Goal: Task Accomplishment & Management: Use online tool/utility

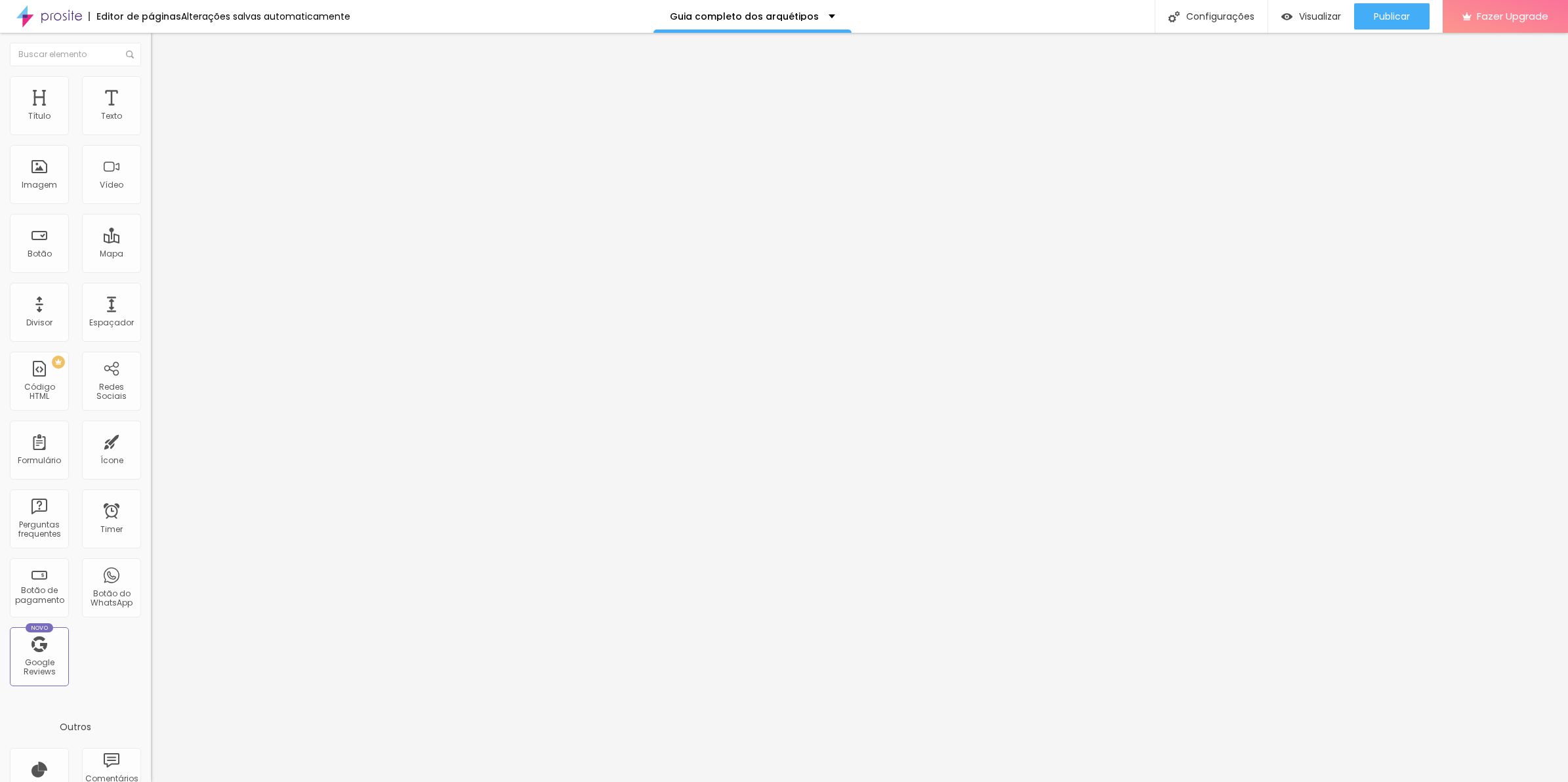
click at [151, 89] on li "Avançado" at bounding box center [227, 96] width 151 height 13
click at [151, 655] on div at bounding box center [227, 705] width 151 height 101
click at [1372, 11] on button "Publicar" at bounding box center [1393, 16] width 76 height 26
click at [1325, 24] on div "Visualizar" at bounding box center [1300, 16] width 60 height 26
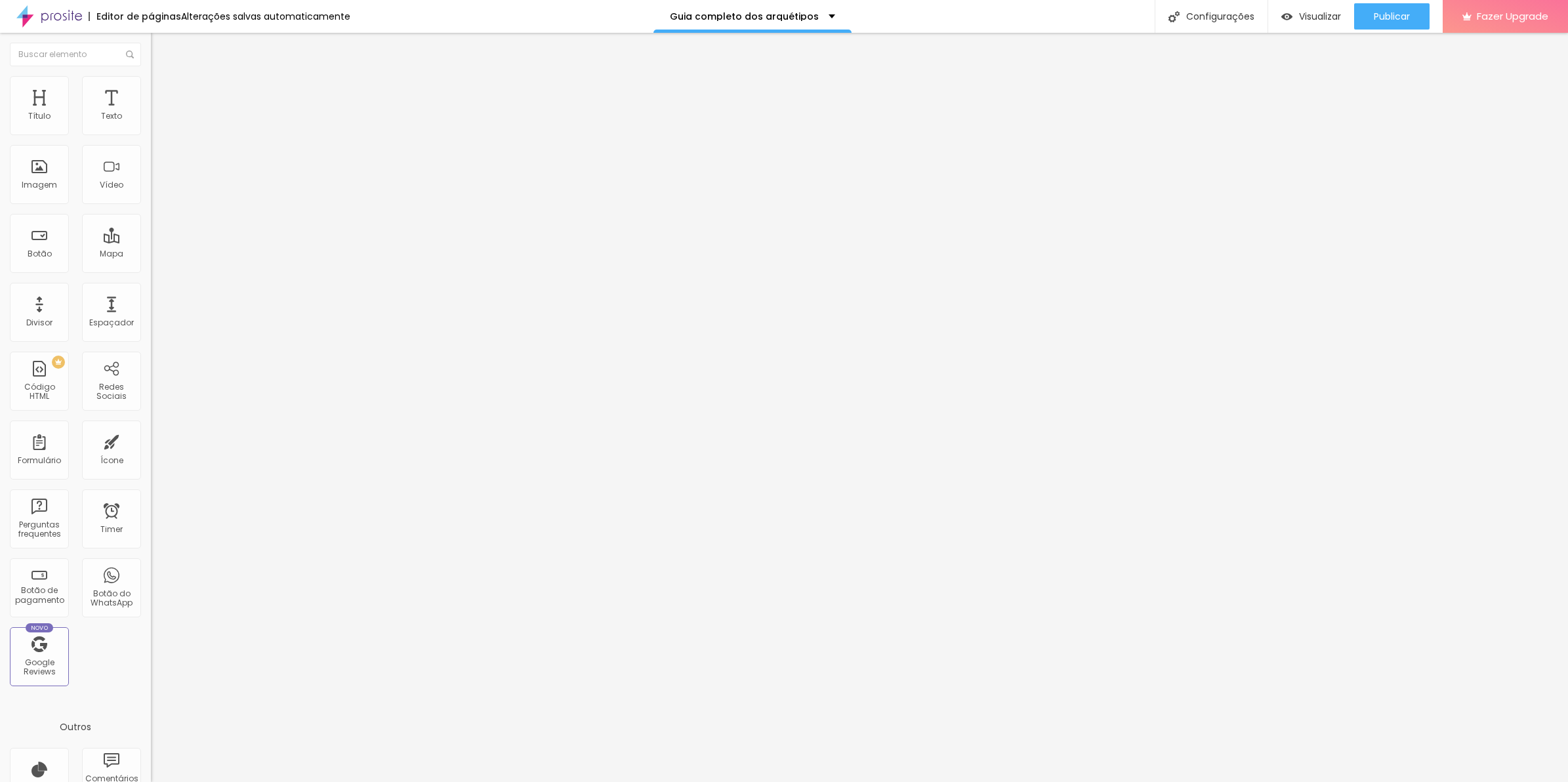
click at [151, 646] on div "@keyframes subirDescer { 0% , 100% { transform : translateY ( 0 ) ; } 50% { tra…" at bounding box center [325, 690] width 347 height 88
click at [151, 638] on div "308 caracteres" at bounding box center [227, 646] width 151 height 17
click at [151, 646] on img at bounding box center [155, 649] width 8 height 8
drag, startPoint x: 588, startPoint y: 257, endPoint x: 484, endPoint y: 208, distance: 115.0
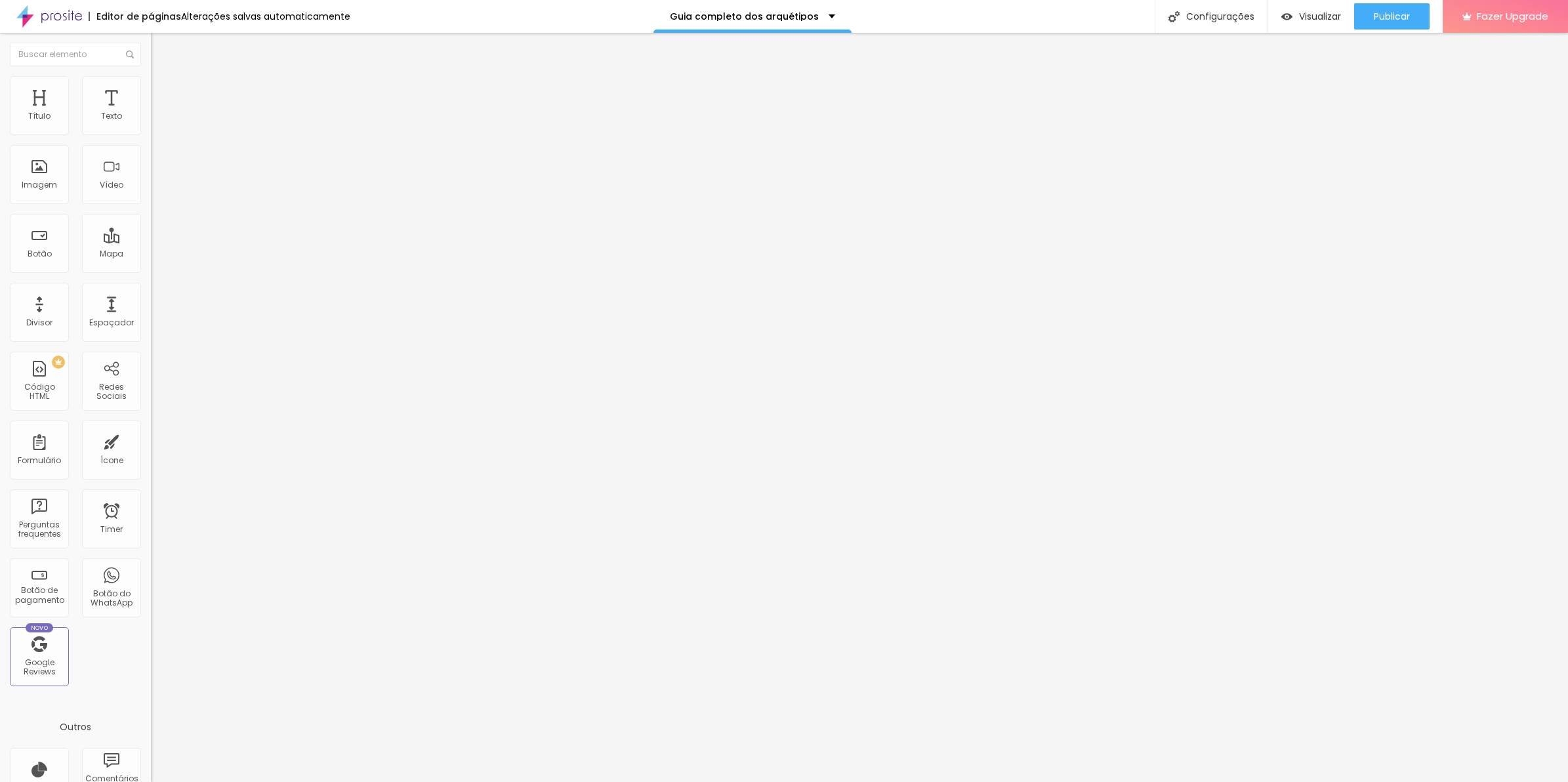
drag, startPoint x: 611, startPoint y: 228, endPoint x: 516, endPoint y: 233, distance: 95.1
drag, startPoint x: 559, startPoint y: 225, endPoint x: 607, endPoint y: 225, distance: 48.0
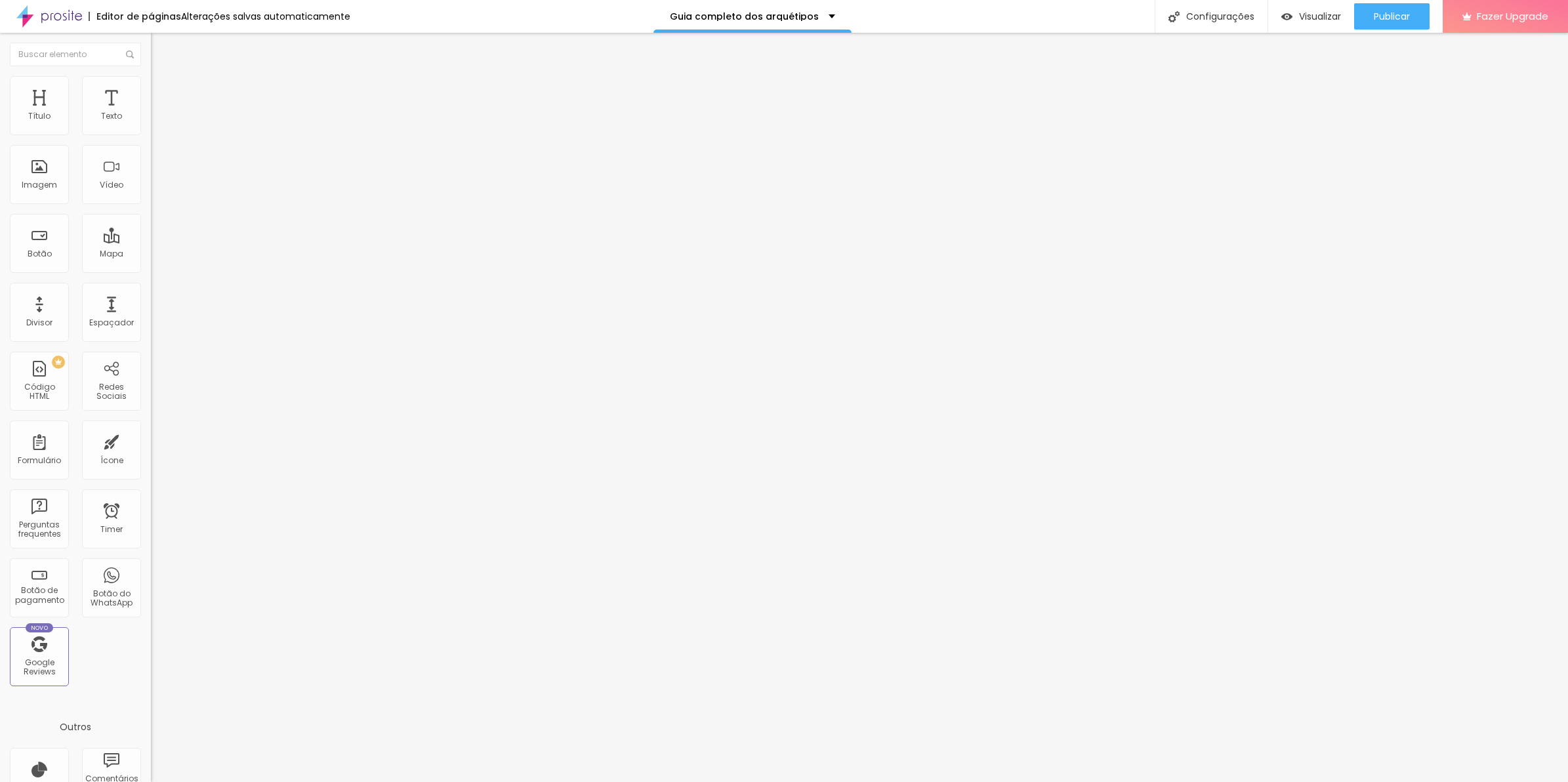
click at [607, 782] on div "CSS Customizado" at bounding box center [784, 792] width 1568 height 20
drag, startPoint x: 607, startPoint y: 225, endPoint x: 614, endPoint y: 228, distance: 7.6
drag, startPoint x: 614, startPoint y: 225, endPoint x: 559, endPoint y: 227, distance: 55.0
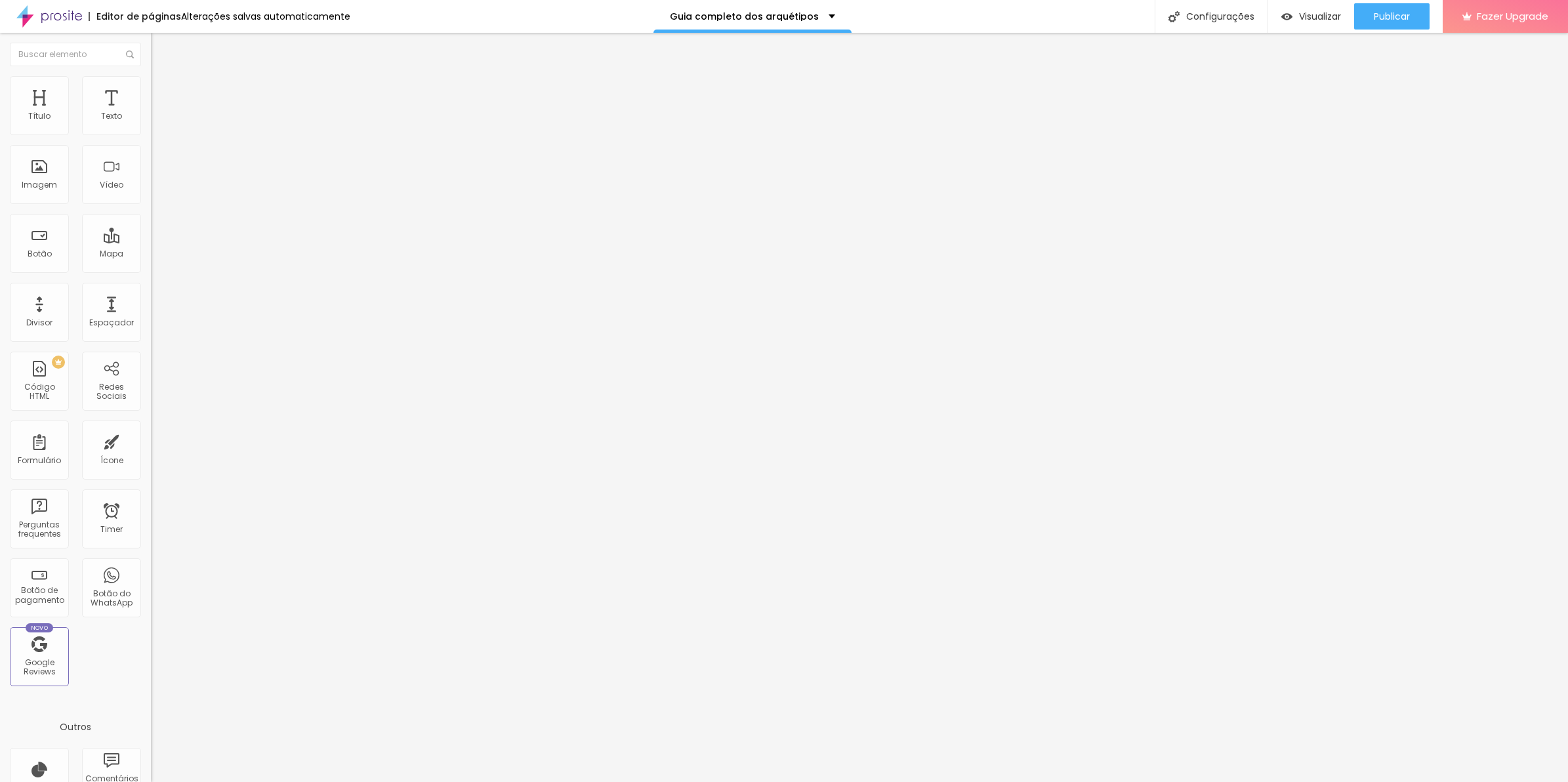
scroll to position [56, 0]
click at [1419, 11] on button "Publicar" at bounding box center [1393, 16] width 76 height 26
click at [151, 652] on div "0% , 100% { transform : translateY ( 0 ) ; } 50% { transform : translateY ( 10p…" at bounding box center [325, 696] width 347 height 88
click at [151, 113] on span "Trocar imagem" at bounding box center [187, 108] width 71 height 11
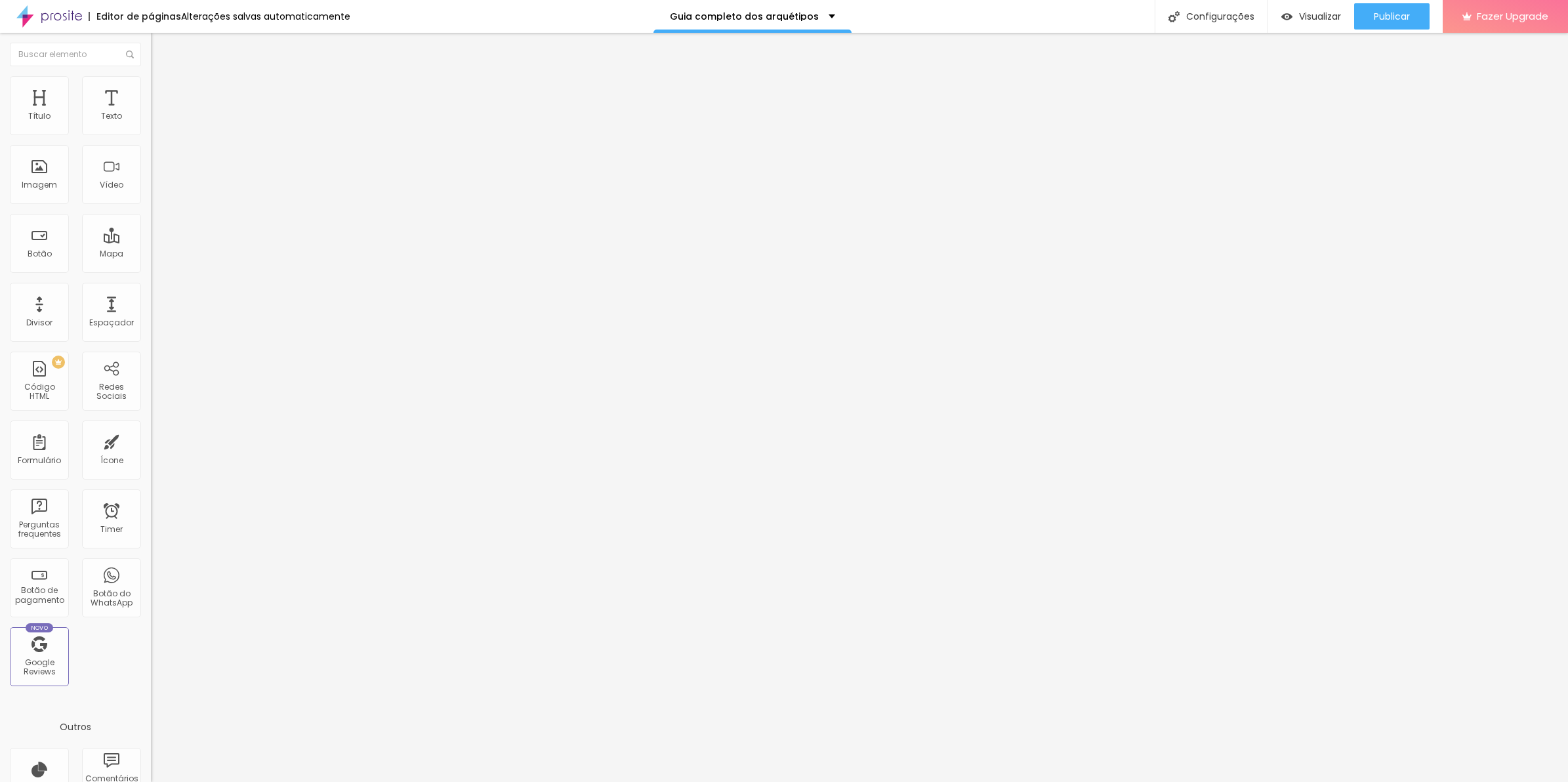
click at [151, 80] on img at bounding box center [157, 82] width 12 height 12
type input "80"
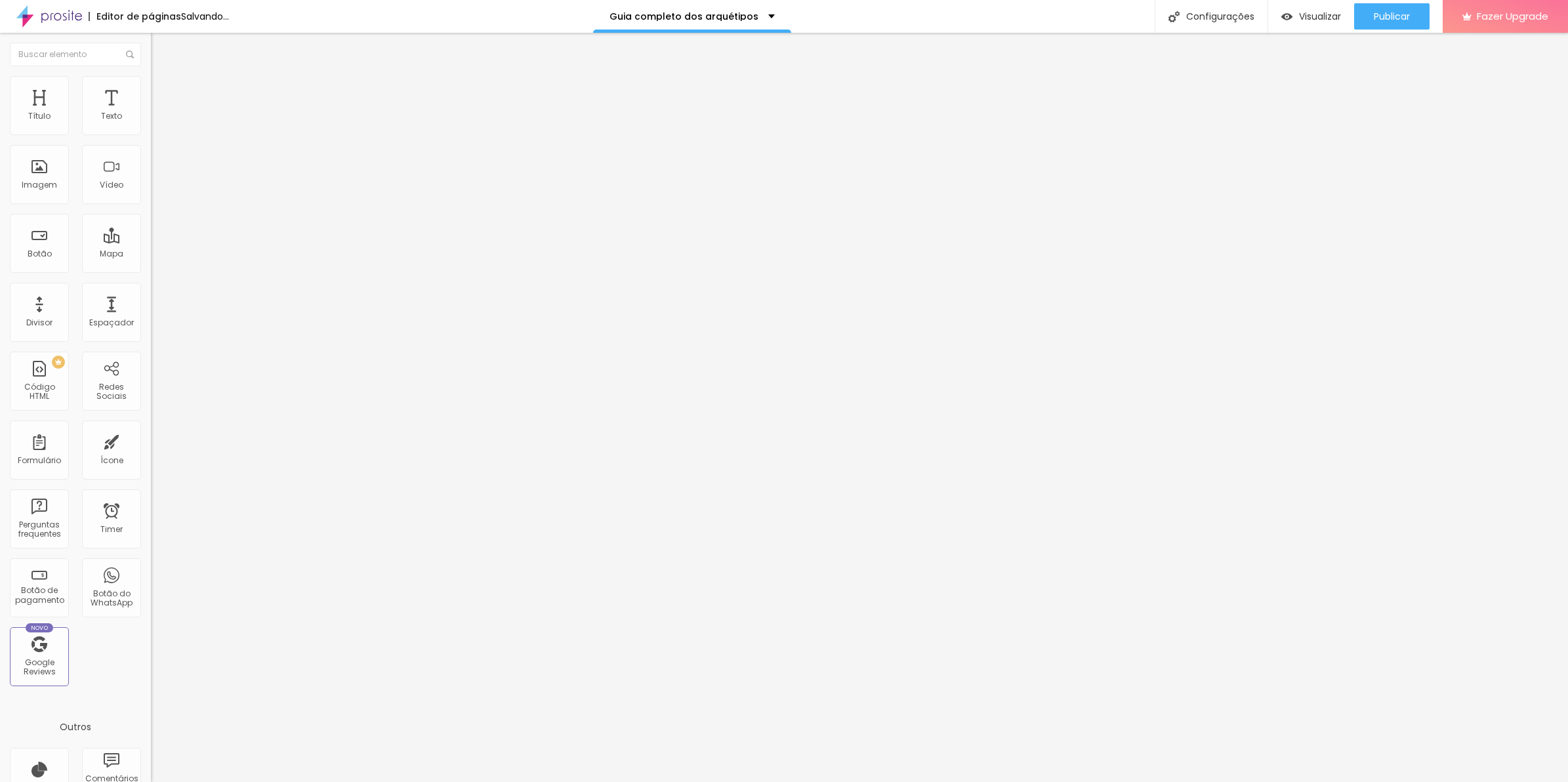
type input "100"
click at [151, 135] on input "range" at bounding box center [193, 129] width 85 height 11
type input "80"
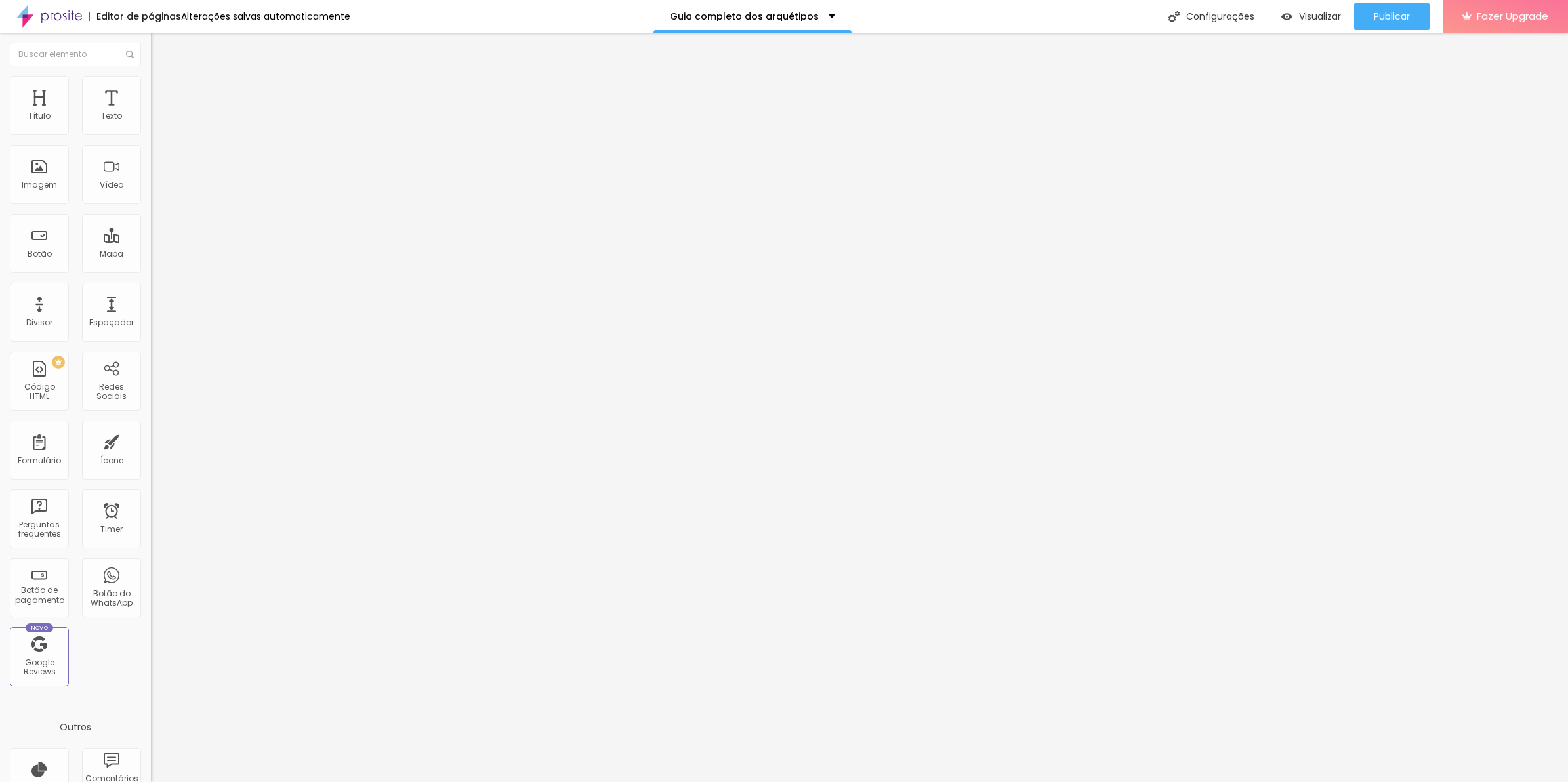
type input "70"
type input "60"
type input "50"
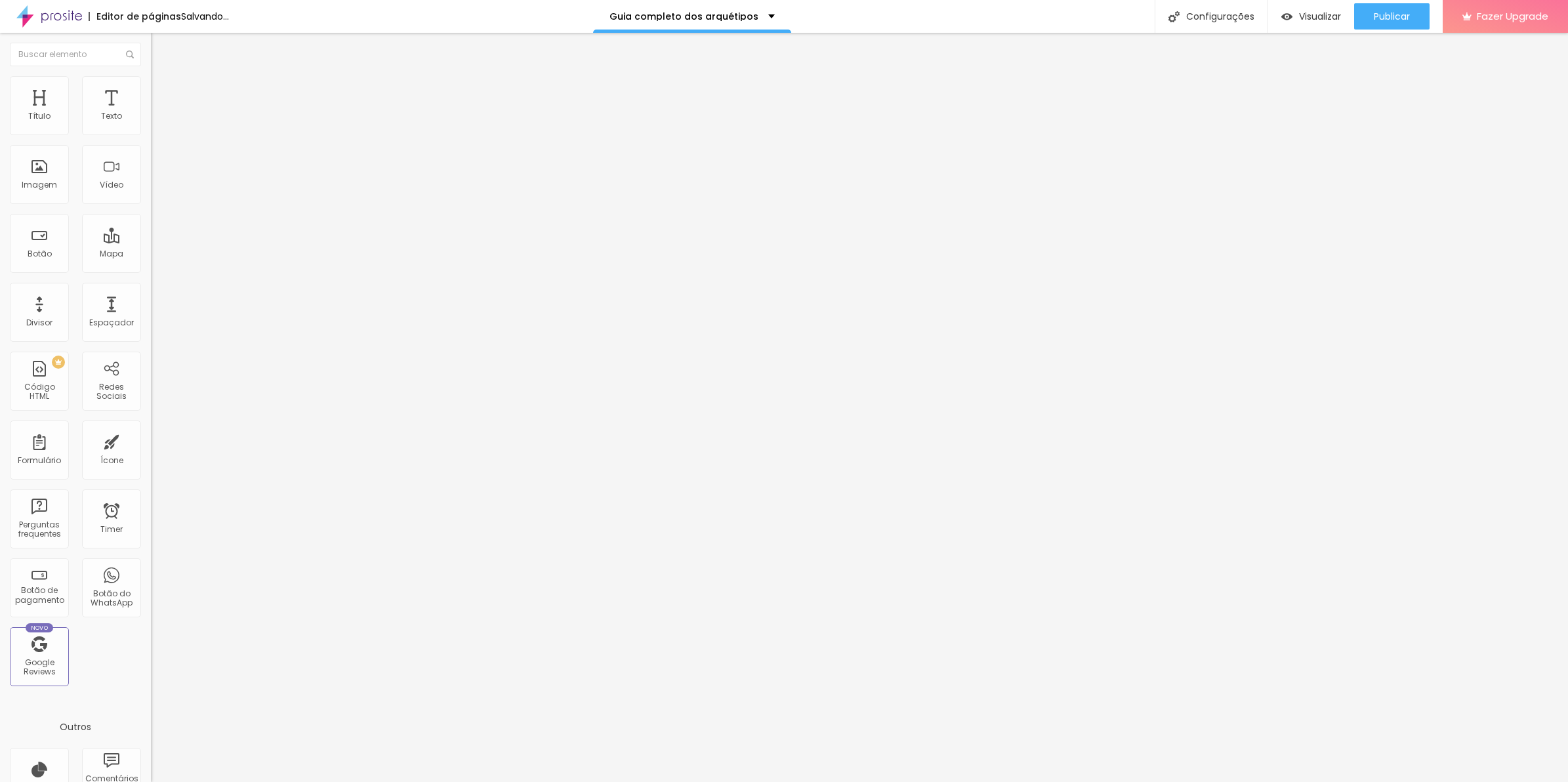
drag, startPoint x: 17, startPoint y: 142, endPoint x: 23, endPoint y: 161, distance: 19.9
type input "50"
click at [151, 135] on input "range" at bounding box center [193, 129] width 85 height 11
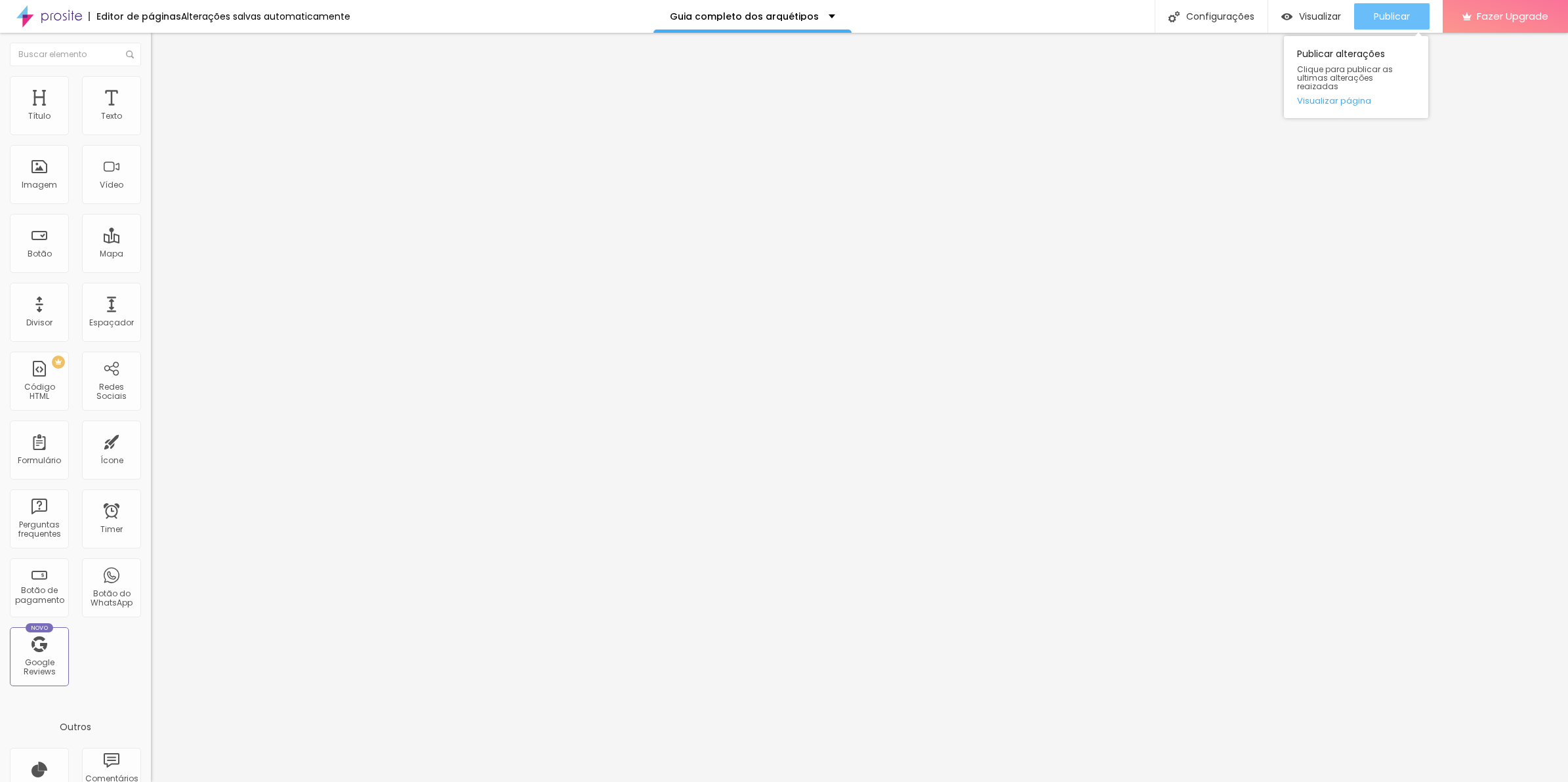
click at [1380, 19] on span "Publicar" at bounding box center [1392, 16] width 36 height 11
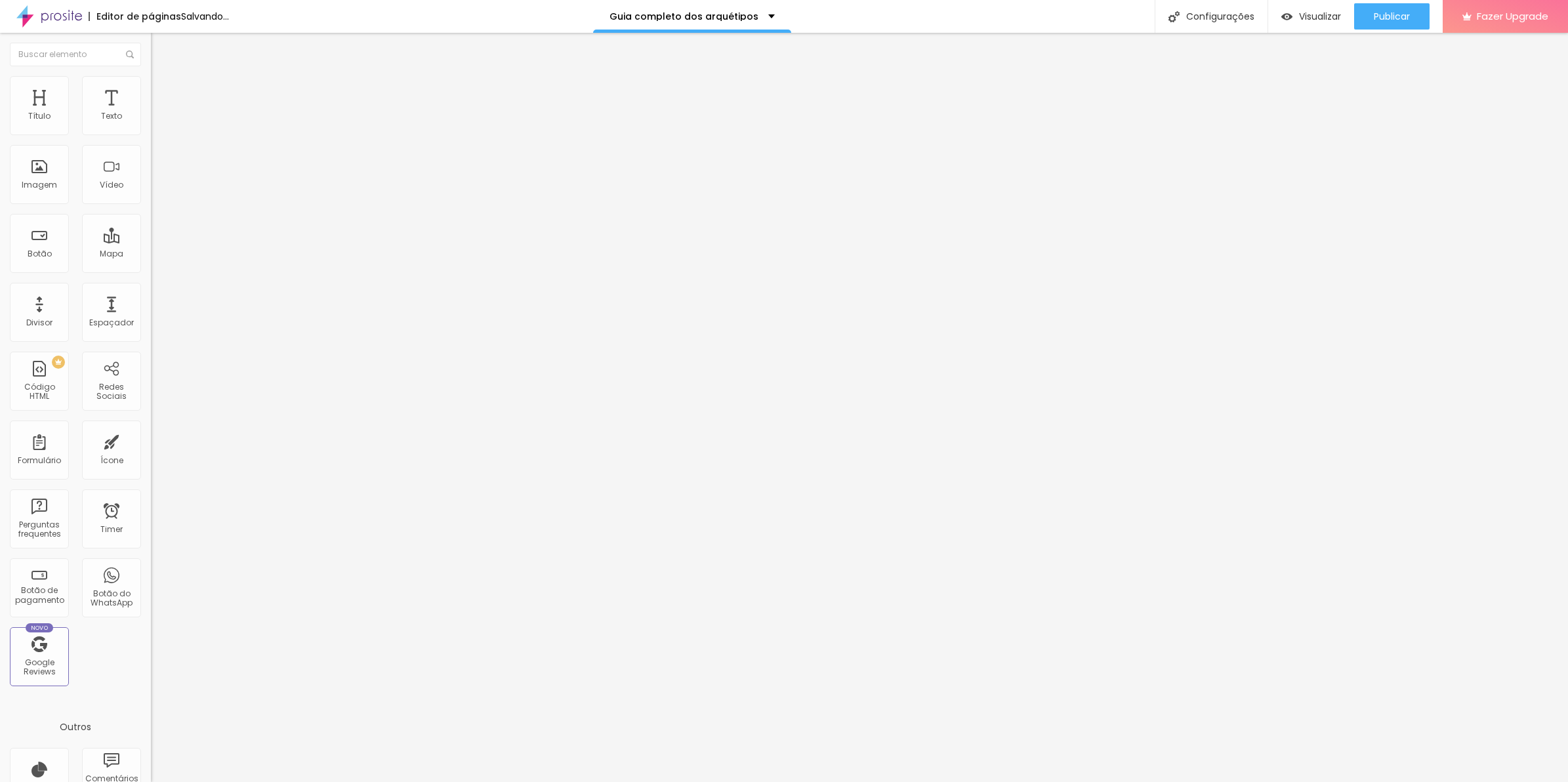
click at [151, 113] on span "Trocar imagem" at bounding box center [187, 108] width 71 height 11
click at [151, 66] on ul "Conteúdo Estilo Avançado" at bounding box center [227, 82] width 151 height 39
click at [151, 78] on li "Estilo" at bounding box center [227, 83] width 151 height 13
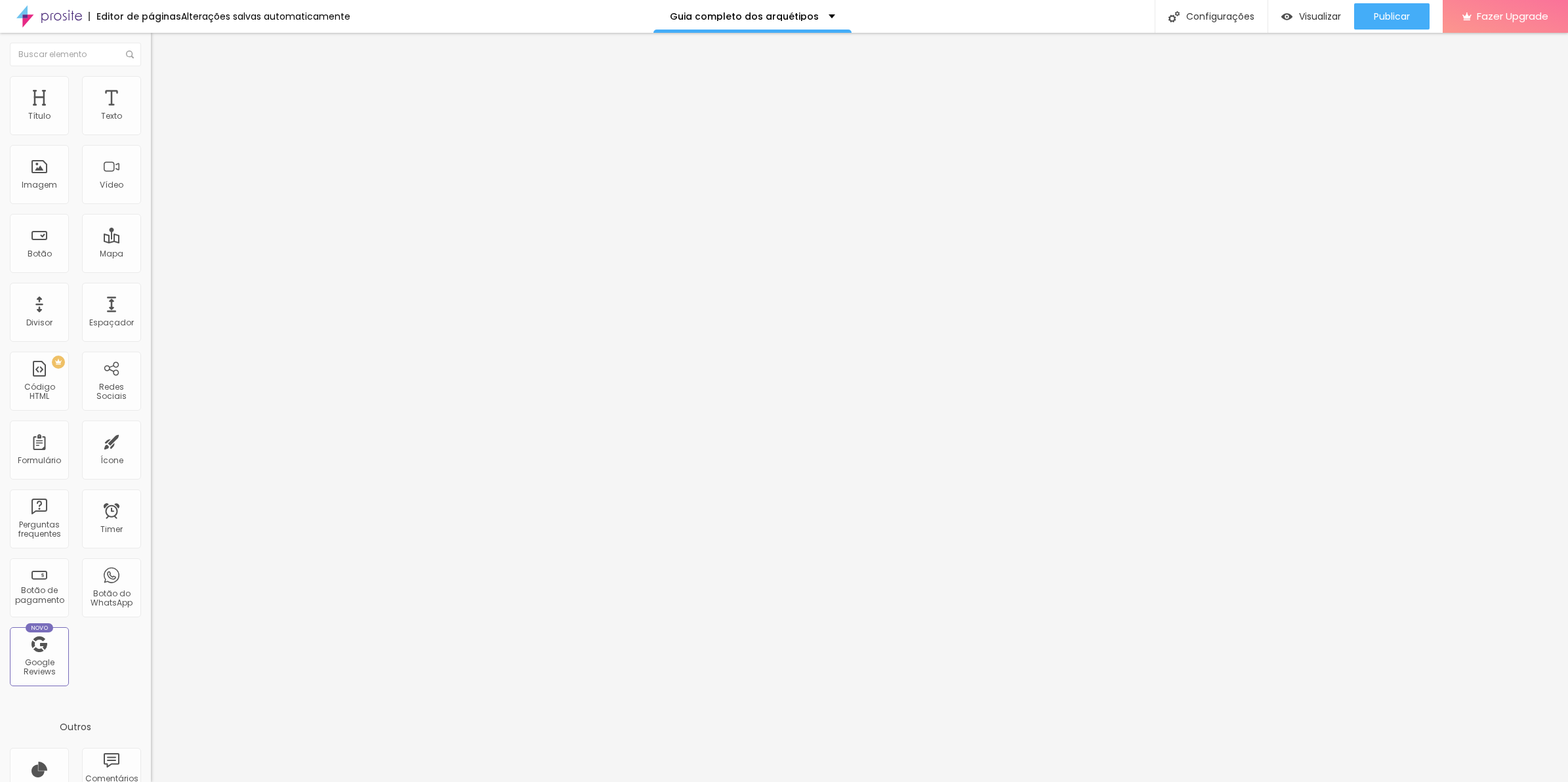
type input "10"
type input "15"
type input "10"
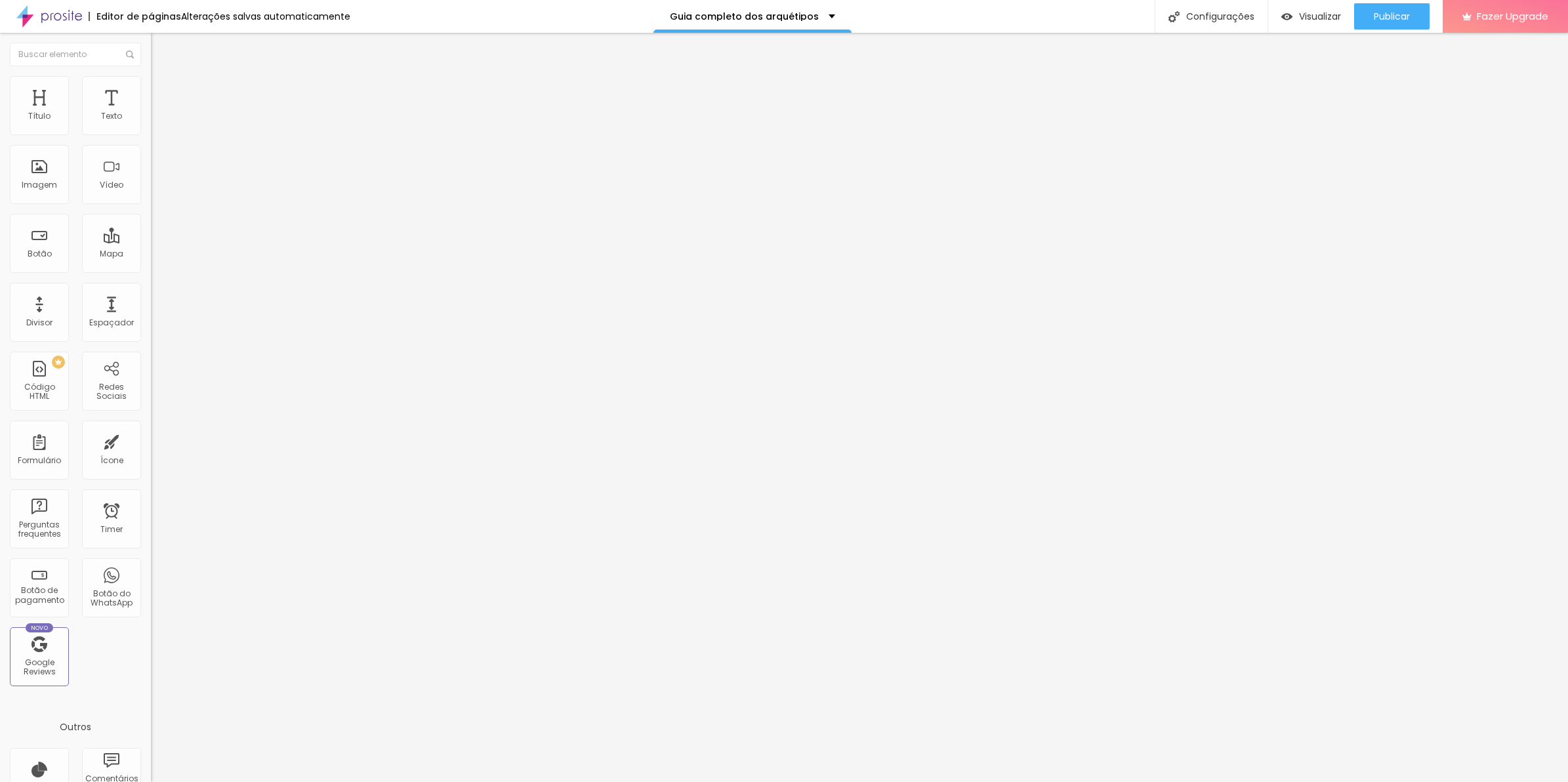
drag, startPoint x: 16, startPoint y: 142, endPoint x: -4, endPoint y: 142, distance: 20.0
click at [151, 135] on input "range" at bounding box center [193, 129] width 85 height 11
click at [151, 124] on input "10" at bounding box center [179, 117] width 56 height 14
type input "0"
type input "10"
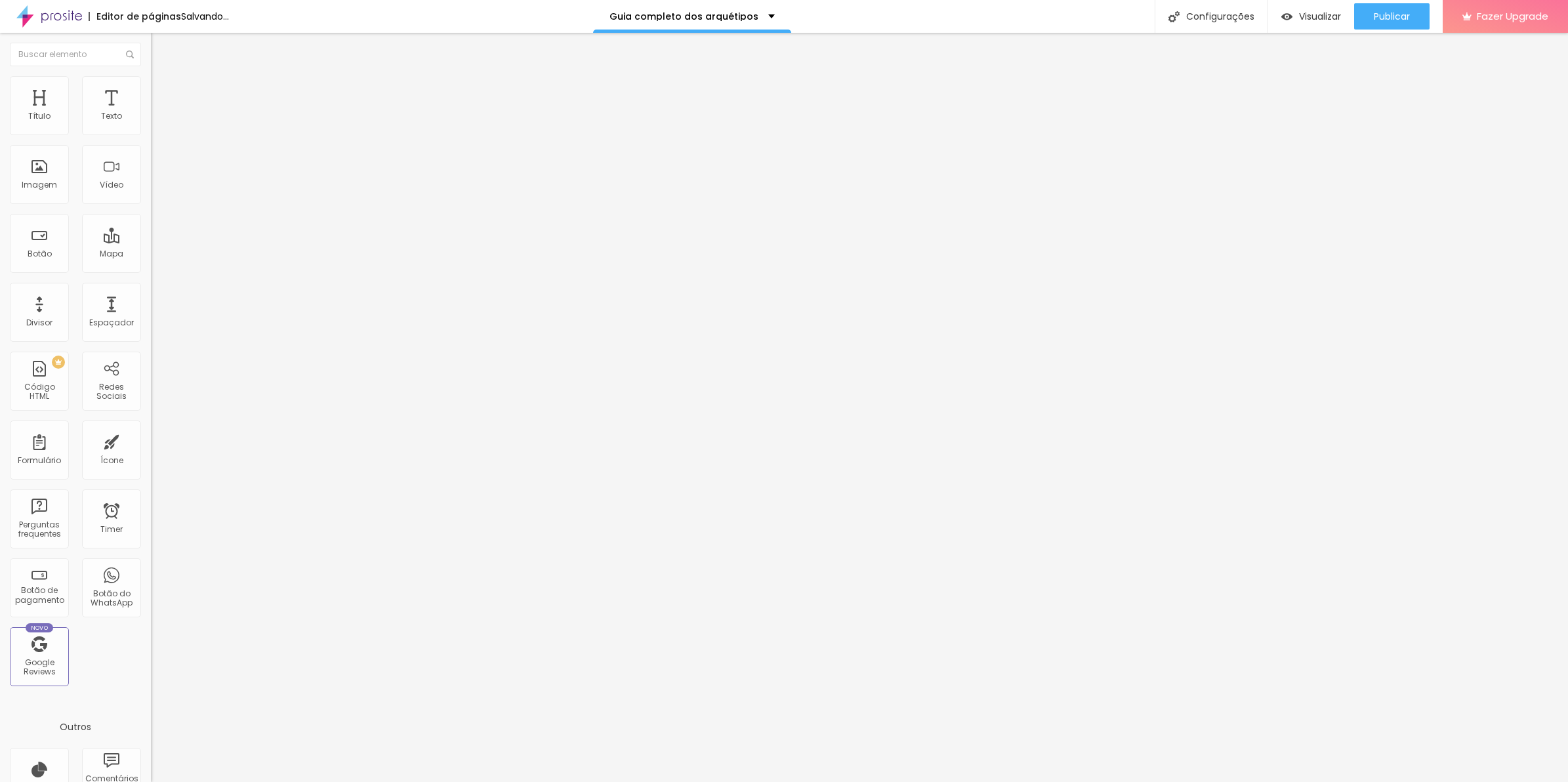
type input "50"
type input "5"
type input "10"
type input "56"
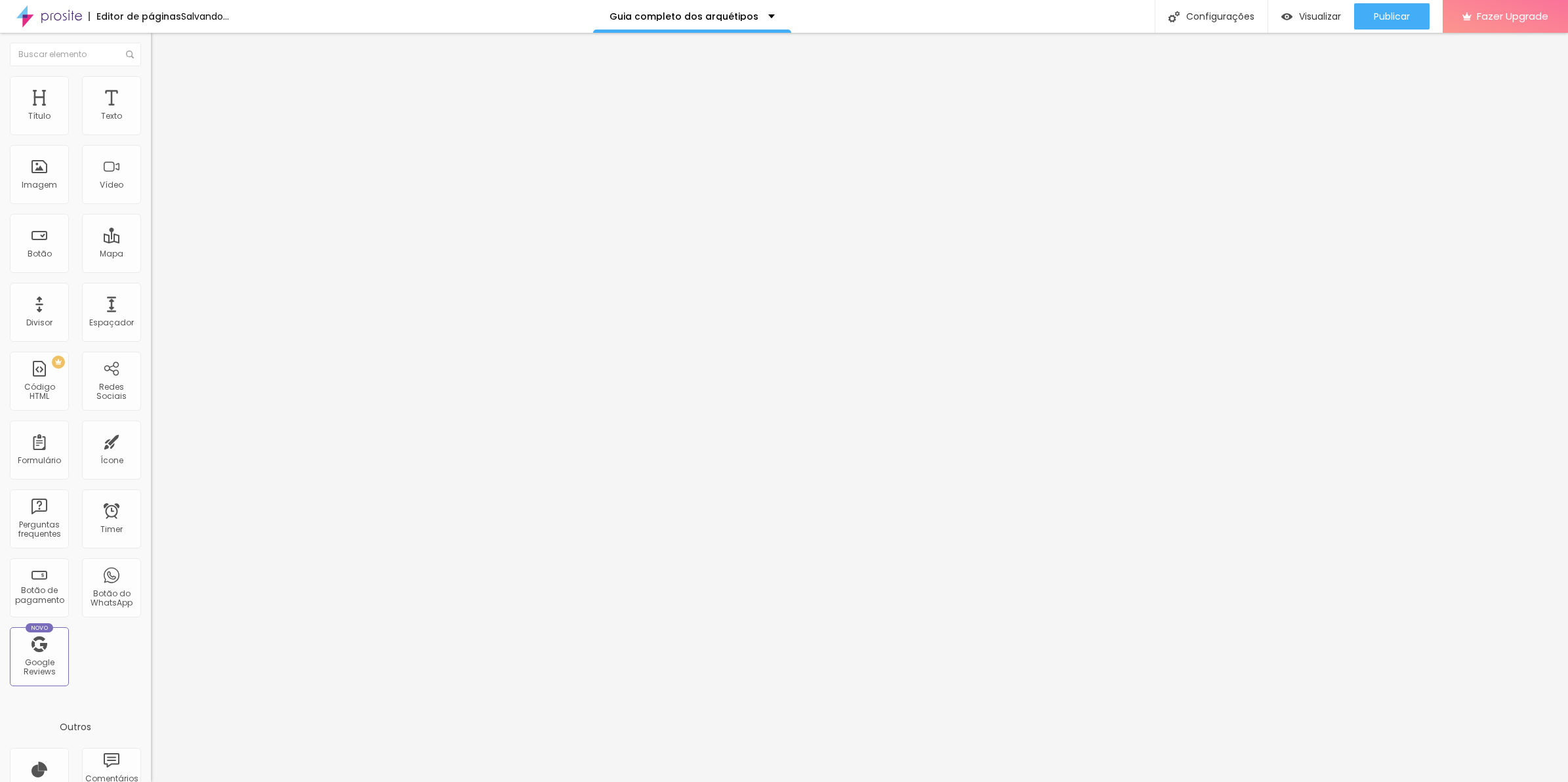
type input "55"
type input "5"
type input "10"
type input "5"
click at [1365, 20] on button "Publicar" at bounding box center [1393, 16] width 76 height 26
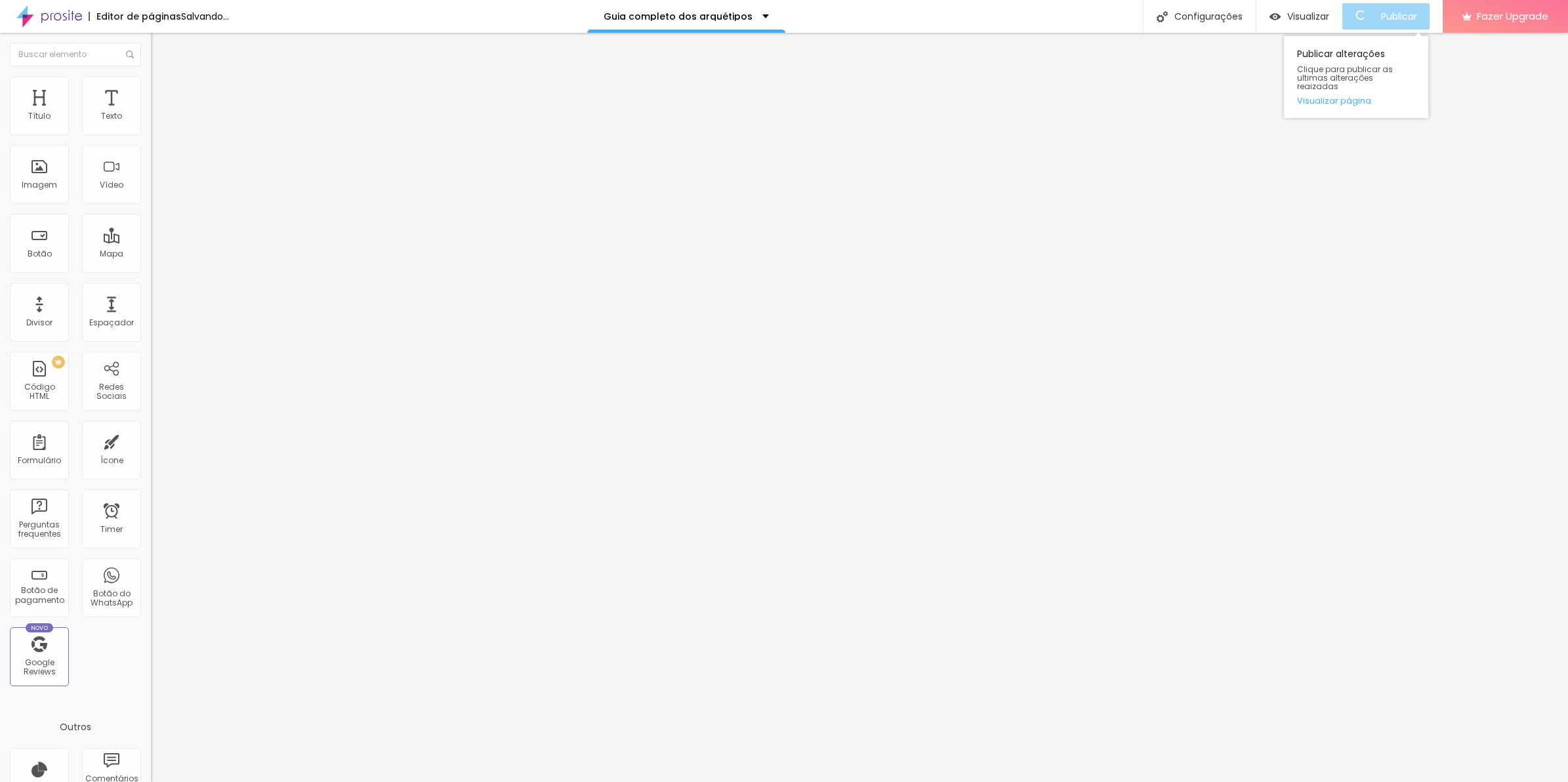
type input "10"
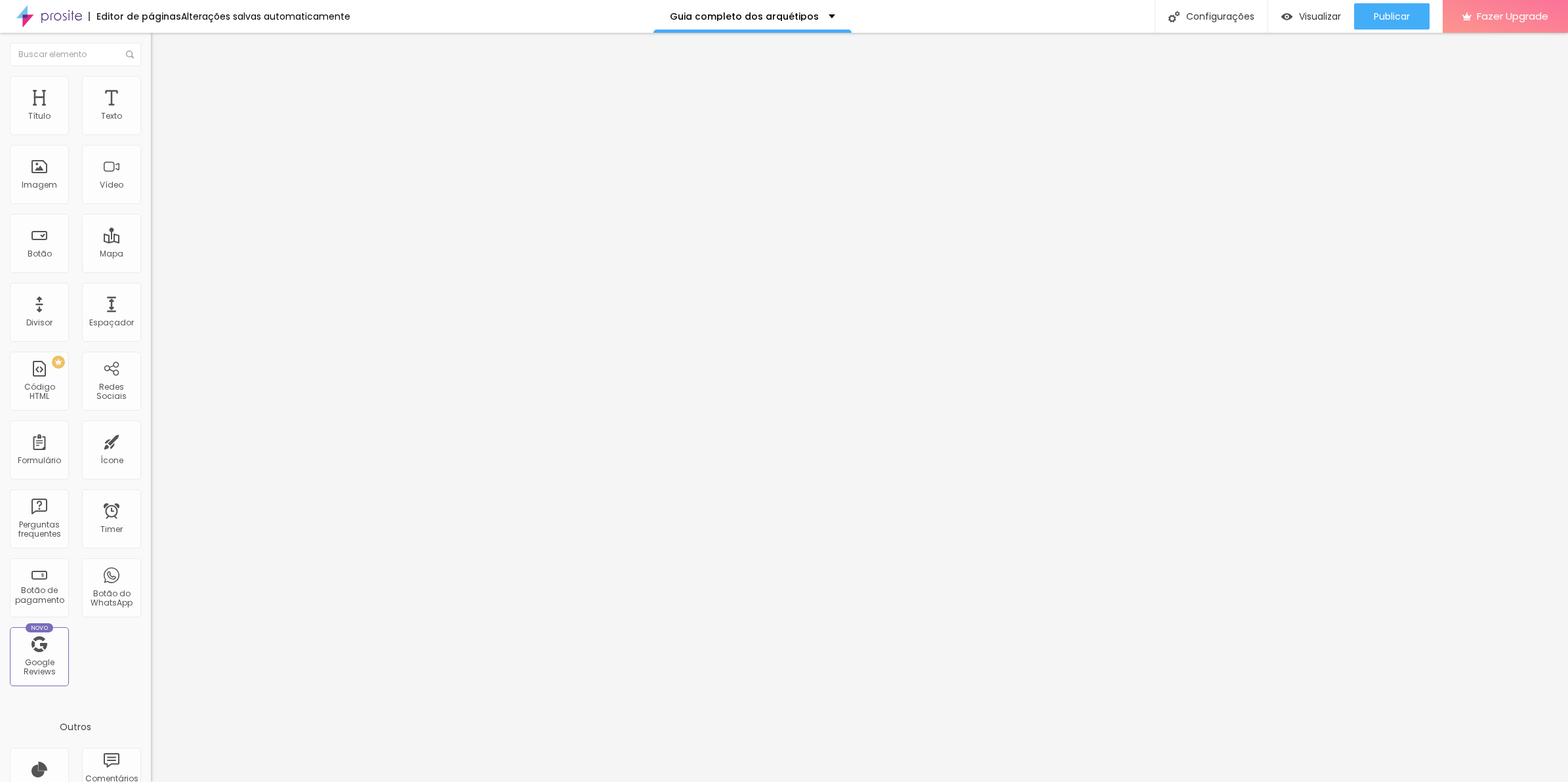
click at [151, 139] on span "Editar perguntas" at bounding box center [188, 133] width 75 height 11
click at [163, 101] on span "Estilo" at bounding box center [173, 96] width 21 height 11
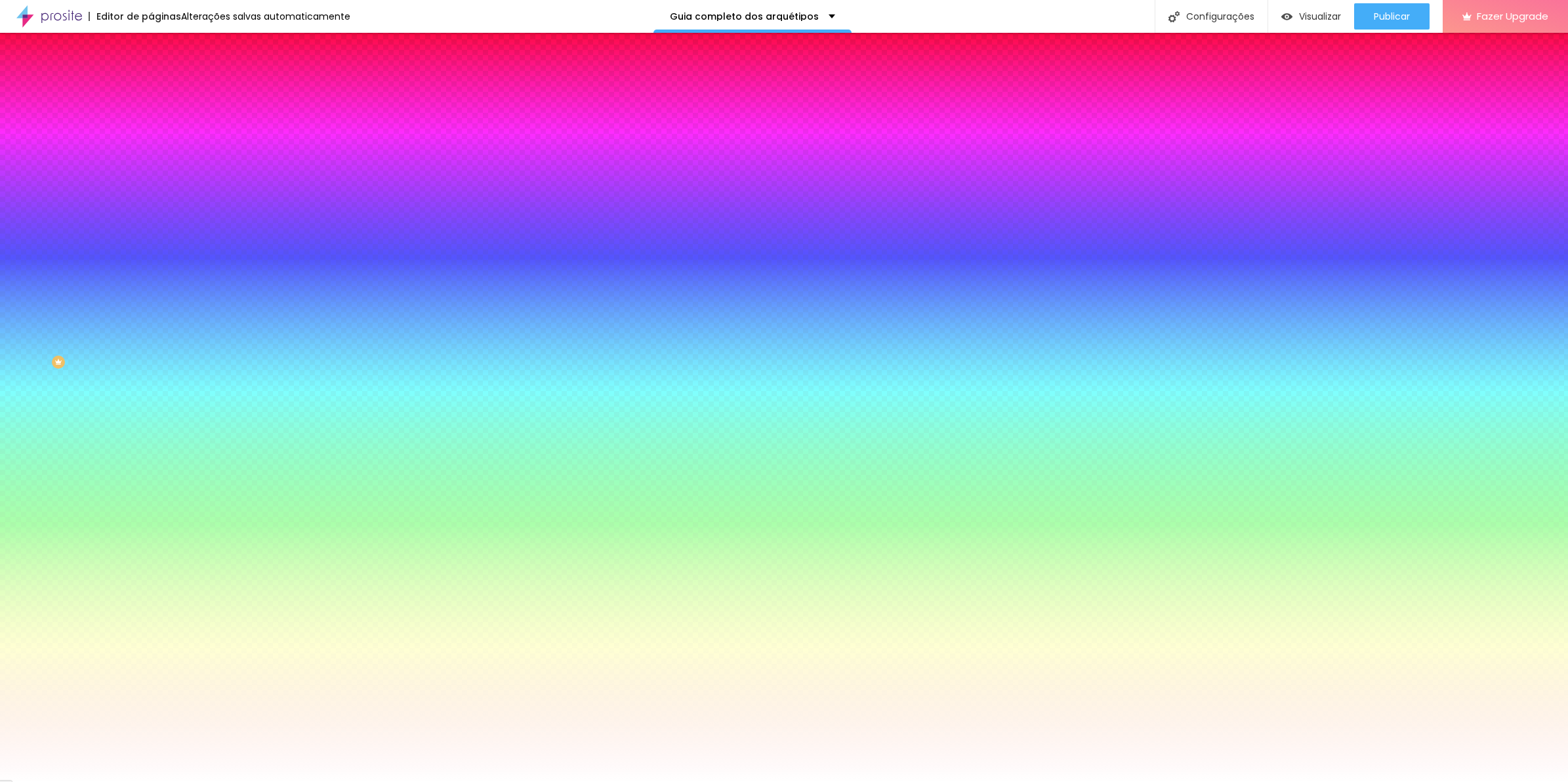
click at [156, 426] on icon "button" at bounding box center [158, 425] width 3 height 3
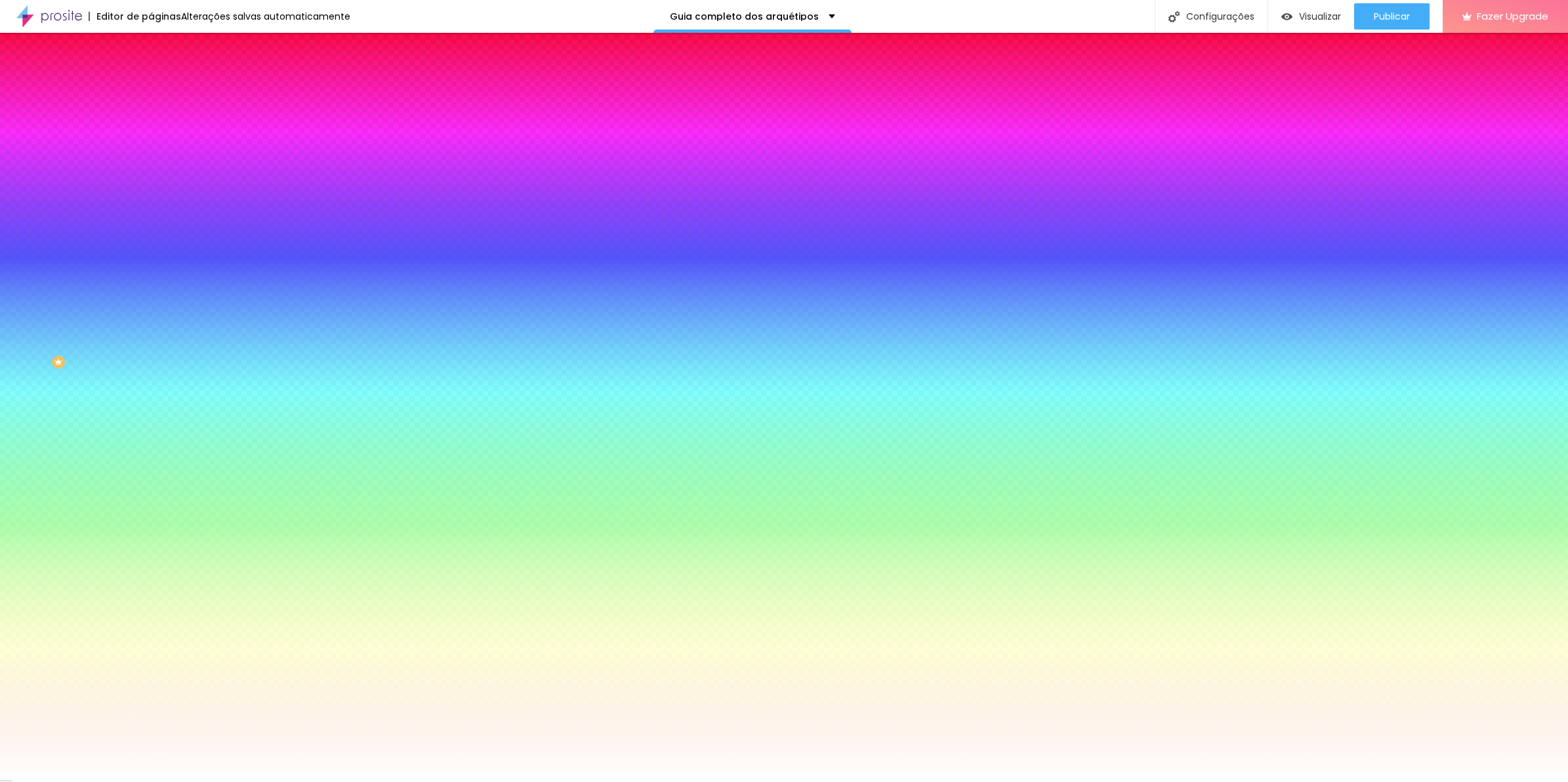
paste input "818181"
drag, startPoint x: 171, startPoint y: 641, endPoint x: 168, endPoint y: 650, distance: 9.5
click at [168, 650] on body "Editor de páginas Alterações salvas automaticamente Guia completo dos arquétipo…" at bounding box center [784, 391] width 1568 height 782
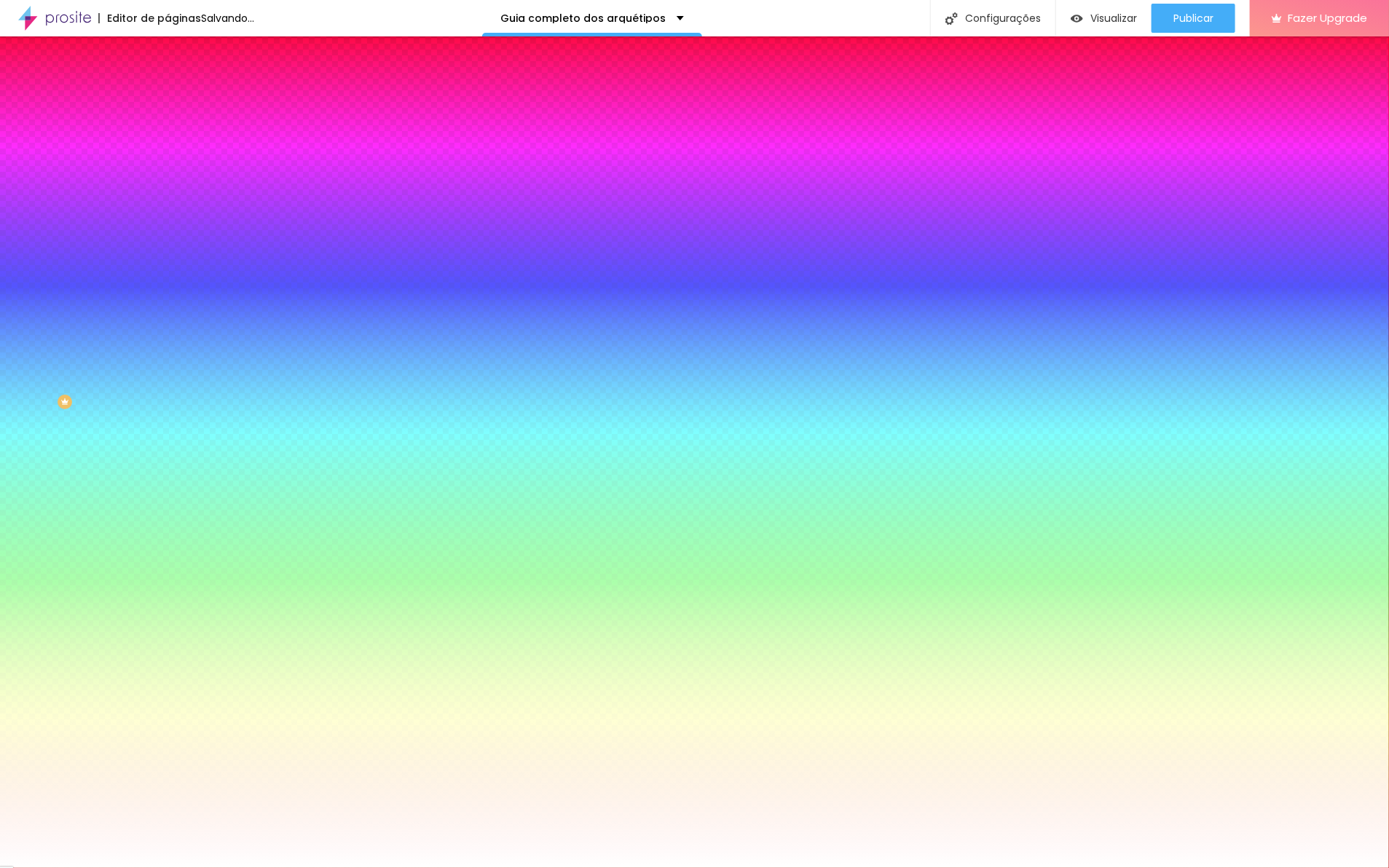
type input "#5D5D5D"
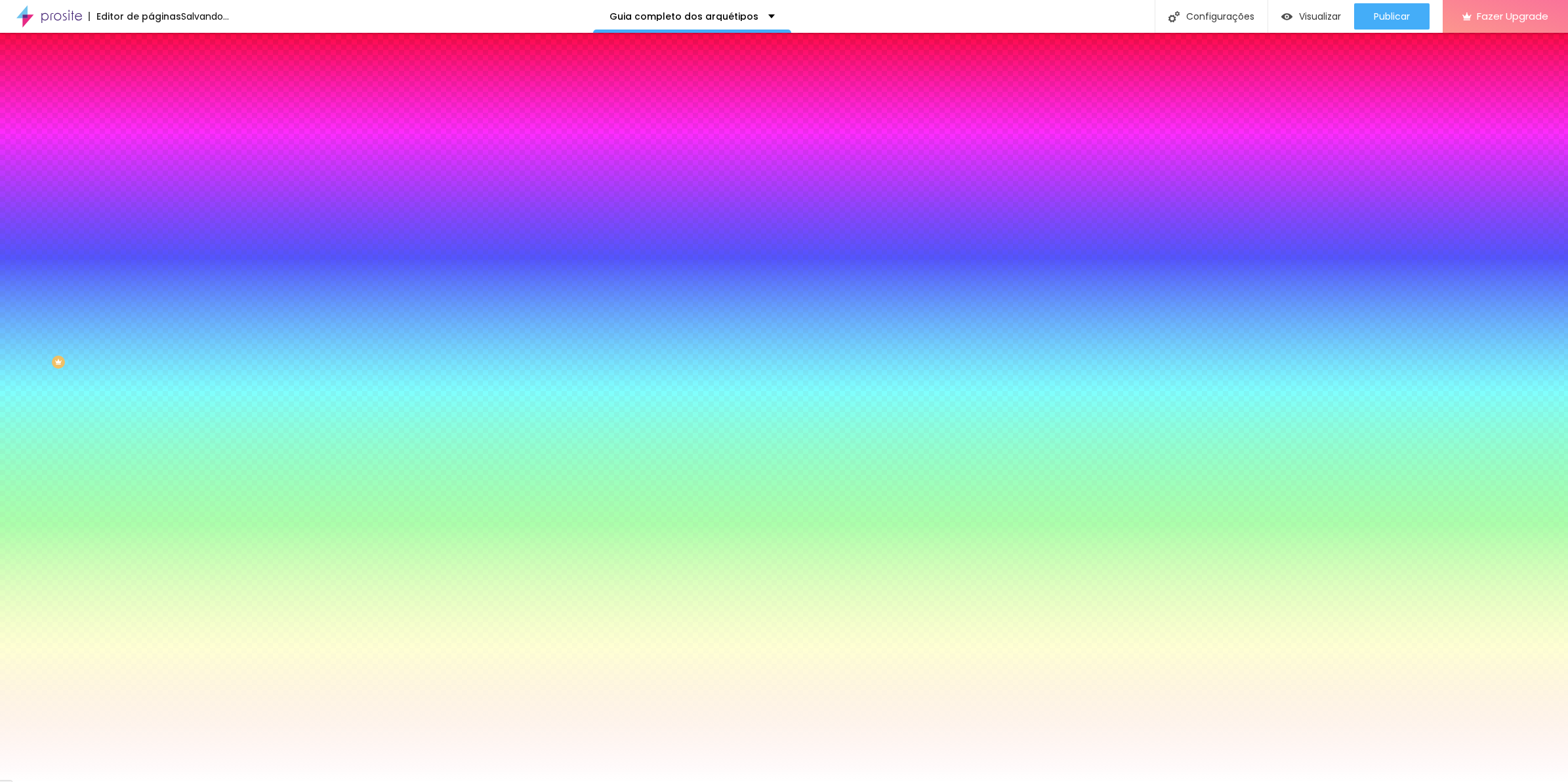
click at [1372, 782] on div at bounding box center [784, 782] width 1568 height 0
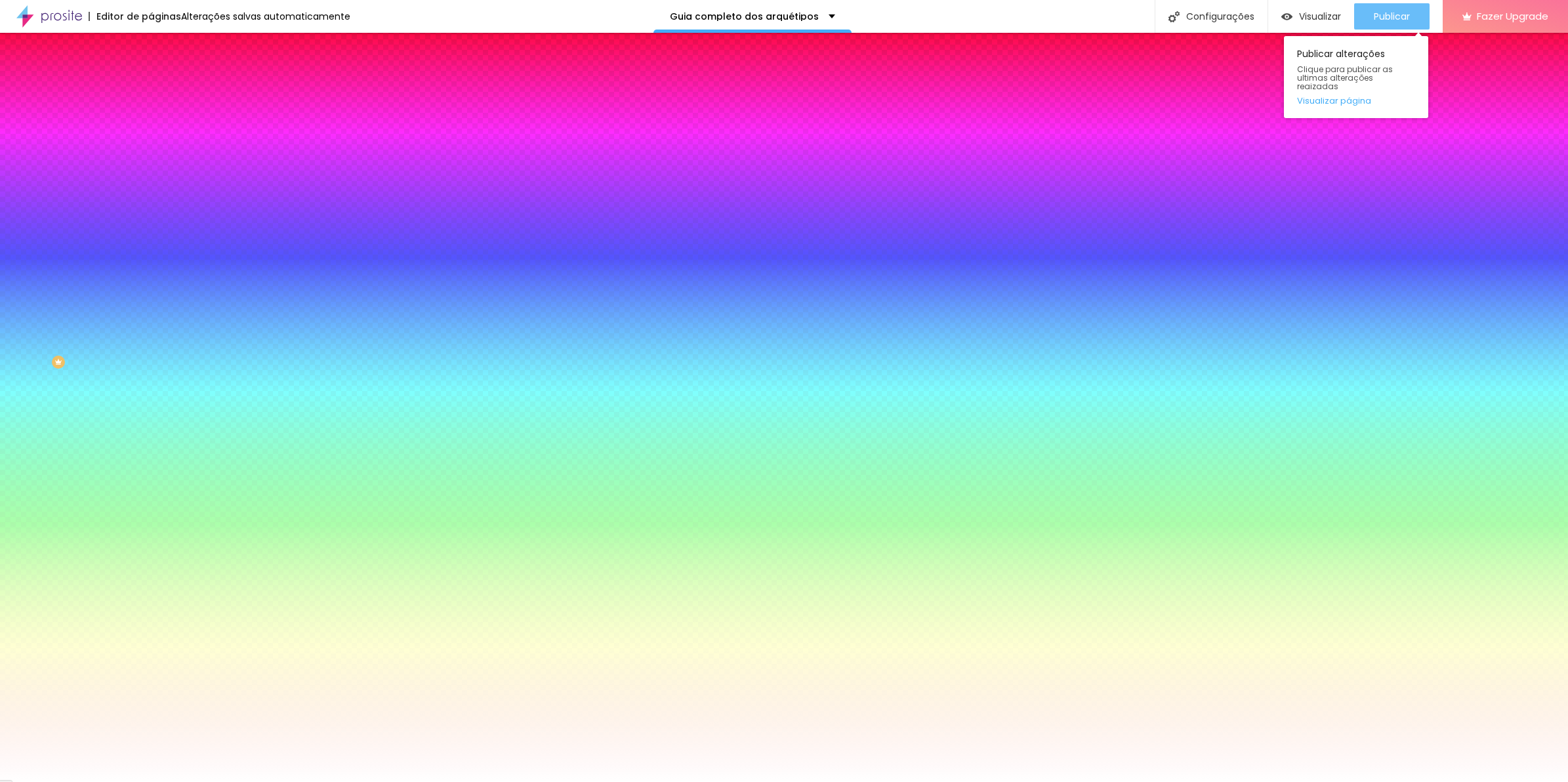
click at [1407, 12] on span "Publicar" at bounding box center [1392, 16] width 36 height 11
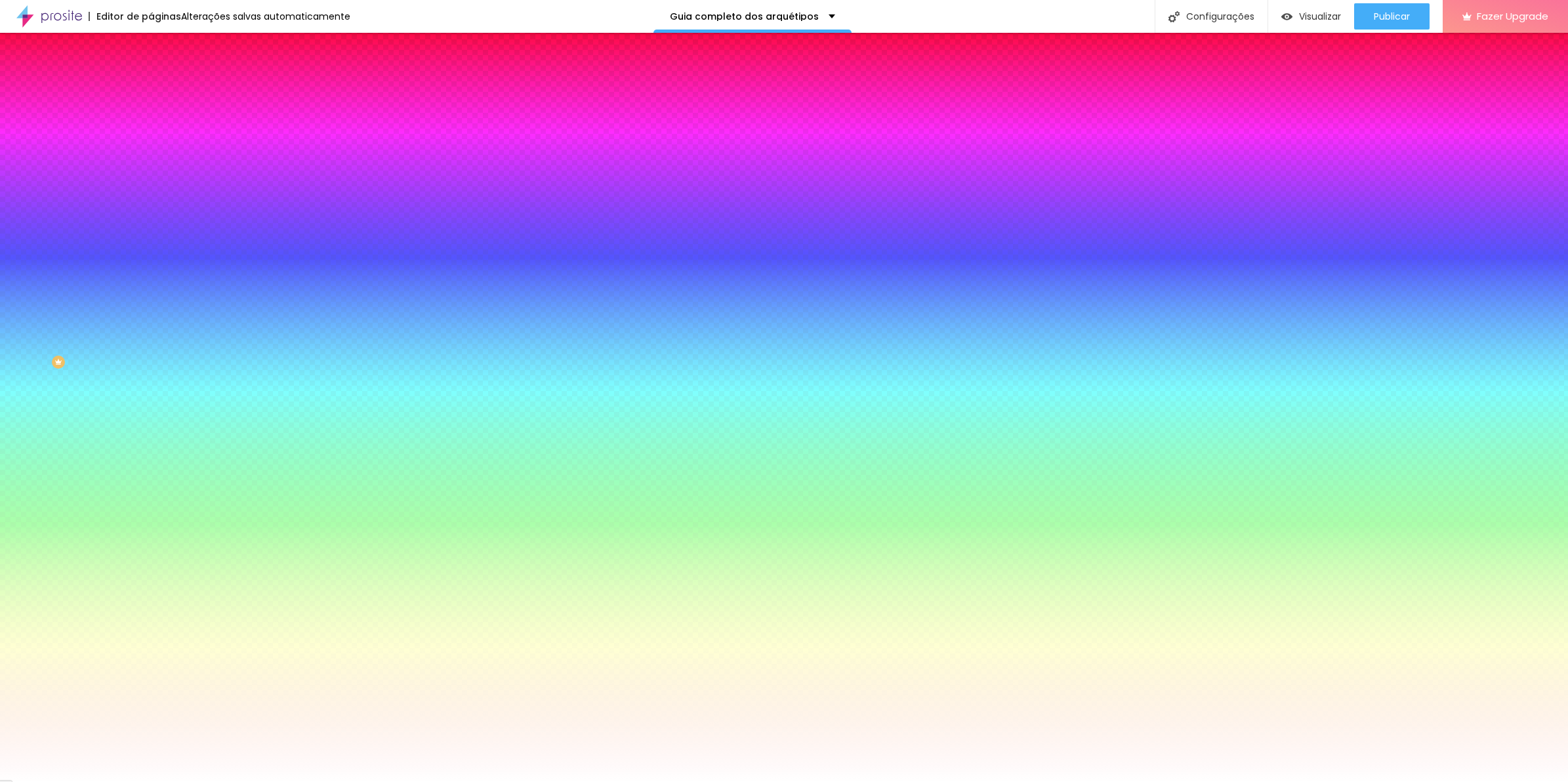
click at [151, 342] on button "button" at bounding box center [161, 342] width 19 height 14
click at [141, 782] on select "AbrilFatface-Regular Actor-Regular Alegreya AlegreyaBlack Alice Allan-Bold Alla…" at bounding box center [71, 797] width 141 height 14
select select "MontserratLight"
click at [141, 782] on select "AbrilFatface-Regular Actor-Regular Alegreya AlegreyaBlack Alice Allan-Bold Alla…" at bounding box center [71, 797] width 141 height 14
click at [1398, 782] on div at bounding box center [784, 782] width 1568 height 0
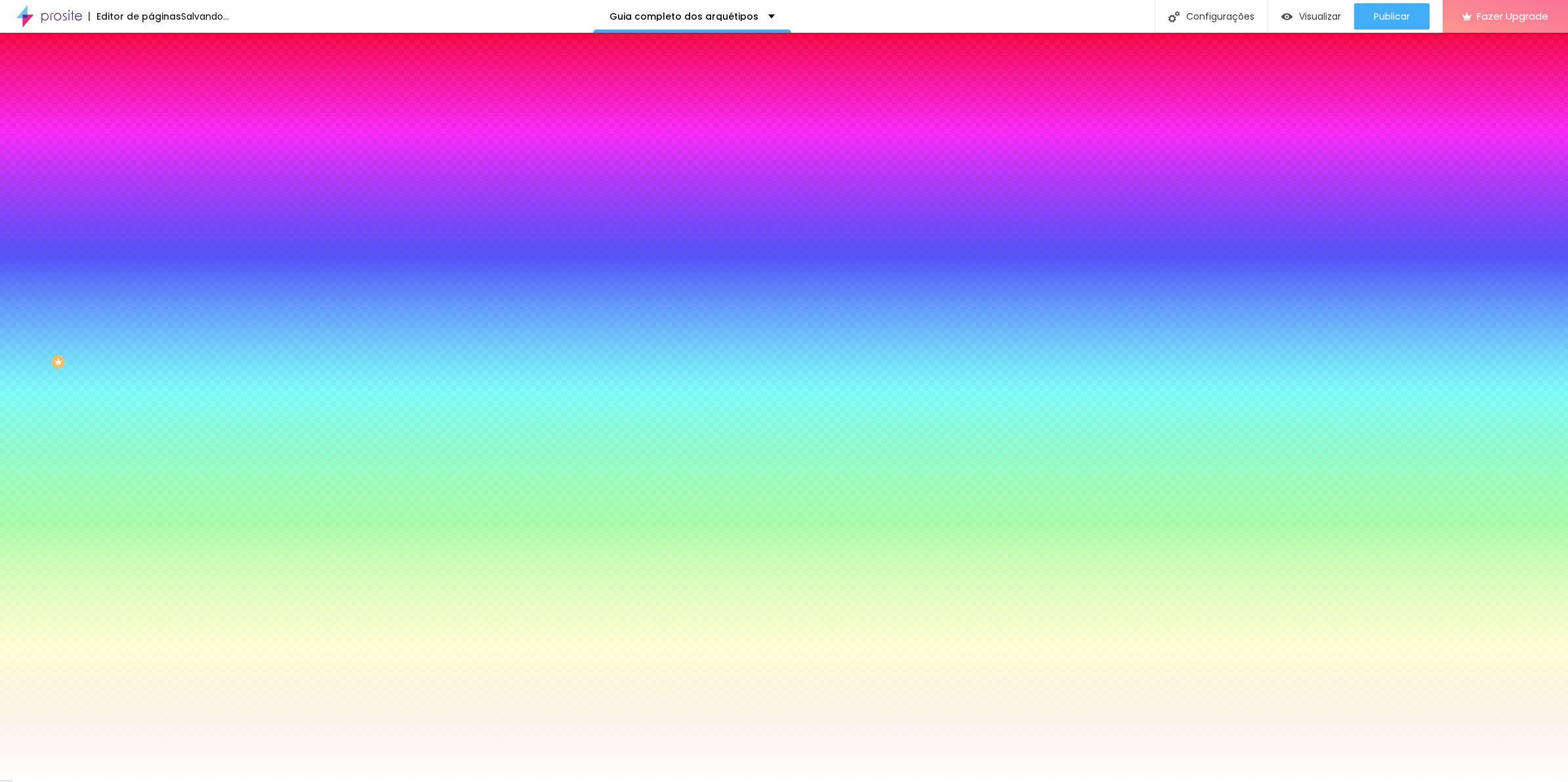
click at [1398, 18] on span "Publicar" at bounding box center [1392, 16] width 36 height 11
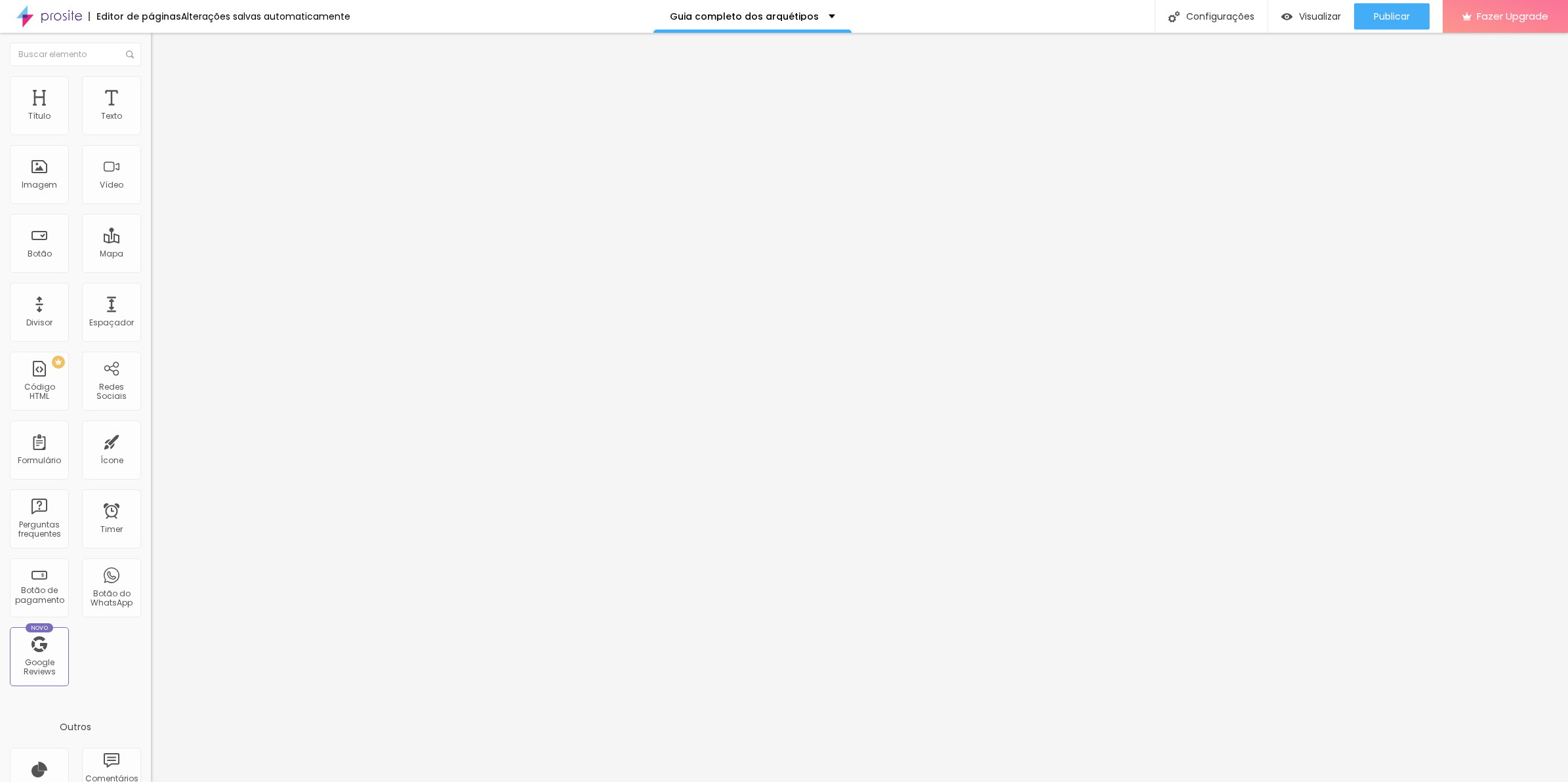
click at [151, 89] on img at bounding box center [157, 92] width 12 height 12
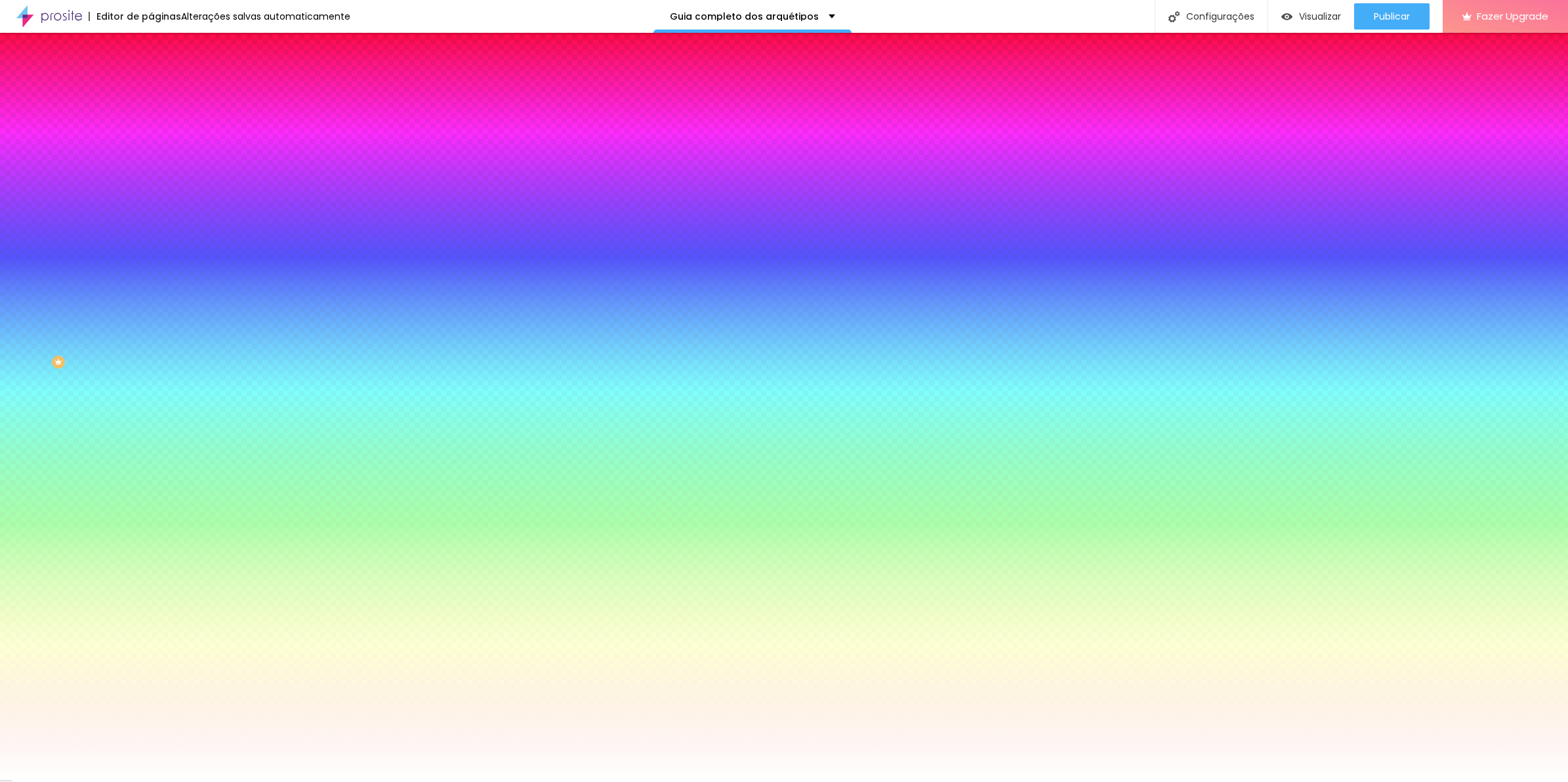
click at [151, 428] on button "button" at bounding box center [161, 422] width 19 height 14
click at [141, 782] on select "AbrilFatface-Regular Actor-Regular Alegreya AlegreyaBlack Alice Allan-Bold Alla…" at bounding box center [71, 797] width 141 height 14
select select "MontserratLight"
click at [141, 782] on select "AbrilFatface-Regular Actor-Regular Alegreya AlegreyaBlack Alice Allan-Bold Alla…" at bounding box center [71, 797] width 141 height 14
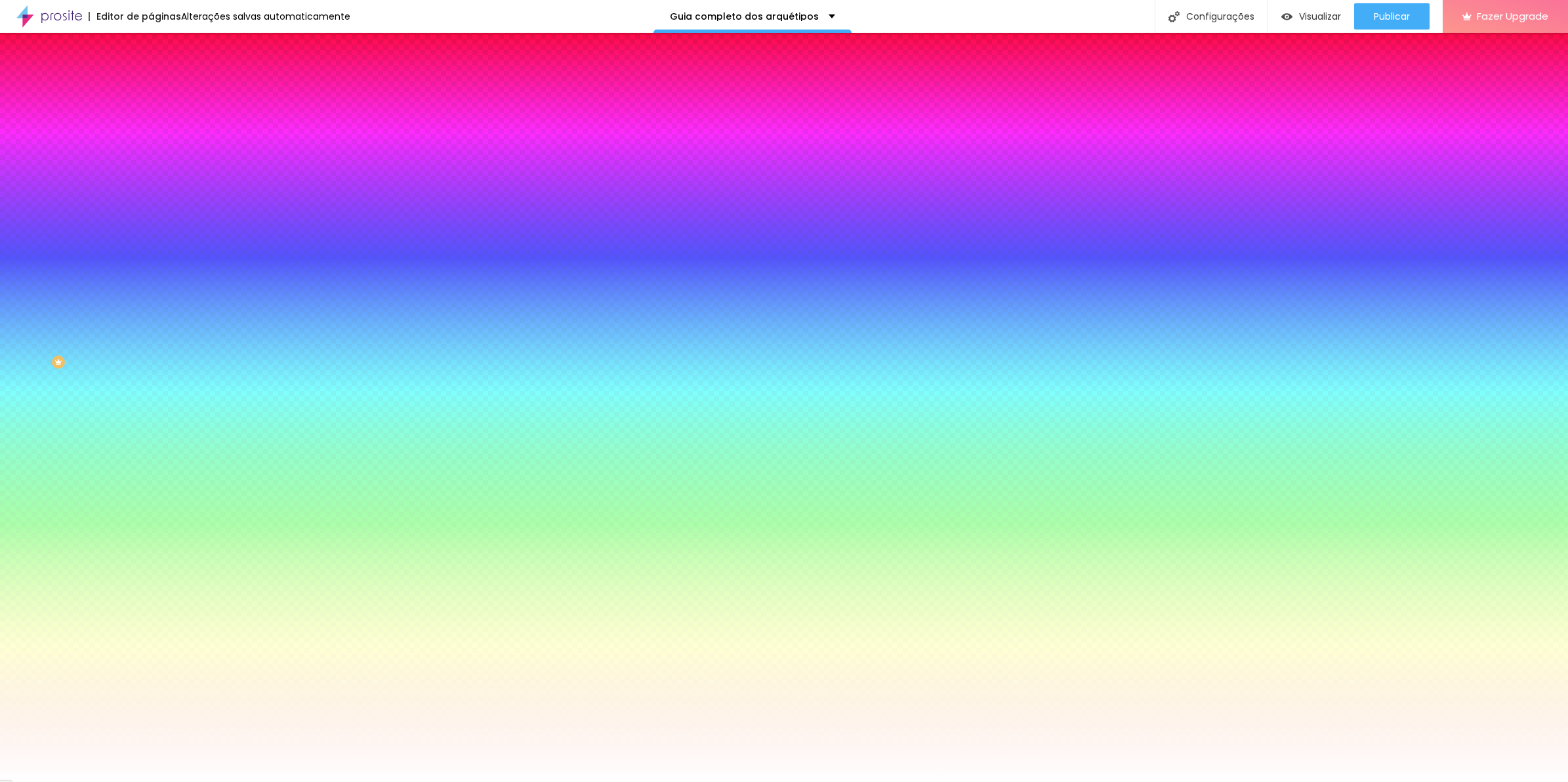
click at [424, 782] on div at bounding box center [784, 782] width 1568 height 0
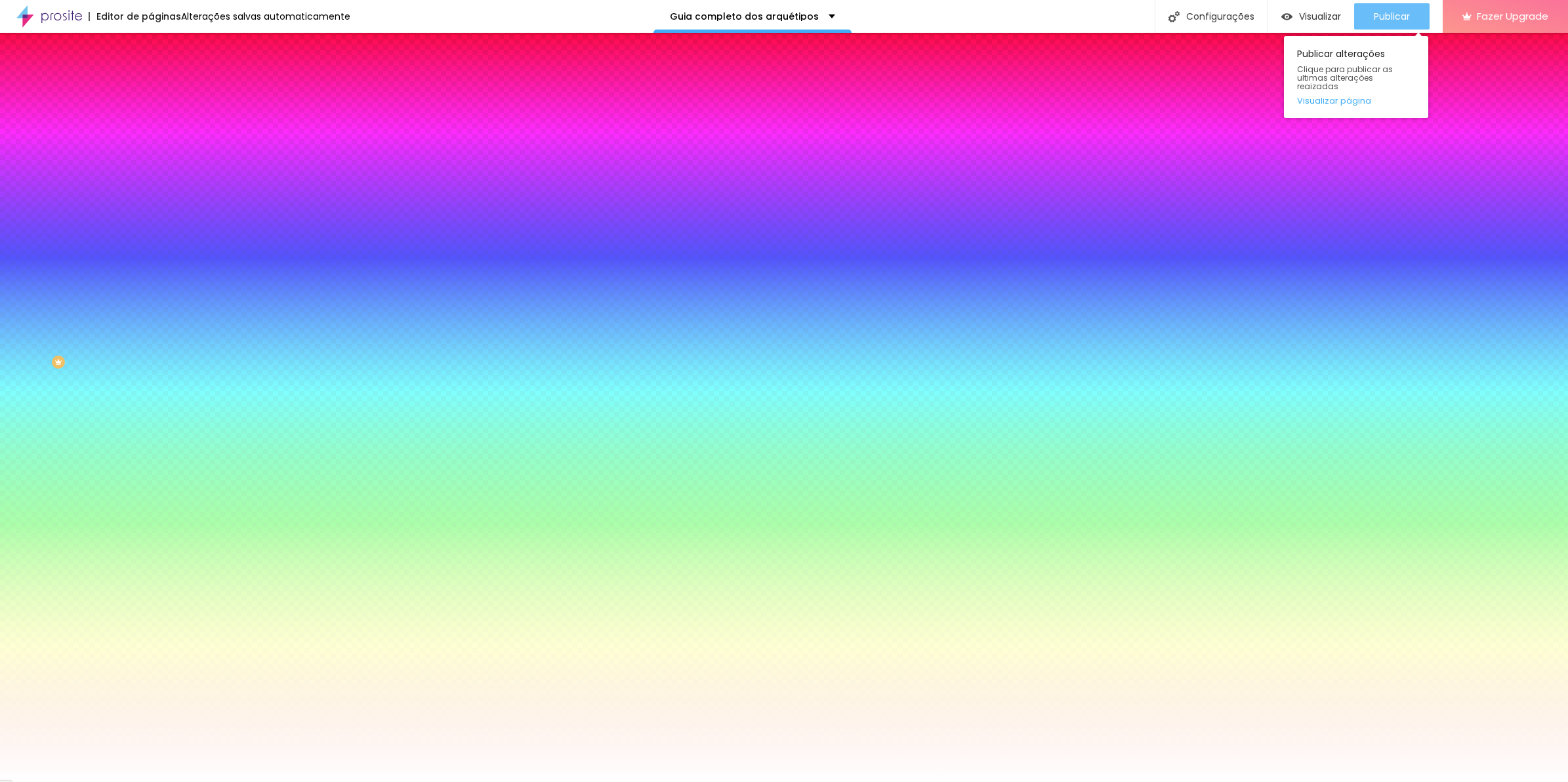
click at [1378, 21] on span "Publicar" at bounding box center [1392, 16] width 36 height 11
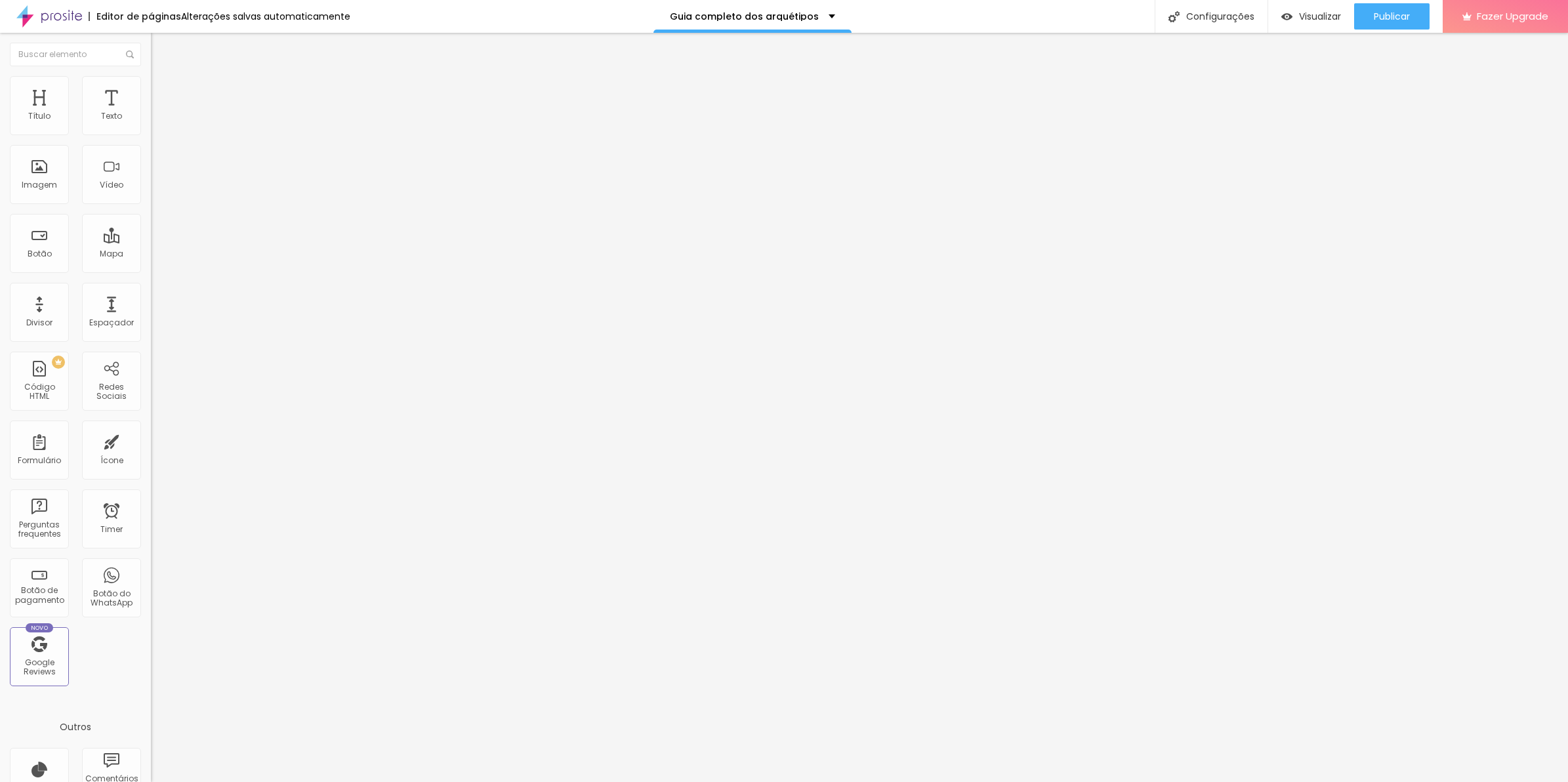
click at [163, 99] on span "Estilo" at bounding box center [173, 96] width 21 height 11
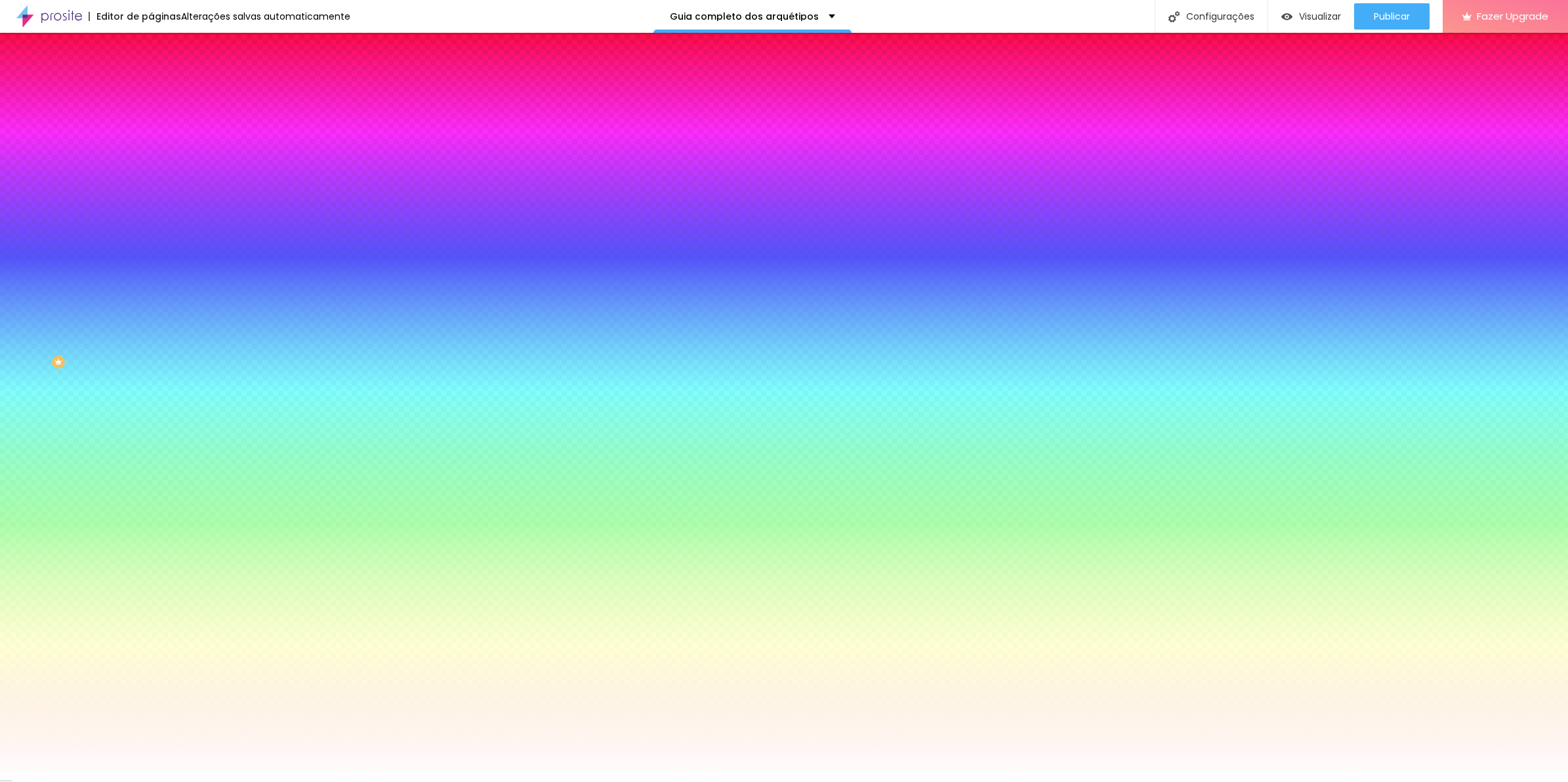
click at [158, 340] on icon "button" at bounding box center [160, 342] width 5 height 5
paste input "5A5A5A"
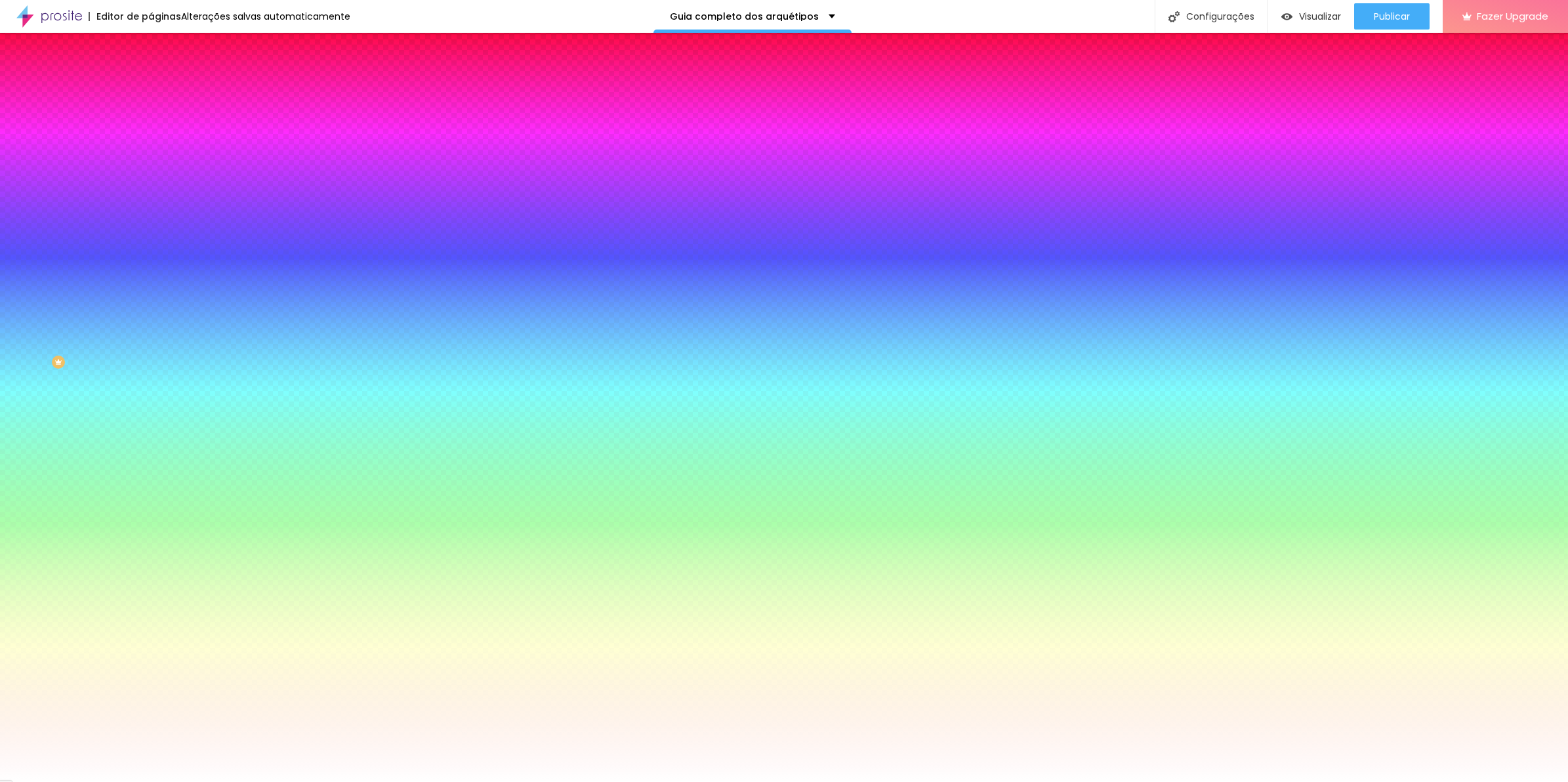
type input "#5A5A5A"
click at [141, 782] on select "AbrilFatface-Regular Actor-Regular Alegreya AlegreyaBlack Alice Allan-Bold Alla…" at bounding box center [71, 797] width 141 height 14
select select "MontserratLight"
click at [141, 782] on select "AbrilFatface-Regular Actor-Regular Alegreya AlegreyaBlack Alice Allan-Bold Alla…" at bounding box center [71, 797] width 141 height 14
click at [417, 782] on div at bounding box center [784, 782] width 1568 height 0
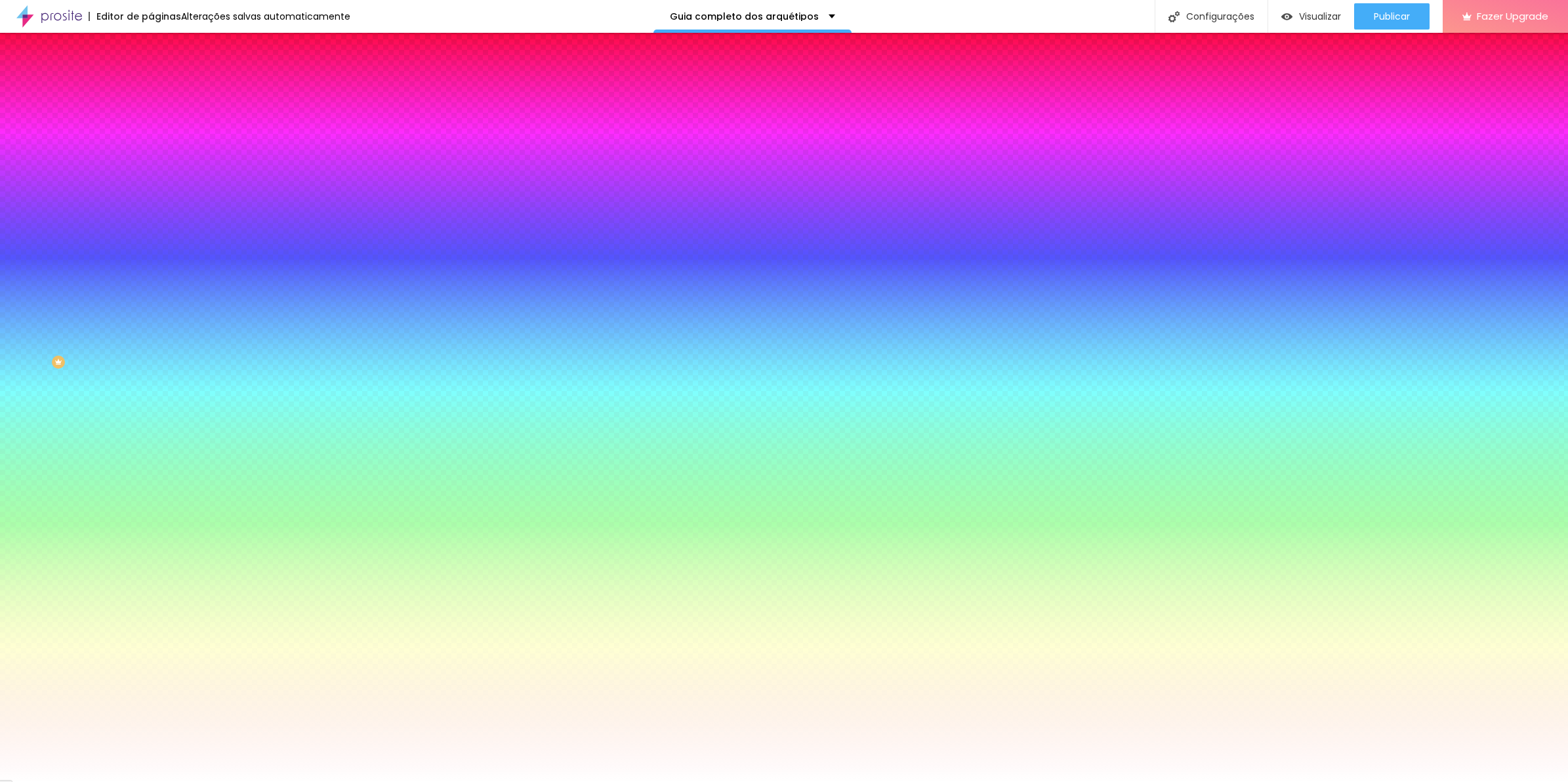
click at [151, 430] on button "button" at bounding box center [161, 422] width 19 height 14
click at [141, 782] on select "AbrilFatface-Regular Actor-Regular Alegreya AlegreyaBlack Alice Allan-Bold Alla…" at bounding box center [71, 797] width 141 height 14
select select "MontserratLight"
click at [141, 782] on select "AbrilFatface-Regular Actor-Regular Alegreya AlegreyaBlack Alice Allan-Bold Alla…" at bounding box center [71, 797] width 141 height 14
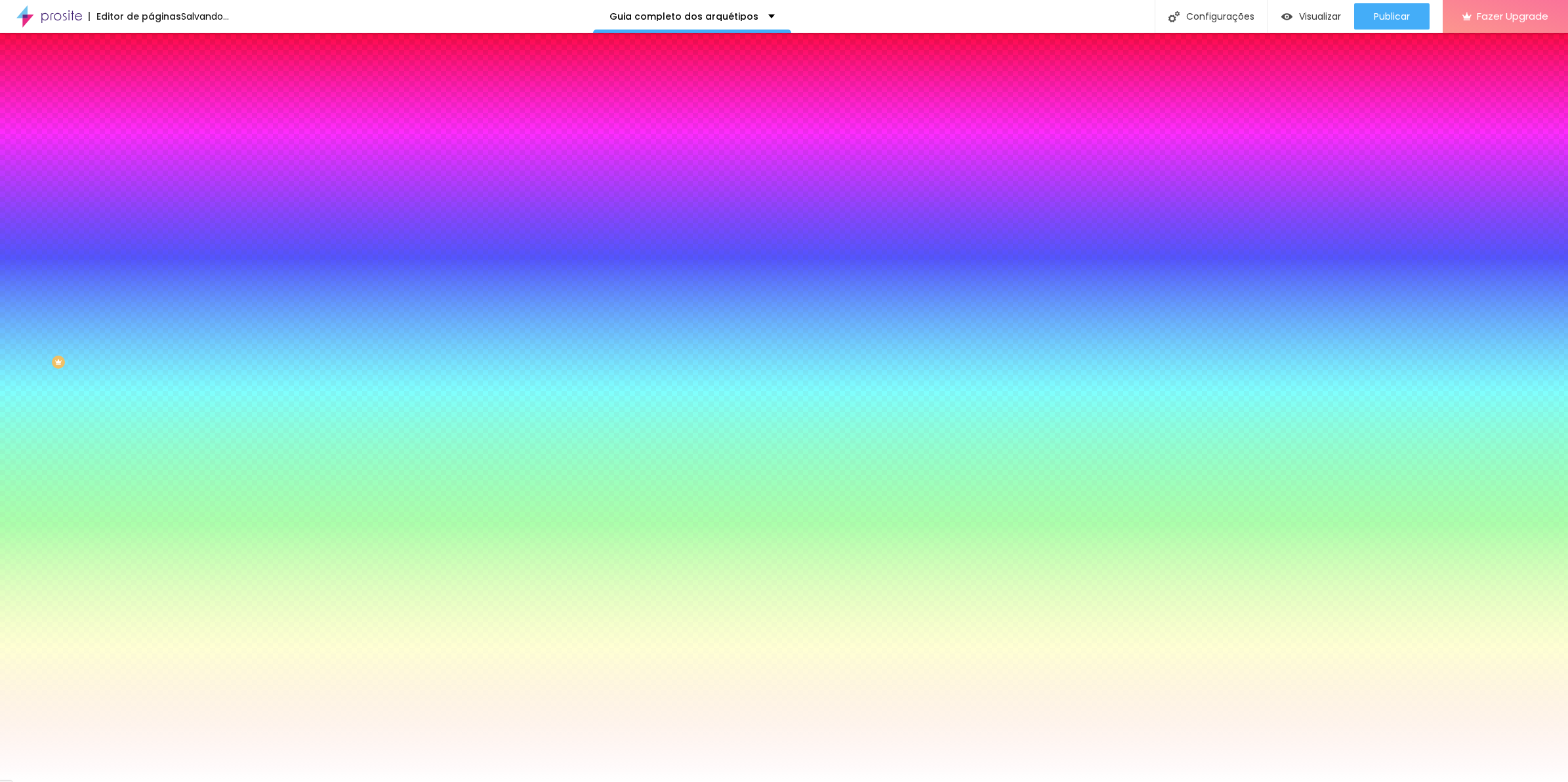
paste input "5A5A5A"
type input "#5A5A5A"
click at [437, 782] on div at bounding box center [784, 782] width 1568 height 0
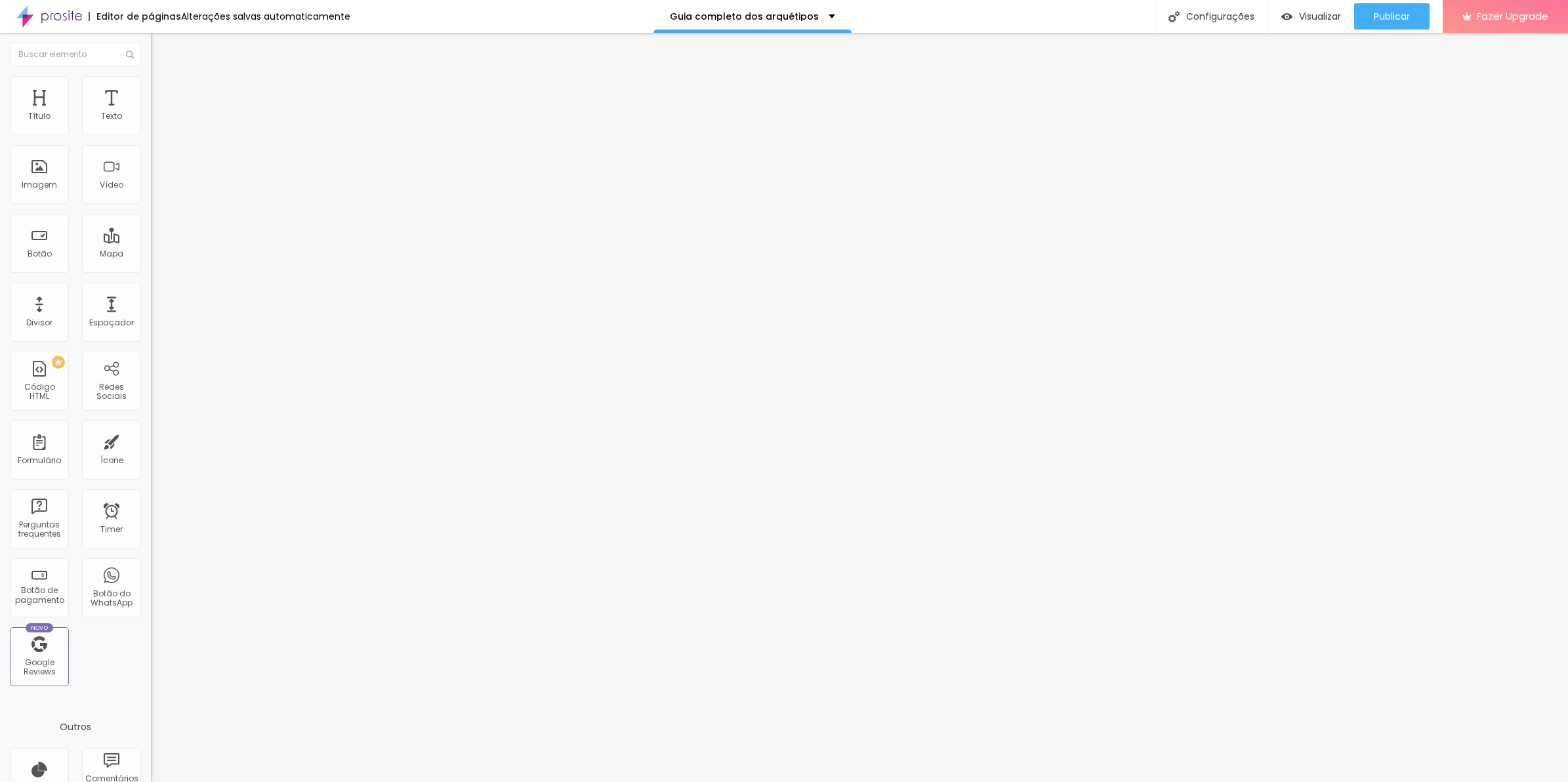
click at [151, 93] on li "Estilo" at bounding box center [227, 93] width 151 height 13
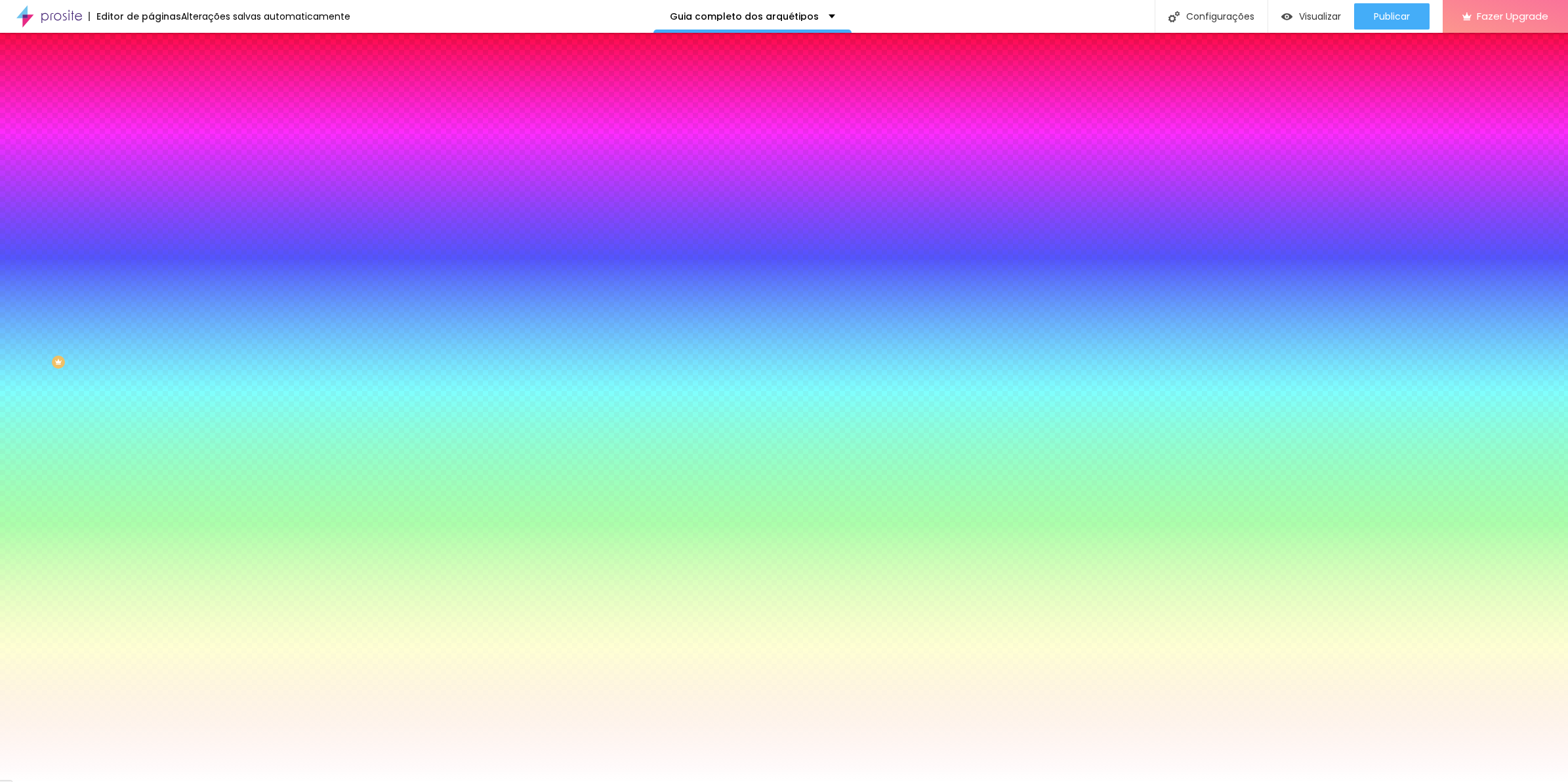
click at [151, 423] on button "button" at bounding box center [161, 422] width 19 height 14
paste input "5A5A5A"
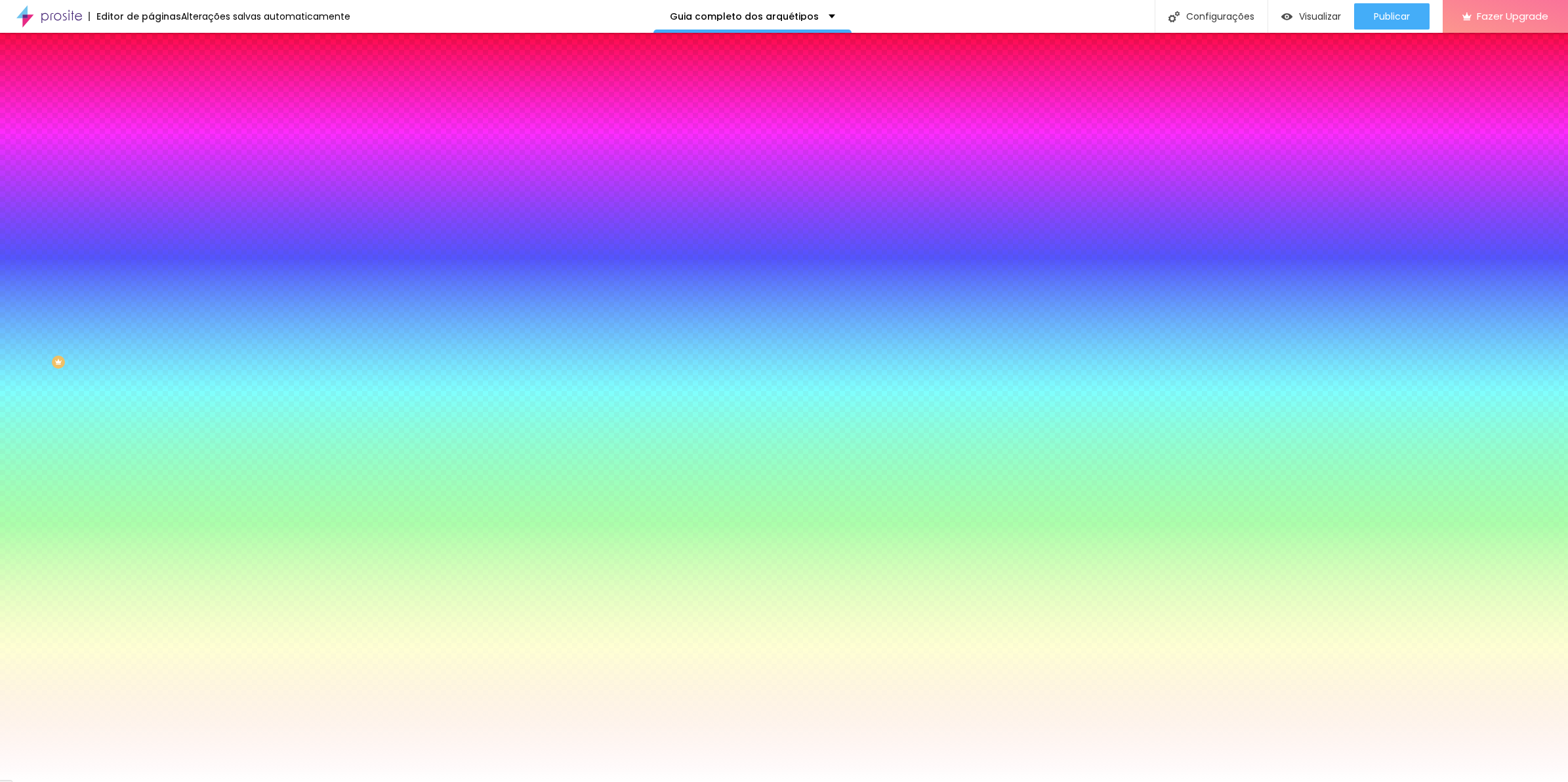
type input "#5A5A5A"
click at [287, 782] on div "AbrilFatface-Regular Actor-Regular Alegreya AlegreyaBlack Alice Allan-Bold Alla…" at bounding box center [784, 797] width 1568 height 14
click at [141, 782] on select "AbrilFatface-Regular Actor-Regular Alegreya AlegreyaBlack Alice Allan-Bold Alla…" at bounding box center [71, 797] width 141 height 14
select select "MontserratLight"
click at [141, 782] on select "AbrilFatface-Regular Actor-Regular Alegreya AlegreyaBlack Alice Allan-Bold Alla…" at bounding box center [71, 797] width 141 height 14
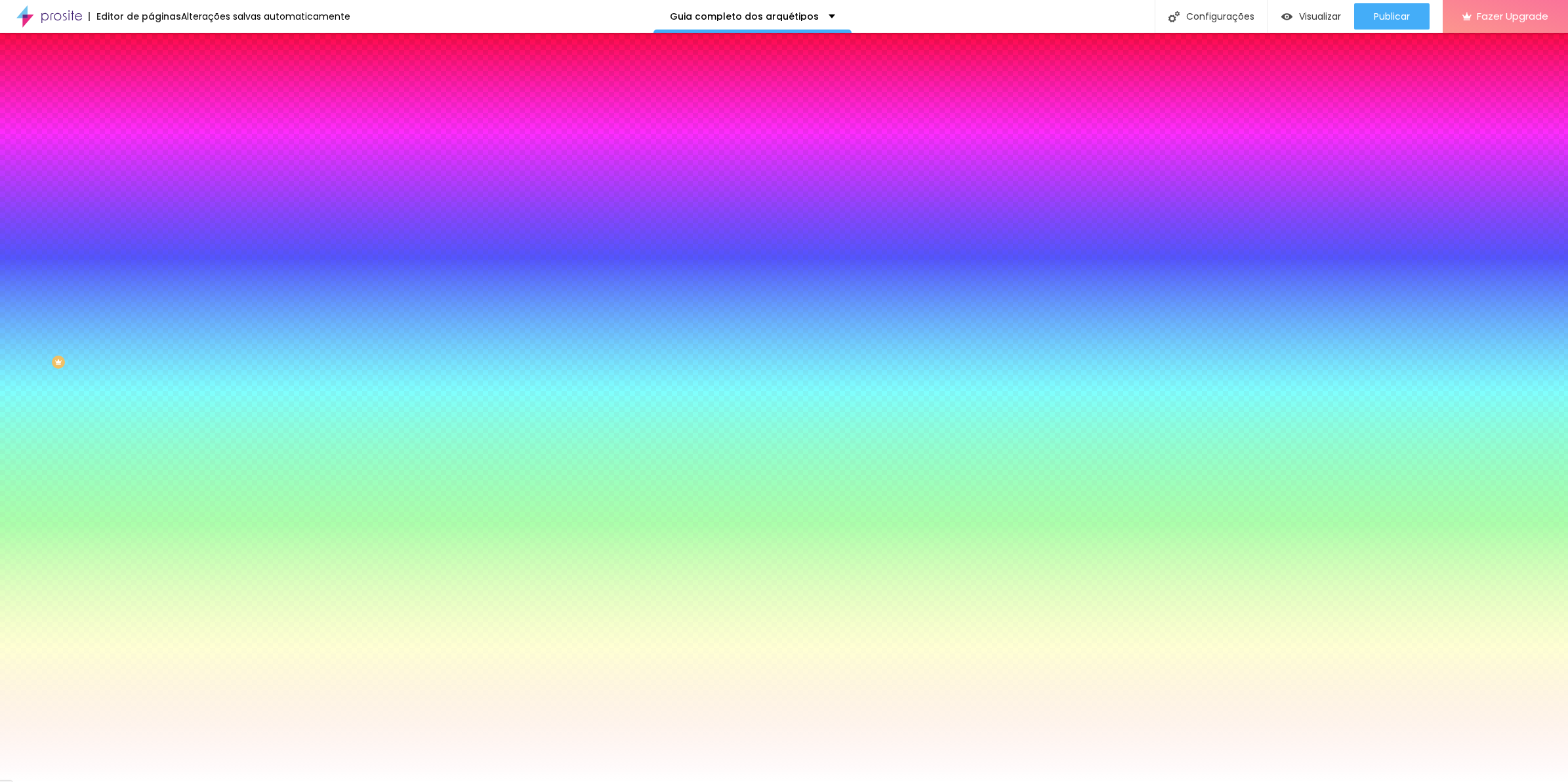
click at [454, 782] on div at bounding box center [784, 782] width 1568 height 0
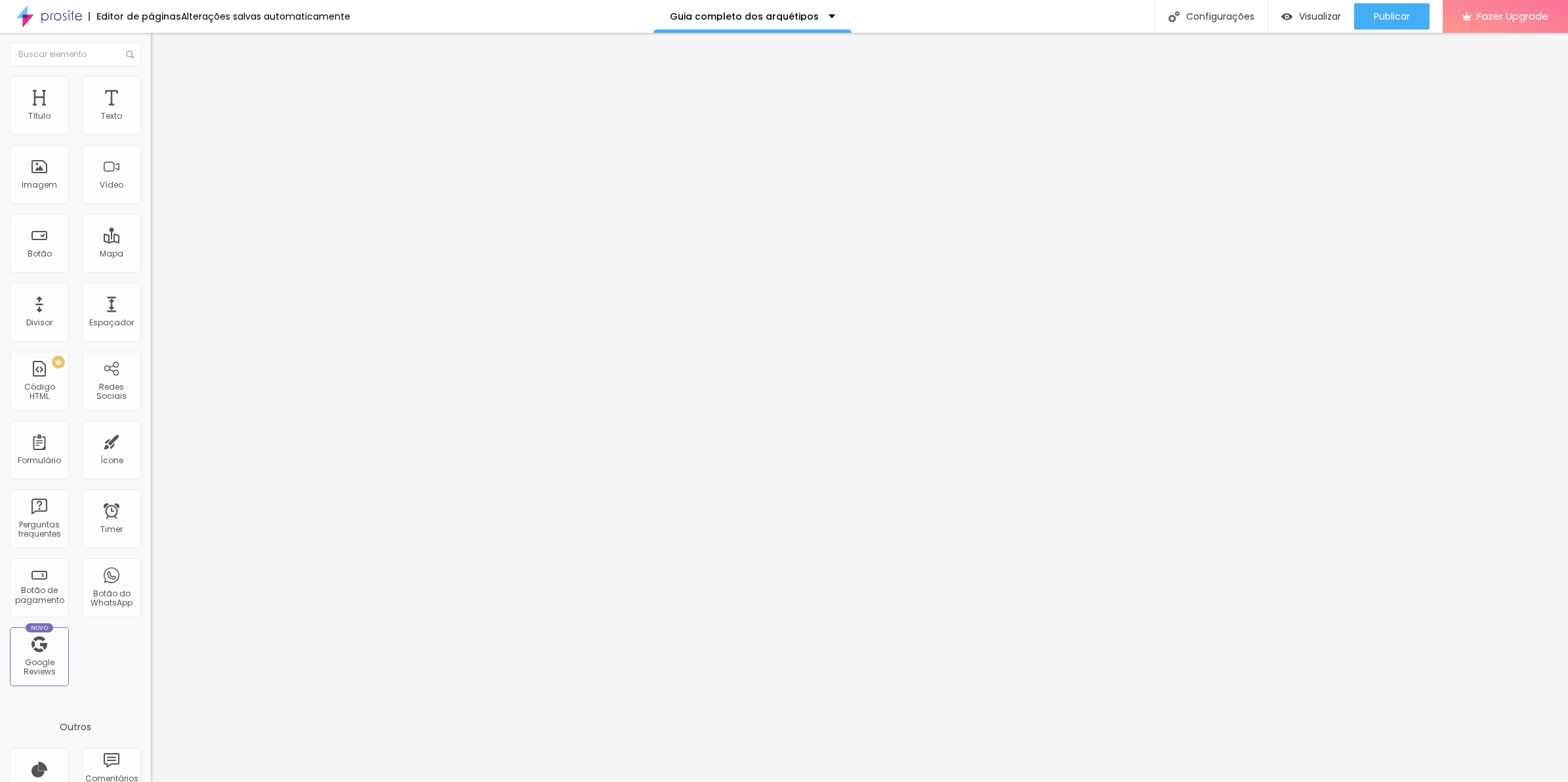
click at [151, 91] on li "Estilo" at bounding box center [227, 93] width 151 height 13
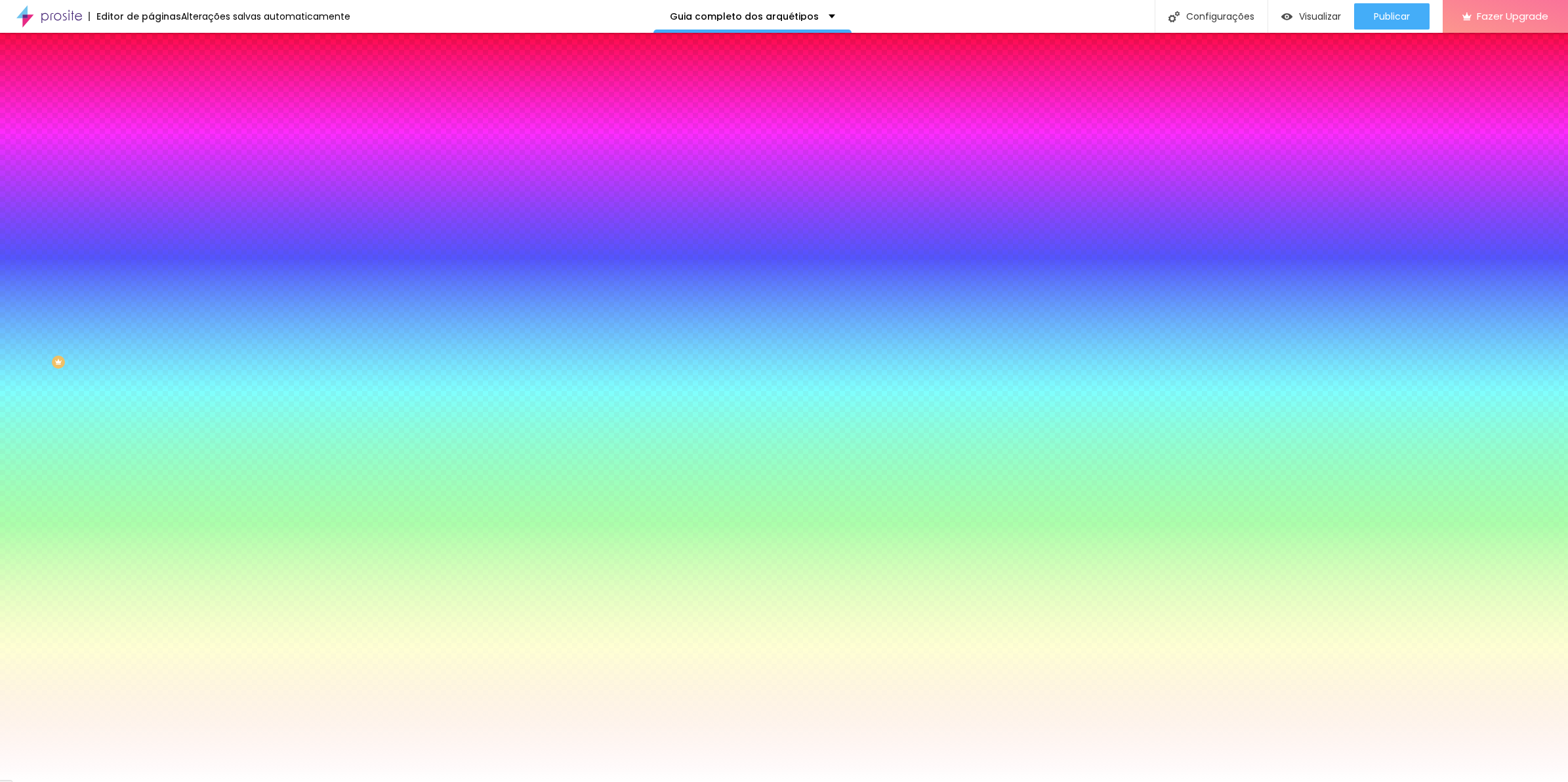
click at [156, 338] on icon "button" at bounding box center [160, 342] width 8 height 8
click at [82, 782] on div at bounding box center [784, 782] width 1568 height 0
click at [151, 428] on button "button" at bounding box center [161, 422] width 19 height 14
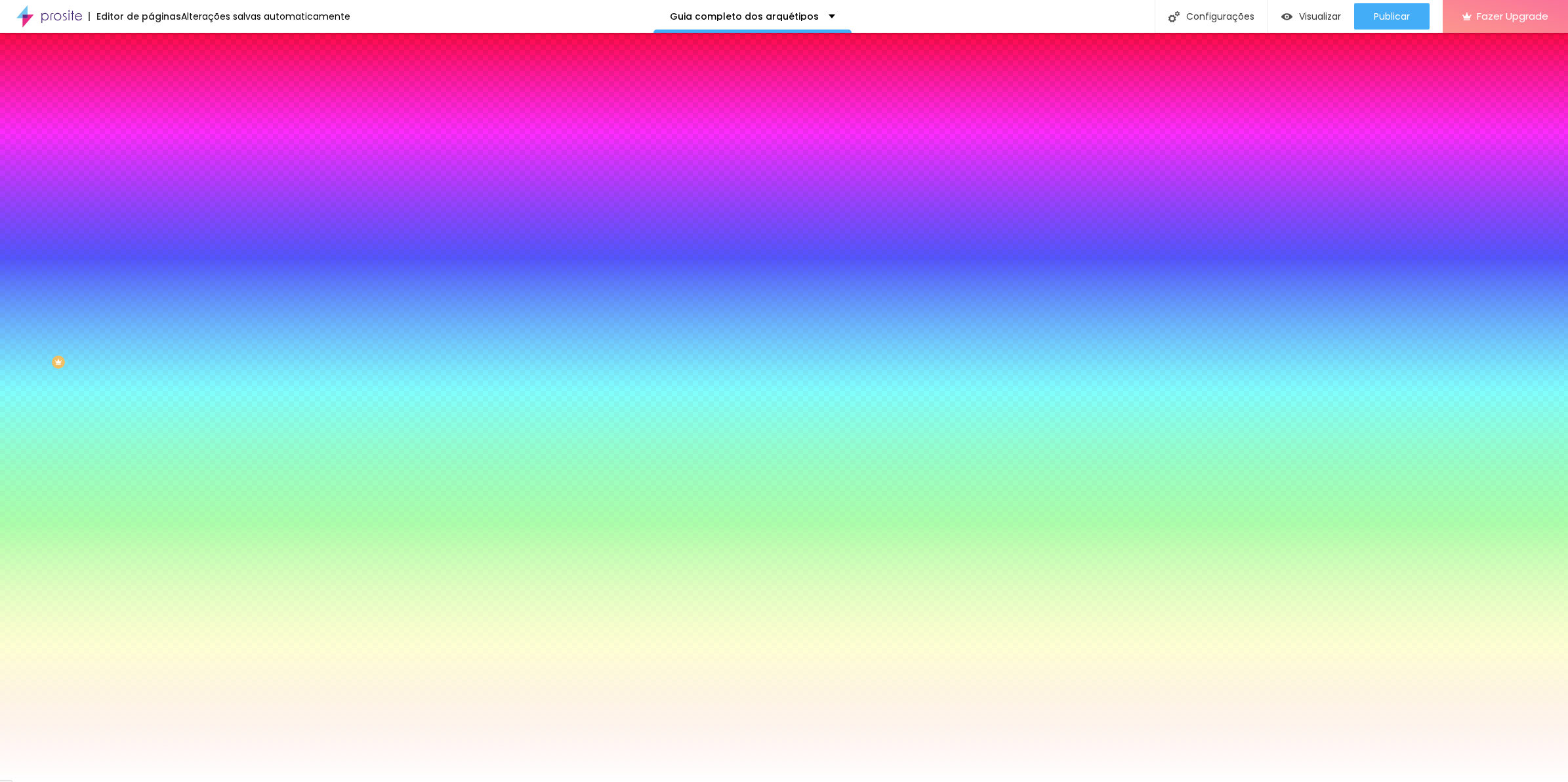
paste input "5A5A5A"
type input "#5A5A5A"
click at [280, 782] on div "AbrilFatface-Regular Actor-Regular Alegreya AlegreyaBlack Alice Allan-Bold Alla…" at bounding box center [784, 797] width 1568 height 14
click at [141, 782] on select "AbrilFatface-Regular Actor-Regular Alegreya AlegreyaBlack Alice Allan-Bold Alla…" at bounding box center [71, 797] width 141 height 14
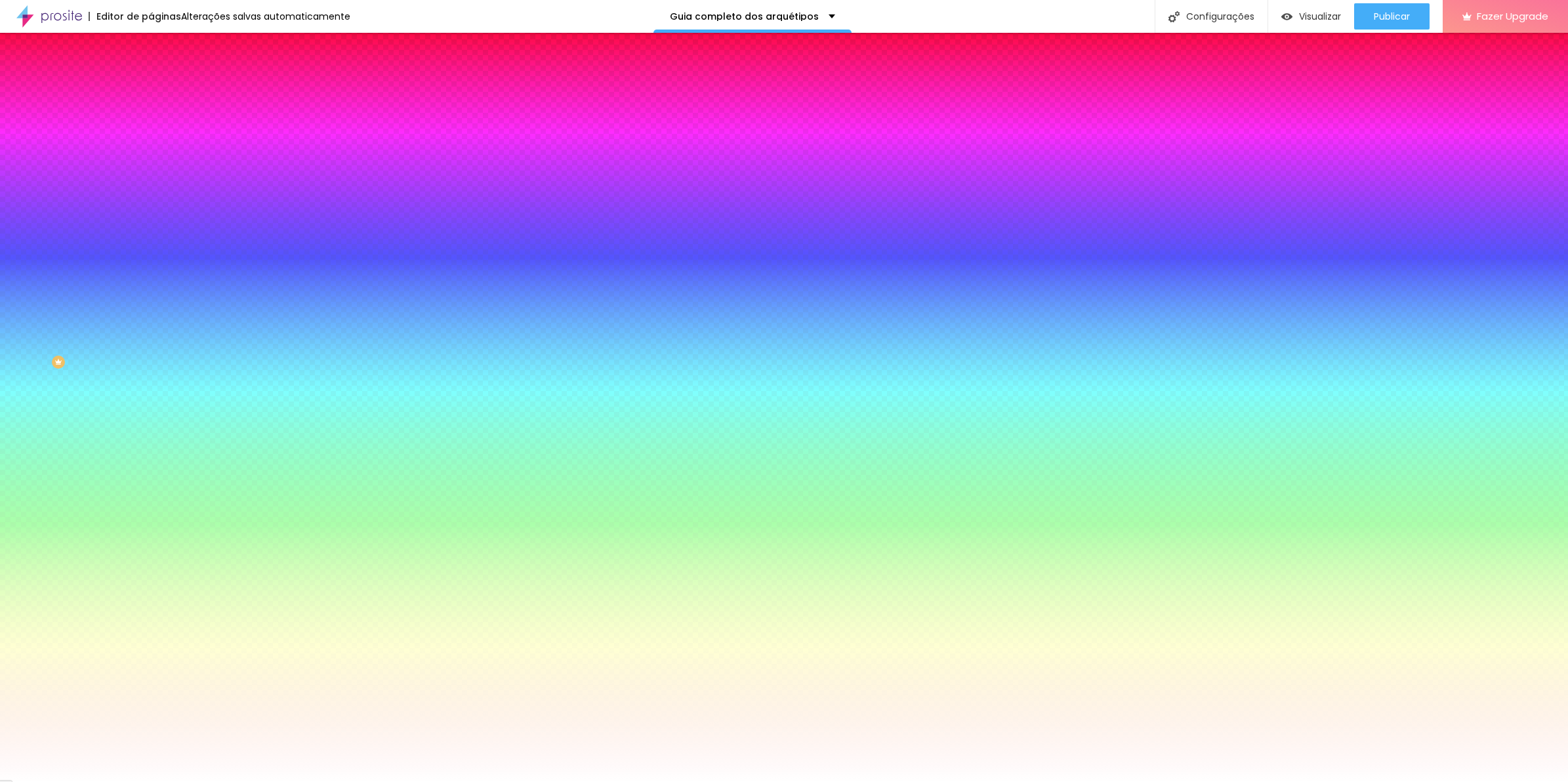
click at [141, 782] on select "AbrilFatface-Regular Actor-Regular Alegreya AlegreyaBlack Alice Allan-Bold Alla…" at bounding box center [71, 797] width 141 height 14
click at [141, 782] on select "AbrilFatface-Regular Actor-Regular Alegreya AlegreyaBlack Alice Allan-Bold Alla…" at bounding box center [71, 797] width 141 height 14
select select "MontserratLight"
click at [141, 782] on select "AbrilFatface-Regular Actor-Regular Alegreya AlegreyaBlack Alice Allan-Bold Alla…" at bounding box center [71, 797] width 141 height 14
click at [524, 782] on div at bounding box center [784, 782] width 1568 height 0
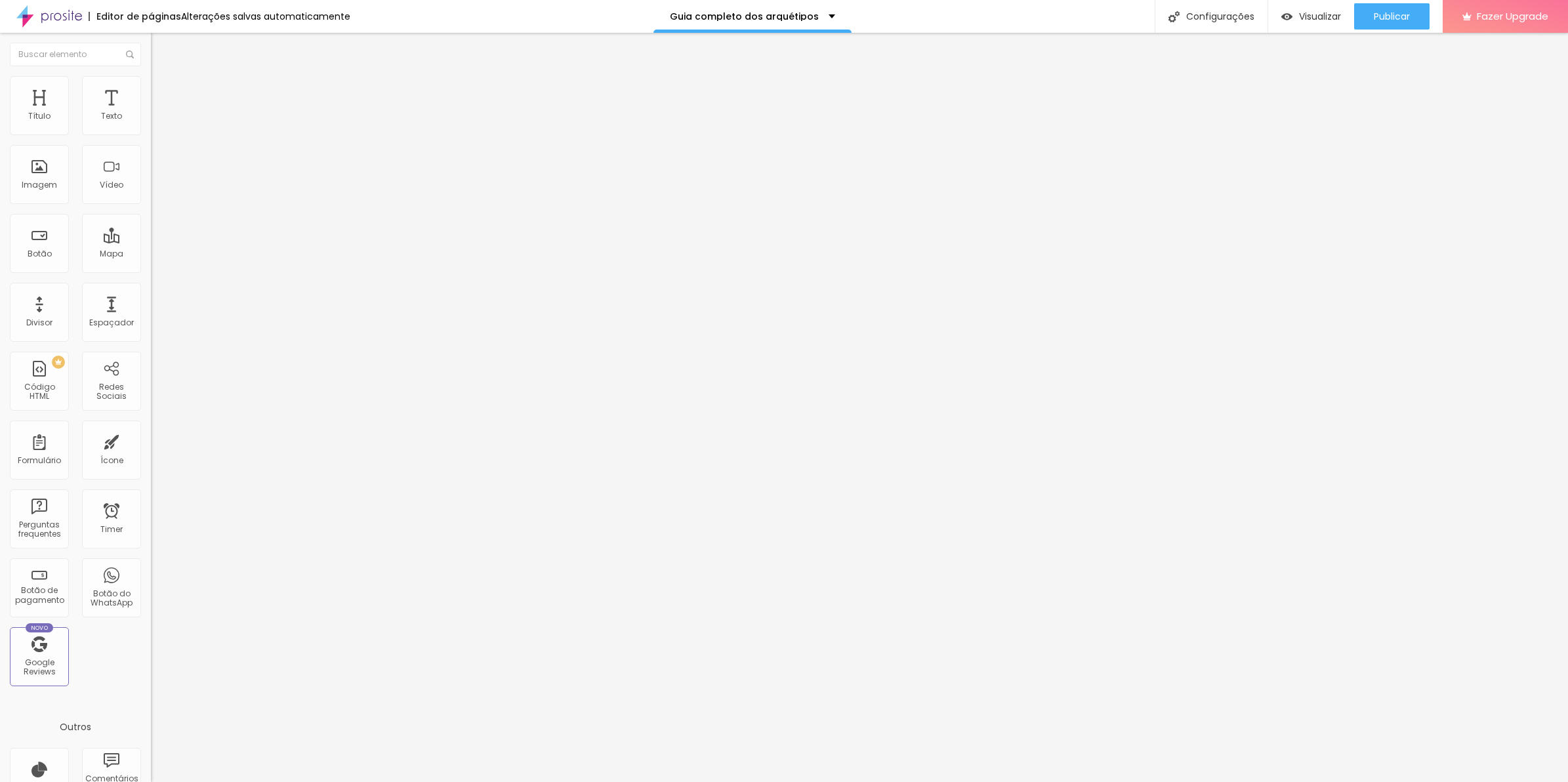
click at [163, 101] on span "Estilo" at bounding box center [173, 96] width 21 height 11
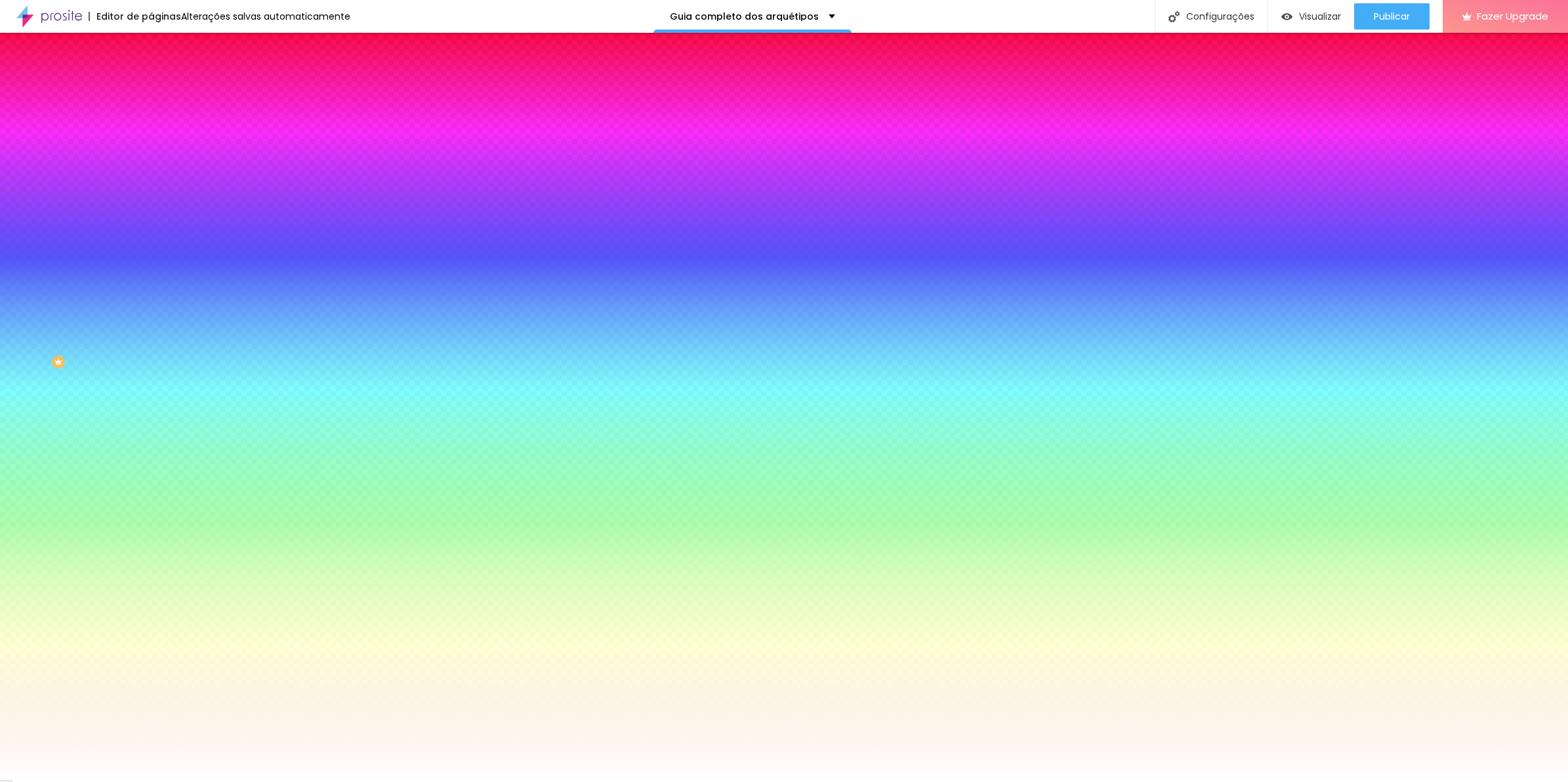
click at [151, 424] on button "button" at bounding box center [161, 422] width 19 height 14
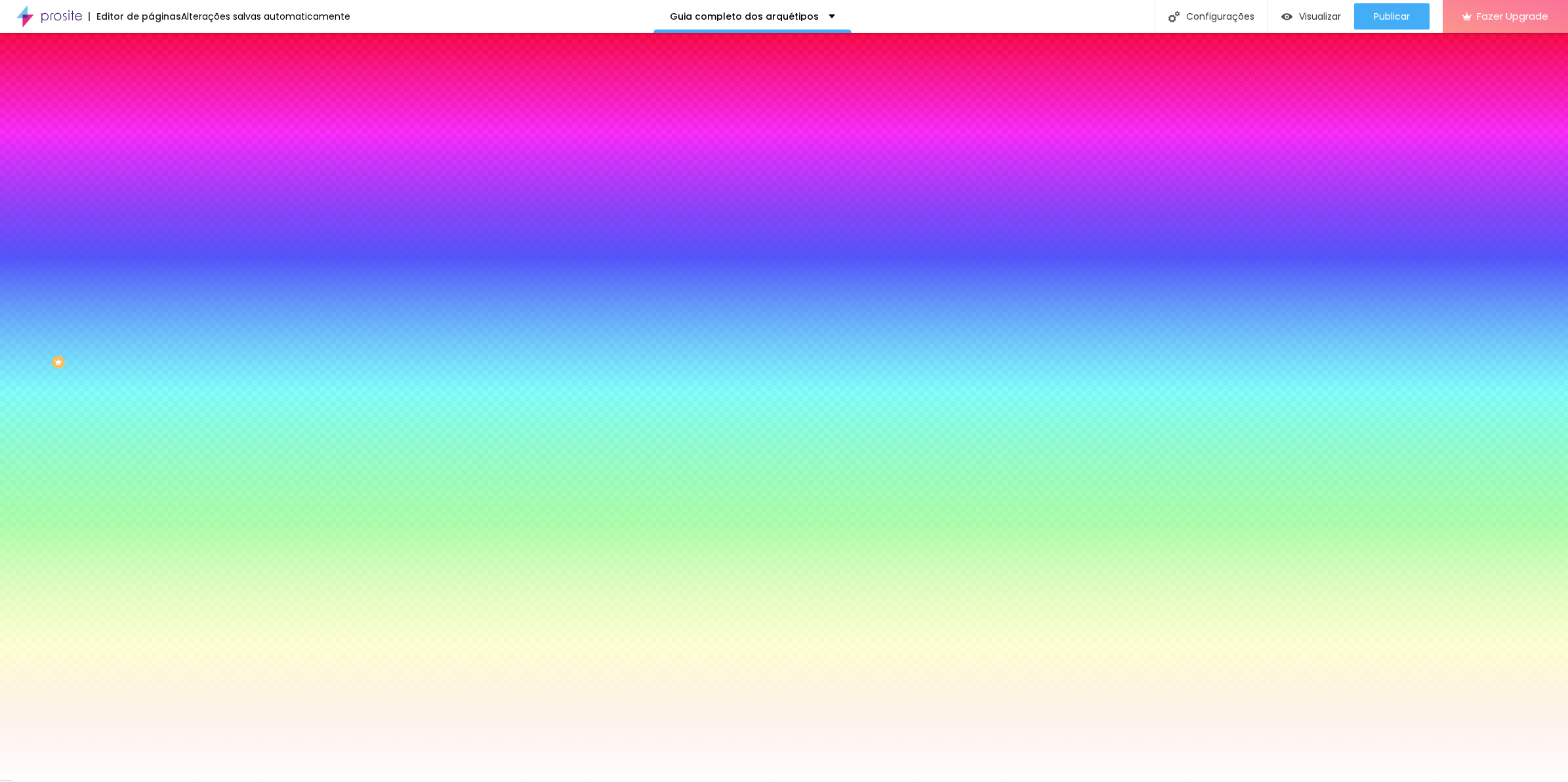
paste input "5A5A5A"
type input "#5A5A5A"
click at [141, 782] on select "AbrilFatface-Regular Actor-Regular Alegreya AlegreyaBlack Alice Allan-Bold Alla…" at bounding box center [71, 797] width 141 height 14
select select "MontserratLight"
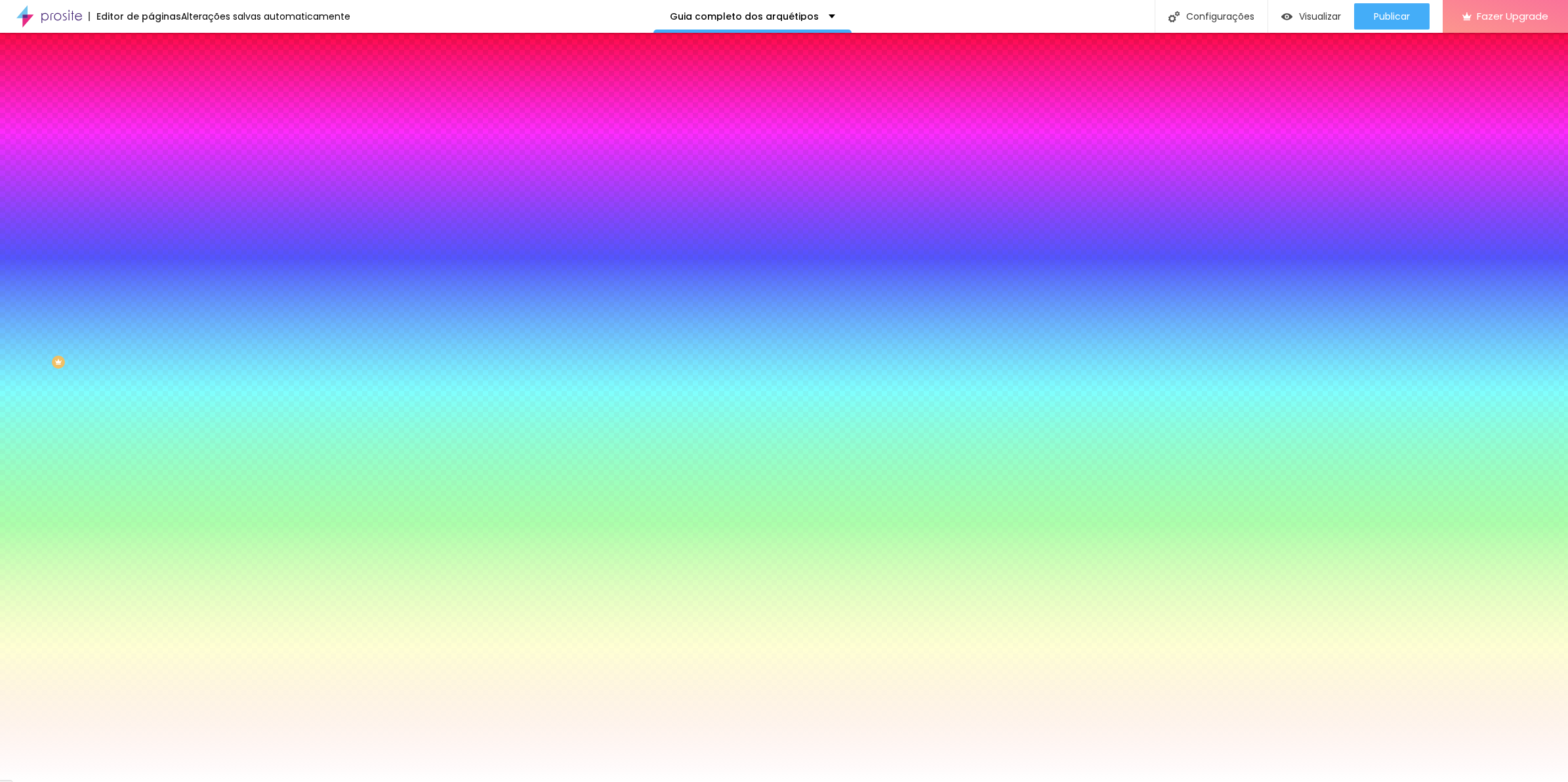
click at [141, 782] on select "AbrilFatface-Regular Actor-Regular Alegreya AlegreyaBlack Alice Allan-Bold Alla…" at bounding box center [71, 797] width 141 height 14
click at [566, 782] on div at bounding box center [784, 782] width 1568 height 0
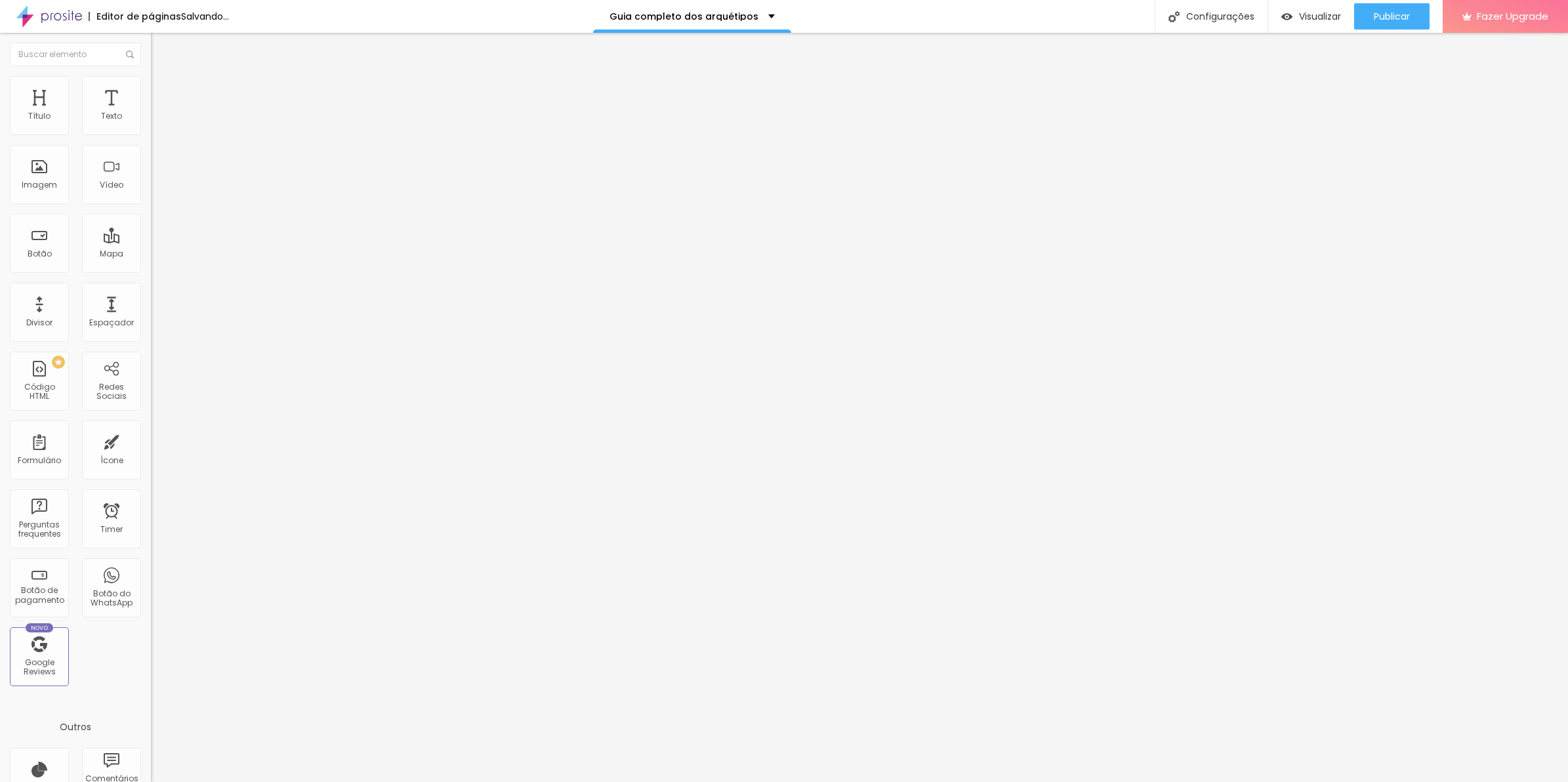
click at [163, 99] on span "Estilo" at bounding box center [173, 96] width 21 height 11
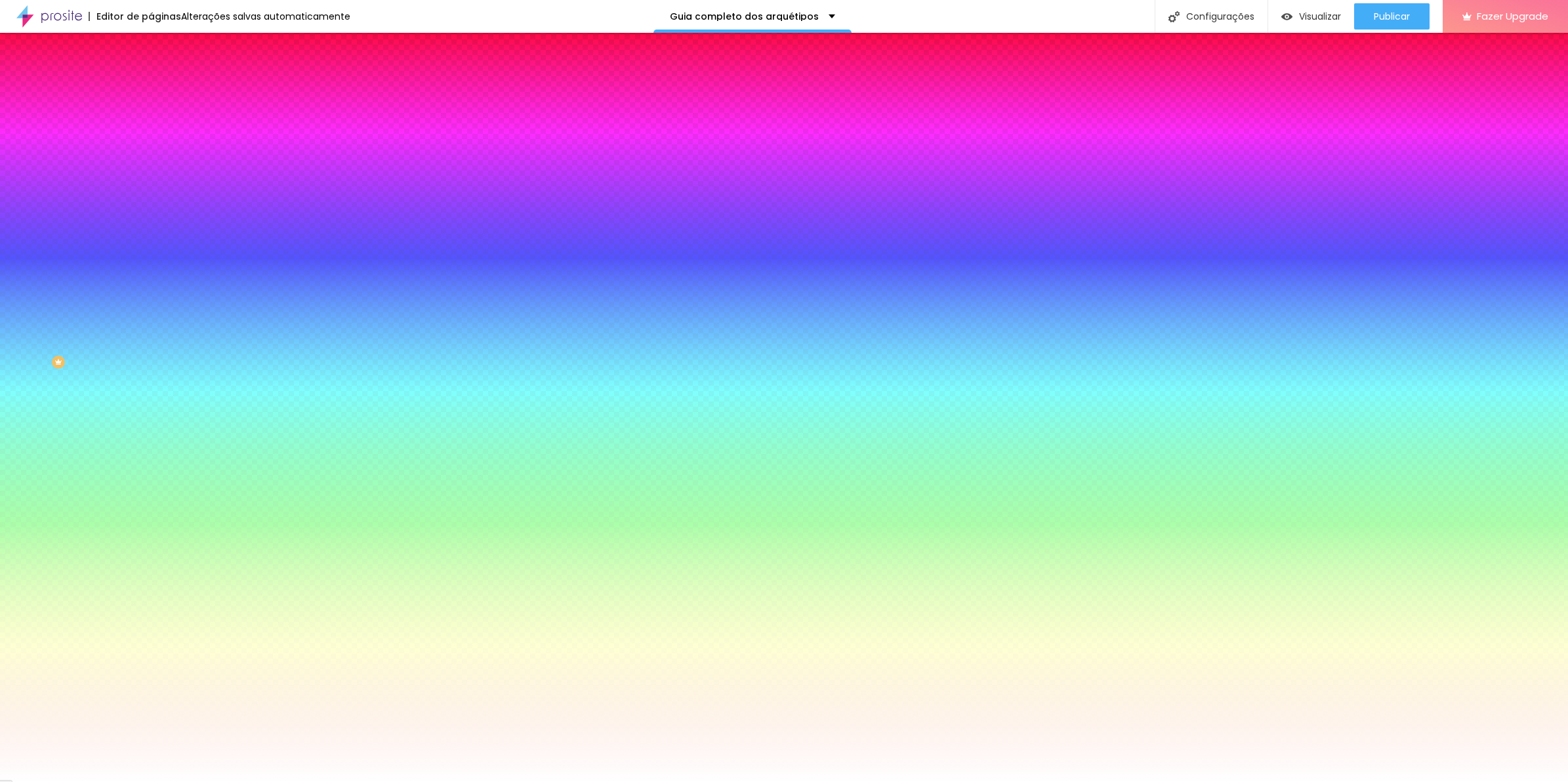
click at [158, 425] on icon "button" at bounding box center [160, 422] width 5 height 5
paste input "5A5A5A"
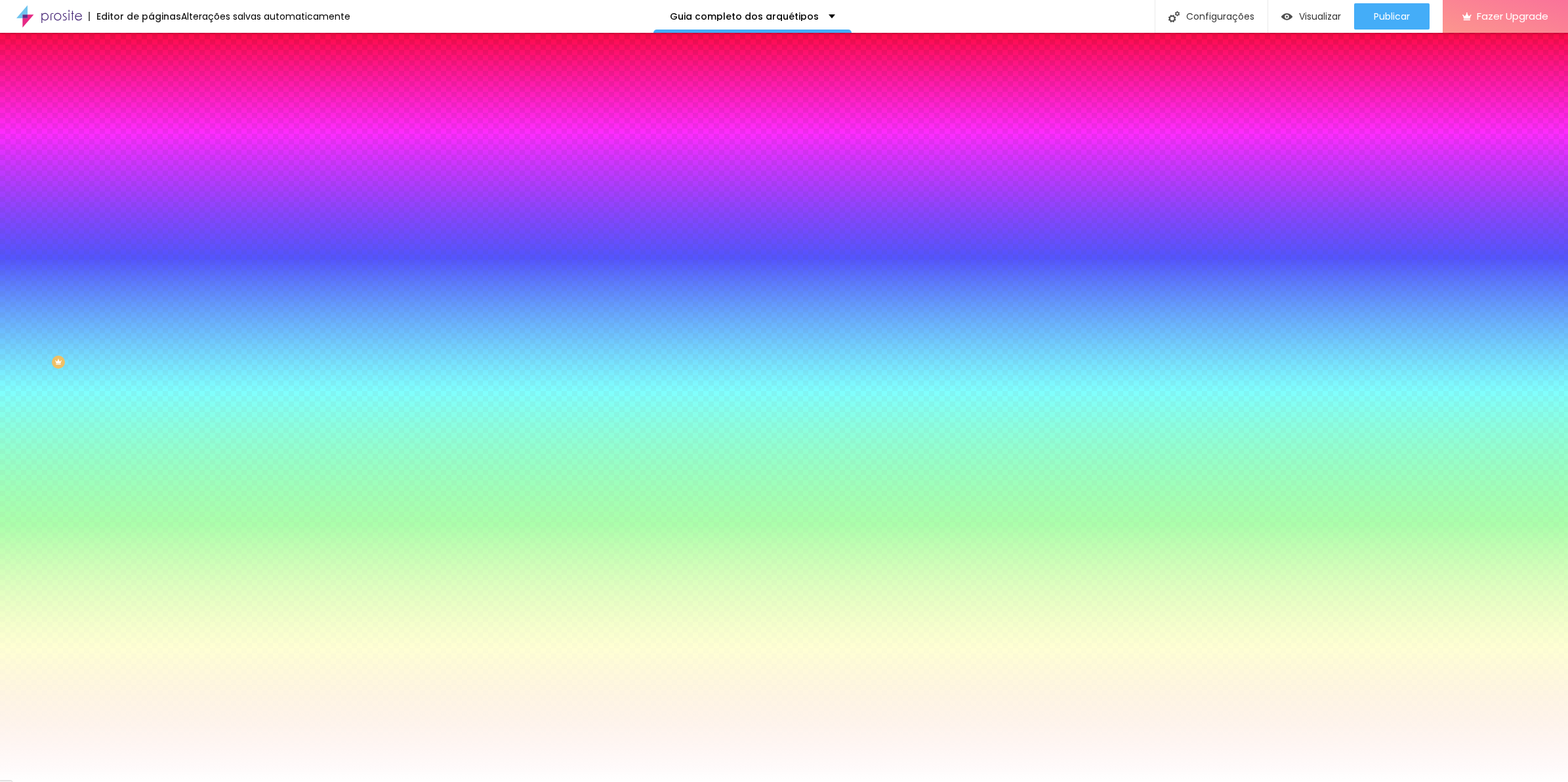
type input "#5A5A5A"
click at [141, 782] on select "AbrilFatface-Regular Actor-Regular Alegreya AlegreyaBlack Alice Allan-Bold Alla…" at bounding box center [71, 797] width 141 height 14
select select "MontserratLight"
click at [141, 782] on select "AbrilFatface-Regular Actor-Regular Alegreya AlegreyaBlack Alice Allan-Bold Alla…" at bounding box center [71, 797] width 141 height 14
click at [126, 782] on div at bounding box center [784, 782] width 1568 height 0
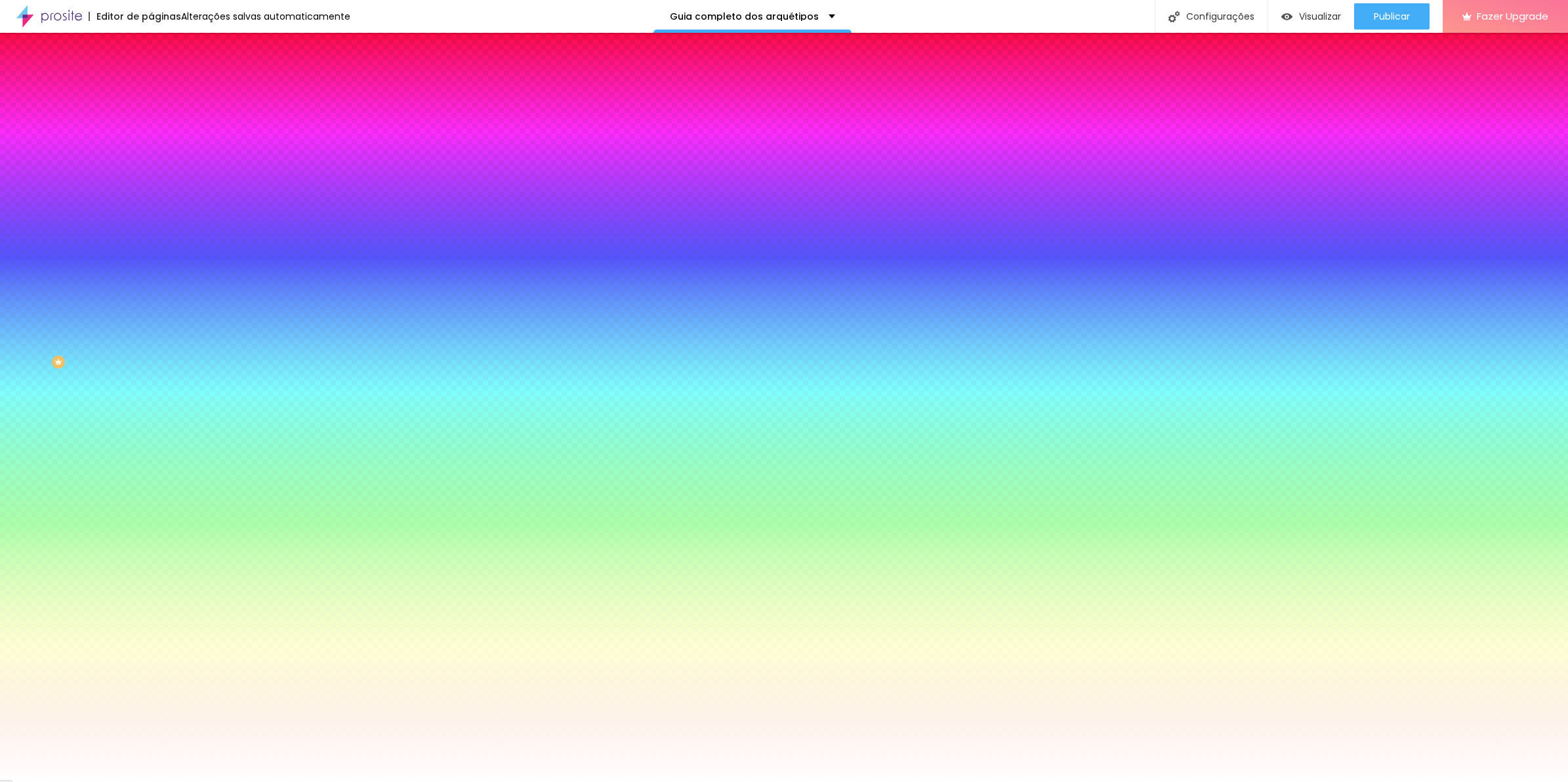
click at [158, 340] on icon "button" at bounding box center [160, 342] width 5 height 5
click at [550, 782] on div at bounding box center [784, 782] width 1568 height 0
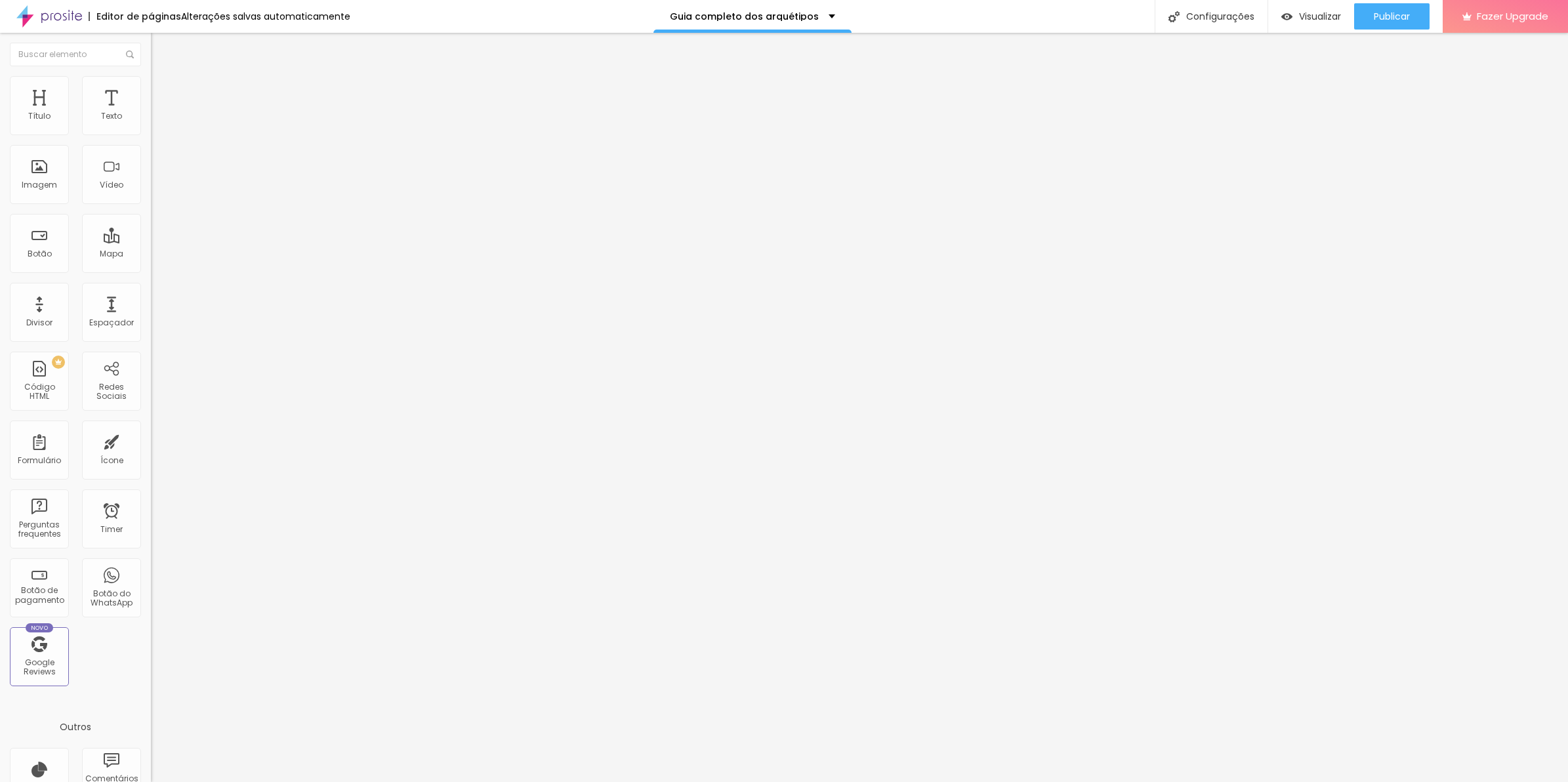
click at [163, 101] on span "Estilo" at bounding box center [173, 96] width 21 height 11
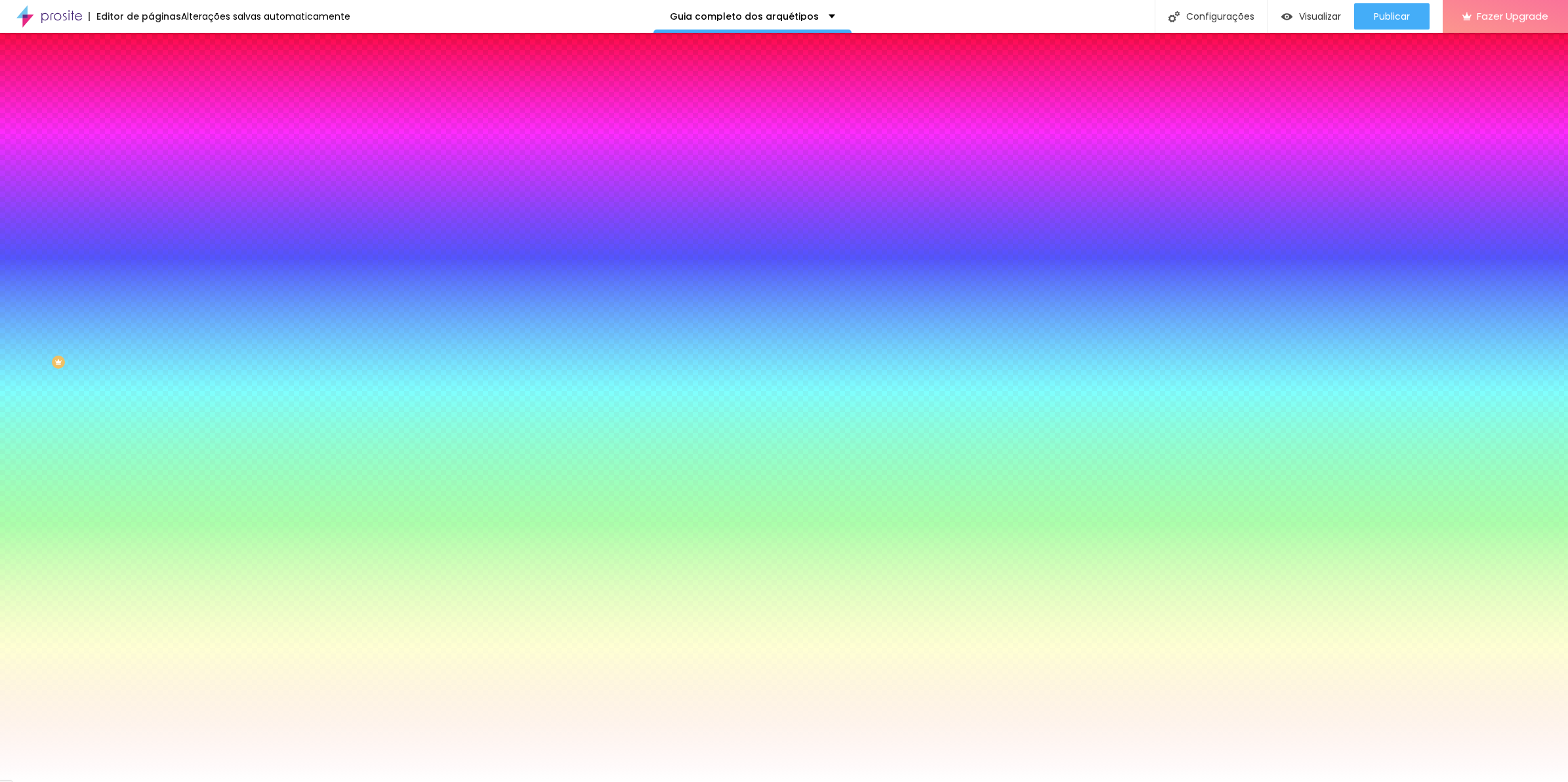
click at [156, 338] on icon "button" at bounding box center [160, 342] width 8 height 8
click at [141, 782] on select "AbrilFatface-Regular Actor-Regular Alegreya AlegreyaBlack Alice Allan-Bold Alla…" at bounding box center [71, 797] width 141 height 14
select select "Montserrat"
click at [141, 782] on select "AbrilFatface-Regular Actor-Regular Alegreya AlegreyaBlack Alice Allan-Bold Alla…" at bounding box center [71, 797] width 141 height 14
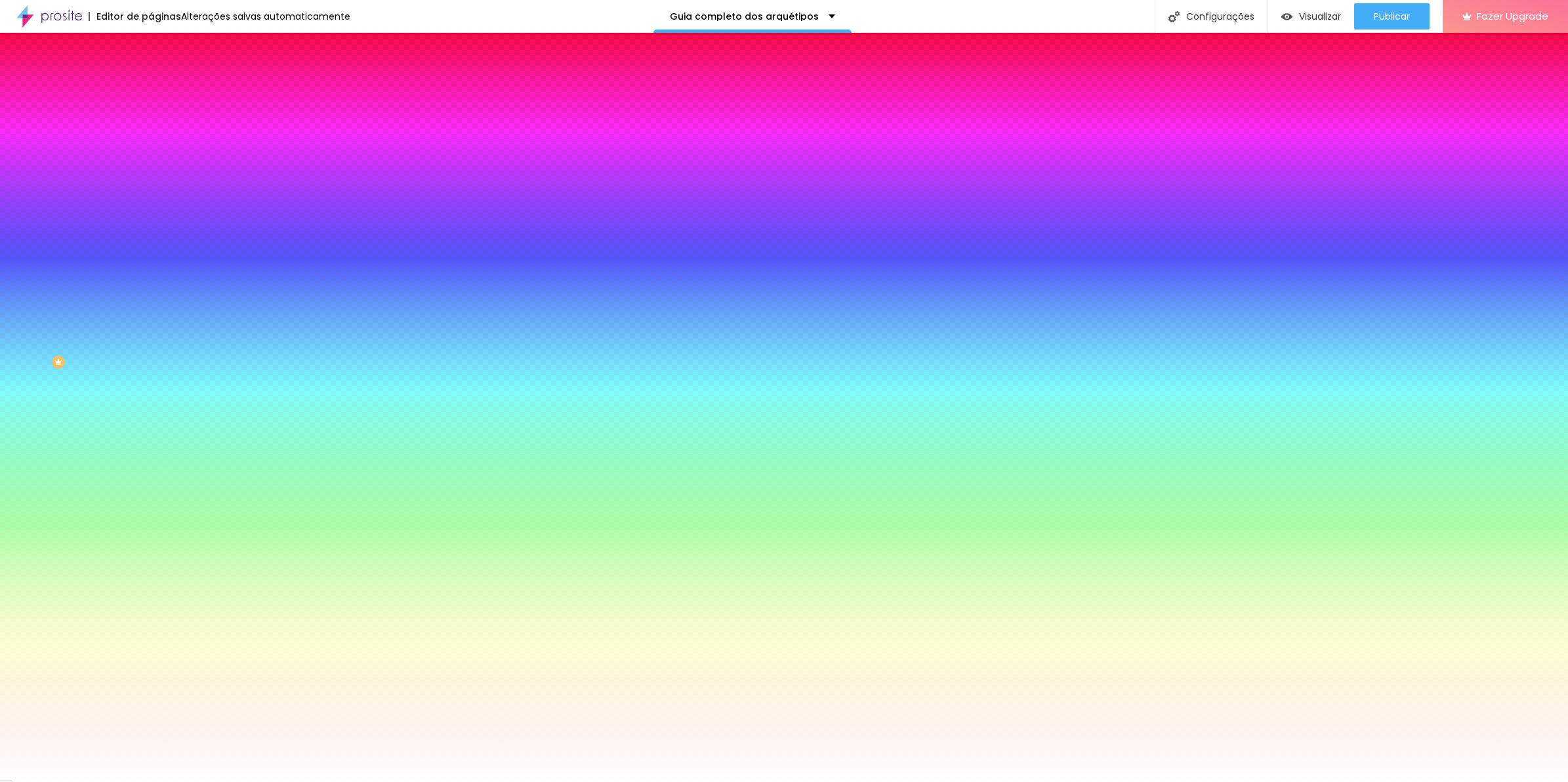
paste input "6D4E26"
type input "#6D4E26"
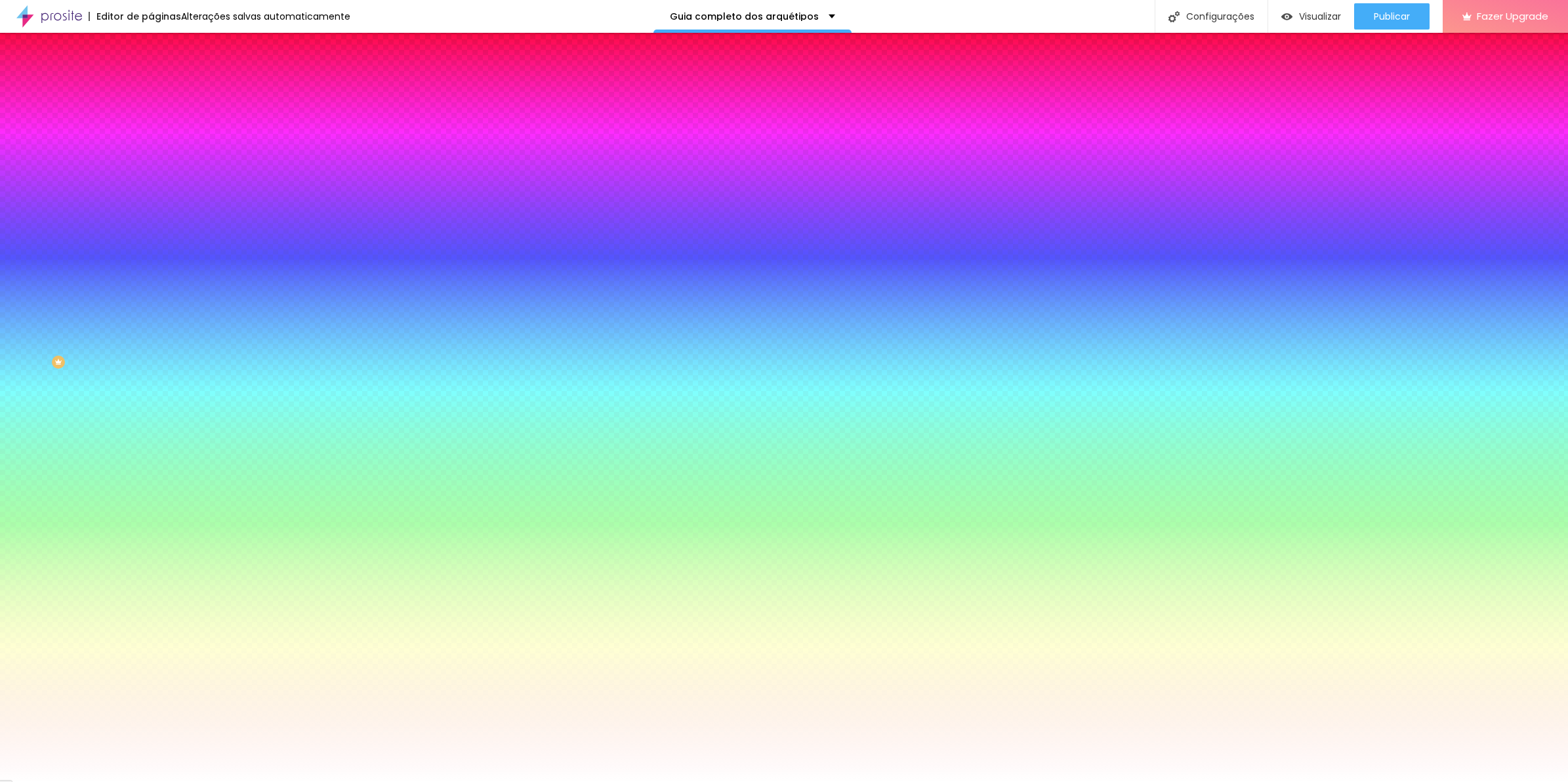
click at [410, 782] on div at bounding box center [784, 782] width 1568 height 0
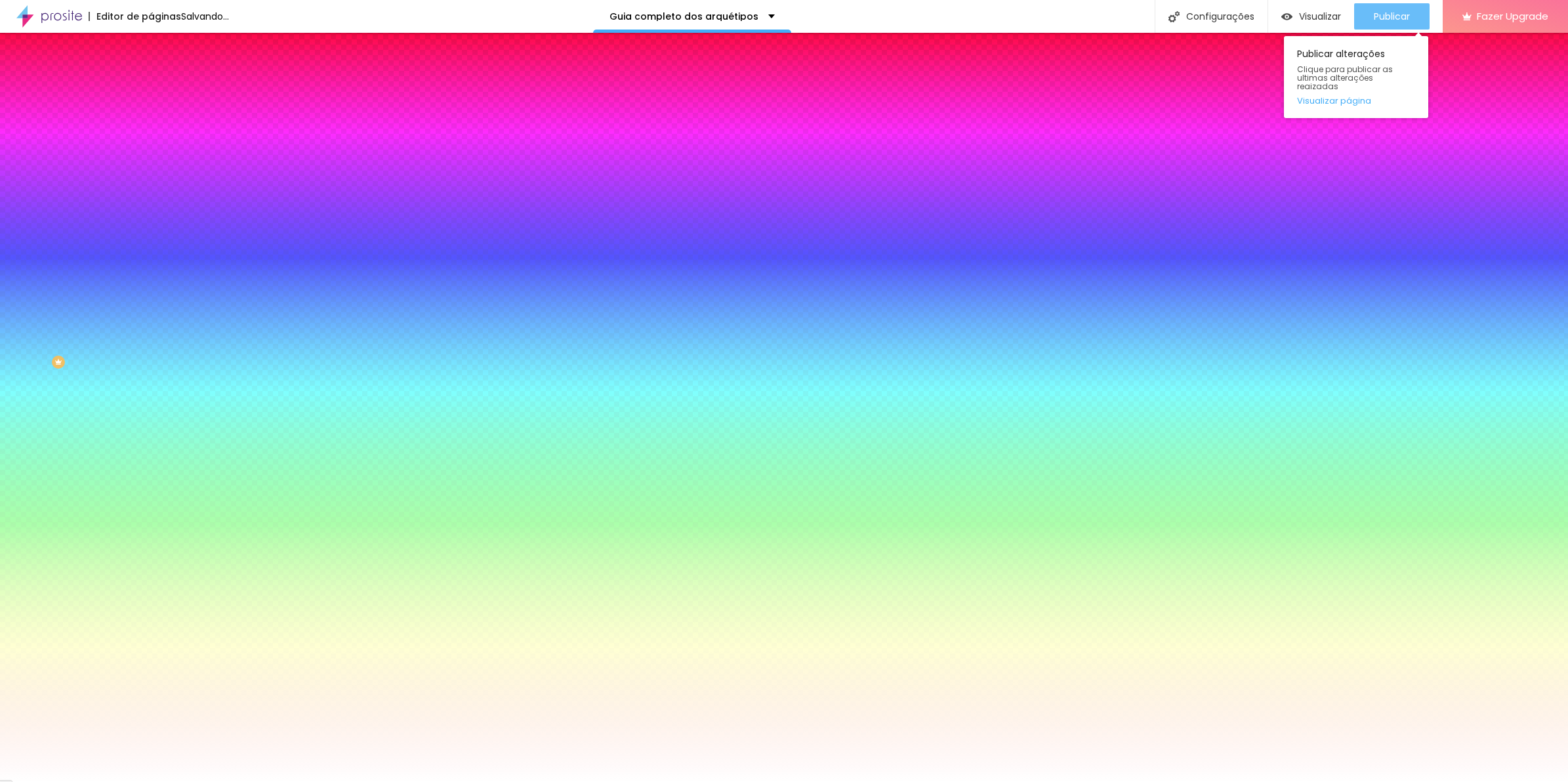
click at [1396, 9] on div "Publicar" at bounding box center [1392, 16] width 36 height 26
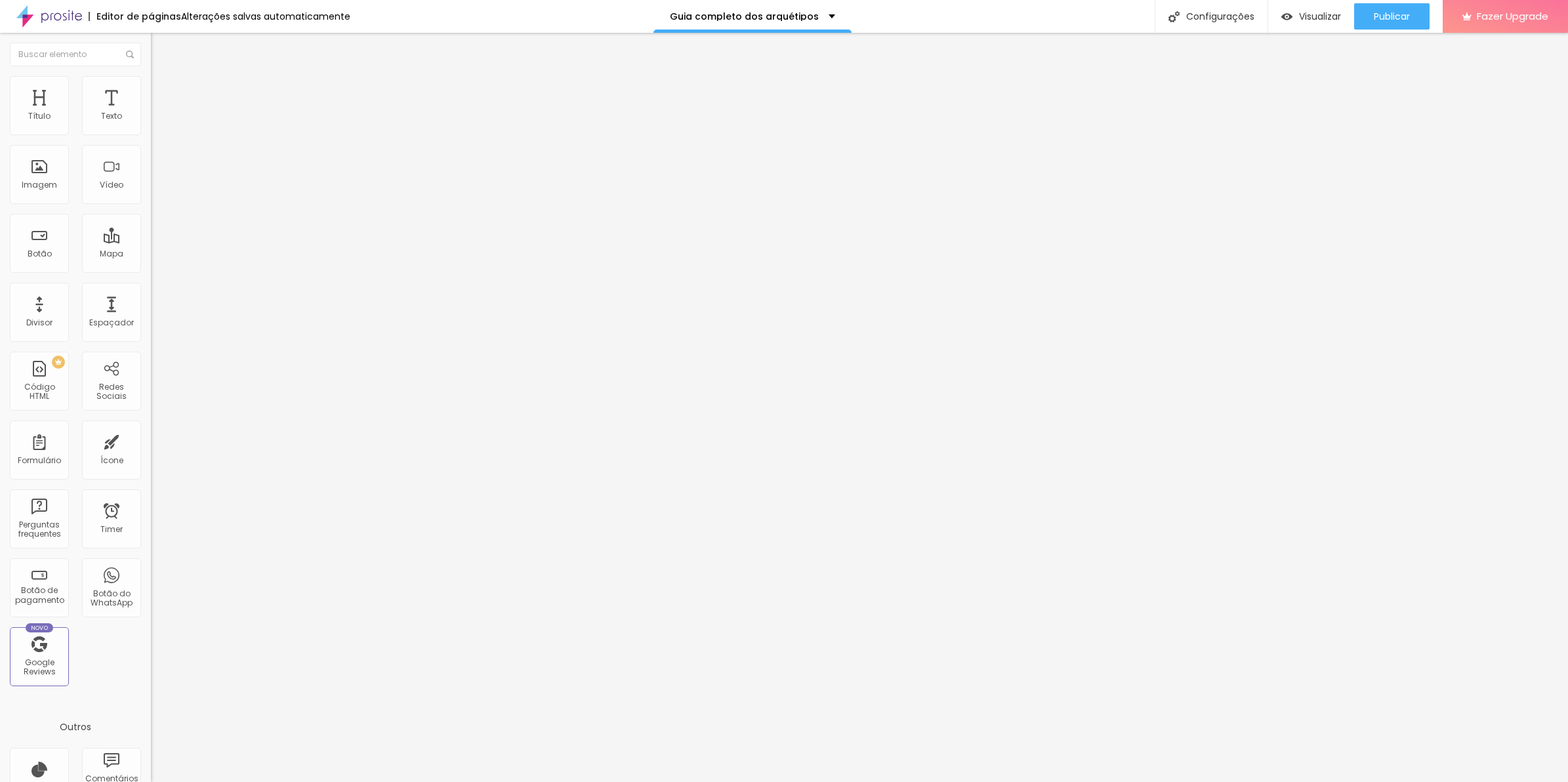
click at [151, 91] on li "Estilo" at bounding box center [227, 93] width 151 height 13
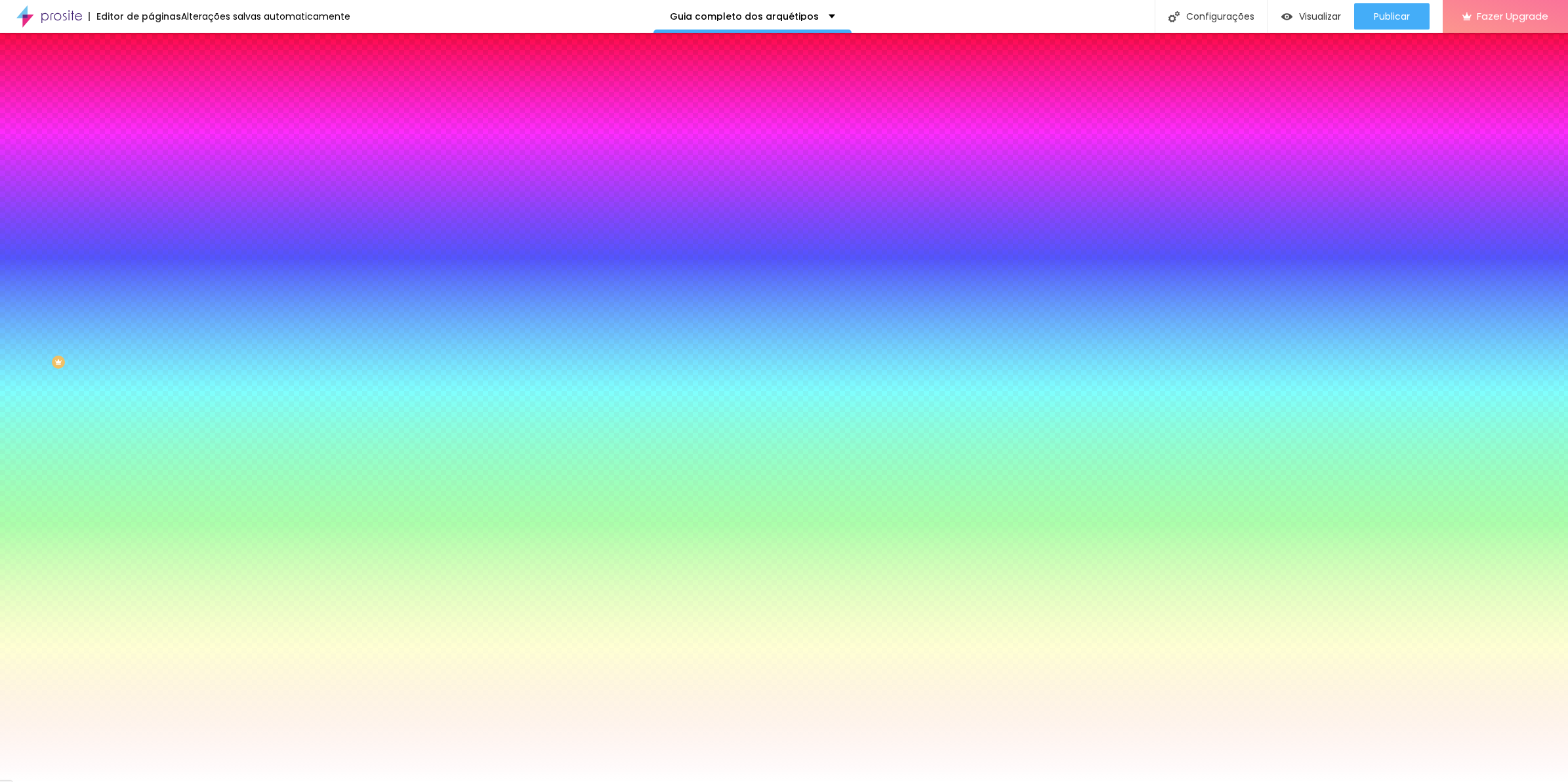
click at [158, 340] on icon "button" at bounding box center [160, 342] width 5 height 5
click at [141, 782] on select "AbrilFatface-Regular Actor-Regular Alegreya AlegreyaBlack Alice Allan-Bold Alla…" at bounding box center [71, 797] width 141 height 14
select select "Montserrat"
click at [141, 782] on select "AbrilFatface-Regular Actor-Regular Alegreya AlegreyaBlack Alice Allan-Bold Alla…" at bounding box center [71, 797] width 141 height 14
click at [512, 782] on div at bounding box center [784, 782] width 1568 height 0
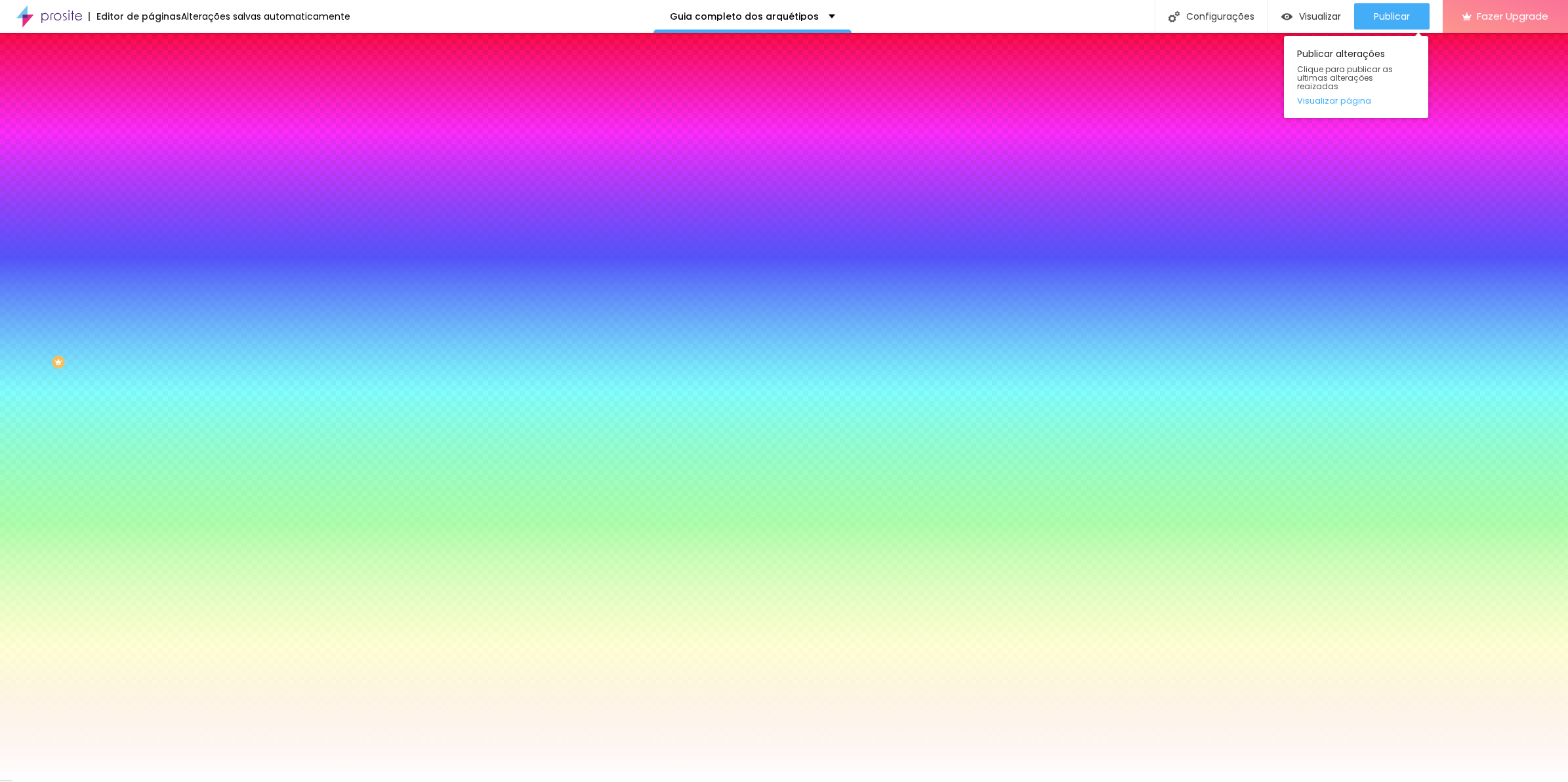
click at [1359, 30] on div "Publicar alterações Clique para publicar as ultimas alterações reaizadas Visual…" at bounding box center [1356, 73] width 144 height 88
click at [1370, 25] on button "Publicar" at bounding box center [1393, 16] width 76 height 26
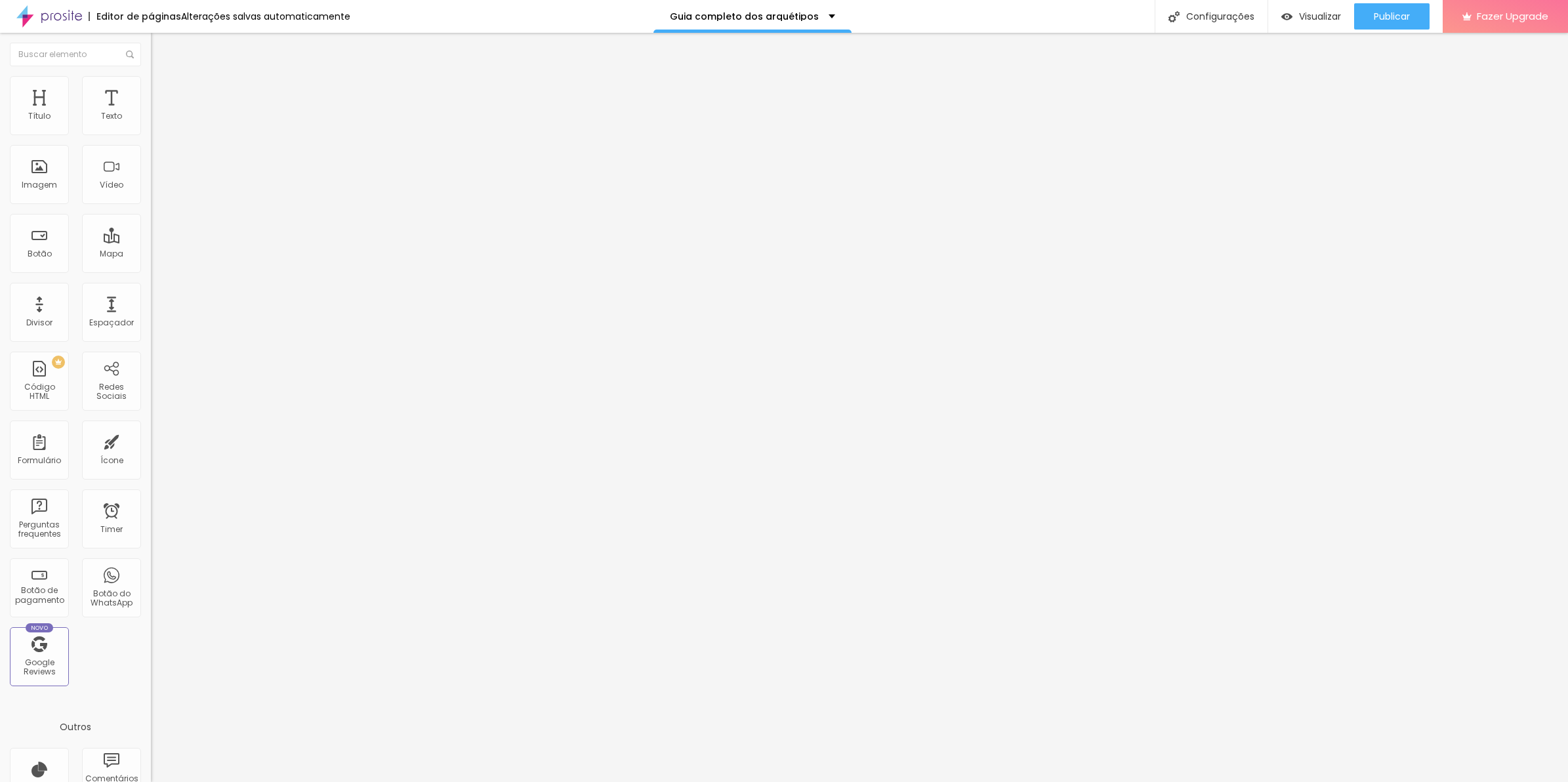
click at [151, 76] on li "Avançado" at bounding box center [227, 83] width 151 height 13
type input "0"
click at [151, 427] on input "range" at bounding box center [193, 432] width 85 height 11
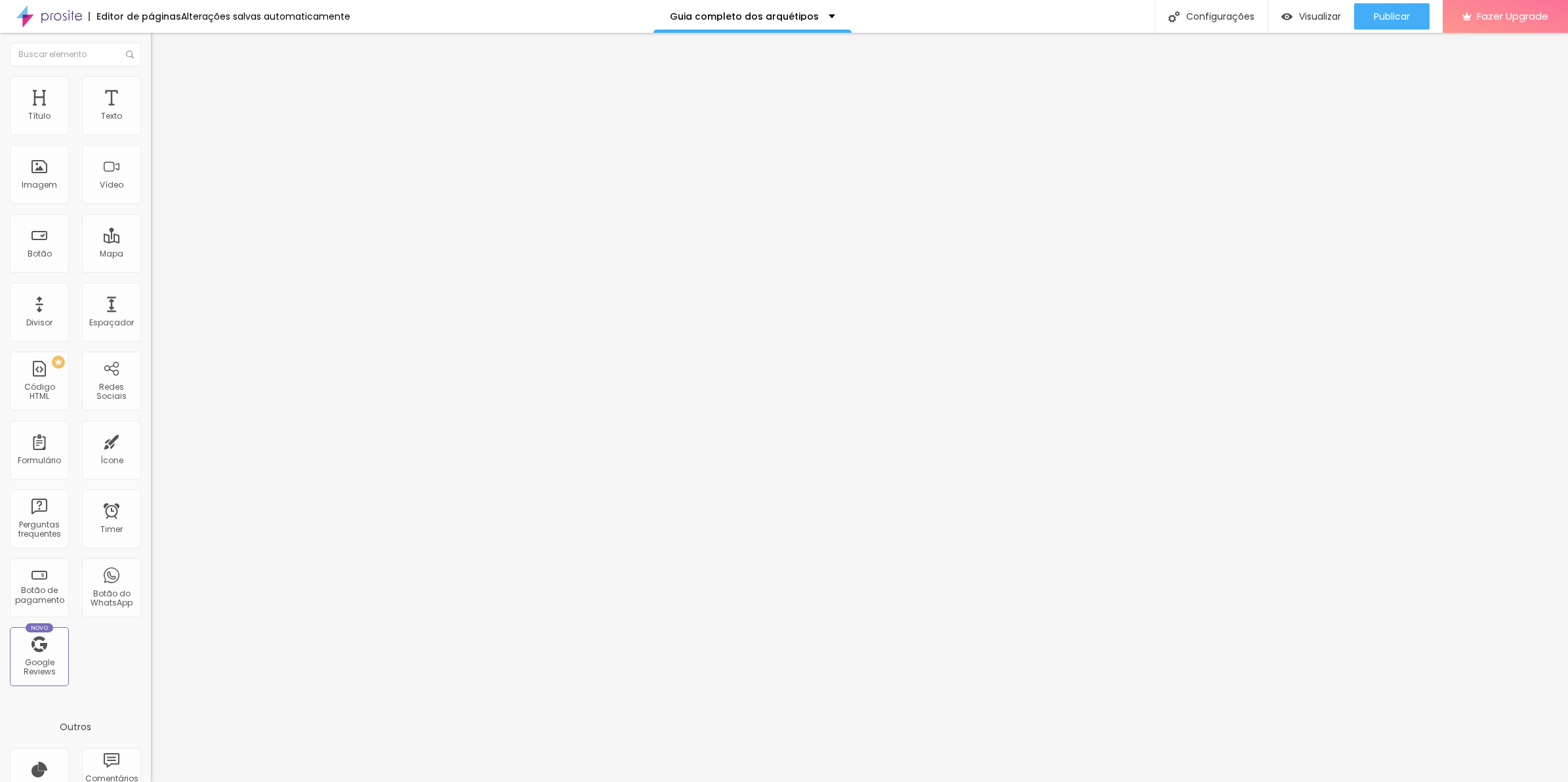
click at [163, 89] on span "Avançado" at bounding box center [184, 85] width 44 height 11
type input "8"
type input "0"
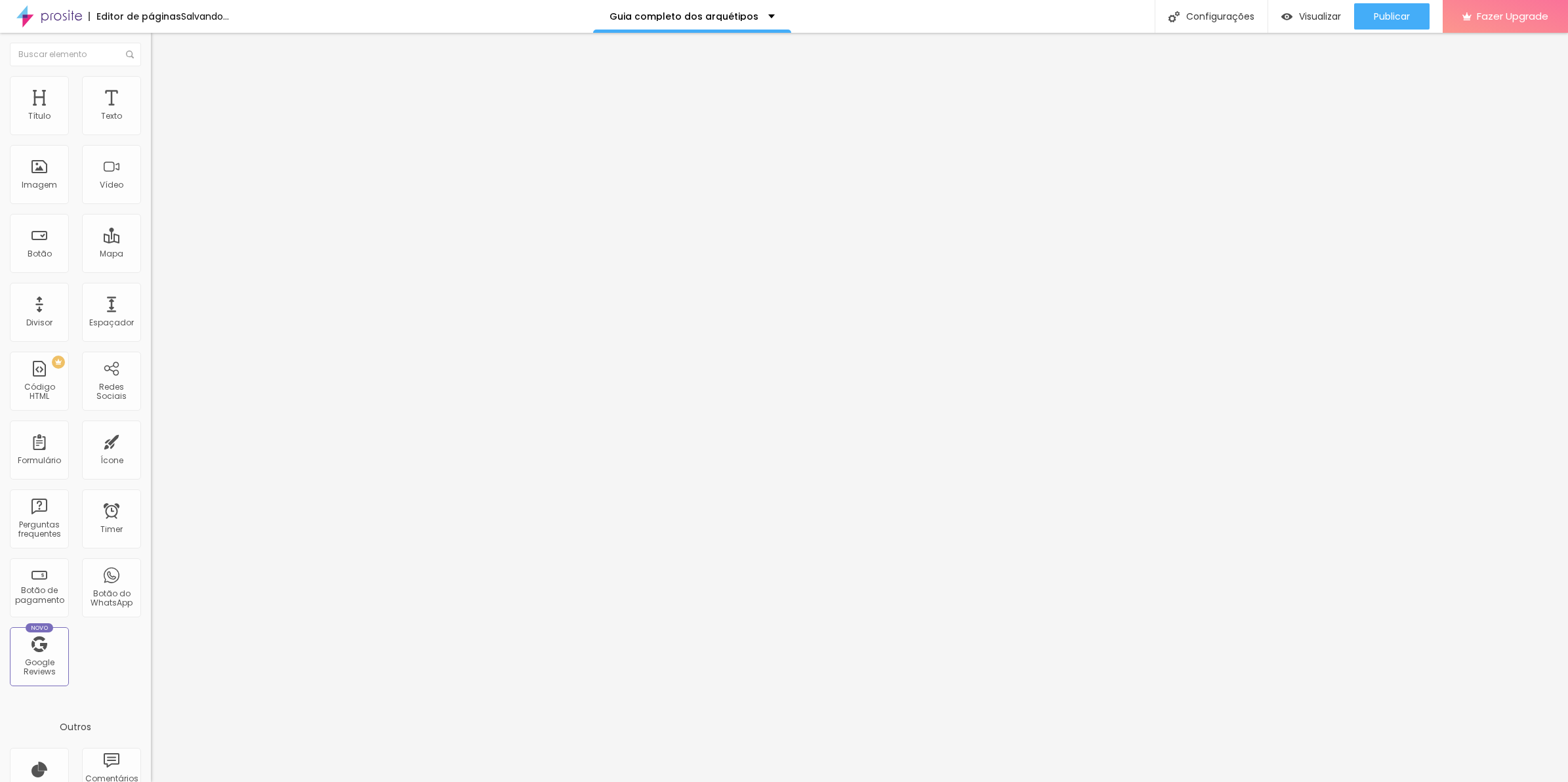
type input "1"
type input "5"
type input "6"
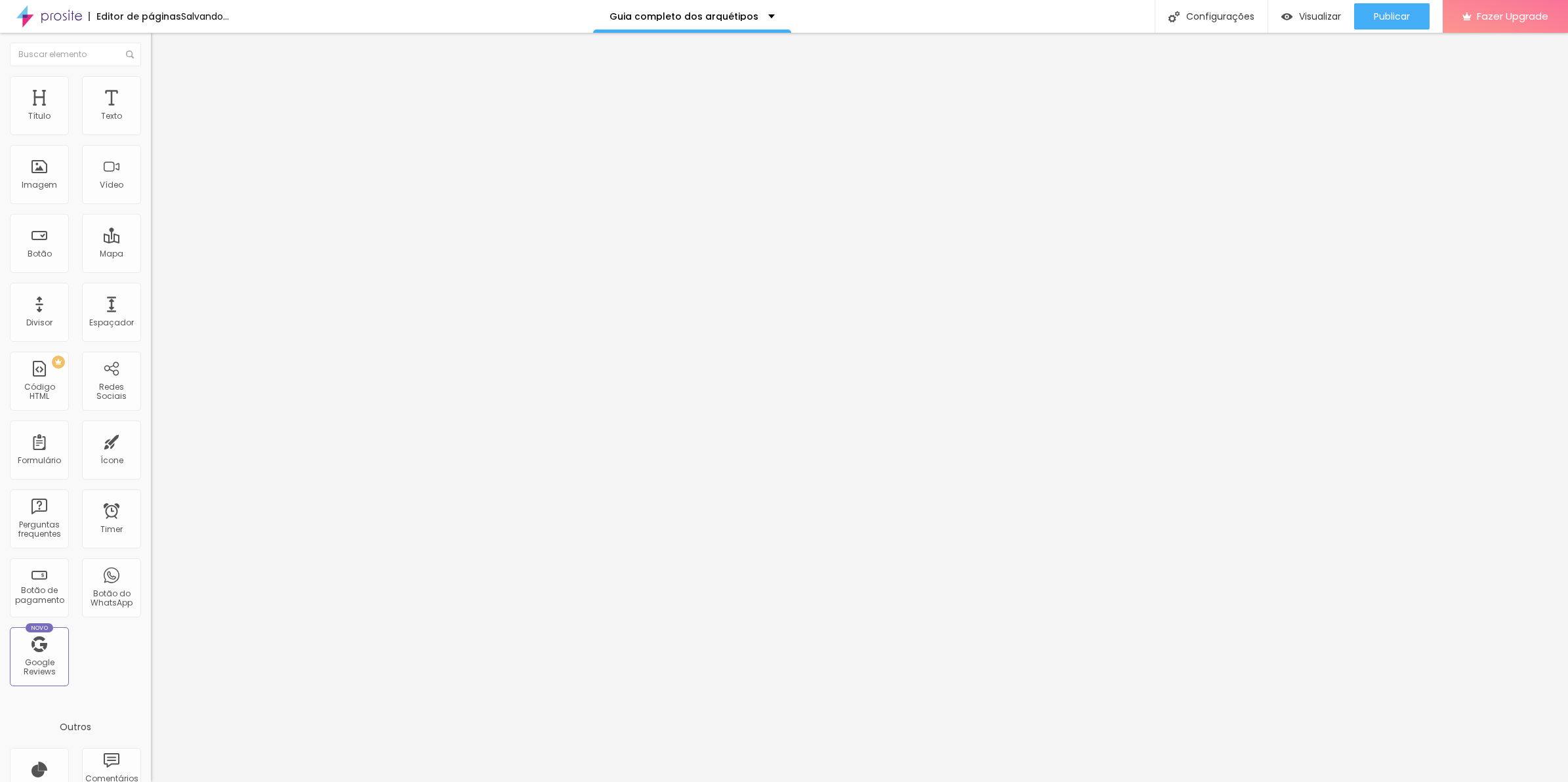
type input "6"
type input "8"
type input "9"
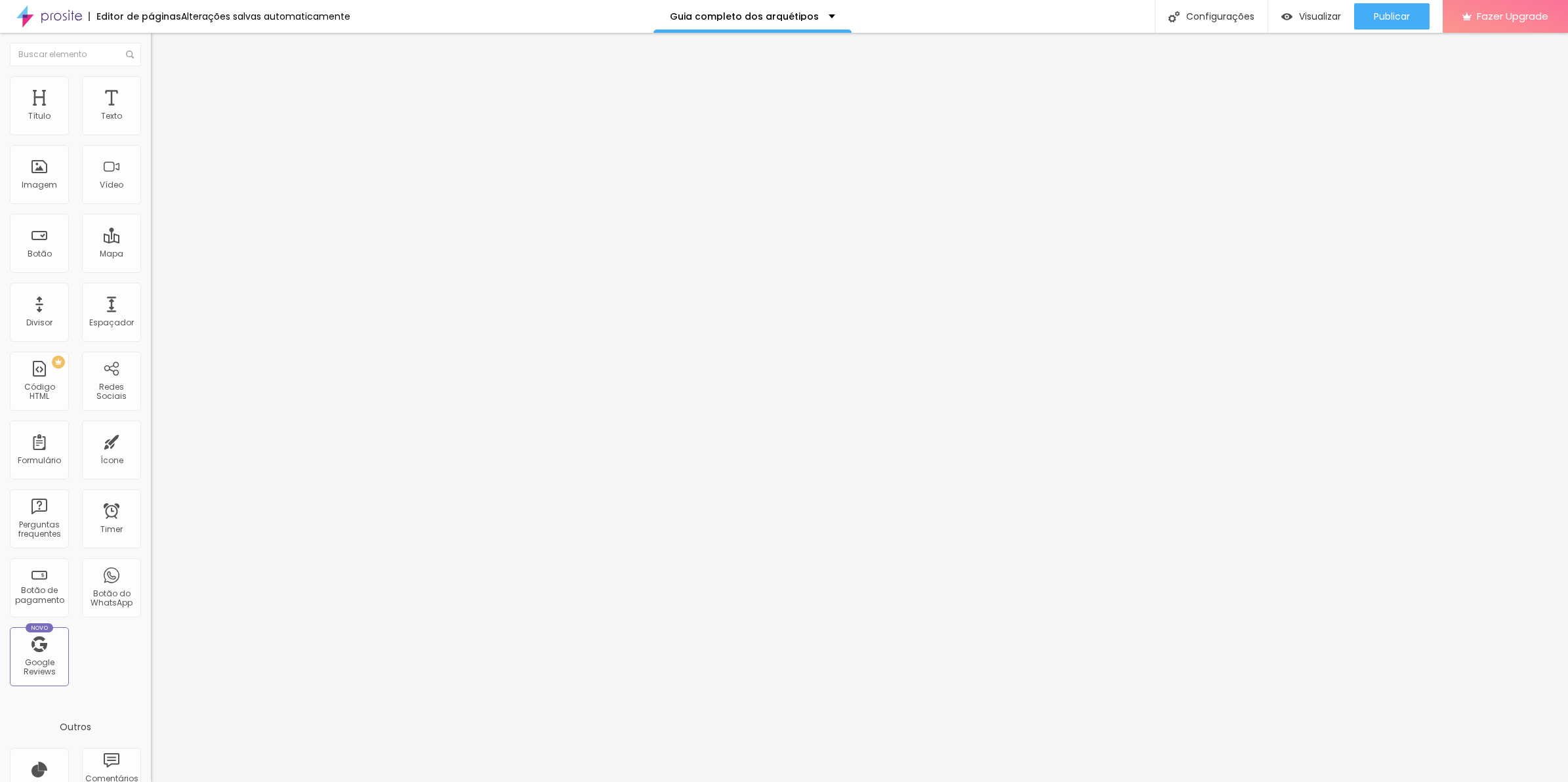
type input "10"
drag, startPoint x: 26, startPoint y: 132, endPoint x: 38, endPoint y: 131, distance: 12.0
click at [151, 242] on input "range" at bounding box center [193, 247] width 85 height 11
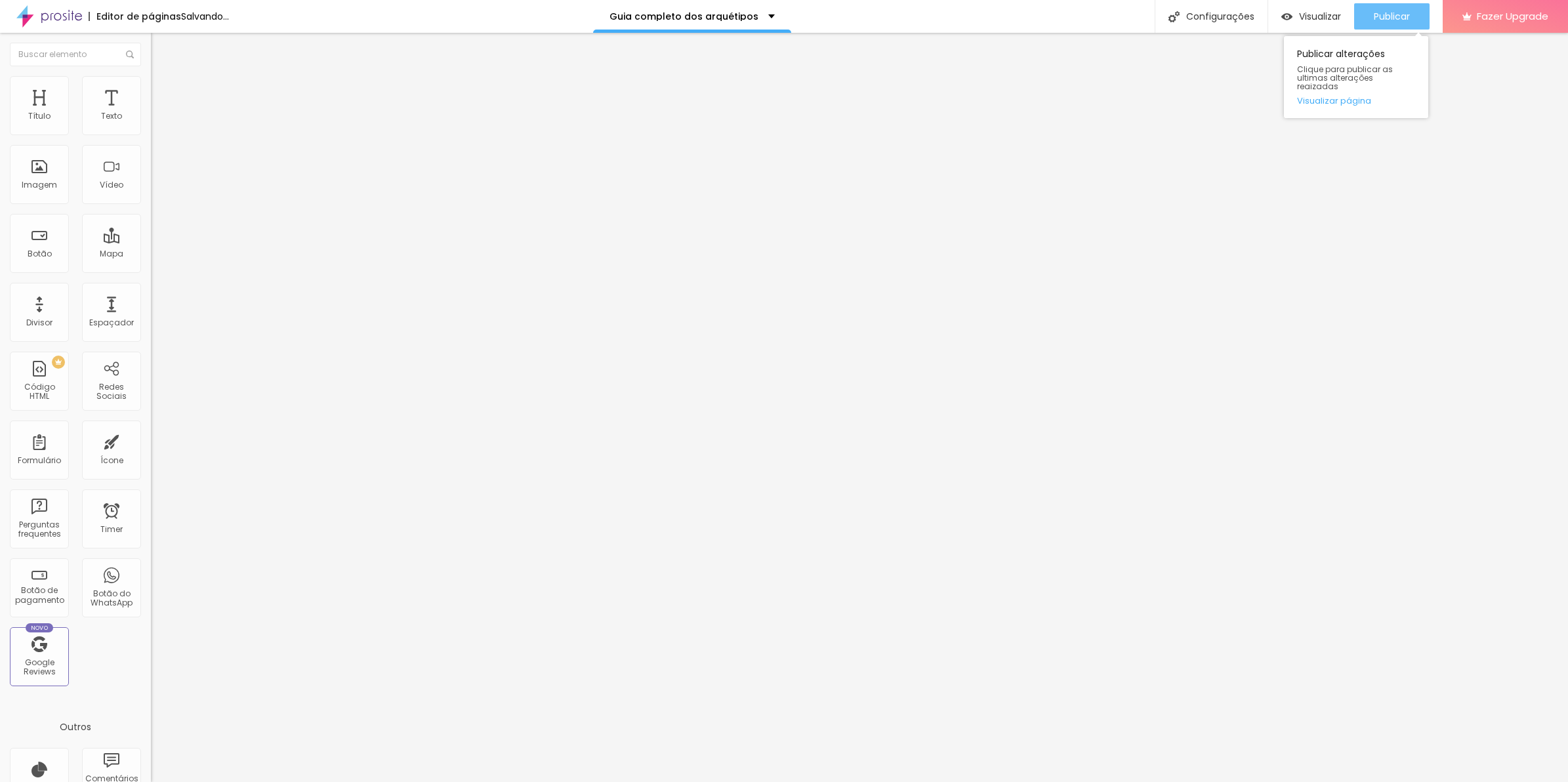
click at [1391, 21] on span "Publicar" at bounding box center [1392, 16] width 36 height 11
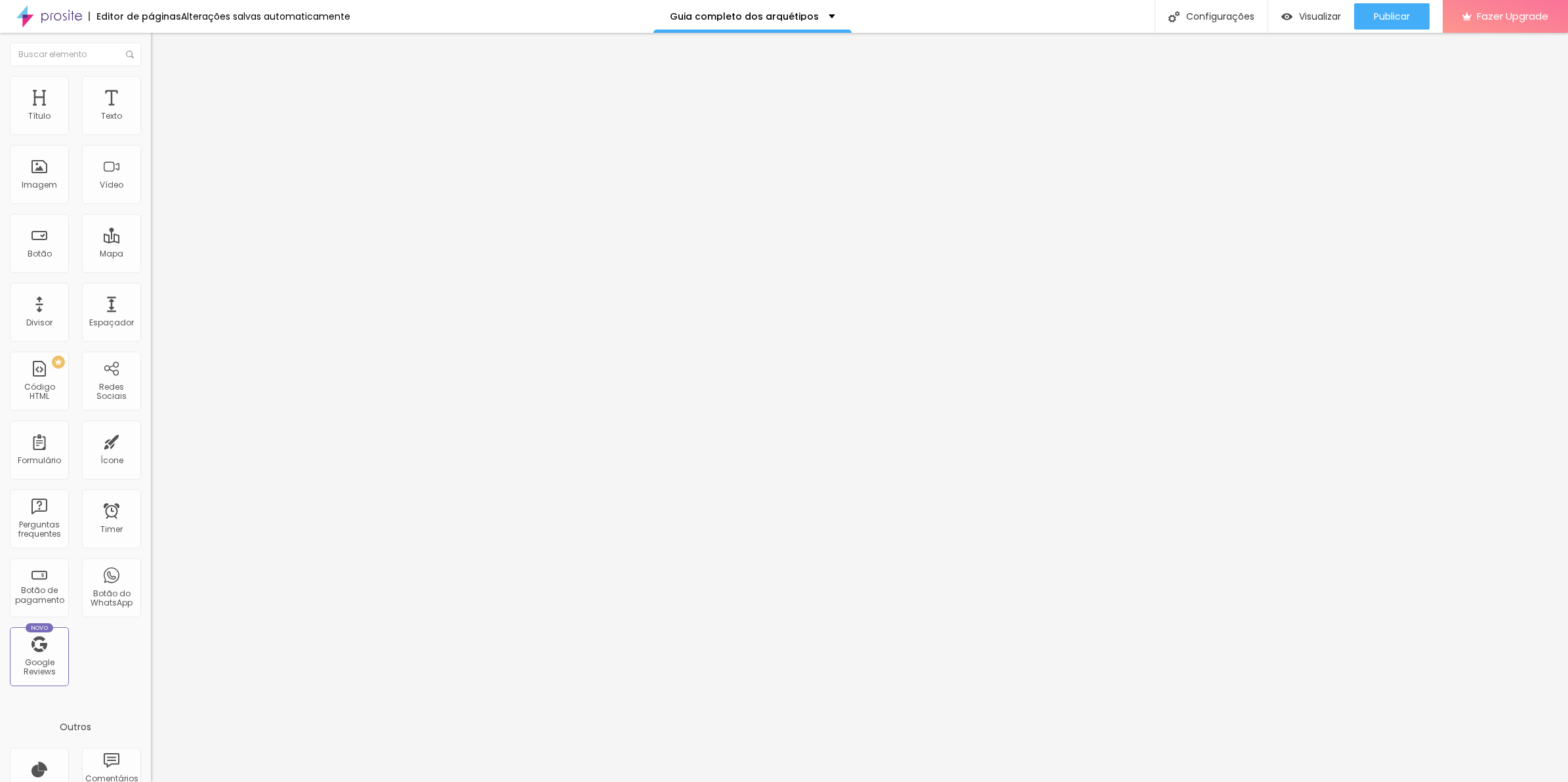
drag, startPoint x: 118, startPoint y: 83, endPoint x: 126, endPoint y: 116, distance: 34.0
click at [151, 83] on li "Avançado" at bounding box center [227, 83] width 151 height 13
click at [151, 642] on div at bounding box center [227, 692] width 151 height 101
drag, startPoint x: 77, startPoint y: 425, endPoint x: -4, endPoint y: 350, distance: 110.4
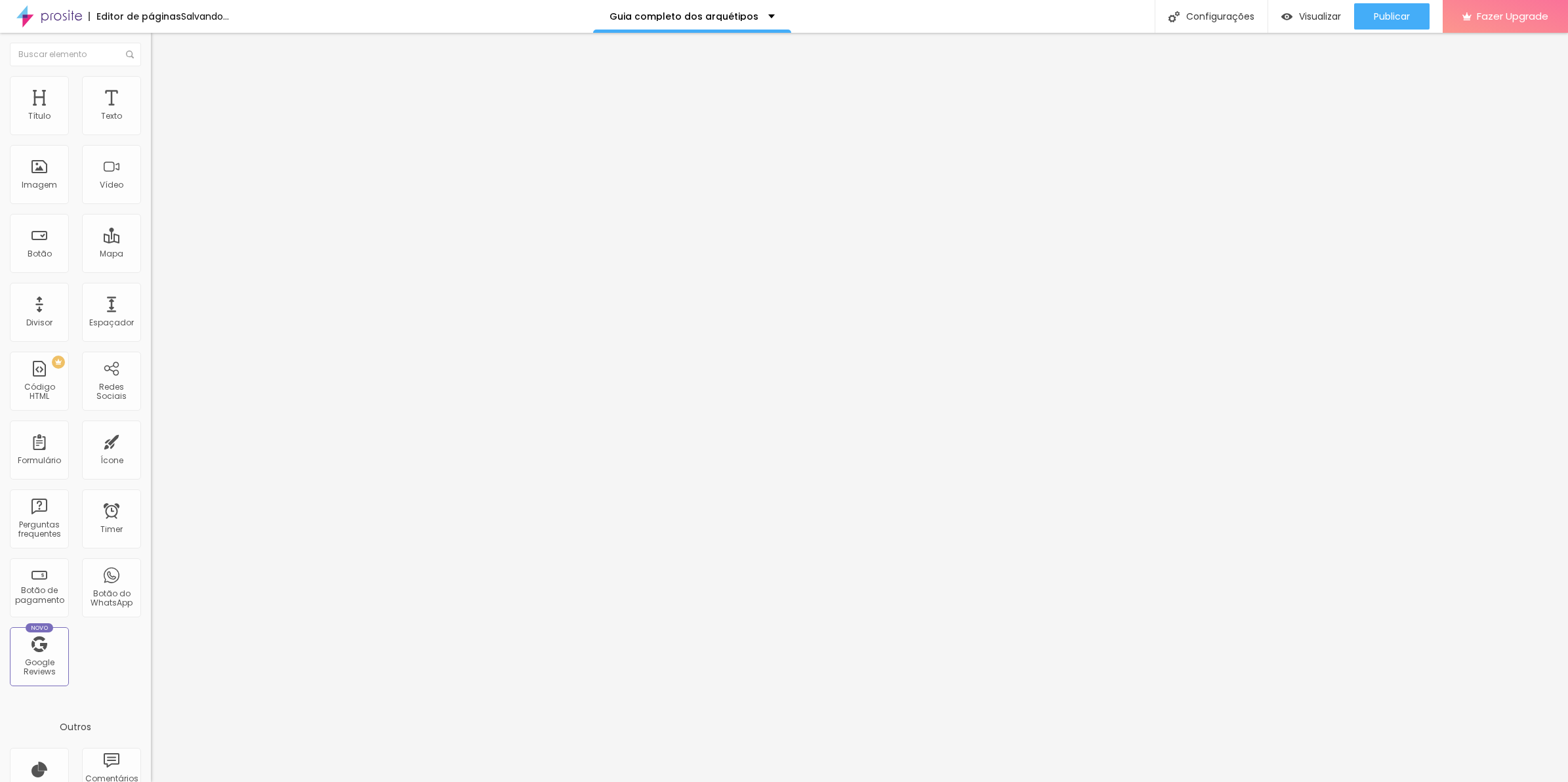
click at [0, 350] on html "Editor de páginas Salvando... Guia completo dos arquétipos Configurações Config…" at bounding box center [784, 391] width 1568 height 782
click at [151, 642] on div "/* cria área pra scroll */ .big-space { height : 200 vh; display :flex ; align-…" at bounding box center [220, 642] width 138 height 0
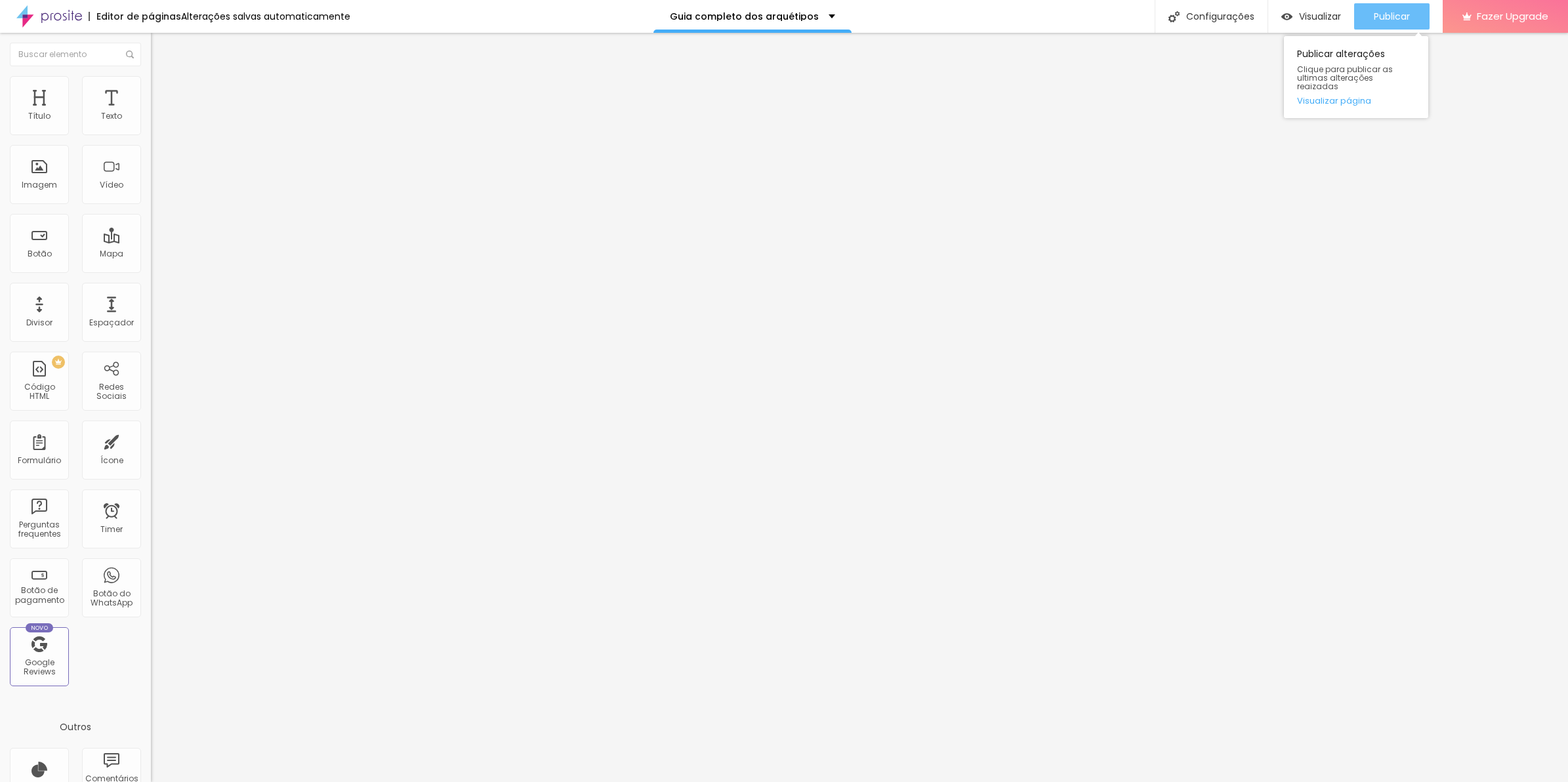
click at [1377, 18] on span "Publicar" at bounding box center [1392, 16] width 36 height 11
click at [151, 642] on div "/* cria área pra scroll */ .big-space { height : 200 vh; display :flex ; align-…" at bounding box center [340, 686] width 377 height 88
drag, startPoint x: 103, startPoint y: 455, endPoint x: -4, endPoint y: 308, distance: 181.8
click at [0, 308] on html "Editor de páginas Alterações salvas automaticamente Guia completo dos arquétipo…" at bounding box center [784, 391] width 1568 height 782
click at [1383, 17] on span "Publicar" at bounding box center [1392, 16] width 36 height 11
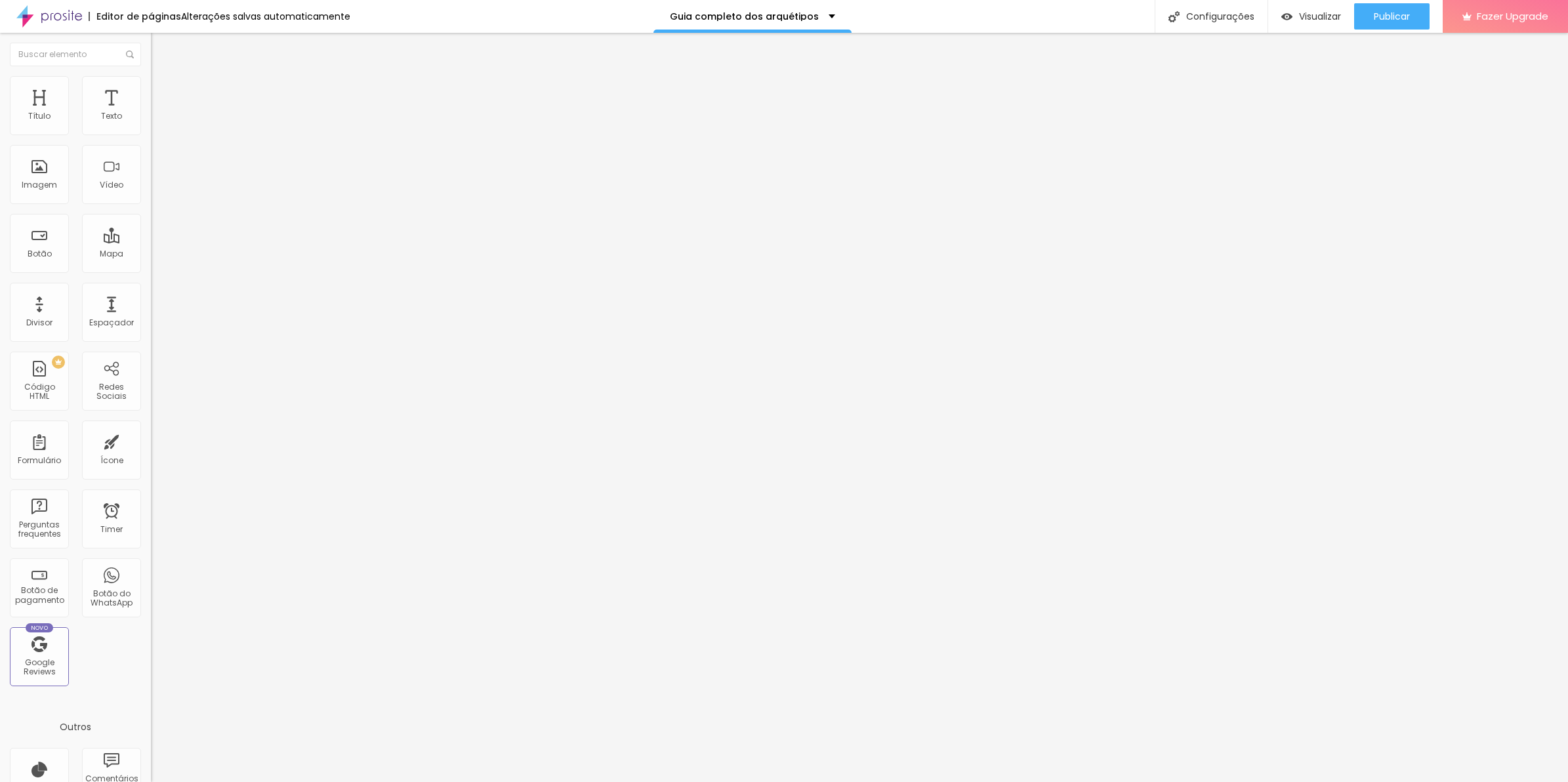
click at [151, 642] on div ".fade-section { /* altura só pra exemplo; normalmente será a altura da sua seçã…" at bounding box center [220, 642] width 138 height 0
click at [151, 642] on div ".fade-section { /* altura só pra exemplo; normalmente será a altura da sua seçã…" at bounding box center [381, 686] width 460 height 88
click at [1386, 15] on span "Publicar" at bounding box center [1392, 16] width 36 height 11
click at [151, 89] on img at bounding box center [157, 95] width 12 height 12
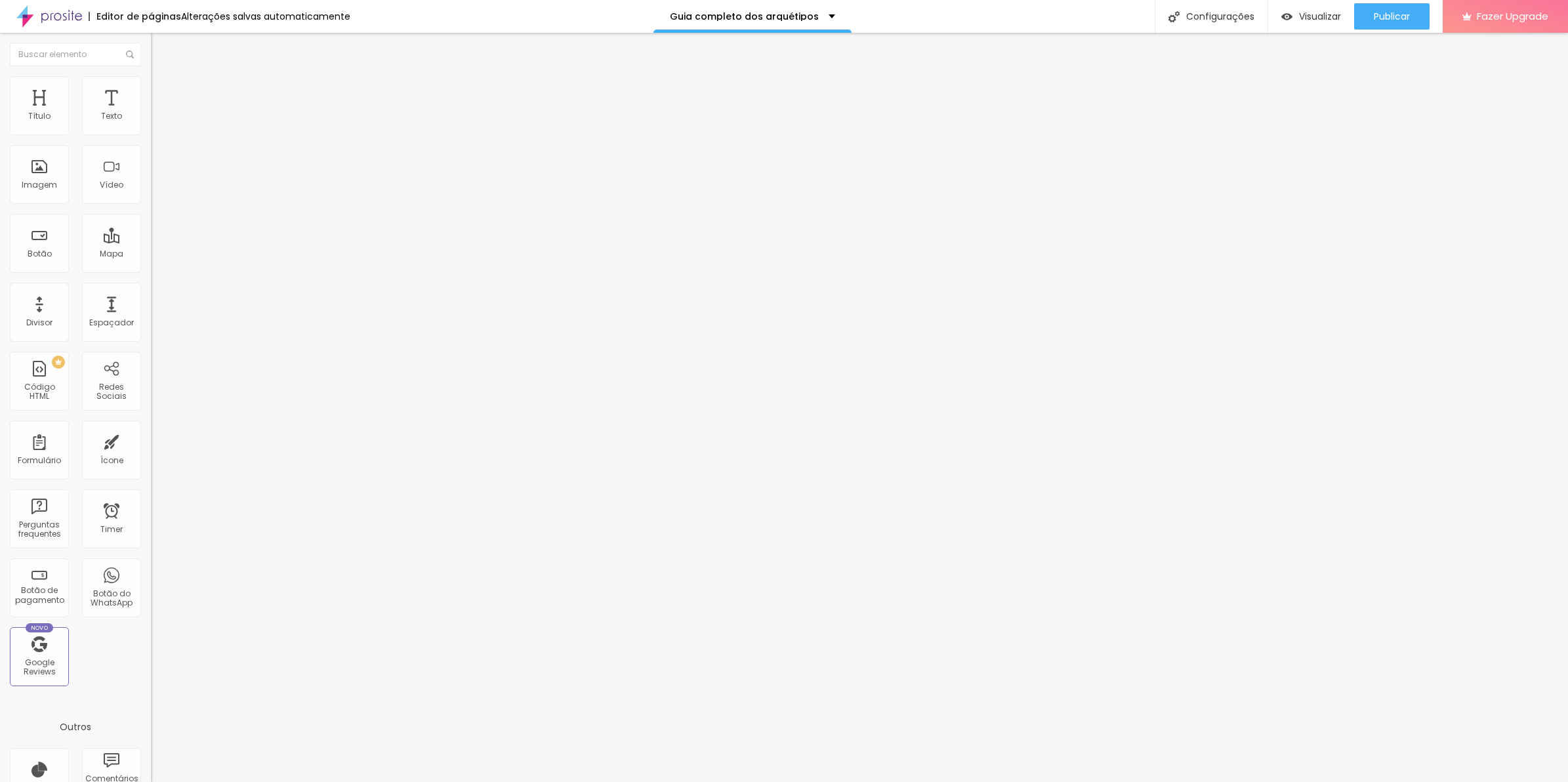
click at [151, 469] on div at bounding box center [227, 519] width 151 height 101
drag, startPoint x: 86, startPoint y: 428, endPoint x: -4, endPoint y: 304, distance: 153.2
click at [0, 304] on html "Editor de páginas Alterações salvas automaticamente Guia completo dos arquétipo…" at bounding box center [784, 391] width 1568 height 782
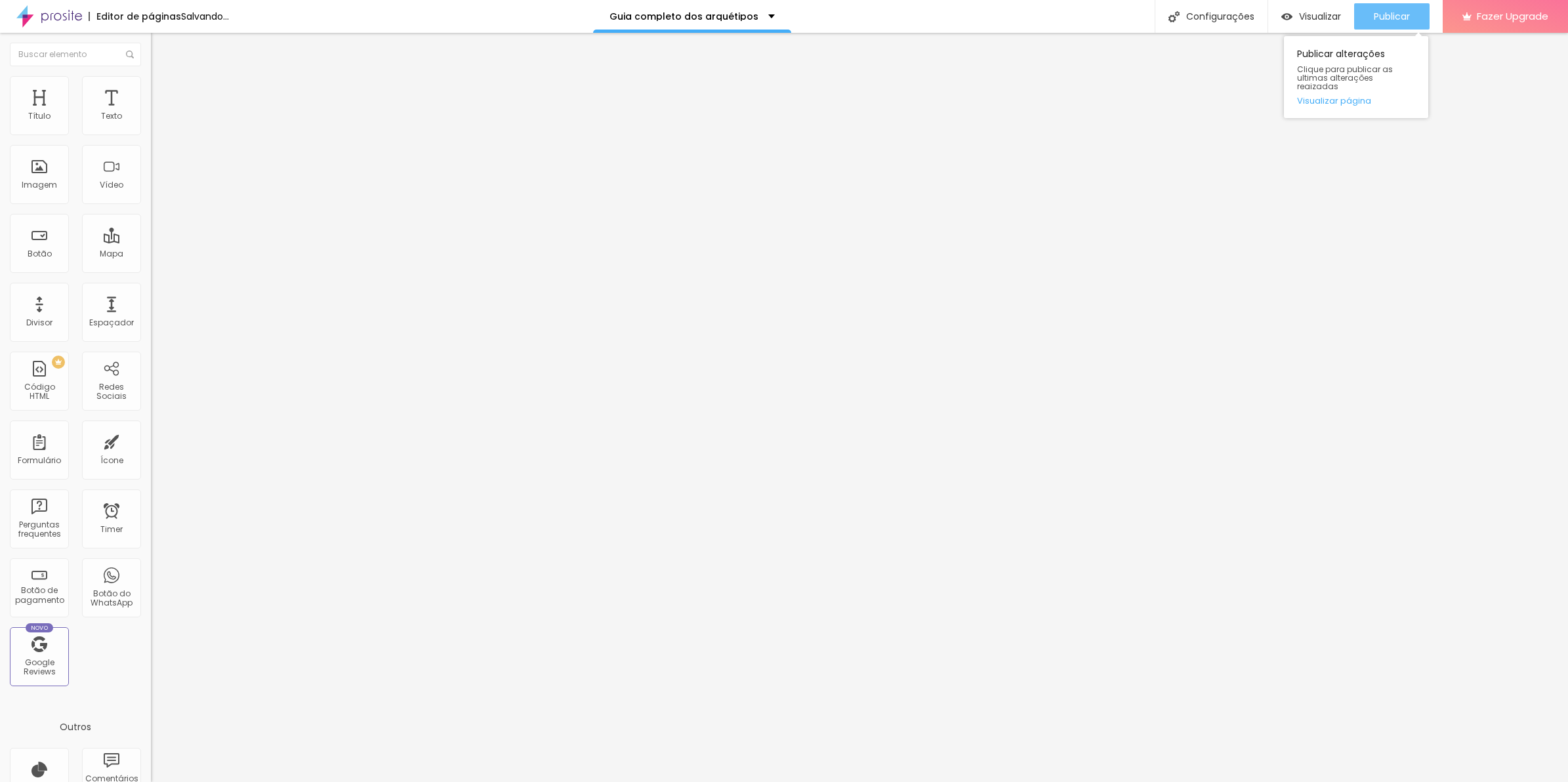
click at [1393, 20] on span "Publicar" at bounding box center [1392, 16] width 36 height 11
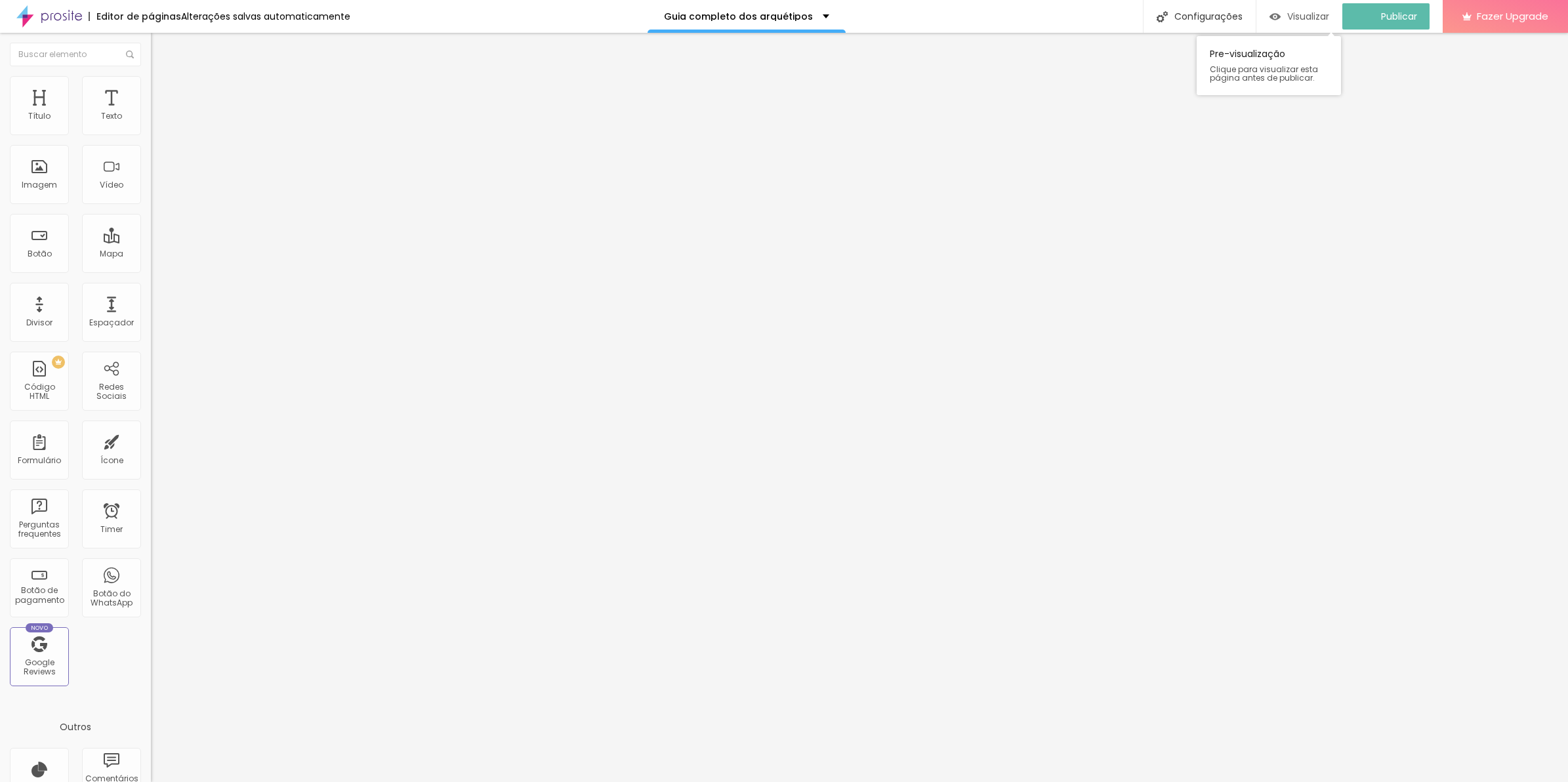
click at [1326, 24] on div "Visualizar" at bounding box center [1300, 16] width 60 height 26
click at [151, 76] on li "Avançado" at bounding box center [227, 83] width 151 height 13
click at [151, 642] on div at bounding box center [227, 692] width 151 height 101
click at [151, 642] on div "/* Fade suave nas bordas com CSS puro */ -webkit-mask-image: linear-gradient ( …" at bounding box center [243, 686] width 183 height 88
click at [163, 93] on span "Avançado" at bounding box center [184, 98] width 44 height 11
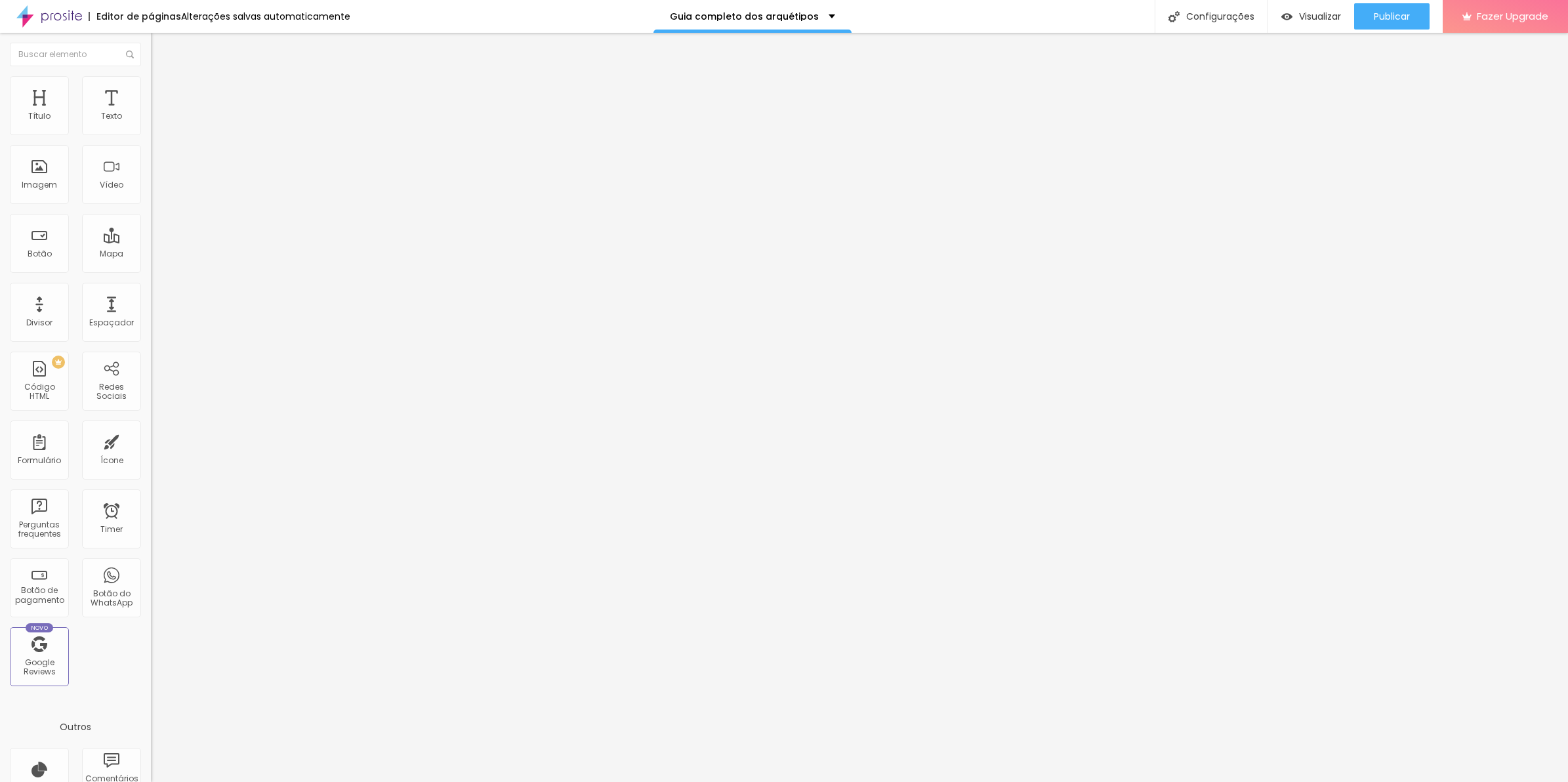
click at [151, 469] on div "/* Fade suave nas bordas com CSS puro */ -webkit-mask-image: linear-gradient ( …" at bounding box center [243, 519] width 183 height 101
drag, startPoint x: 136, startPoint y: 91, endPoint x: 133, endPoint y: 99, distance: 8.5
click at [163, 93] on span "Avançado" at bounding box center [184, 98] width 44 height 11
click at [151, 469] on div at bounding box center [227, 519] width 151 height 101
click at [151, 469] on div ".minha-sessao { /* Cor e altura apenas pra visualizar o efeito */ background : …" at bounding box center [264, 513] width 225 height 88
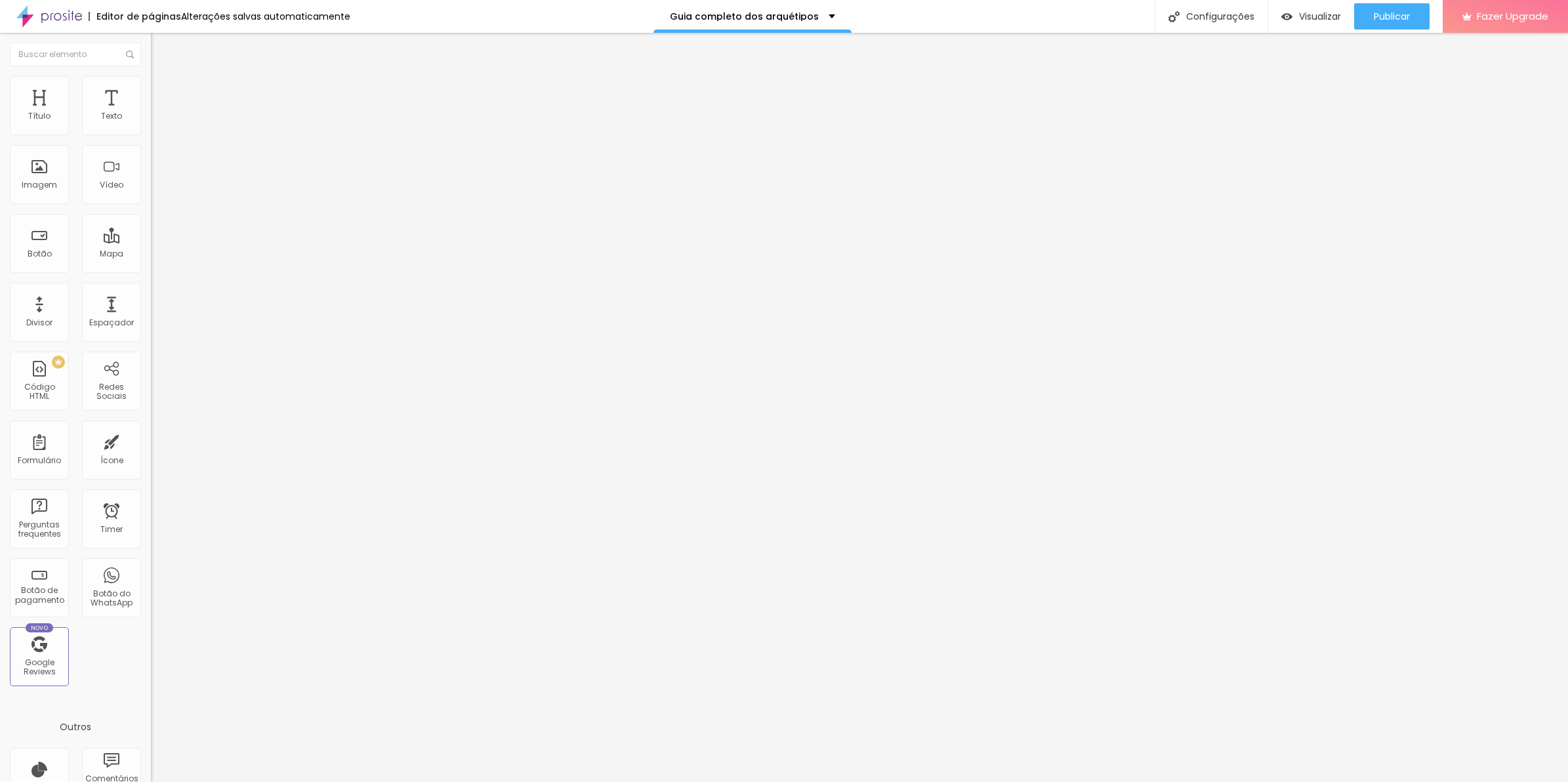
click at [151, 469] on div ".minha-sessao { /* Cor e altura apenas pra visualizar o efeito */ background : …" at bounding box center [264, 513] width 225 height 88
click at [151, 89] on li "Avançado" at bounding box center [227, 96] width 151 height 13
click at [151, 469] on div at bounding box center [227, 519] width 151 height 101
click at [1369, 11] on button "Publicar" at bounding box center [1393, 16] width 76 height 26
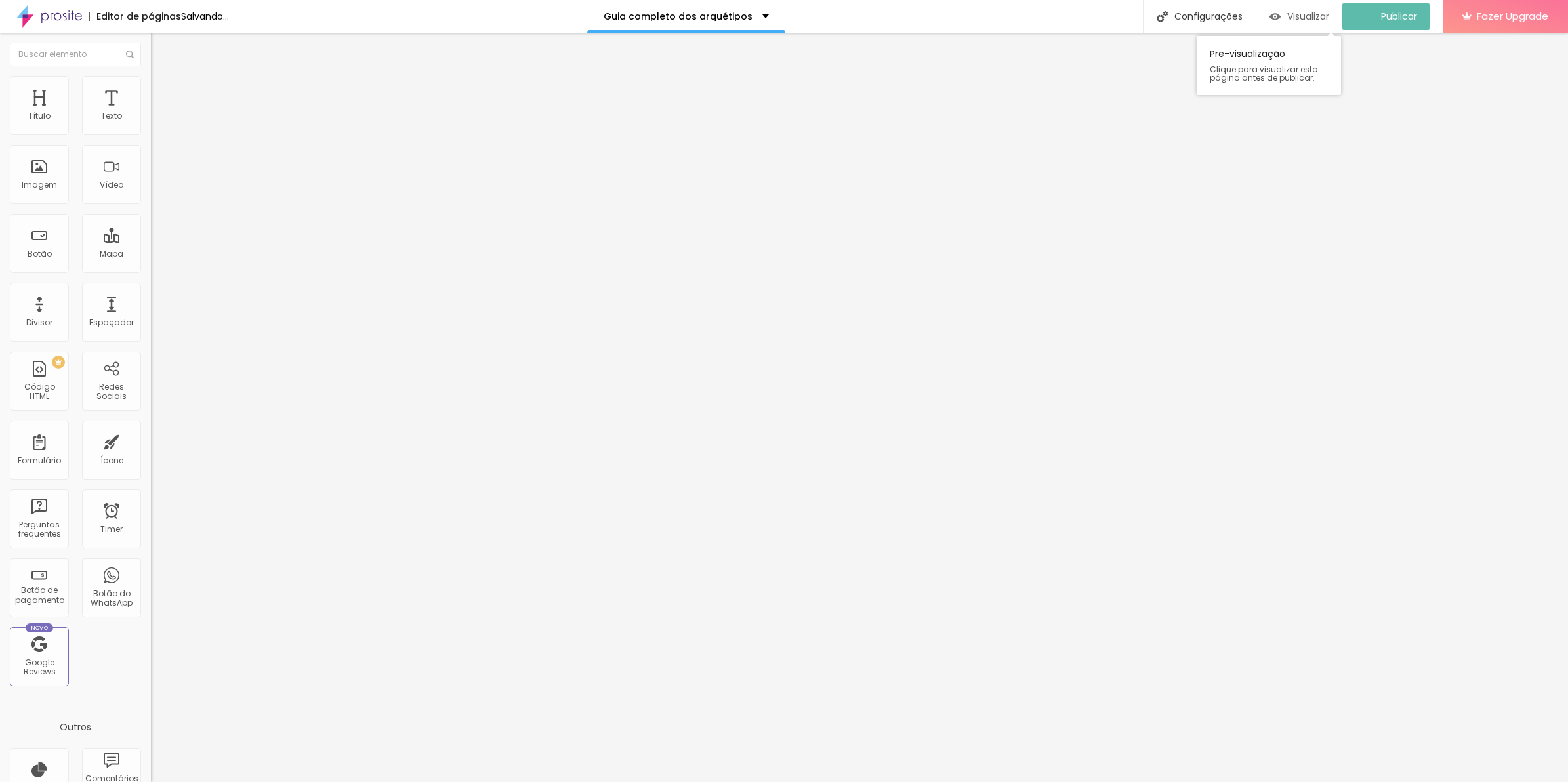
click at [1323, 21] on span "Visualizar" at bounding box center [1308, 16] width 42 height 11
click at [151, 86] on li "Estilo" at bounding box center [227, 83] width 151 height 13
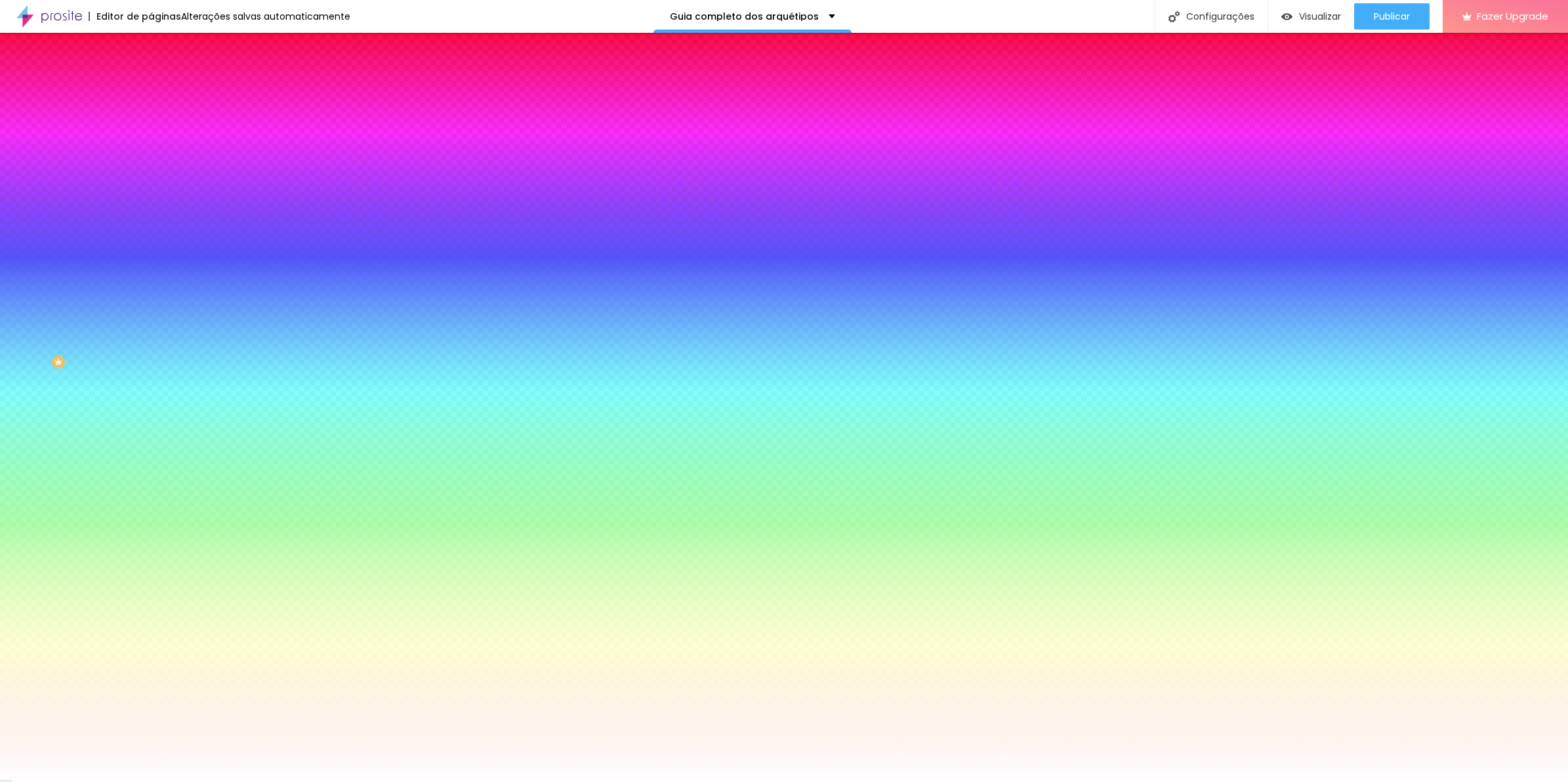
click at [151, 63] on li "Conteúdo" at bounding box center [227, 69] width 151 height 13
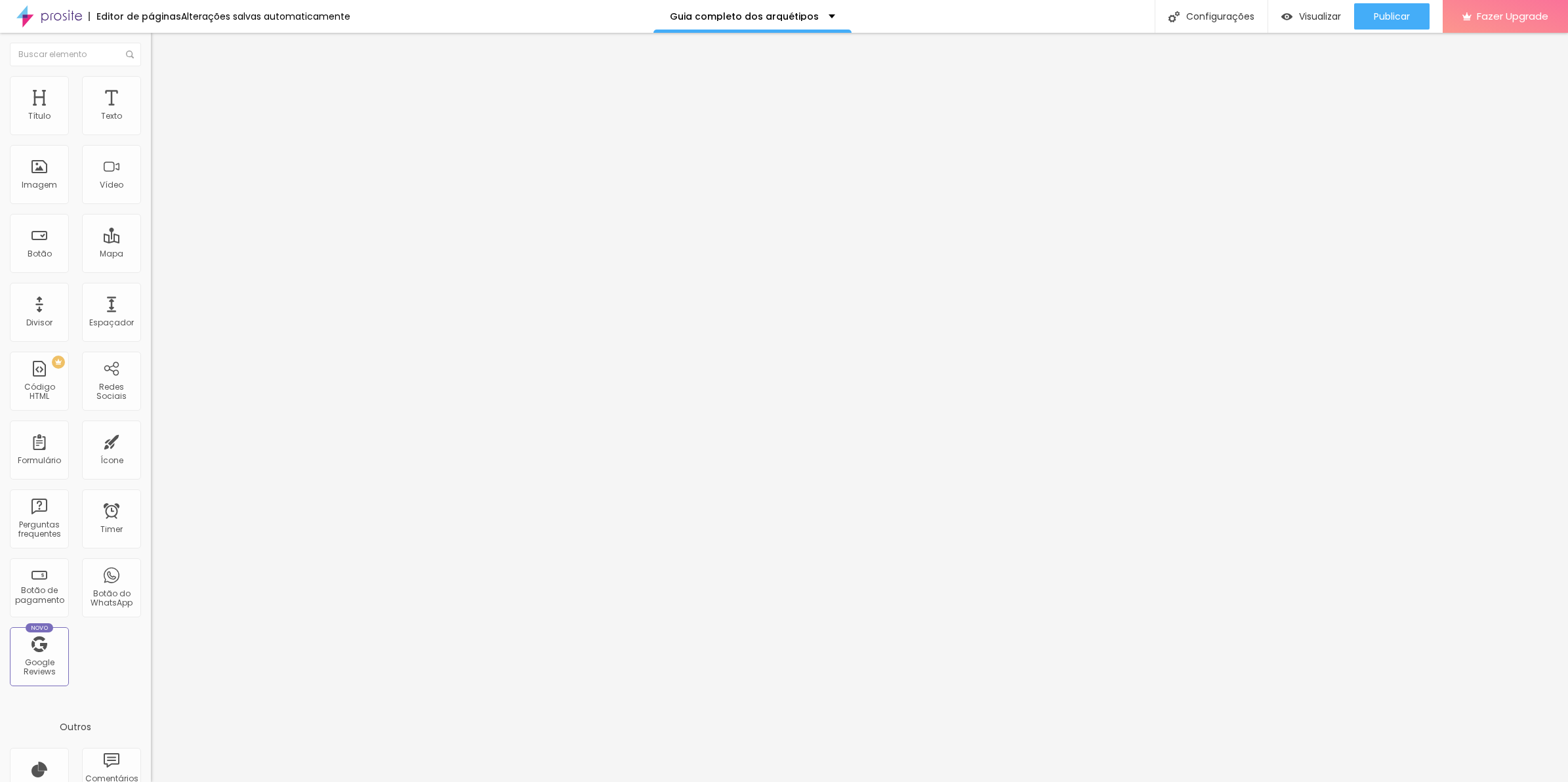
click at [161, 53] on div "Editar Coluna" at bounding box center [201, 48] width 81 height 11
click at [1388, 17] on span "Publicar" at bounding box center [1392, 16] width 36 height 11
click at [151, 89] on li "Avançado" at bounding box center [227, 96] width 151 height 13
click at [151, 469] on div ".minha-sessao { /* Cor e altura apenas pra visualizar o efeito */ background : …" at bounding box center [264, 519] width 225 height 101
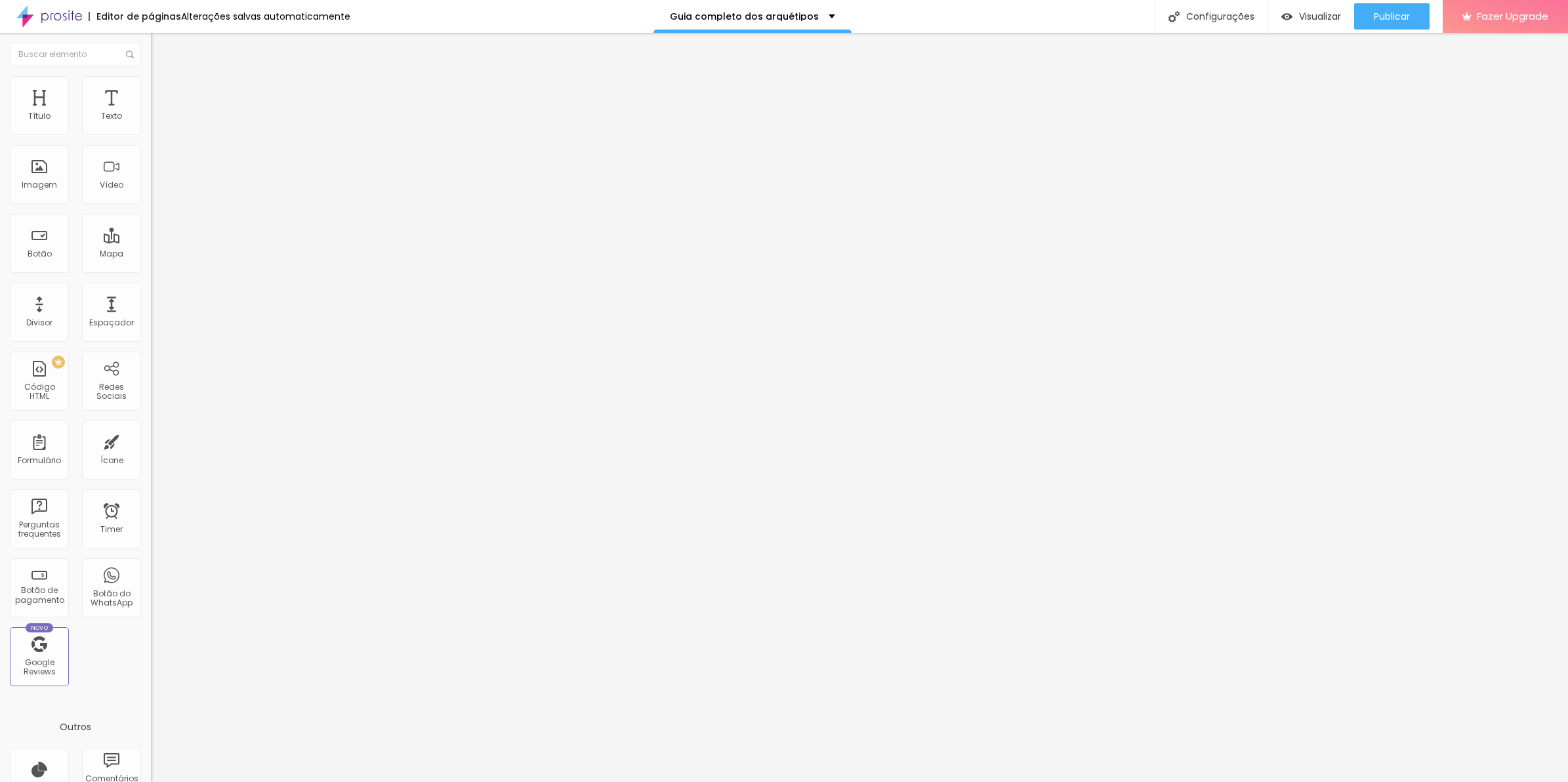
click at [151, 76] on li "Avançado" at bounding box center [227, 83] width 151 height 13
click at [151, 642] on div at bounding box center [227, 692] width 151 height 101
click at [1421, 10] on button "Publicar" at bounding box center [1393, 16] width 76 height 26
click at [1281, 14] on img "button" at bounding box center [1276, 17] width 11 height 11
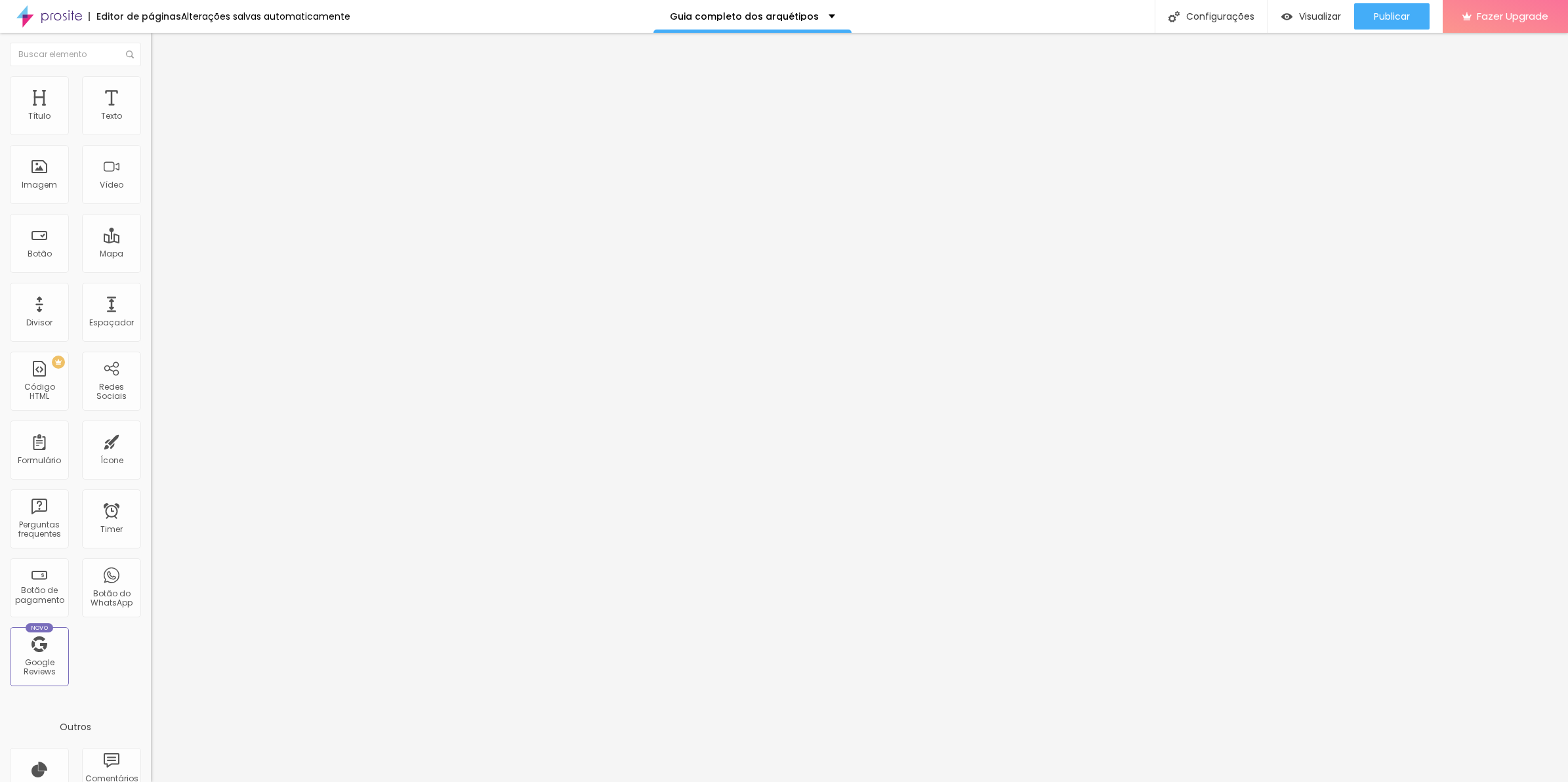
click at [163, 94] on span "Avançado" at bounding box center [184, 98] width 44 height 11
click at [151, 655] on div at bounding box center [227, 705] width 151 height 101
click at [151, 646] on div "transform : scale ( 1.08 ) translateY ( -5px ) ; } 50% { transform : scale ( 0.…" at bounding box center [255, 690] width 209 height 88
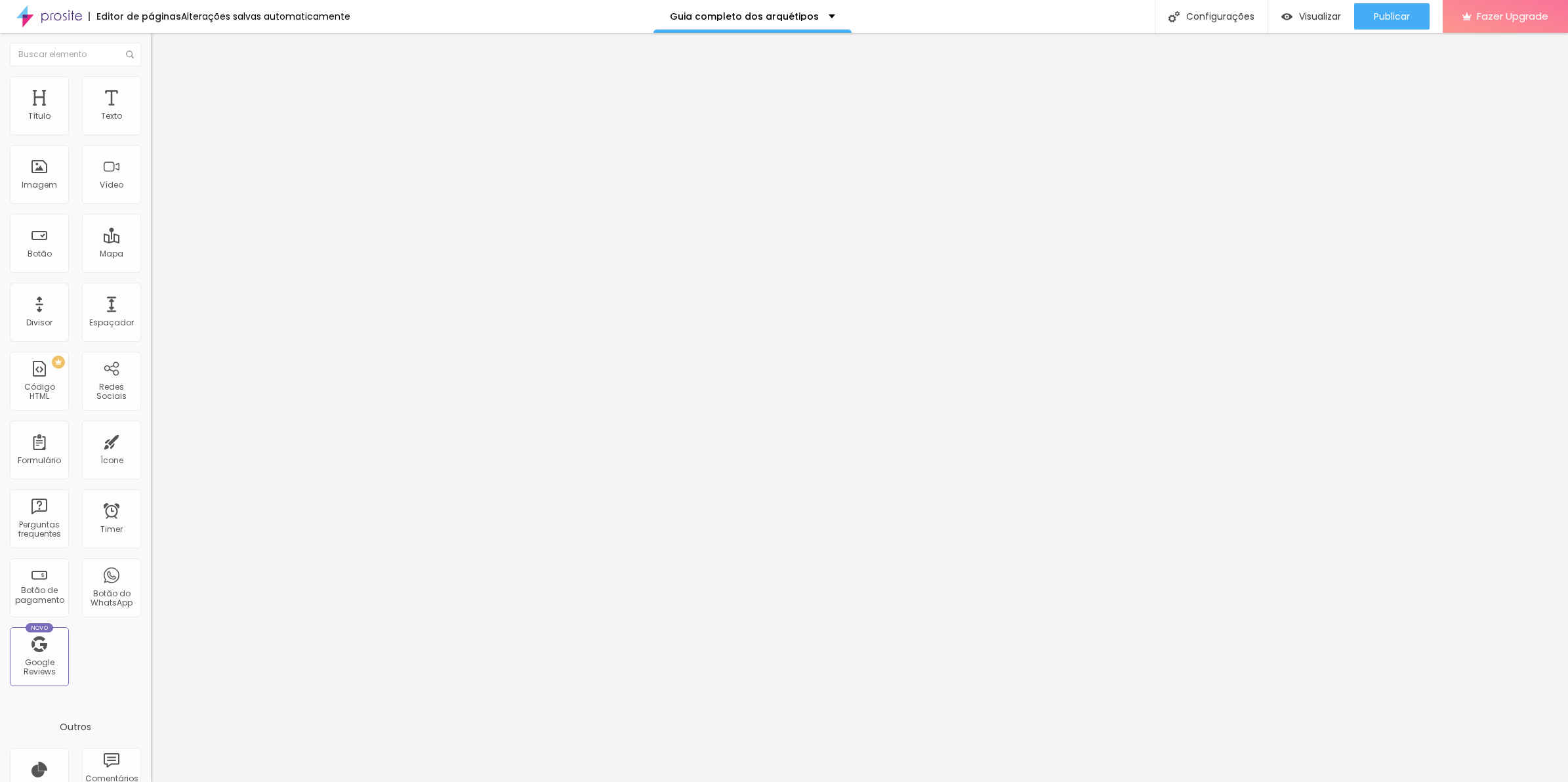
drag, startPoint x: -4, startPoint y: 401, endPoint x: -4, endPoint y: 368, distance: 33.0
click at [0, 368] on html "Editor de páginas Alterações salvas automaticamente Guia completo dos arquétipo…" at bounding box center [784, 391] width 1568 height 782
click at [151, 655] on div ".popup img { width : 150px ; animation: pulinho 1.5s ease-in-out infinite; } @k…" at bounding box center [220, 655] width 138 height 0
click at [1372, 14] on button "Publicar" at bounding box center [1393, 16] width 76 height 26
click at [1330, 17] on span "Visualizar" at bounding box center [1308, 16] width 42 height 11
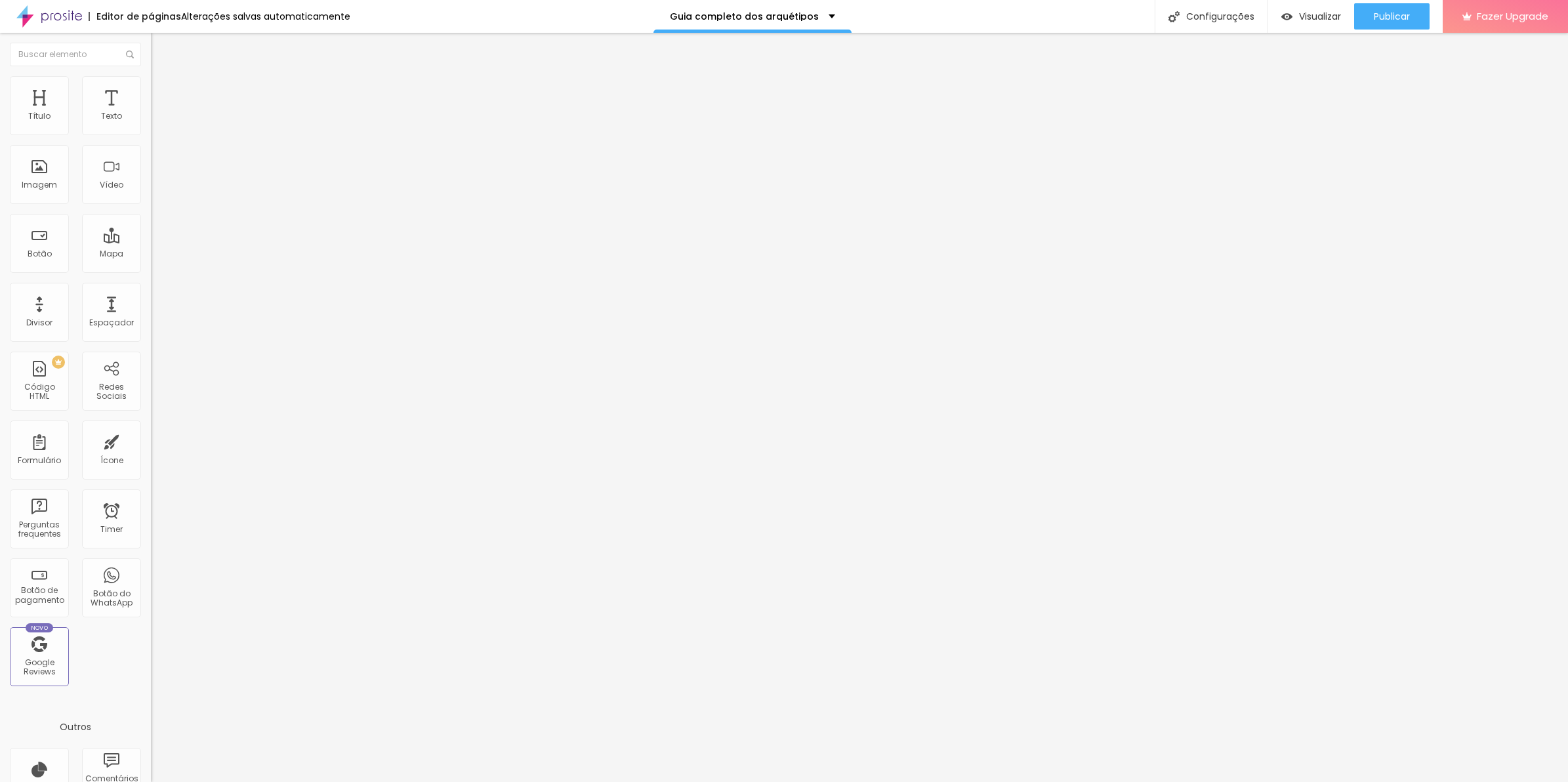
scroll to position [111, 0]
click at [151, 638] on div "346 caracteres" at bounding box center [227, 646] width 151 height 17
click at [151, 646] on img at bounding box center [155, 649] width 8 height 8
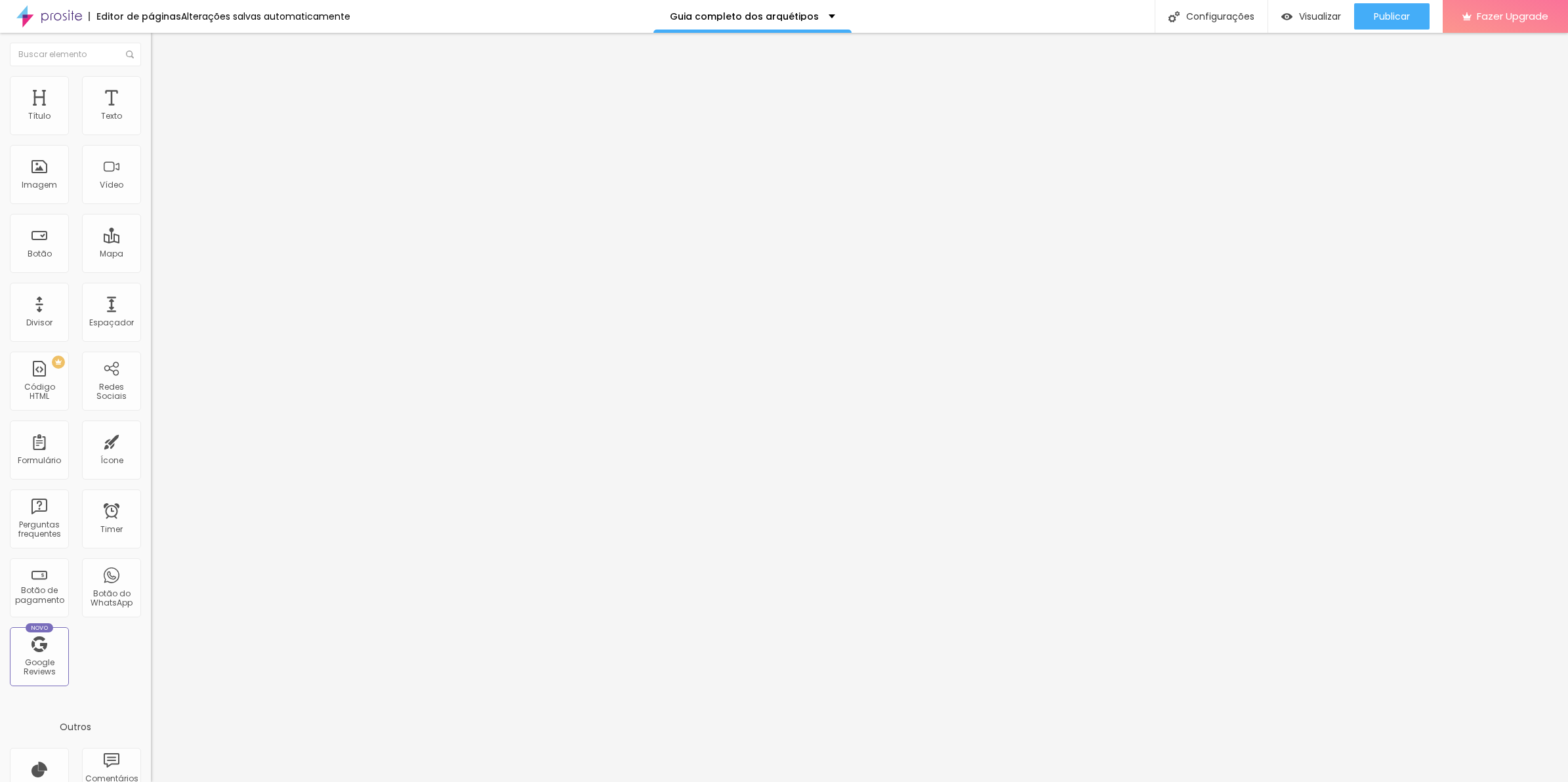
scroll to position [27, 0]
drag, startPoint x: 628, startPoint y: 256, endPoint x: 541, endPoint y: 231, distance: 90.5
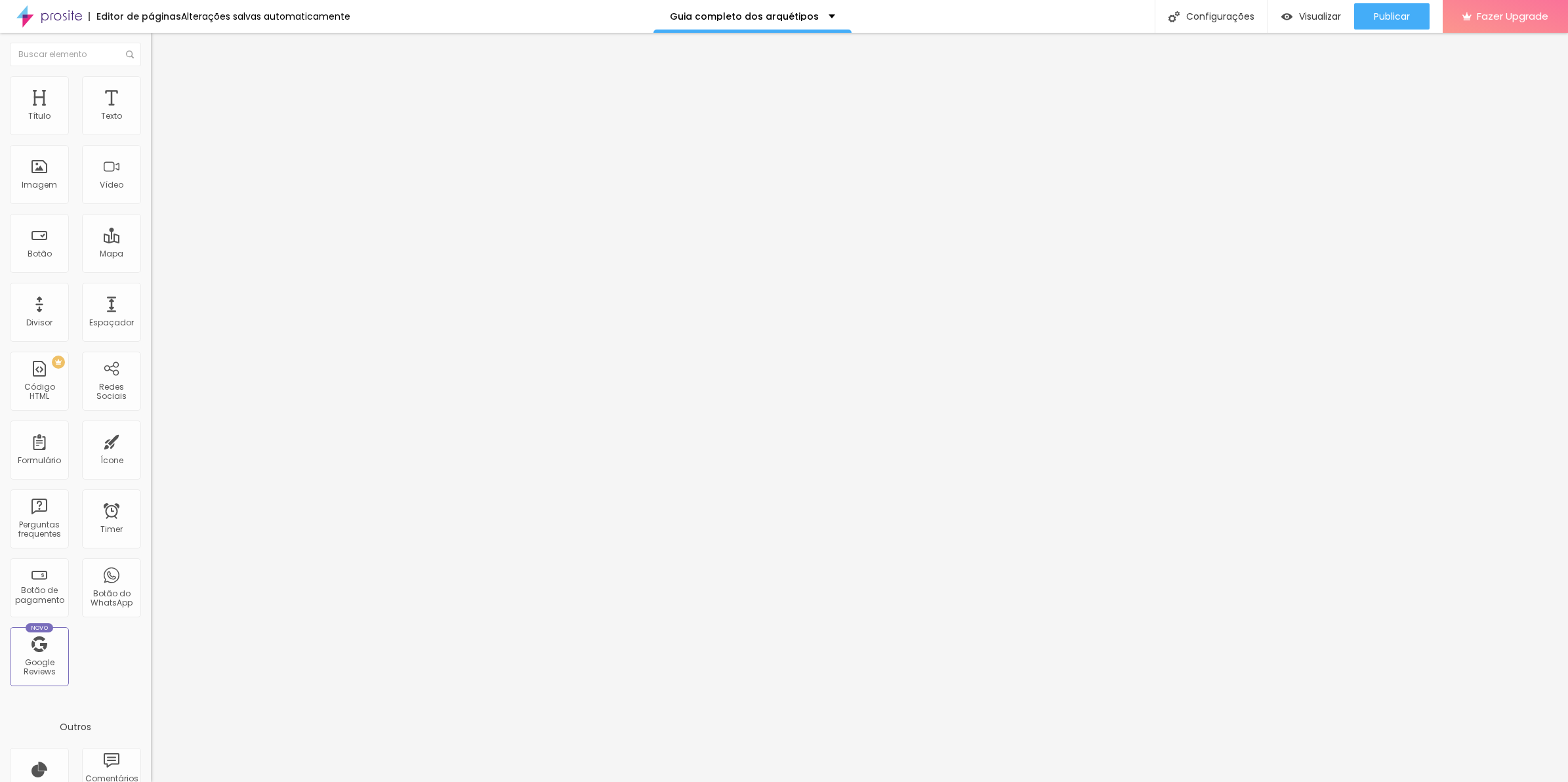
click at [151, 639] on div at bounding box center [249, 647] width 195 height 16
click at [151, 652] on div "50% { transform : scale ( 0.95 ) translateY ( 0 ) ; } 75% { transform : scale (…" at bounding box center [249, 696] width 195 height 88
drag, startPoint x: 86, startPoint y: 461, endPoint x: -4, endPoint y: 374, distance: 125.2
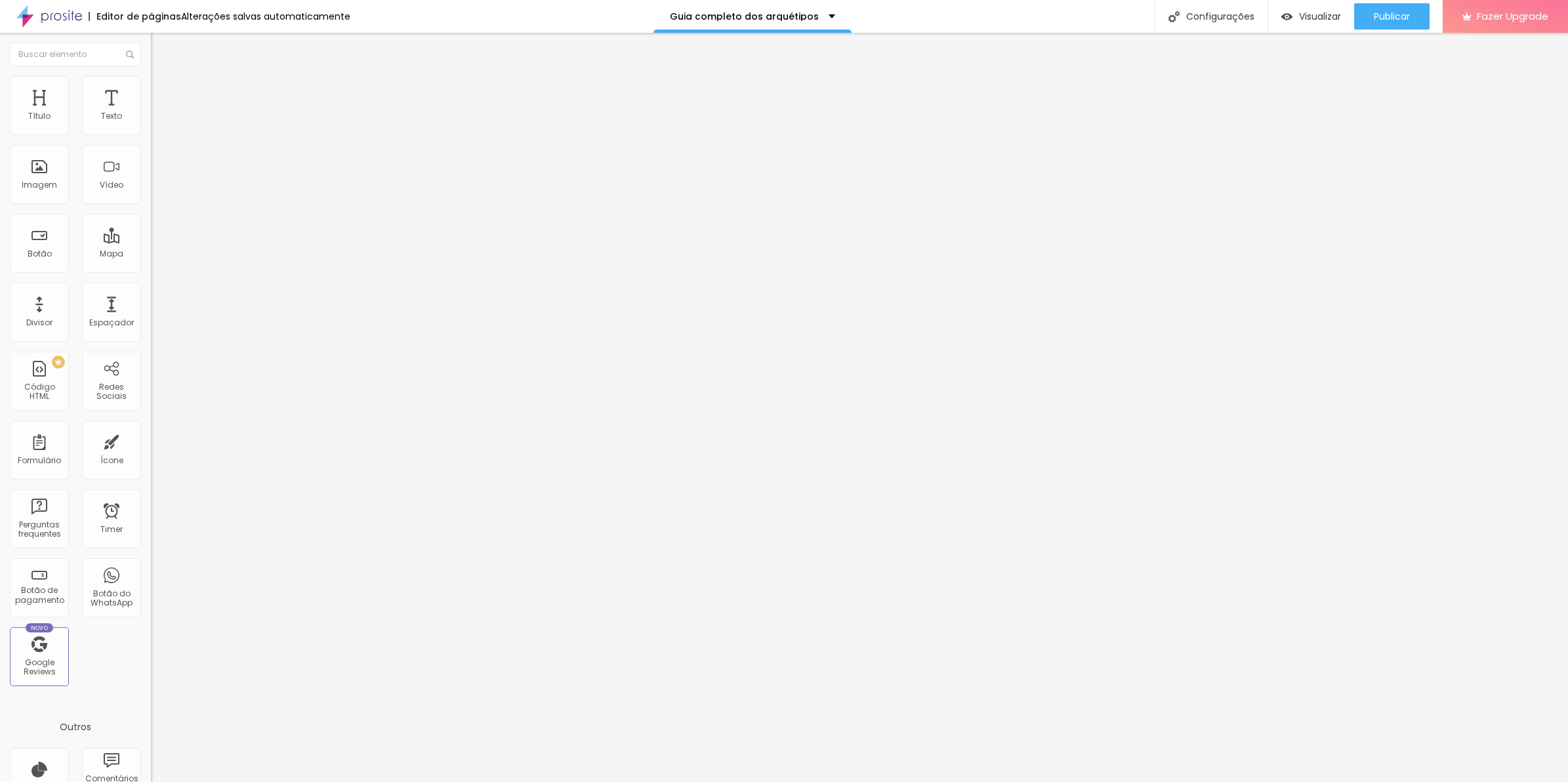
click at [0, 374] on html "Editor de páginas Alterações salvas automaticamente Guia completo dos arquétipo…" at bounding box center [784, 391] width 1568 height 782
click at [151, 655] on div "@keyframes pulinho { 0% , 100% { transform : scale ( 1 ) translateY ( 0 ) ; } 2…" at bounding box center [220, 655] width 138 height 0
drag, startPoint x: 60, startPoint y: 399, endPoint x: 0, endPoint y: 395, distance: 60.1
click at [0, 395] on html "Editor de páginas Alterações salvas automaticamente Guia completo dos arquétipo…" at bounding box center [784, 391] width 1568 height 782
click at [151, 655] on div ".pulinho { 0% , 100% { transform : scale ( 1 ) translateY ( 0 ) ; } 25% { trans…" at bounding box center [249, 699] width 195 height 88
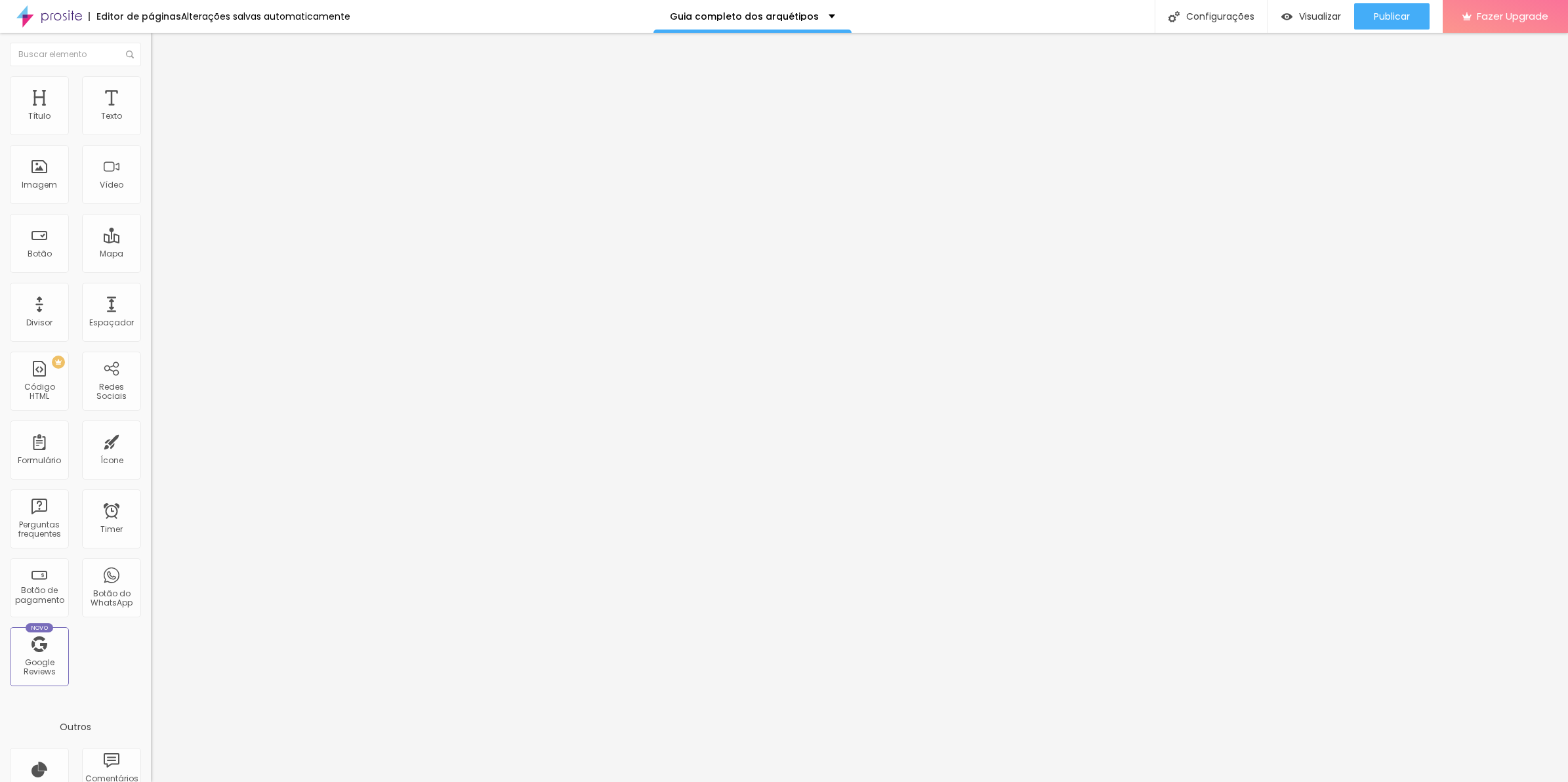
click at [151, 89] on img at bounding box center [157, 95] width 12 height 12
click at [151, 655] on div ".pulinho { 0% , 100% { transform : scale ( 1 ) translateY ( 0 ) ; } 25% { trans…" at bounding box center [249, 705] width 195 height 101
click at [151, 655] on div ".sua-div img { animation: pulinho 1.5s ease-in-out infinite; transform-origin :…" at bounding box center [255, 699] width 209 height 88
click at [1420, 6] on button "Publicar" at bounding box center [1393, 16] width 76 height 26
click at [1329, 21] on span "Visualizar" at bounding box center [1308, 16] width 42 height 11
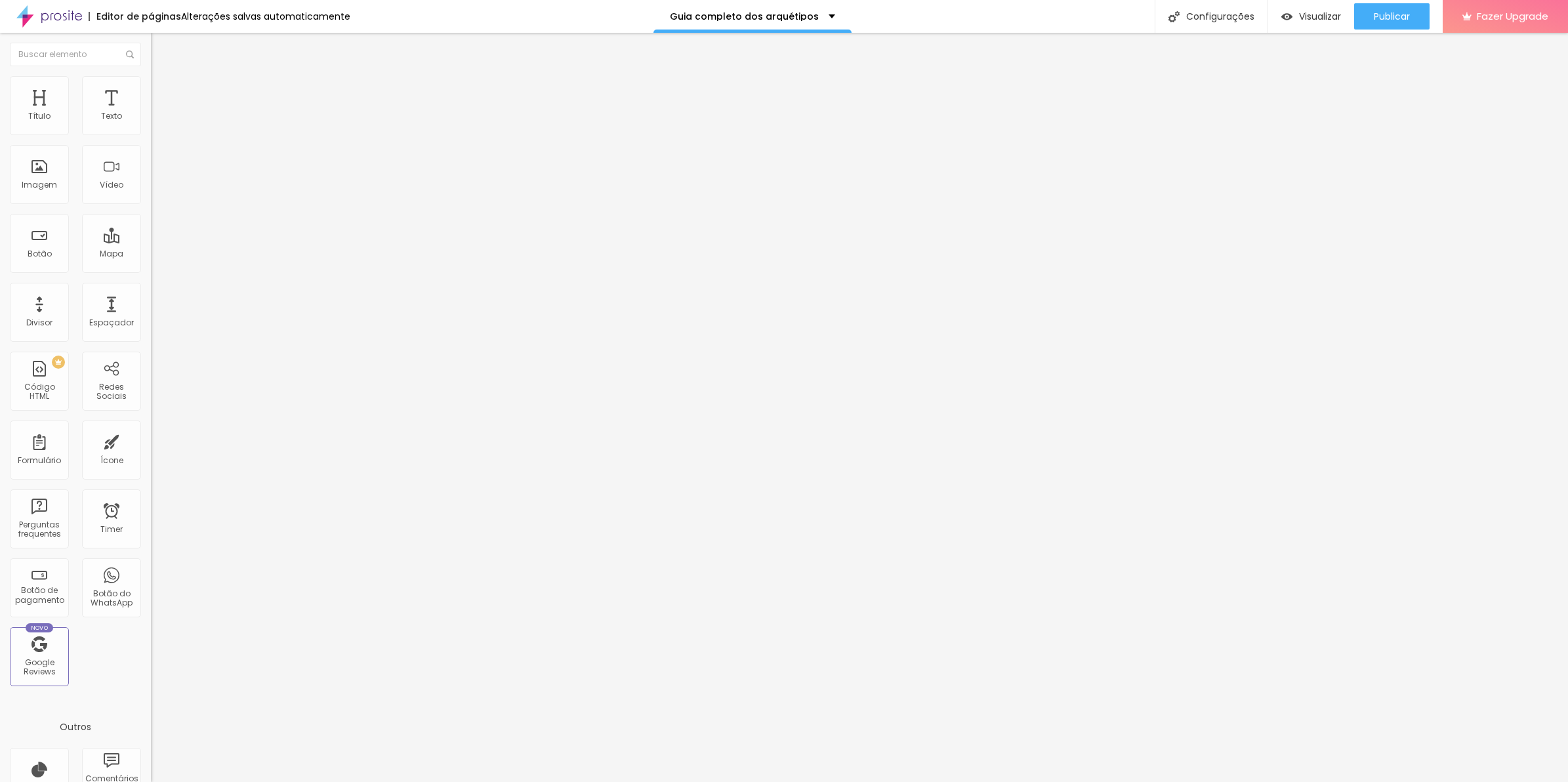
click at [151, 280] on div "URL https://" at bounding box center [227, 264] width 151 height 32
click at [151, 300] on div "URL https:// Abrir em uma nova aba" at bounding box center [227, 274] width 151 height 52
click at [151, 300] on div "Abrir em uma nova aba" at bounding box center [227, 296] width 151 height 6
click at [151, 89] on li "Avançado" at bounding box center [227, 96] width 151 height 13
click at [151, 655] on div ".sua-div img { animation: pulinho 1.5s ease-in-out infinite; transform-origin :…" at bounding box center [255, 699] width 209 height 88
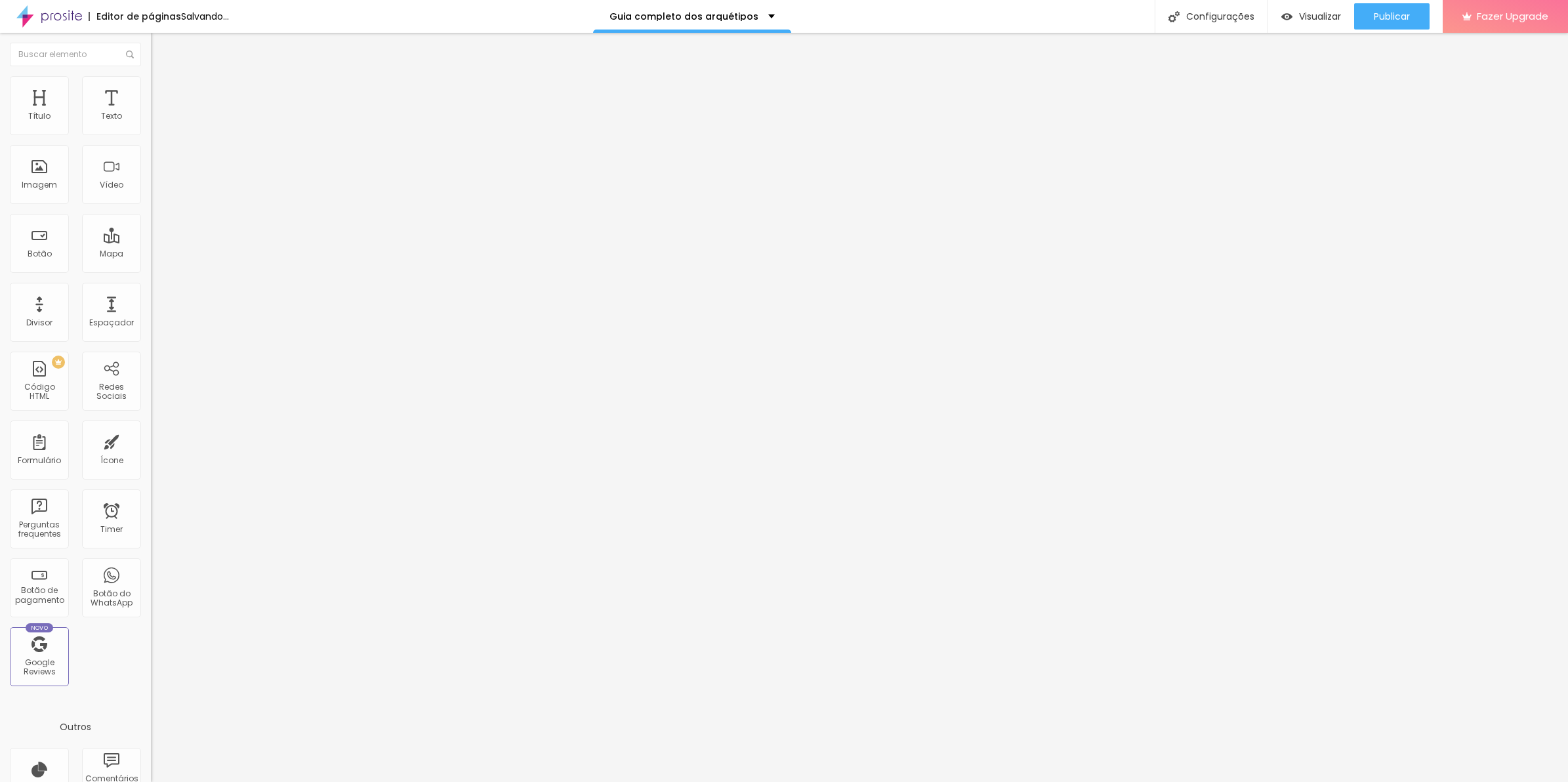
click at [151, 655] on div ".sua-div img { animation: pulinho 1.5s ease-in-out infinite; transform-origin :…" at bounding box center [255, 699] width 209 height 88
click at [151, 655] on div ".img { animation: pulinho 1.5s ease-in-out infinite; transform-origin : center …" at bounding box center [255, 699] width 209 height 88
click at [151, 592] on div "Editar Imagem Conteúdo Estilo Avançado 10 Espaço de cima 10 Espaço de baixo ID …" at bounding box center [227, 407] width 151 height 749
click at [151, 655] on div ".img { animation: pulinho 1.5s ease-in-out infinite; transform-origin : center …" at bounding box center [255, 699] width 209 height 88
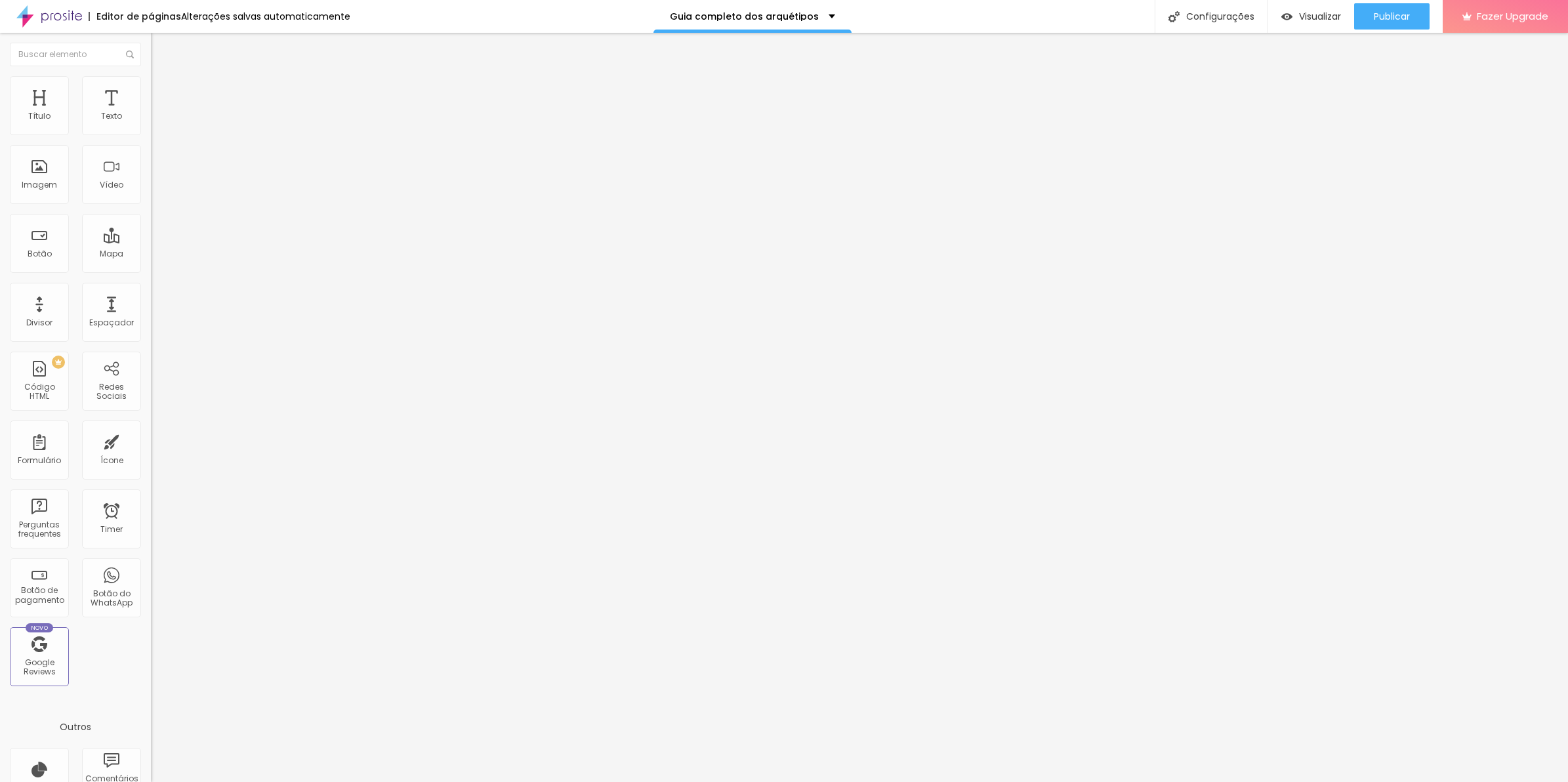
scroll to position [0, 350]
click at [54, 655] on div ".https : //[DOMAIN_NAME][URL] { animation: pulinho 1.5s ease-in-out infinite; t…" at bounding box center [36, 699] width 473 height 88
click at [151, 655] on div ".https : //[DOMAIN_NAME][URL] { animation: pulinho 1.5s ease-in-out infinite; t…" at bounding box center [387, 699] width 473 height 88
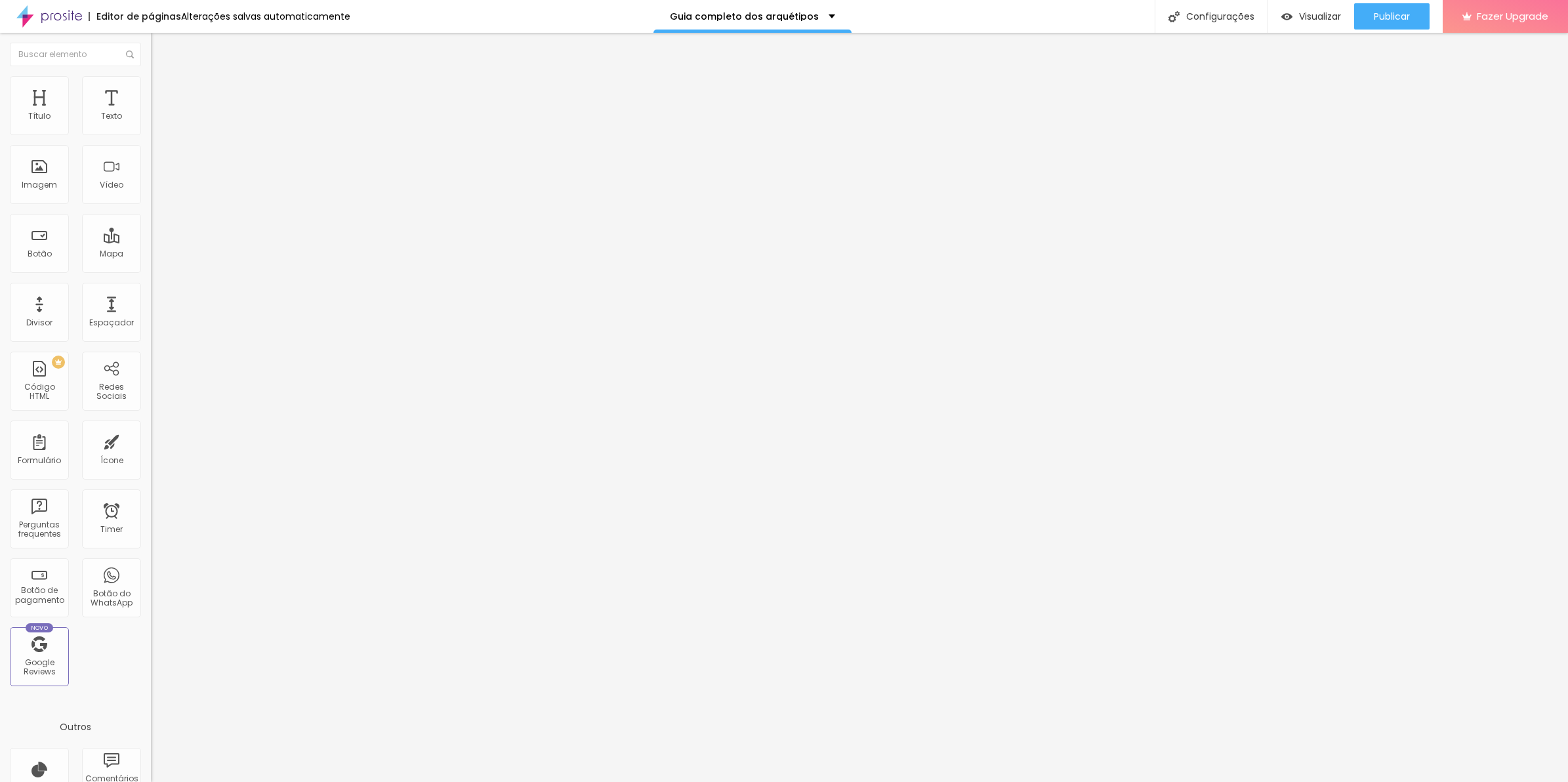
click at [151, 655] on div ".img { animation: pulinho 1.5s ease-in-out infinite; transform-origin : center …" at bounding box center [255, 699] width 209 height 88
click at [151, 82] on li "Avançado" at bounding box center [227, 83] width 151 height 13
click at [151, 642] on div at bounding box center [227, 692] width 151 height 101
click at [151, 642] on div "-webkit-mask-image: linear-gradient ( to bottom , transparent 0% , black 10% , …" at bounding box center [232, 686] width 161 height 88
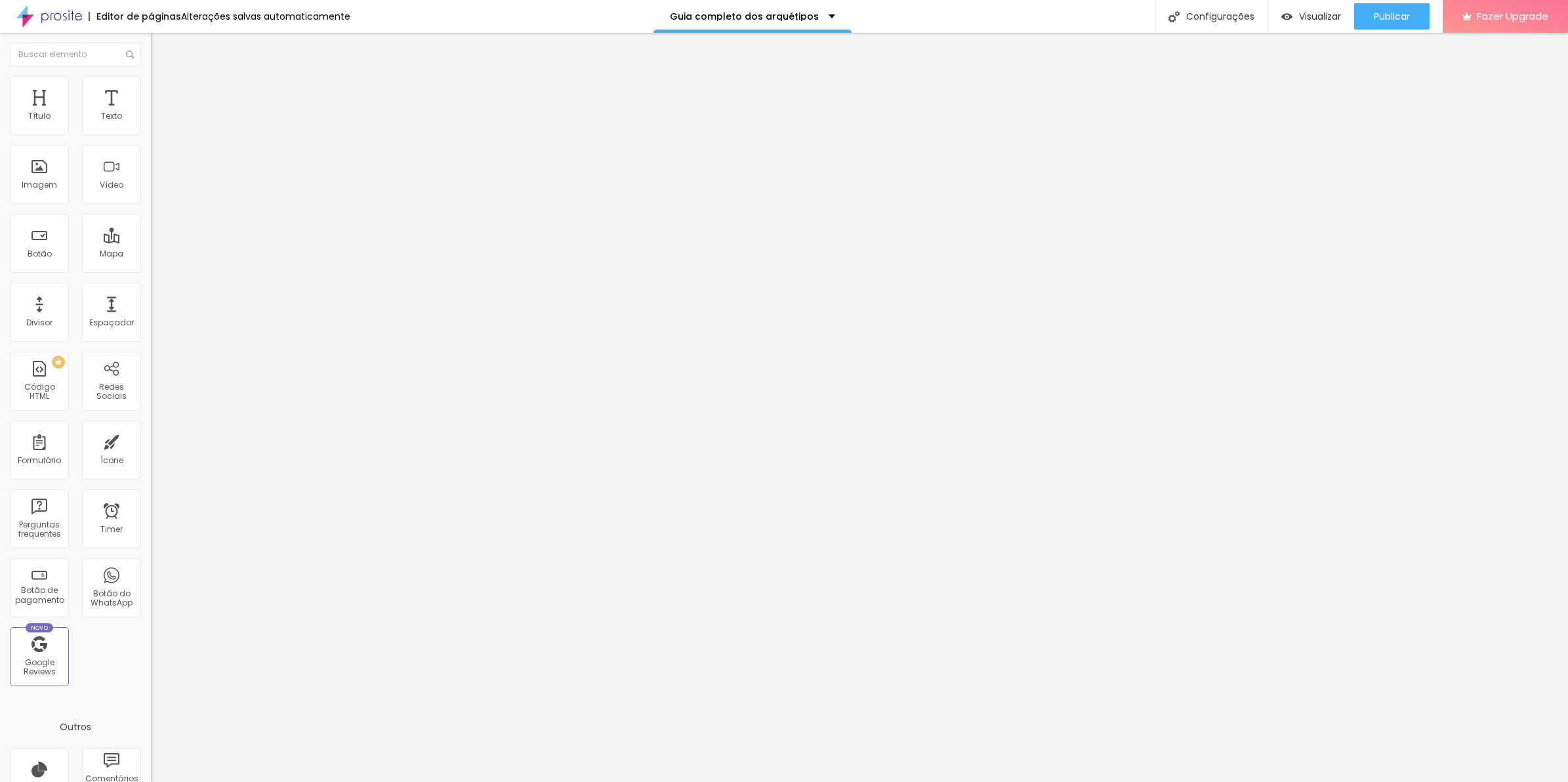
click at [151, 642] on div "-webkit-mask-image: linear-gradient ( to bottom , transparent 0% , black 10% , …" at bounding box center [232, 686] width 161 height 88
click at [151, 489] on div "10 Espaço de cima 10 Espaço de baixo ID Html Classes Html Visível nos dispositi…" at bounding box center [227, 365] width 151 height 552
click at [151, 642] on div "-webkit-mask-image: linear-gradient ( to bottom , transparent 0% , black 10% , …" at bounding box center [232, 686] width 161 height 88
click at [163, 93] on span "Avançado" at bounding box center [184, 98] width 44 height 11
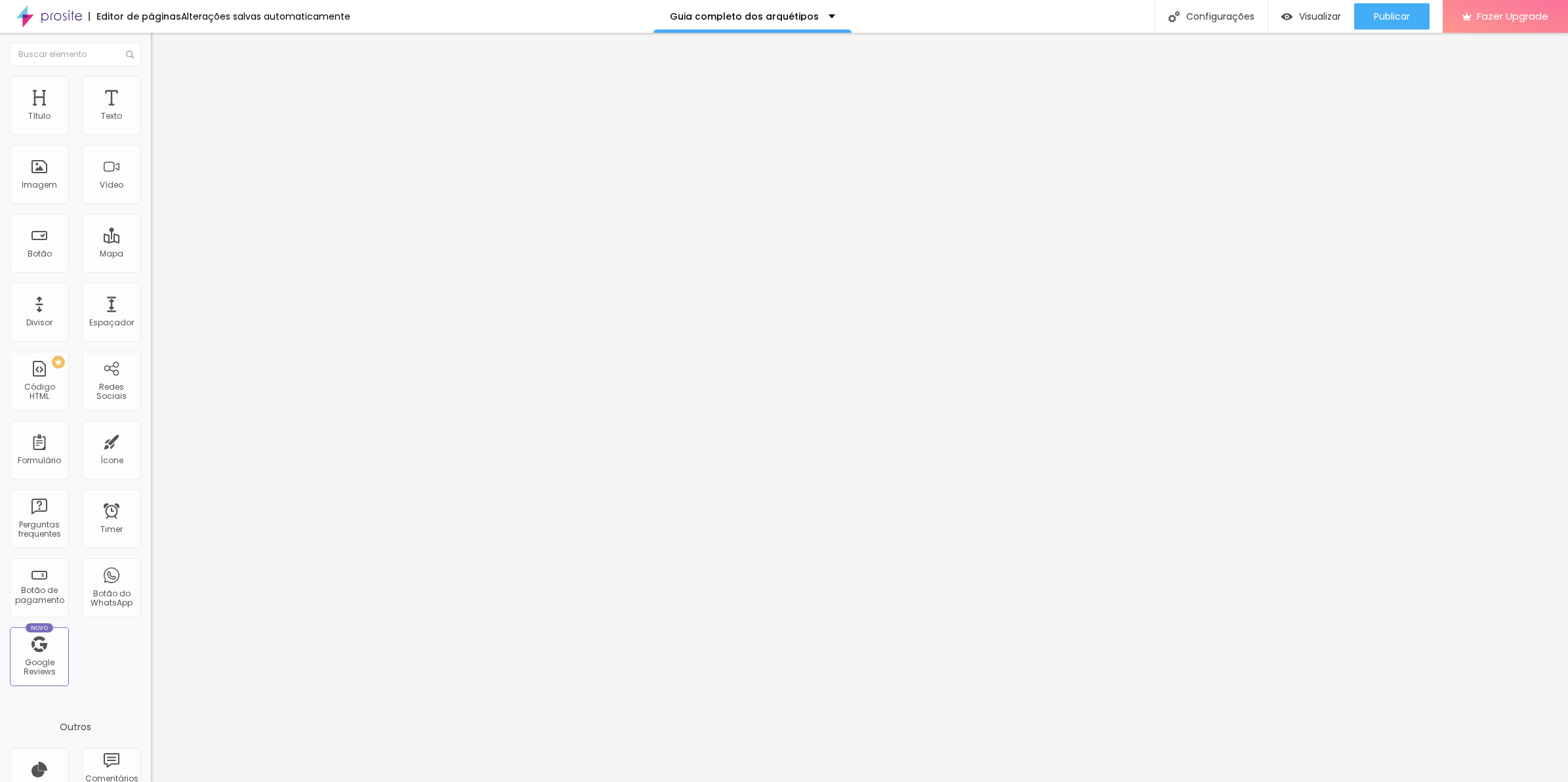
click at [151, 646] on img at bounding box center [155, 649] width 8 height 8
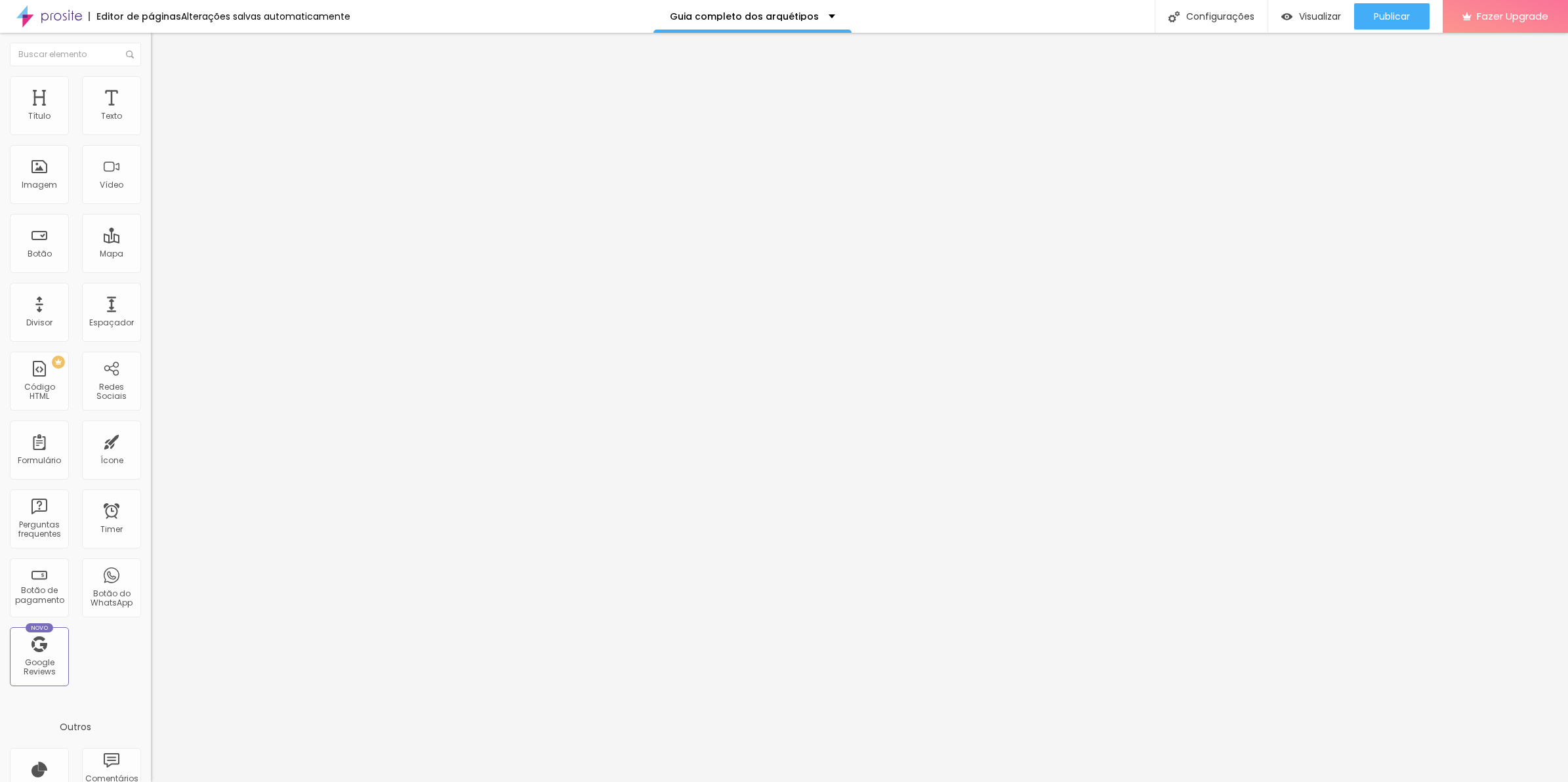
click at [151, 646] on img at bounding box center [155, 649] width 8 height 8
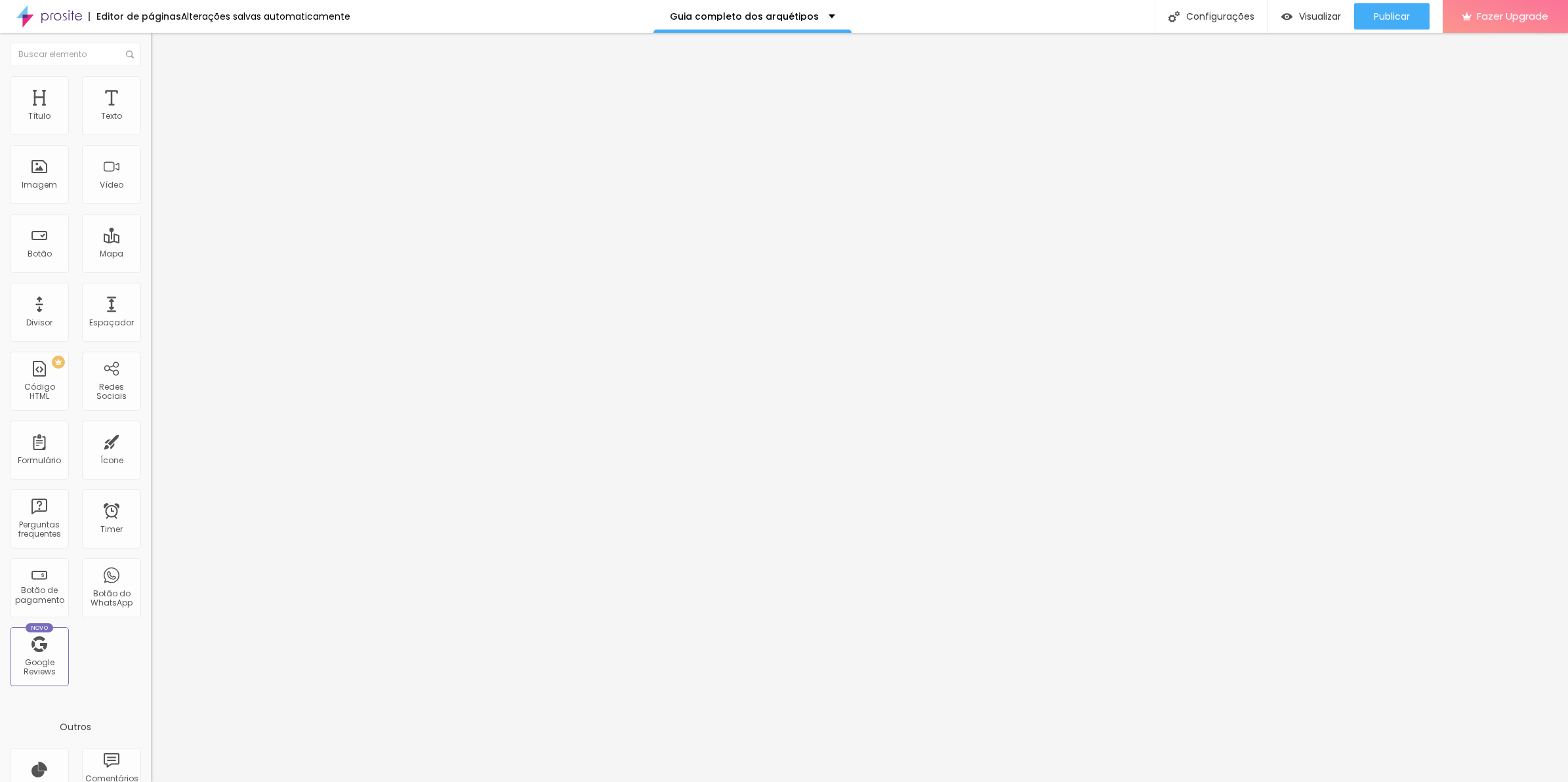
click at [151, 646] on img at bounding box center [155, 649] width 8 height 8
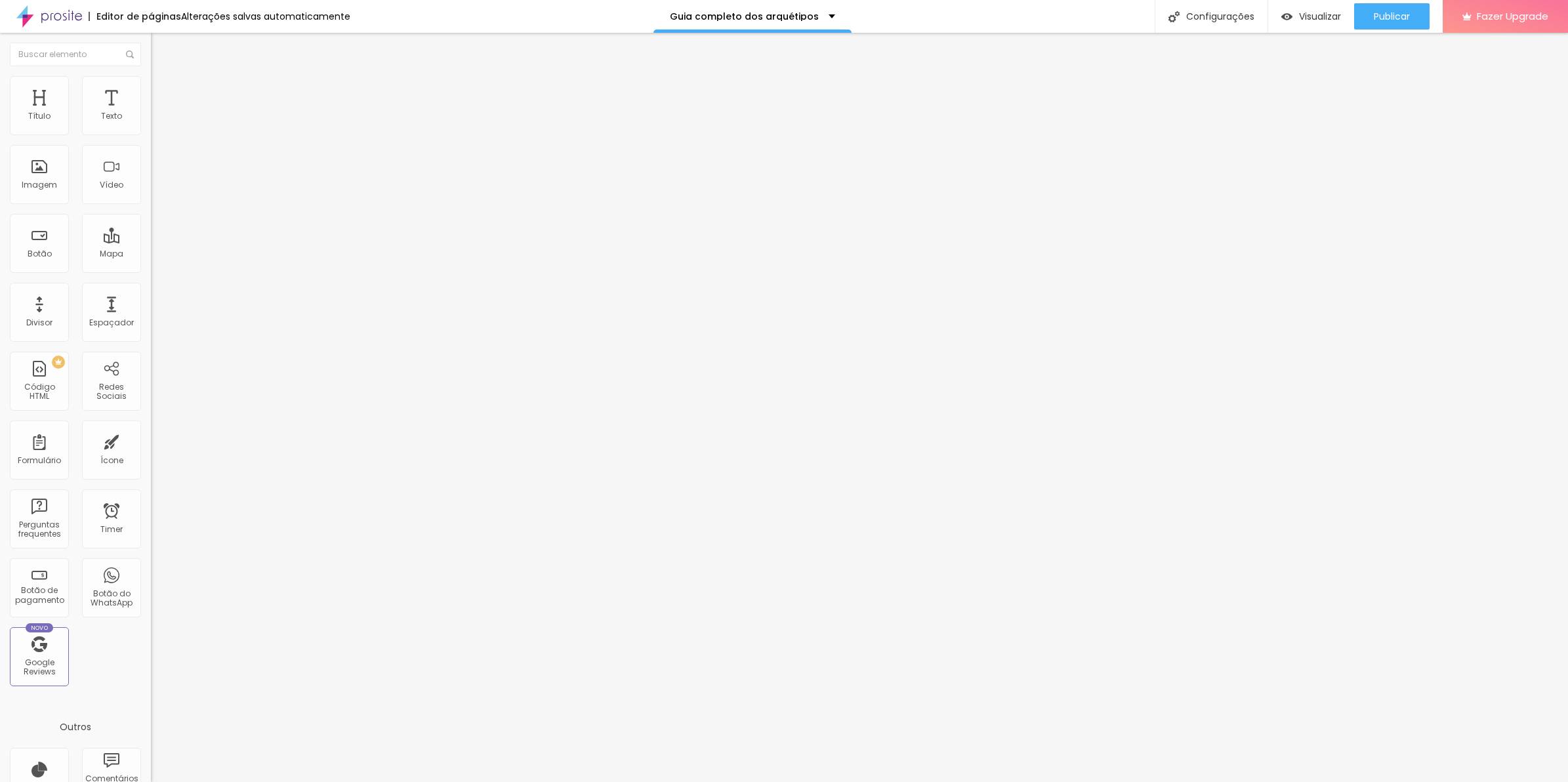
drag, startPoint x: 650, startPoint y: 323, endPoint x: 648, endPoint y: 336, distance: 13.2
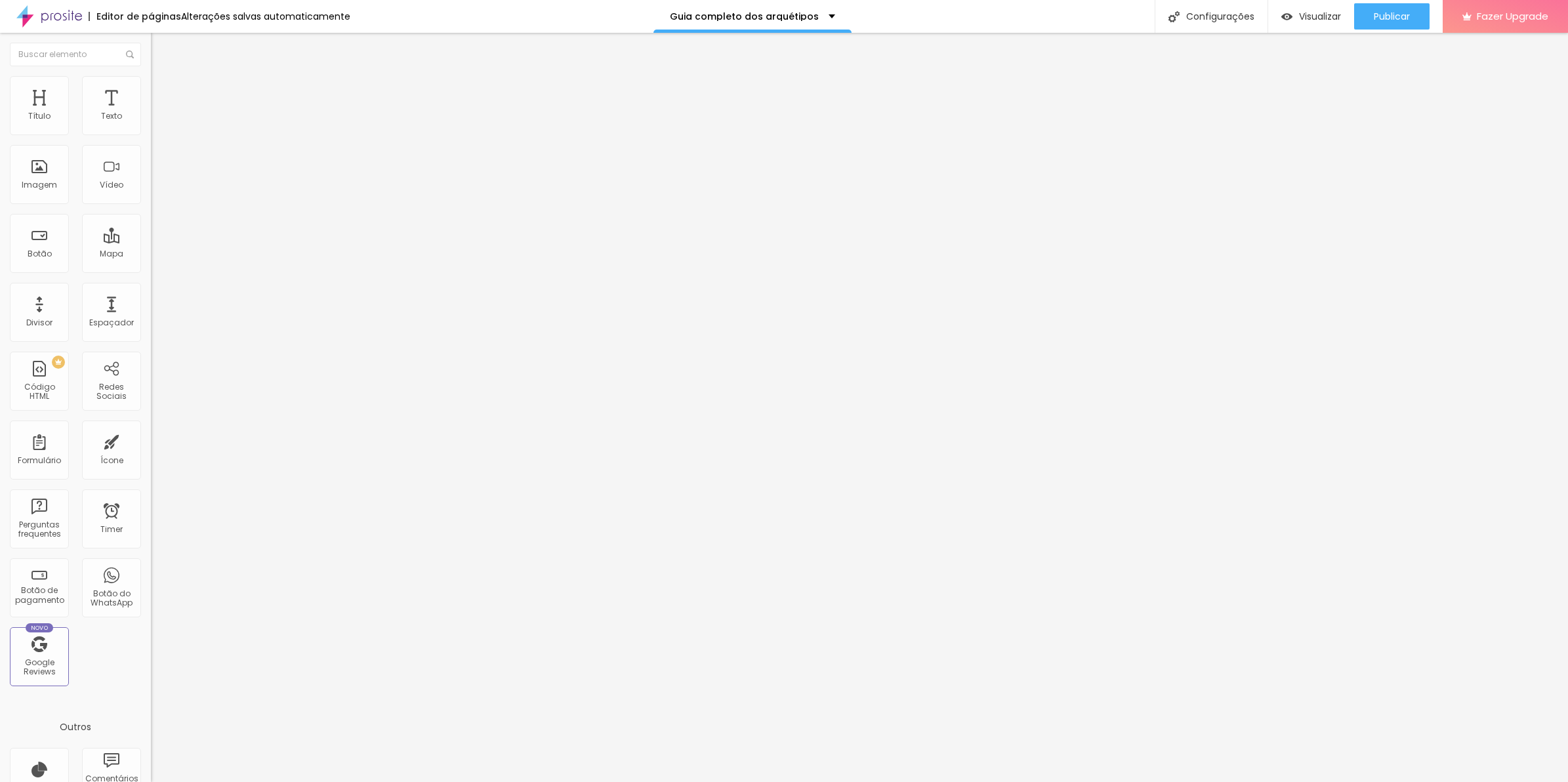
drag, startPoint x: 659, startPoint y: 342, endPoint x: 648, endPoint y: 423, distance: 81.7
click at [151, 646] on img at bounding box center [155, 649] width 8 height 8
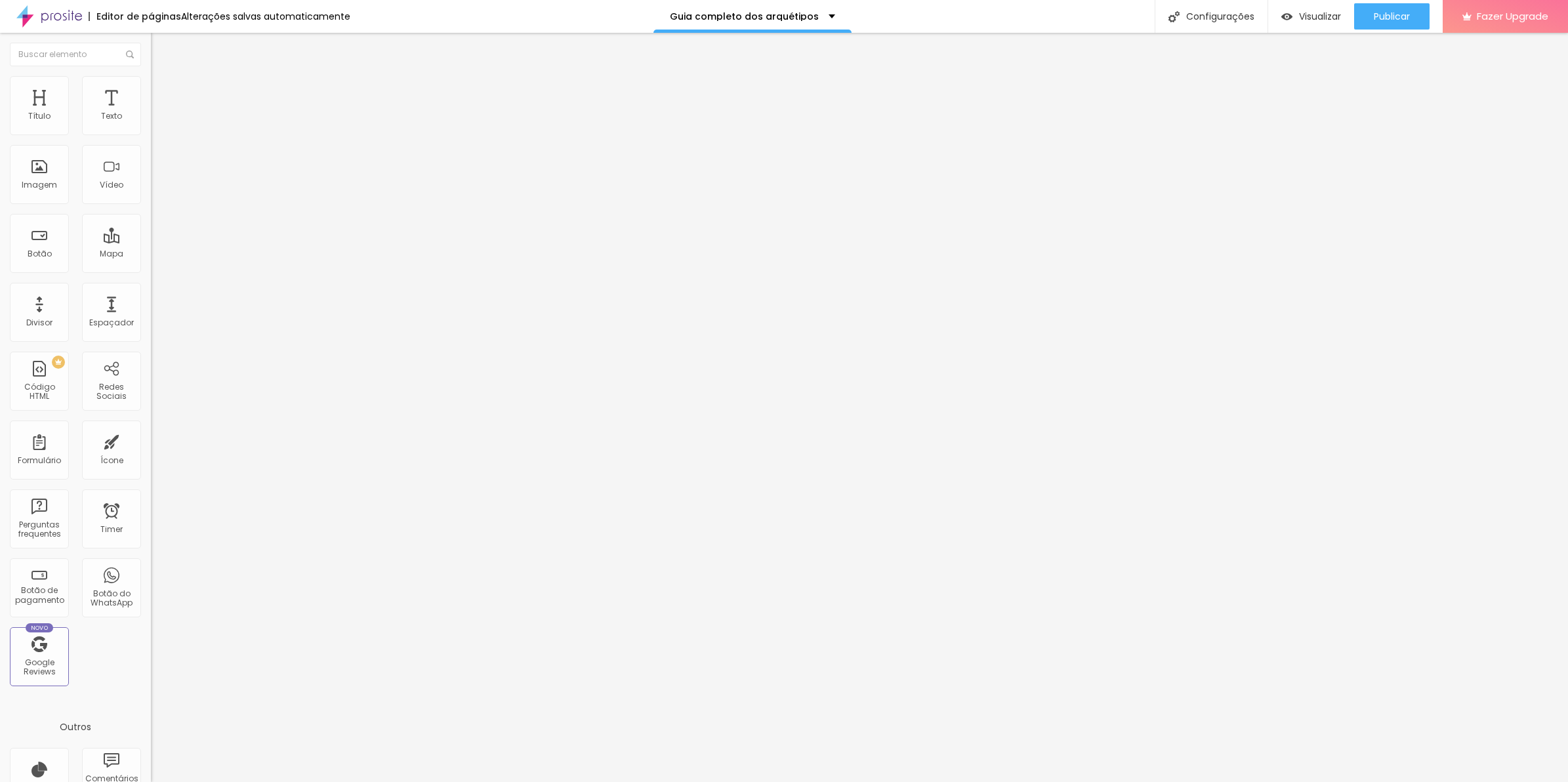
click at [151, 646] on img at bounding box center [155, 649] width 8 height 8
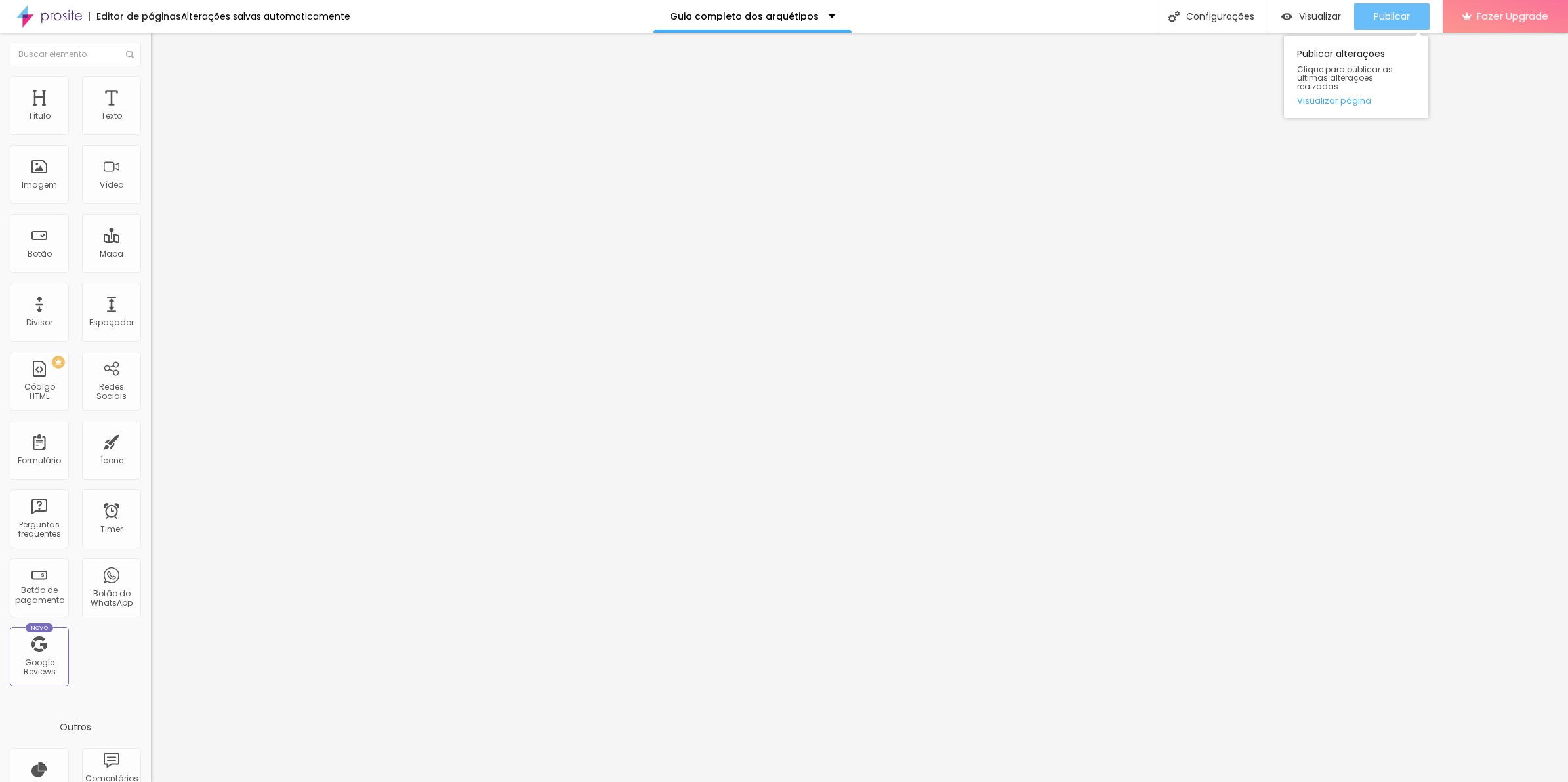
click at [1385, 23] on div "Publicar" at bounding box center [1392, 16] width 36 height 26
click at [151, 99] on li "Avançado" at bounding box center [227, 96] width 151 height 13
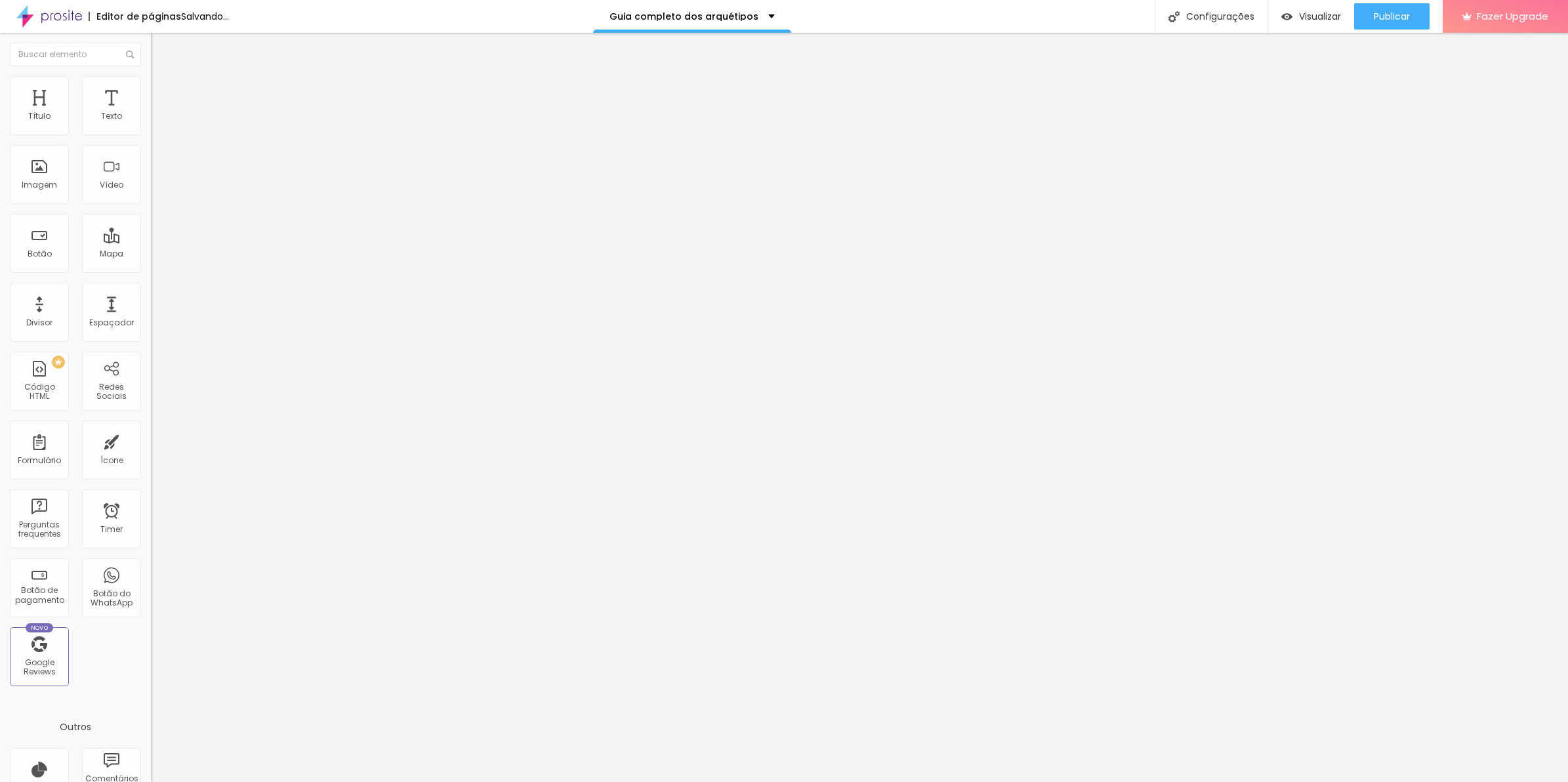
click at [151, 655] on div at bounding box center [227, 705] width 151 height 101
drag, startPoint x: 66, startPoint y: 400, endPoint x: 19, endPoint y: 397, distance: 47.1
click at [151, 655] on div ".sua-div img { opacity : 0 ; transform : scale ( 0.8 ) ; animation: aparecer 0.…" at bounding box center [251, 699] width 200 height 88
click at [151, 655] on div ".sua-div img { opacity : 0 ; transform : scale ( 0.8 ) ; animation: aparecer 0.…" at bounding box center [220, 655] width 138 height 0
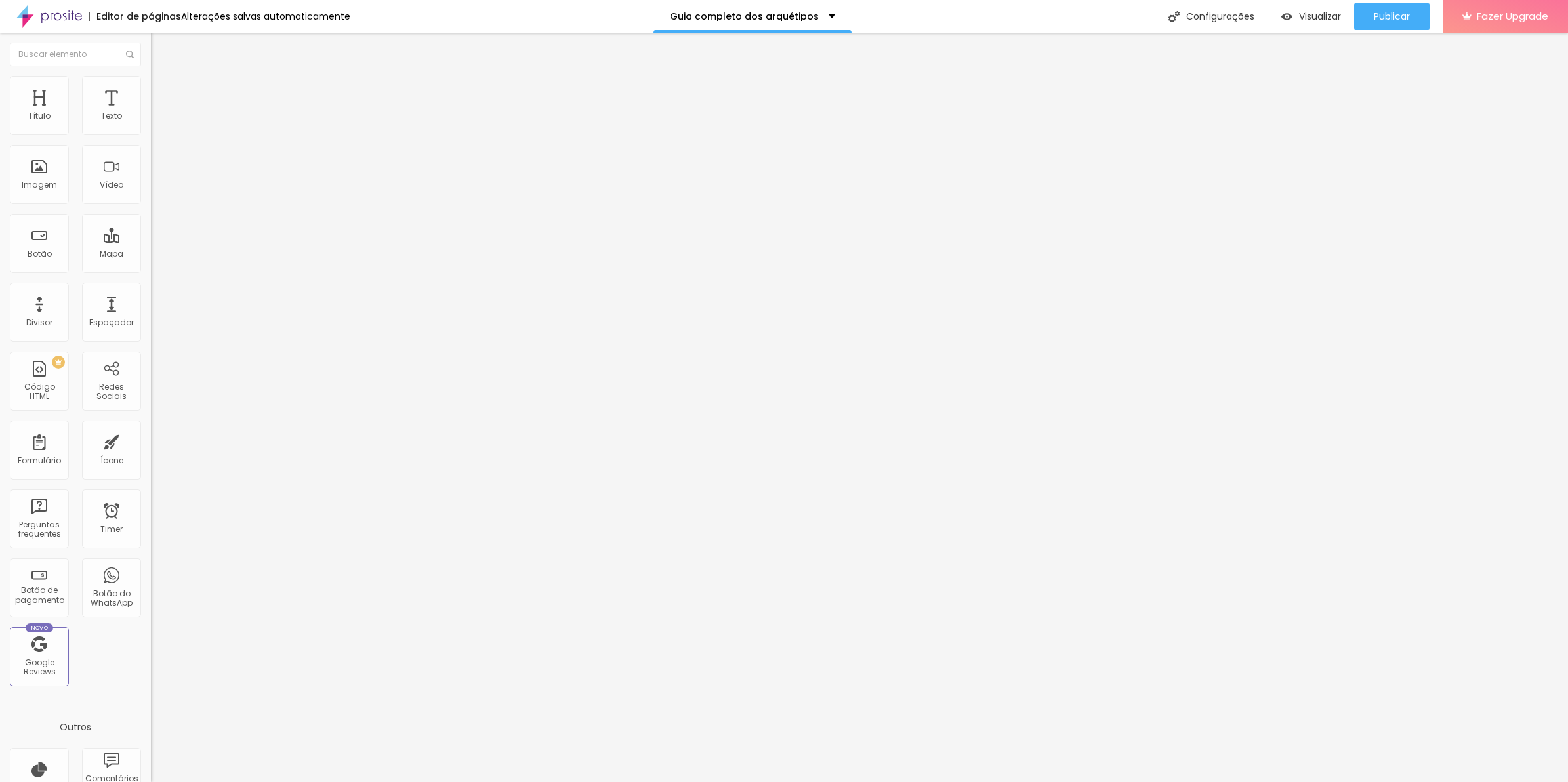
click at [151, 655] on div ".sua-div img { opacity : 0 ; transform : scale ( 0.8 ) ; animation: aparecer 0.…" at bounding box center [251, 699] width 200 height 88
drag, startPoint x: 44, startPoint y: 398, endPoint x: -4, endPoint y: 397, distance: 48.0
click at [0, 397] on html "Editor de páginas Alterações salvas automaticamente Guia completo dos arquétipo…" at bounding box center [784, 391] width 1568 height 782
click at [151, 655] on div "img { opacity : 0 ; transform : scale ( 0.8 ) ; animation: aparecer 0.8s ease-o…" at bounding box center [251, 699] width 200 height 88
click at [1387, 26] on div "Publicar" at bounding box center [1392, 16] width 36 height 26
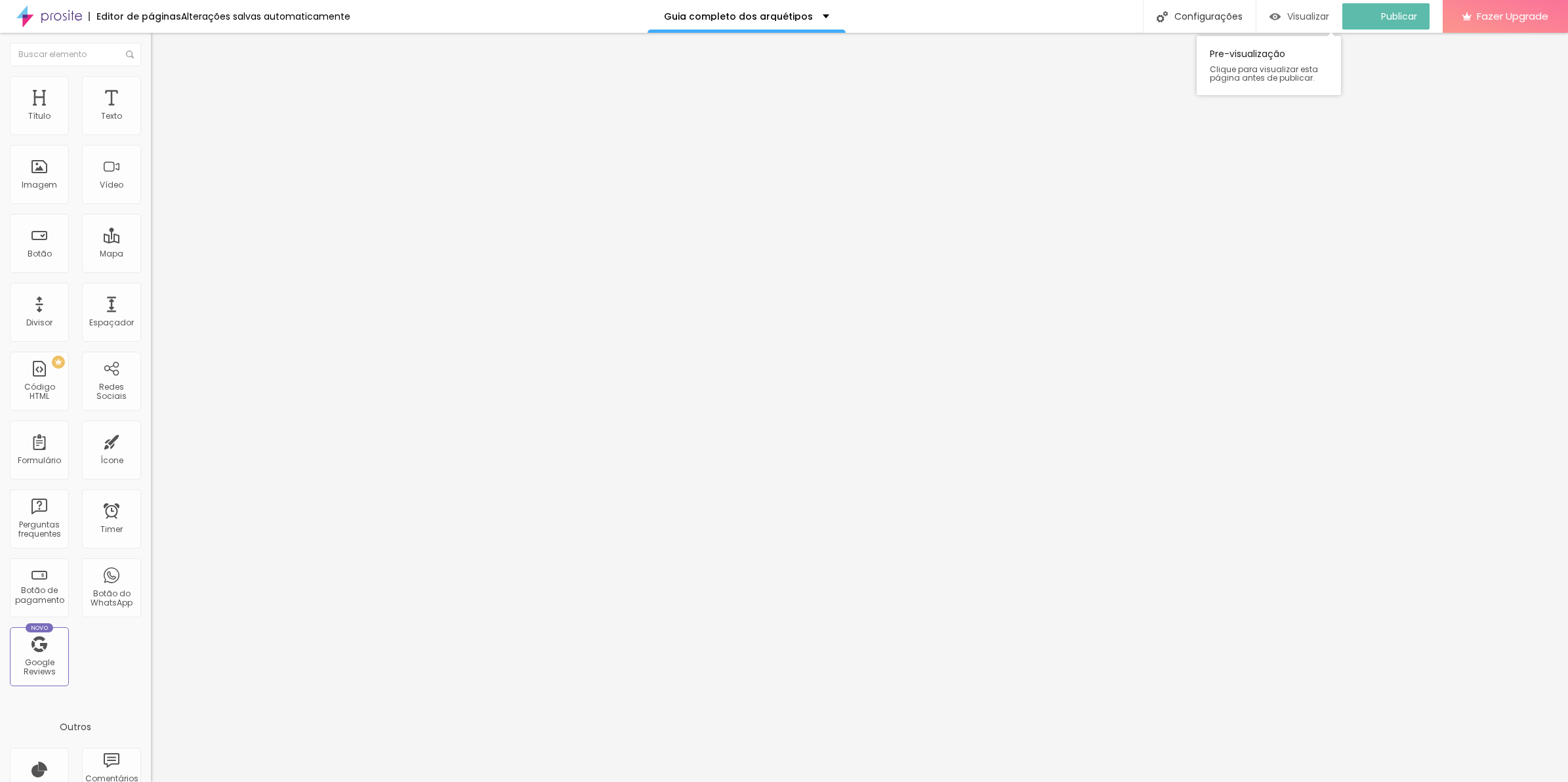
click at [1323, 26] on div "Visualizar" at bounding box center [1300, 16] width 60 height 26
click at [151, 646] on img at bounding box center [155, 649] width 8 height 8
click at [617, 782] on div "CSS Customizado" at bounding box center [784, 792] width 1568 height 20
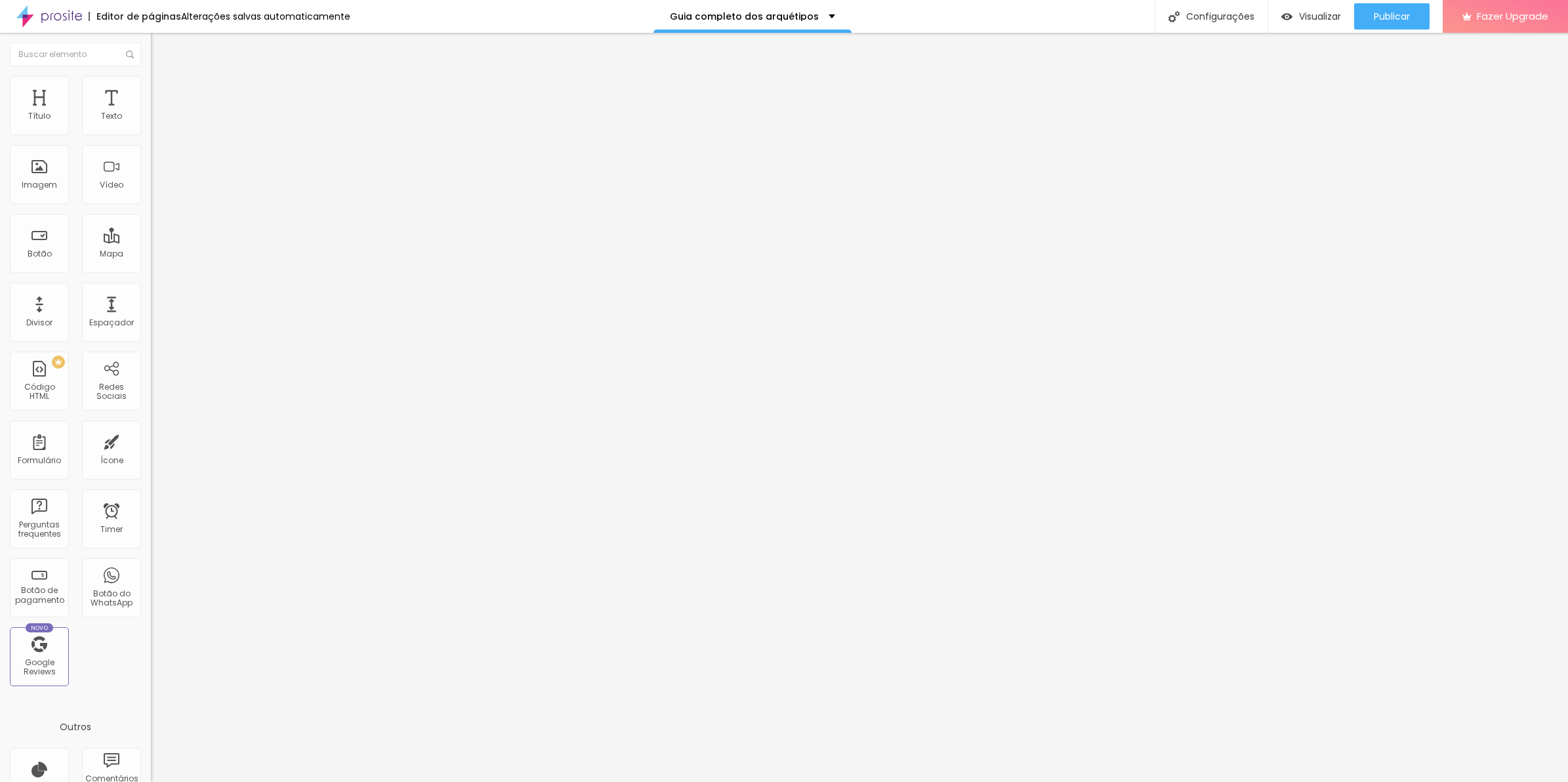
click at [151, 269] on input "https://" at bounding box center [230, 263] width 158 height 13
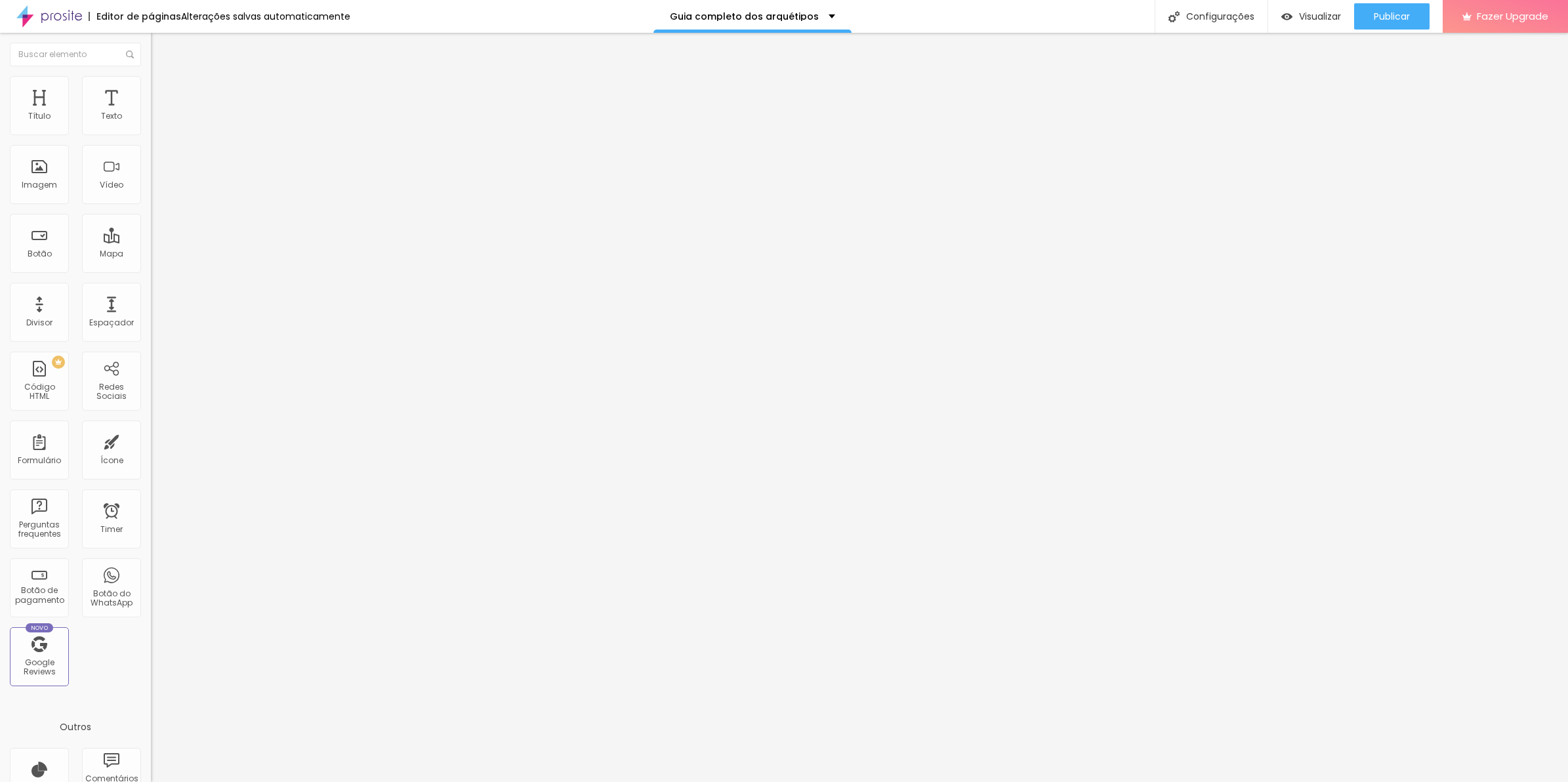
click at [151, 269] on input "https://" at bounding box center [230, 263] width 158 height 13
click at [151, 300] on div "Abrir em uma nova aba" at bounding box center [227, 296] width 151 height 6
click at [151, 102] on li "Avançado" at bounding box center [227, 96] width 151 height 13
click at [151, 655] on div "minha-sessao { opacity : 0 ; transform : translateY ( 20px ) ; /* Animação liga…" at bounding box center [260, 705] width 217 height 101
click at [151, 89] on img at bounding box center [157, 95] width 12 height 12
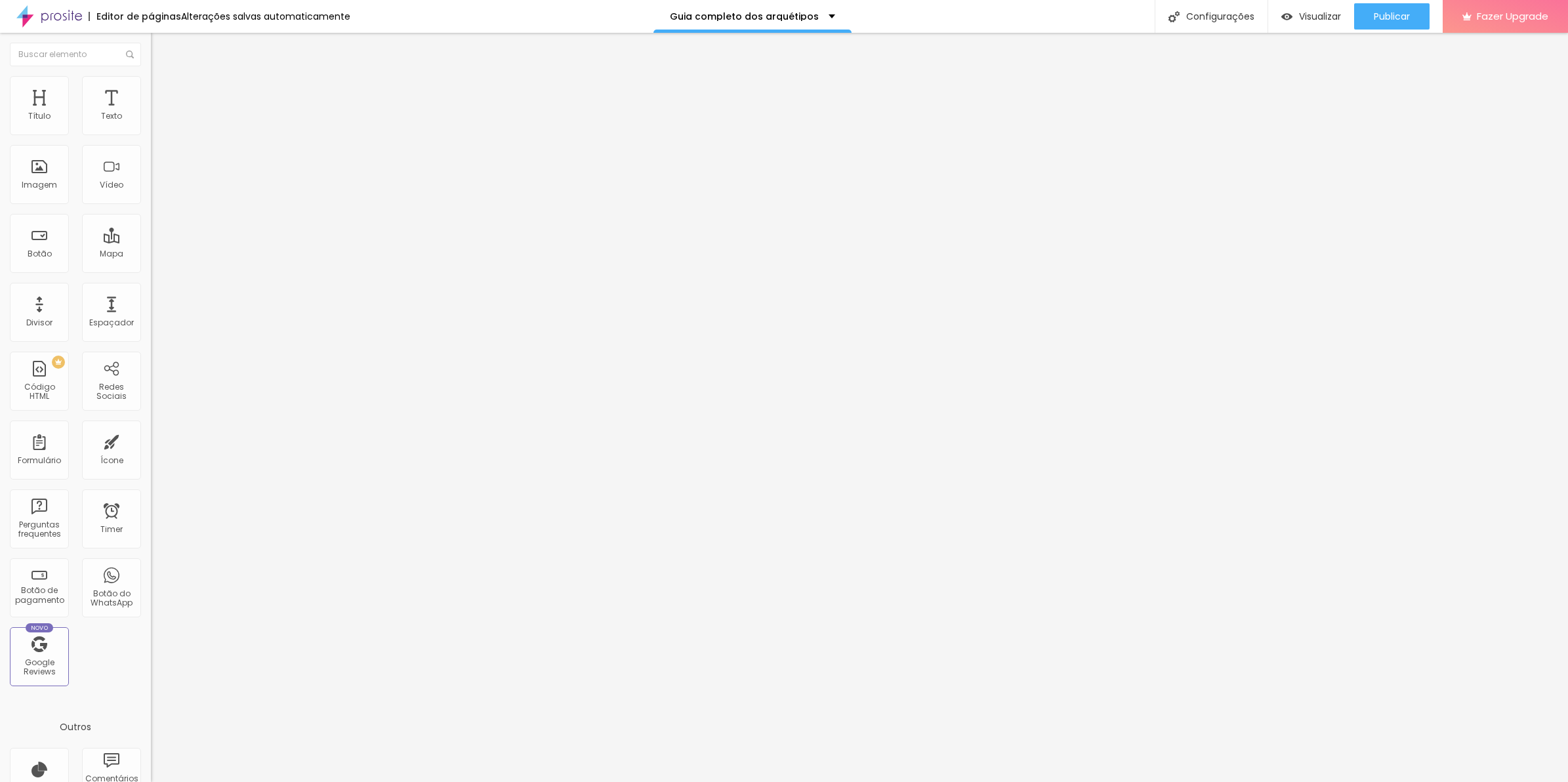
click at [151, 89] on li "Avançado" at bounding box center [227, 96] width 151 height 13
click at [151, 655] on div "minha-sessao { opacity : 0 ; transform : translateY ( 20px ) ; /* Animação liga…" at bounding box center [260, 699] width 217 height 88
drag, startPoint x: 64, startPoint y: 401, endPoint x: -4, endPoint y: 396, distance: 68.2
click at [0, 396] on html "Editor de páginas Alterações salvas automaticamente Guia completo dos arquétipo…" at bounding box center [784, 391] width 1568 height 782
click at [1376, 4] on div "Publicar" at bounding box center [1392, 16] width 36 height 26
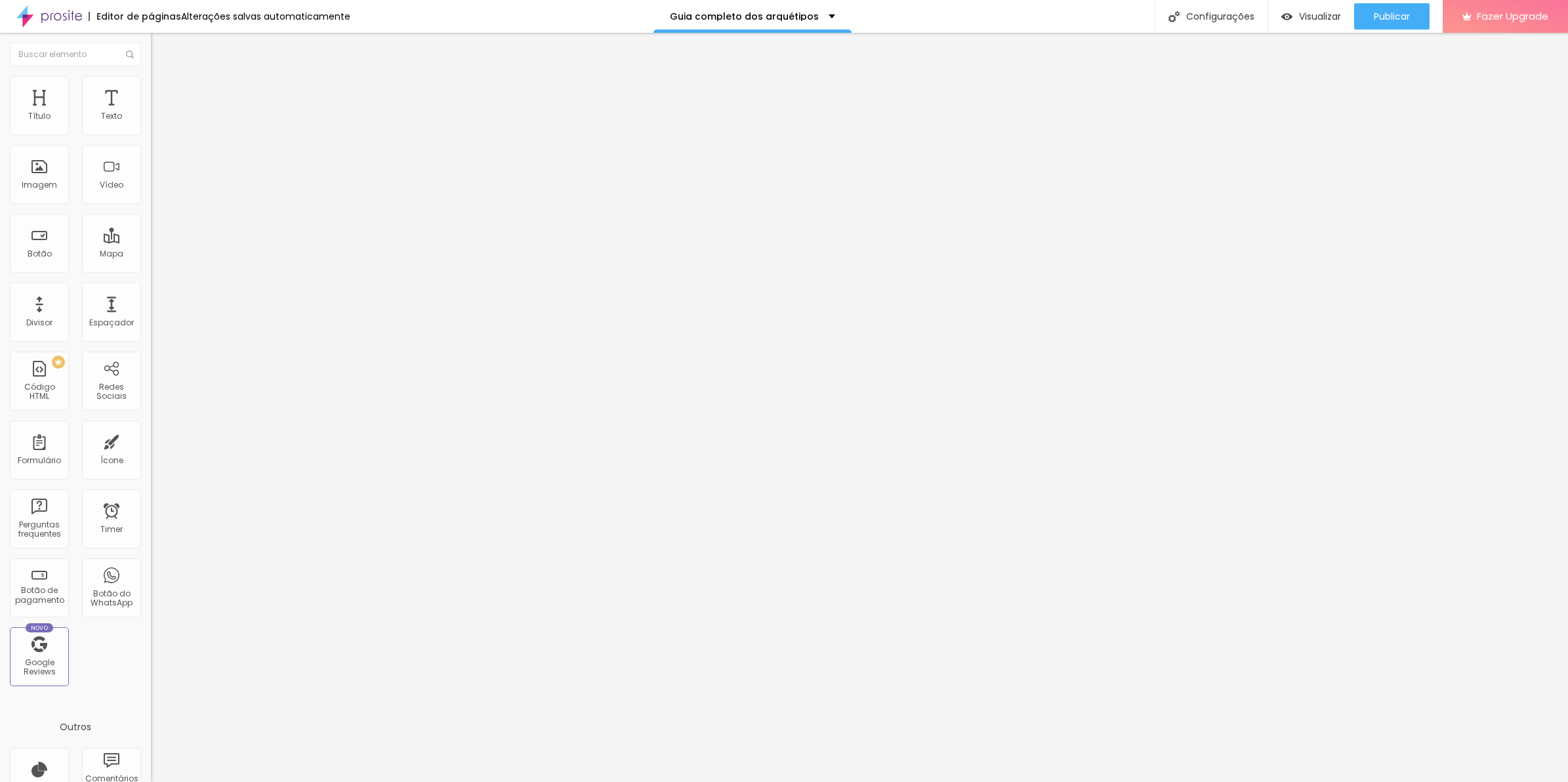
click at [163, 93] on span "Avançado" at bounding box center [184, 98] width 44 height 11
drag, startPoint x: 27, startPoint y: 401, endPoint x: 31, endPoint y: 410, distance: 9.8
click at [151, 655] on div "img { opacity : 0 ; transform : translateY ( 20px ) ; /* Animação ligada ao scr…" at bounding box center [260, 699] width 217 height 88
click at [1360, 9] on button "Publicar" at bounding box center [1393, 16] width 76 height 26
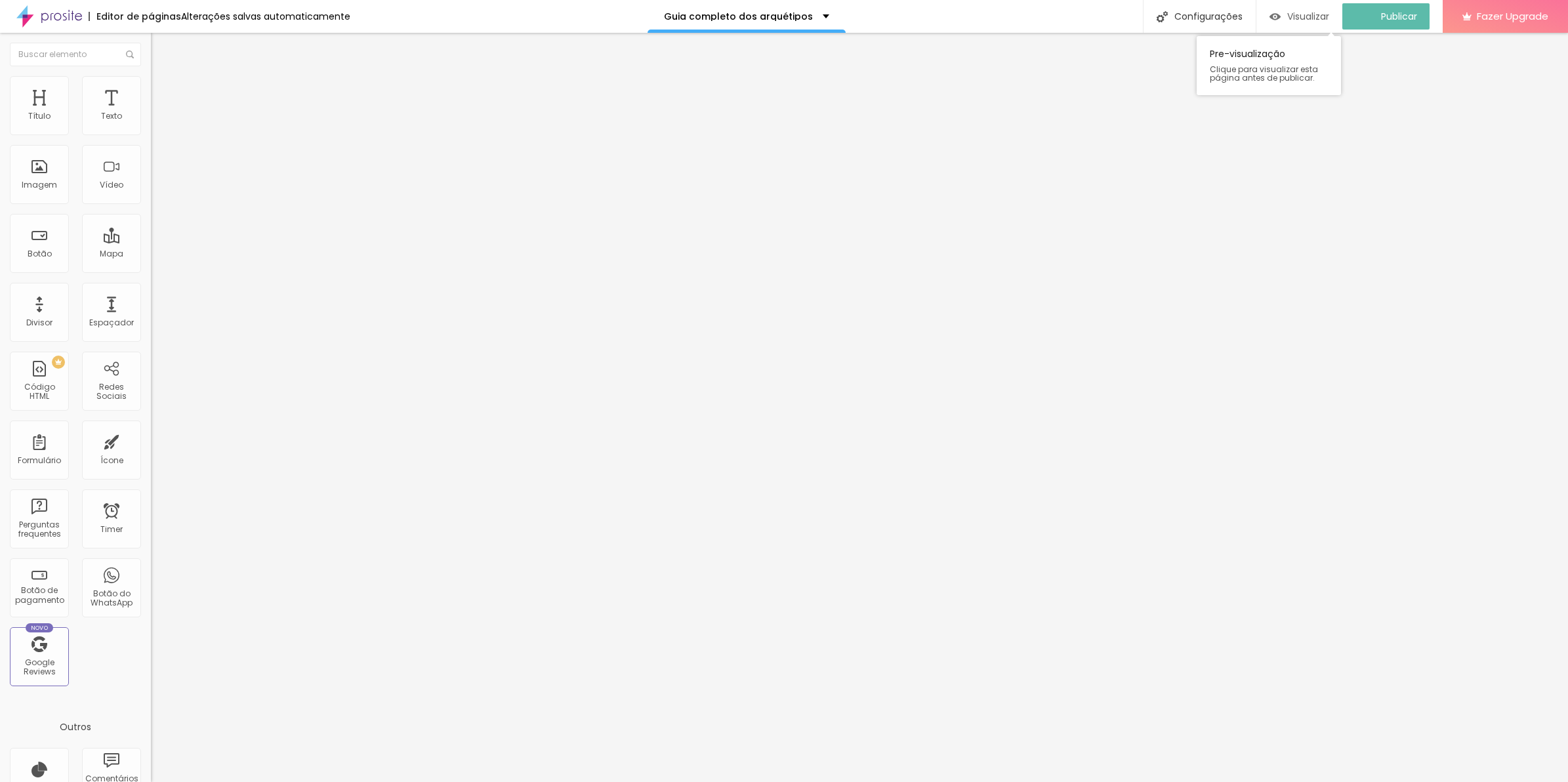
click at [1330, 15] on span "Visualizar" at bounding box center [1308, 16] width 42 height 11
click at [151, 89] on img at bounding box center [157, 95] width 12 height 12
click at [151, 655] on div ".img { opacity : 0 ; transform : translateY ( 20px ) ; /* Animação ligada ao sc…" at bounding box center [260, 705] width 217 height 101
click at [151, 646] on img at bounding box center [155, 649] width 8 height 8
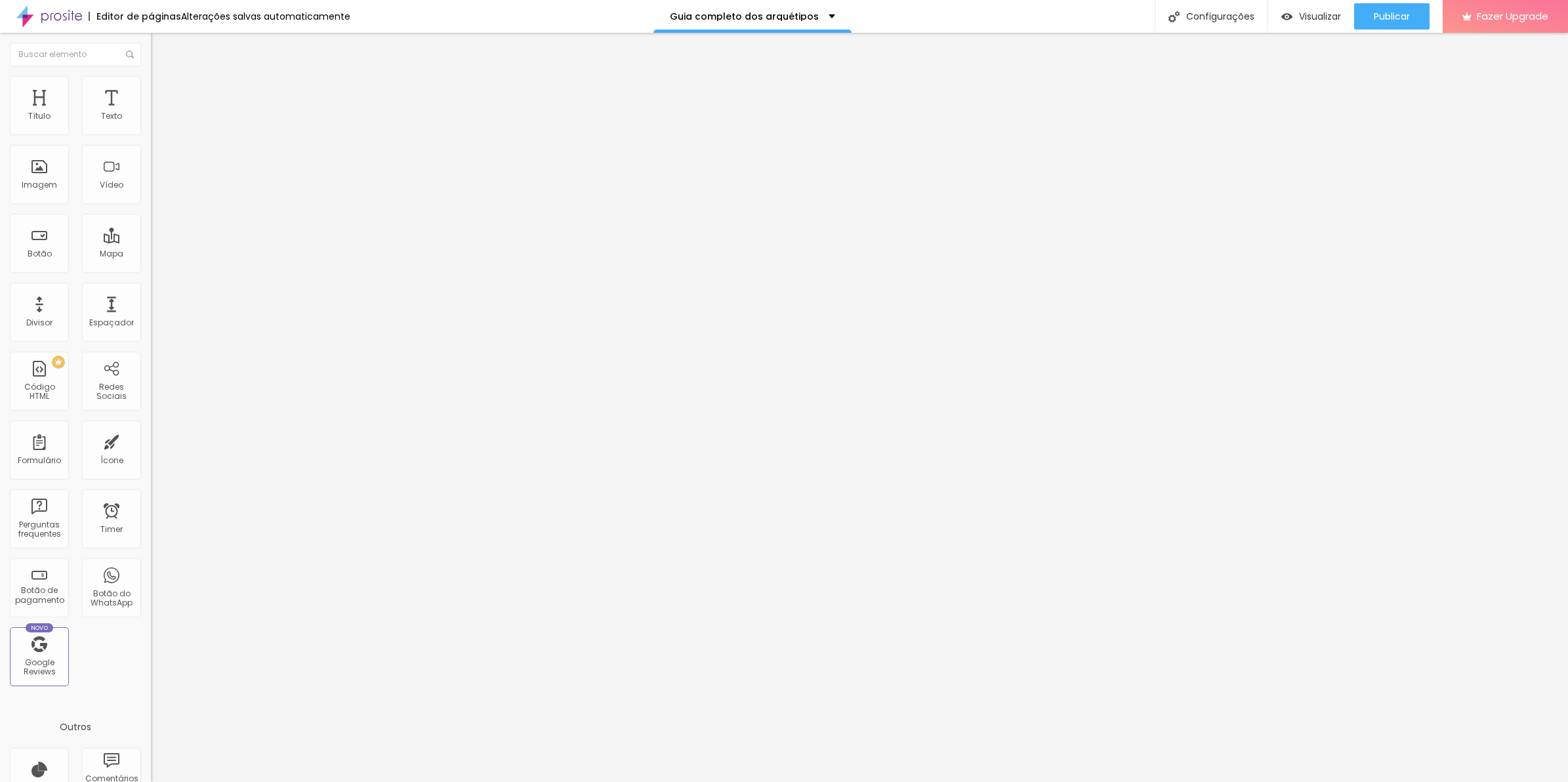
drag, startPoint x: 610, startPoint y: 226, endPoint x: 553, endPoint y: 227, distance: 57.0
click at [1374, 24] on div "Publicar" at bounding box center [1392, 16] width 36 height 26
click at [1330, 21] on span "Visualizar" at bounding box center [1308, 16] width 42 height 11
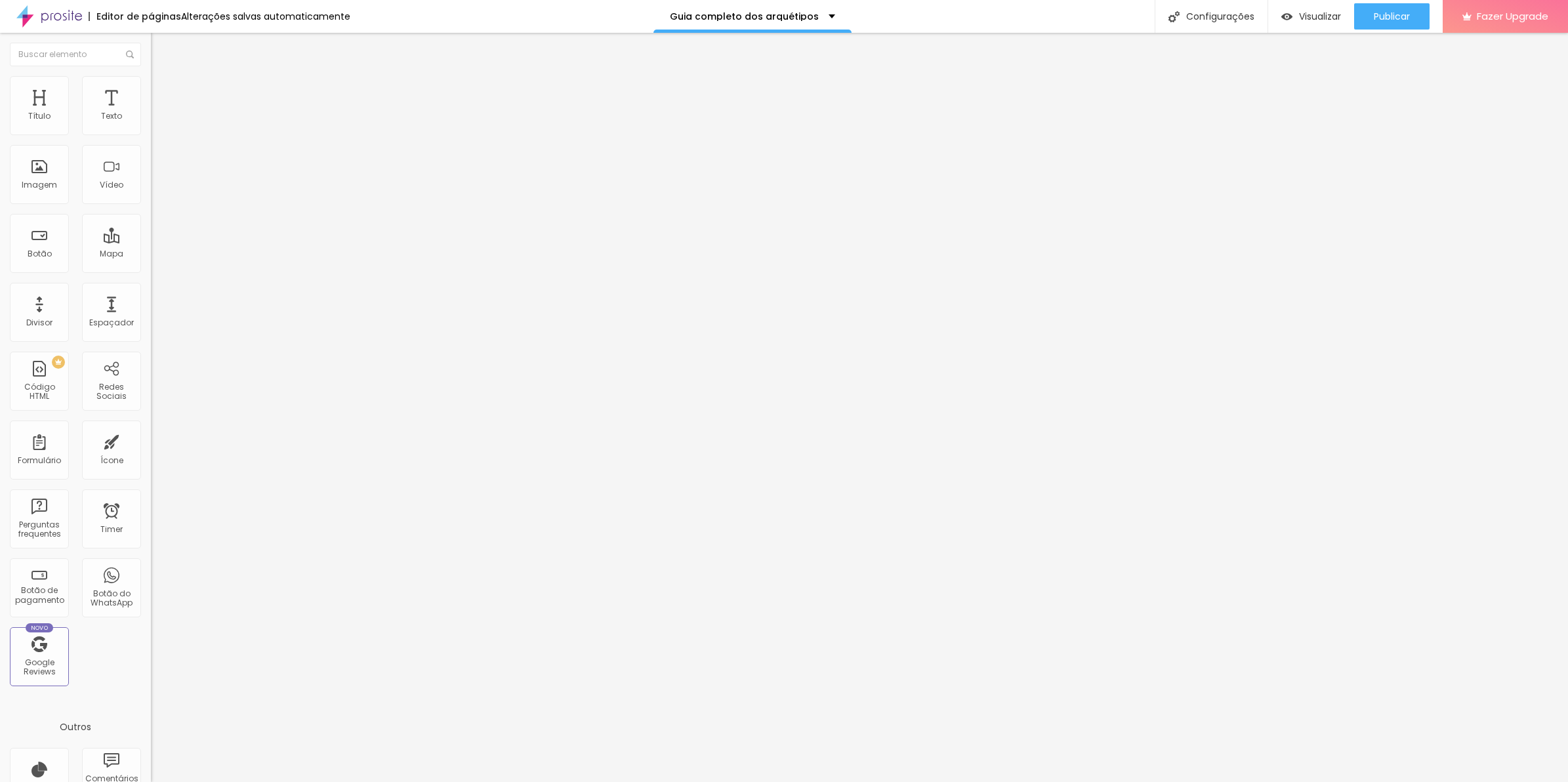
scroll to position [0, 0]
click at [151, 655] on div "img { position : relative ; overflow : hidden ; } .minha-sessao : :before { con…" at bounding box center [290, 699] width 278 height 88
click at [151, 655] on div ".img { position : relative ; overflow : hidden ; } .minha-sessao : :before { co…" at bounding box center [290, 699] width 278 height 88
click at [151, 655] on div ".minha-sessao { position : relative ; overflow : hidden ; } .minha-sessao : :be…" at bounding box center [290, 699] width 278 height 88
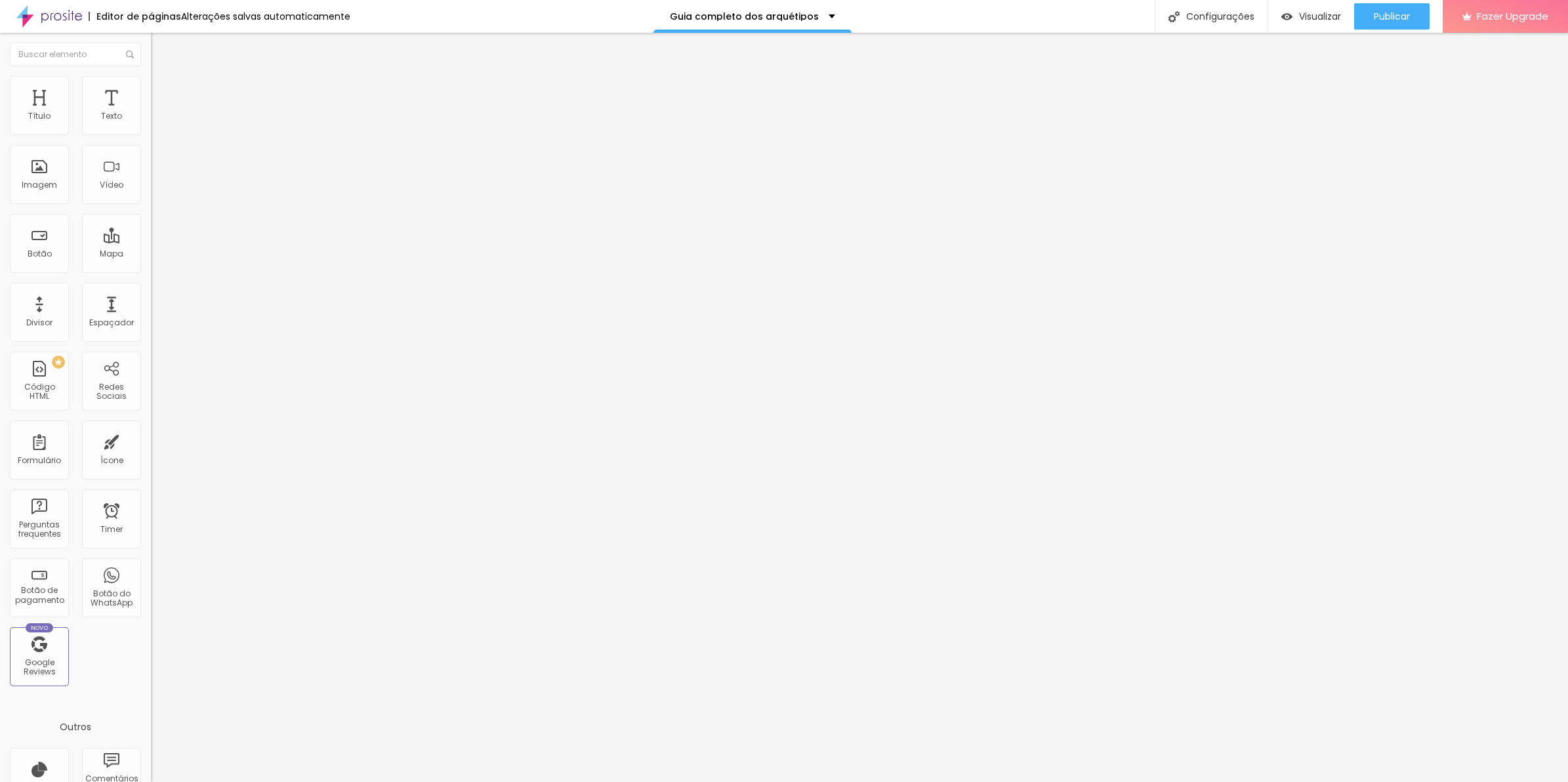
click at [163, 94] on span "Avançado" at bounding box center [184, 98] width 44 height 11
click at [151, 655] on div ".minha-sessao { position : relative ; overflow : hidden ; } .minha-sessao : :be…" at bounding box center [290, 705] width 278 height 101
click at [151, 646] on img at bounding box center [155, 649] width 8 height 8
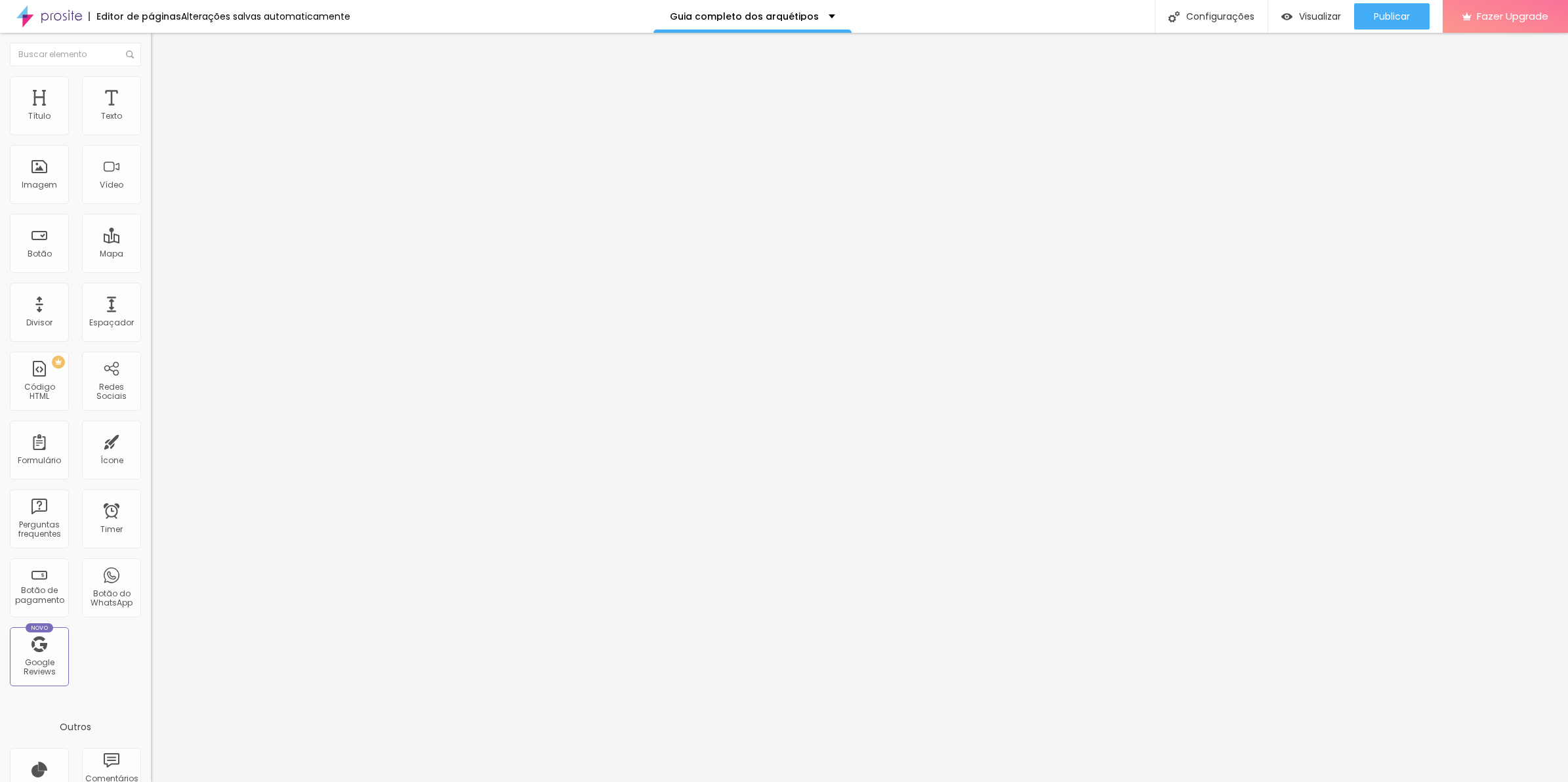
click at [151, 655] on div "< style > .minha-sessao { opacity : 0 ; transform : translateY ( 20px ) ; trans…" at bounding box center [385, 699] width 469 height 88
click at [1379, 20] on span "Publicar" at bounding box center [1392, 16] width 36 height 11
click at [1326, 24] on div "Visualizar" at bounding box center [1300, 16] width 60 height 26
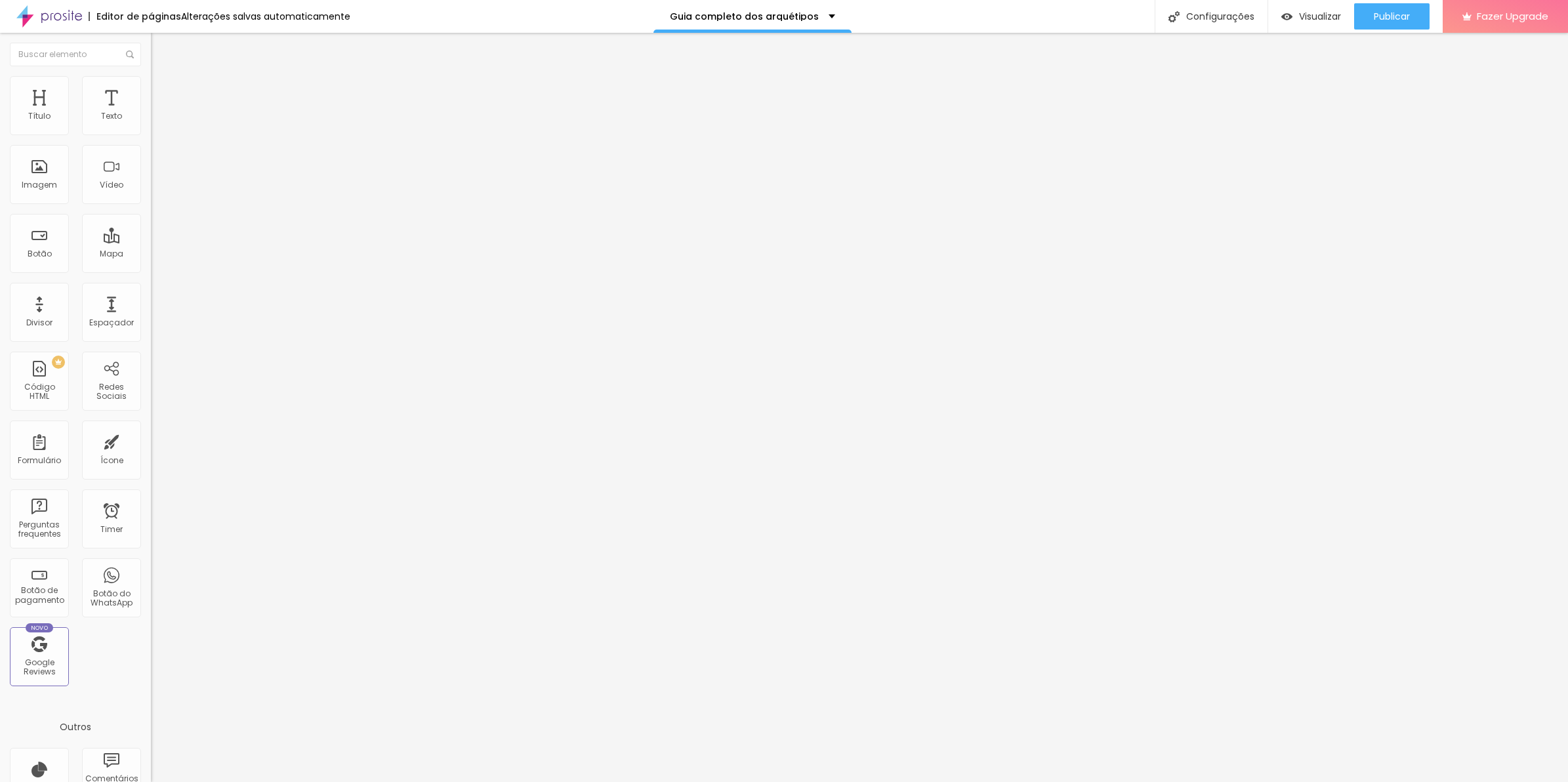
drag, startPoint x: 123, startPoint y: 94, endPoint x: 144, endPoint y: 196, distance: 104.1
click at [163, 94] on span "Avançado" at bounding box center [184, 98] width 44 height 11
click at [151, 655] on div "< style > img { opacity : 0 ; transform : translateY ( 20px ) ; transition : op…" at bounding box center [385, 705] width 469 height 101
click at [1407, 21] on span "Publicar" at bounding box center [1392, 16] width 36 height 11
click at [1298, 19] on span "Visualizar" at bounding box center [1308, 16] width 42 height 11
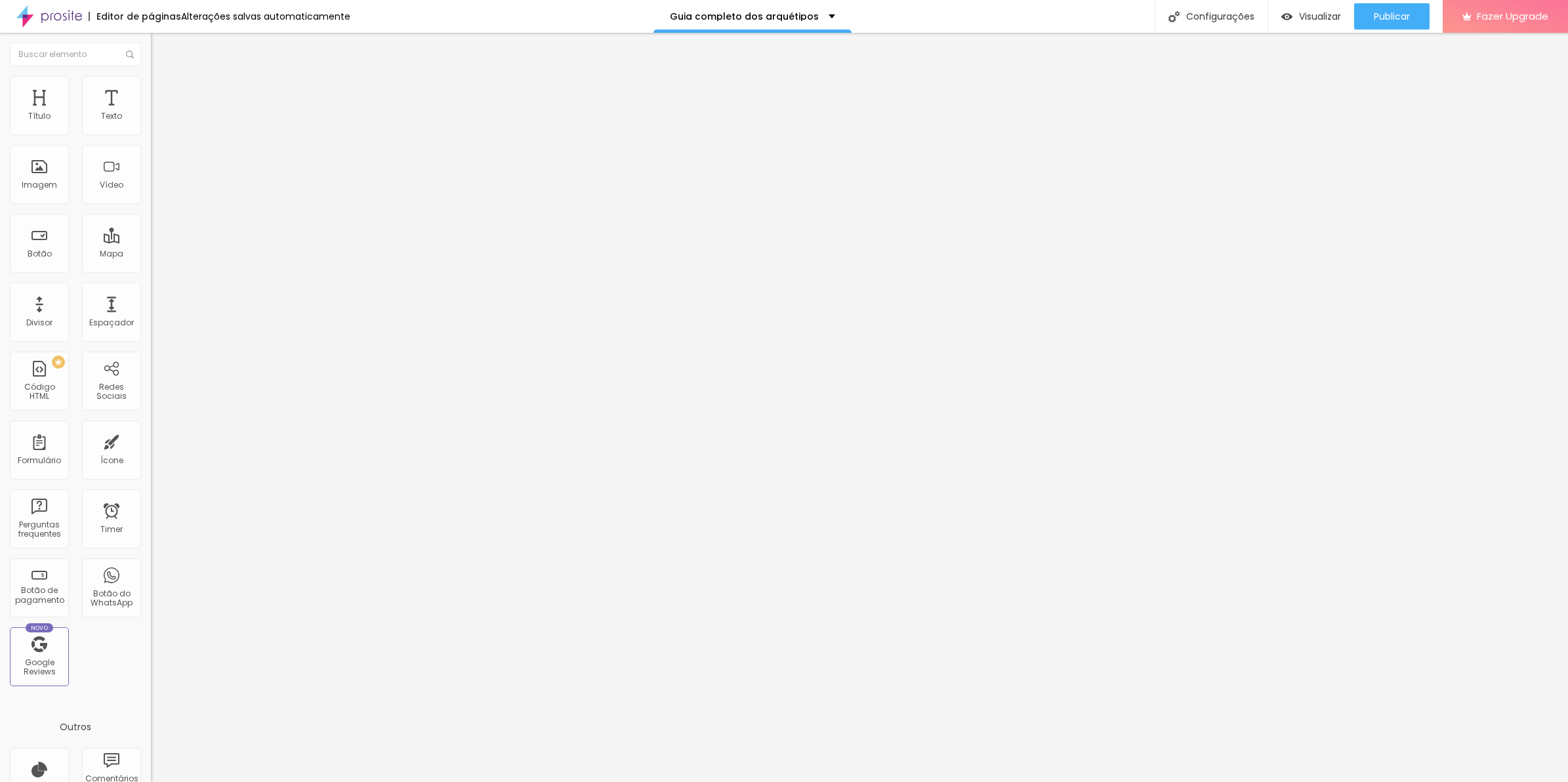
click at [163, 89] on span "Estilo" at bounding box center [173, 85] width 21 height 11
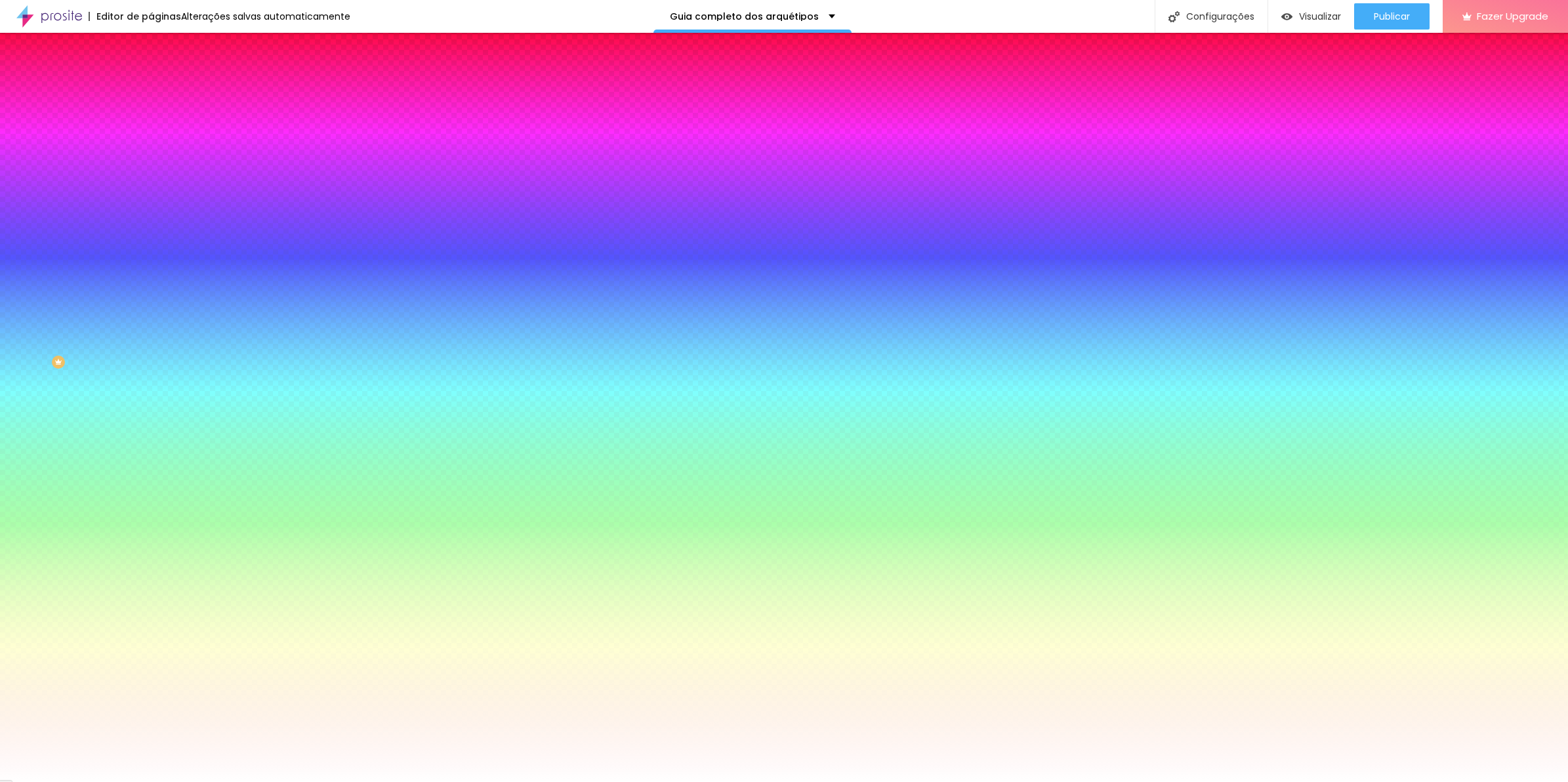
click at [151, 447] on input "#FFFFFF" at bounding box center [230, 453] width 158 height 13
click at [151, 447] on div at bounding box center [227, 447] width 151 height 0
click at [151, 444] on div "Editar Botão Conteúdo Estilo Avançado Cor de fundo Voltar ao padrão #21FA90 Tip…" at bounding box center [227, 407] width 151 height 749
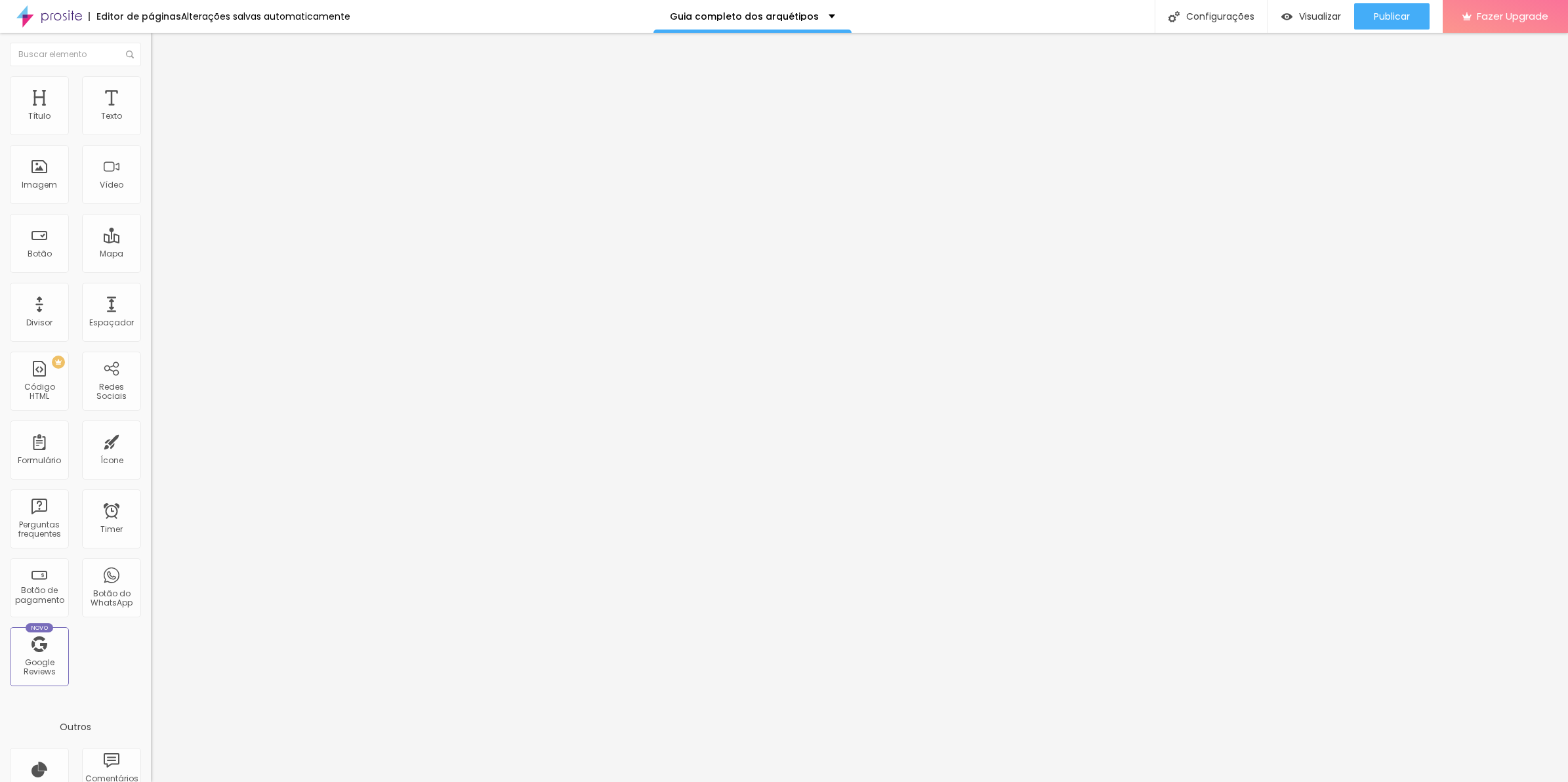
click at [151, 89] on li "Avançado" at bounding box center [227, 96] width 151 height 13
click at [151, 655] on div at bounding box center [227, 705] width 151 height 101
click at [151, 655] on div "button:hover { background : rgb ( 61 , 106 , 255 ) ; box-shadow : 0 0 30px 5px …" at bounding box center [266, 699] width 230 height 88
drag, startPoint x: 40, startPoint y: 400, endPoint x: 0, endPoint y: 392, distance: 40.8
click at [0, 392] on html "Editor de páginas Alterações salvas automaticamente Guia completo dos arquétipo…" at bounding box center [784, 391] width 1568 height 782
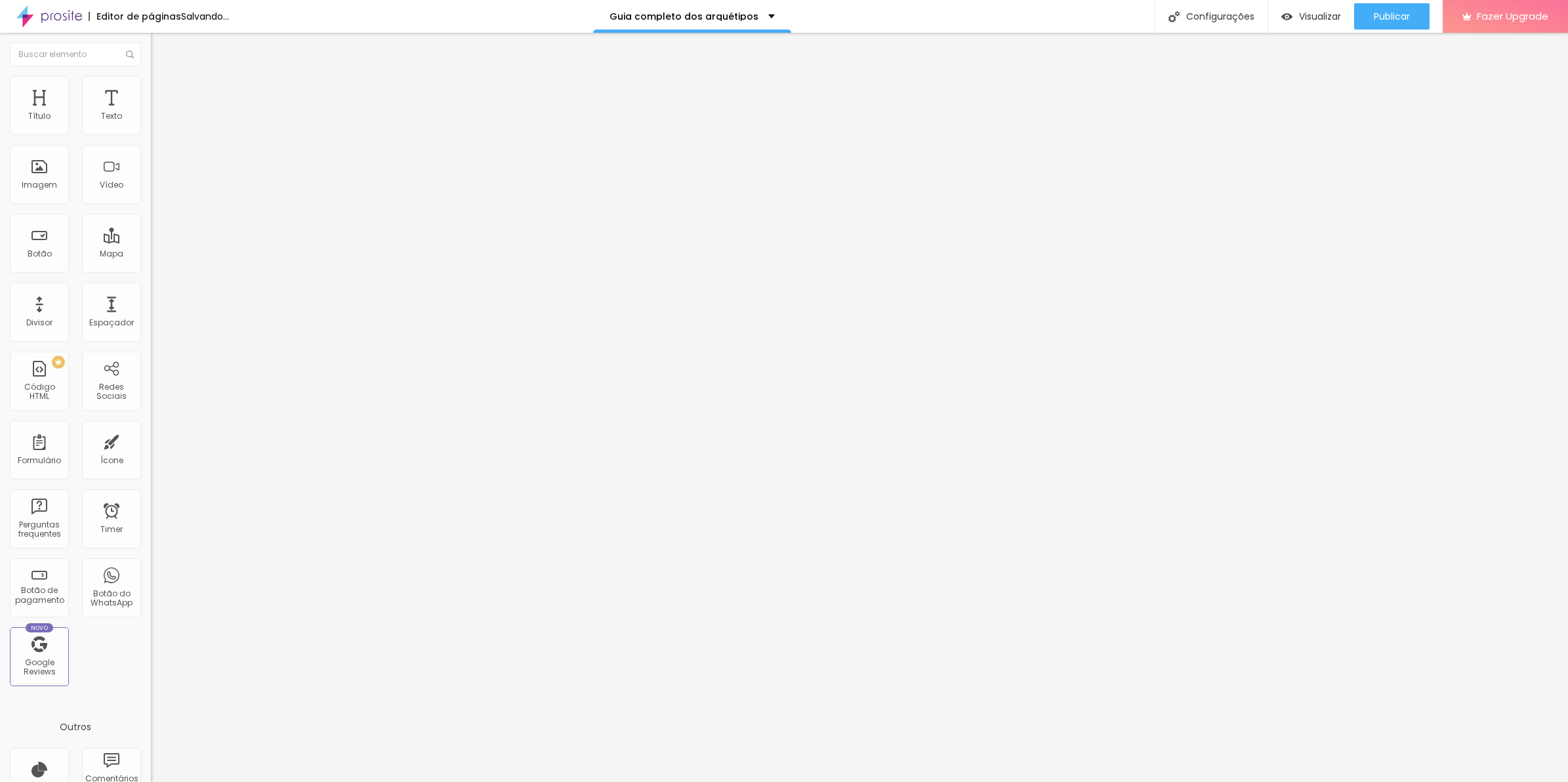
click at [151, 655] on div ":hover { background : rgb ( 61 , 106 , 255 ) ; box-shadow : 0 0 30px 5px rgba (…" at bounding box center [266, 699] width 230 height 88
click at [163, 78] on span "Conteúdo" at bounding box center [183, 72] width 41 height 11
click at [151, 89] on li "Avançado" at bounding box center [227, 96] width 151 height 13
click at [151, 655] on div at bounding box center [227, 705] width 151 height 101
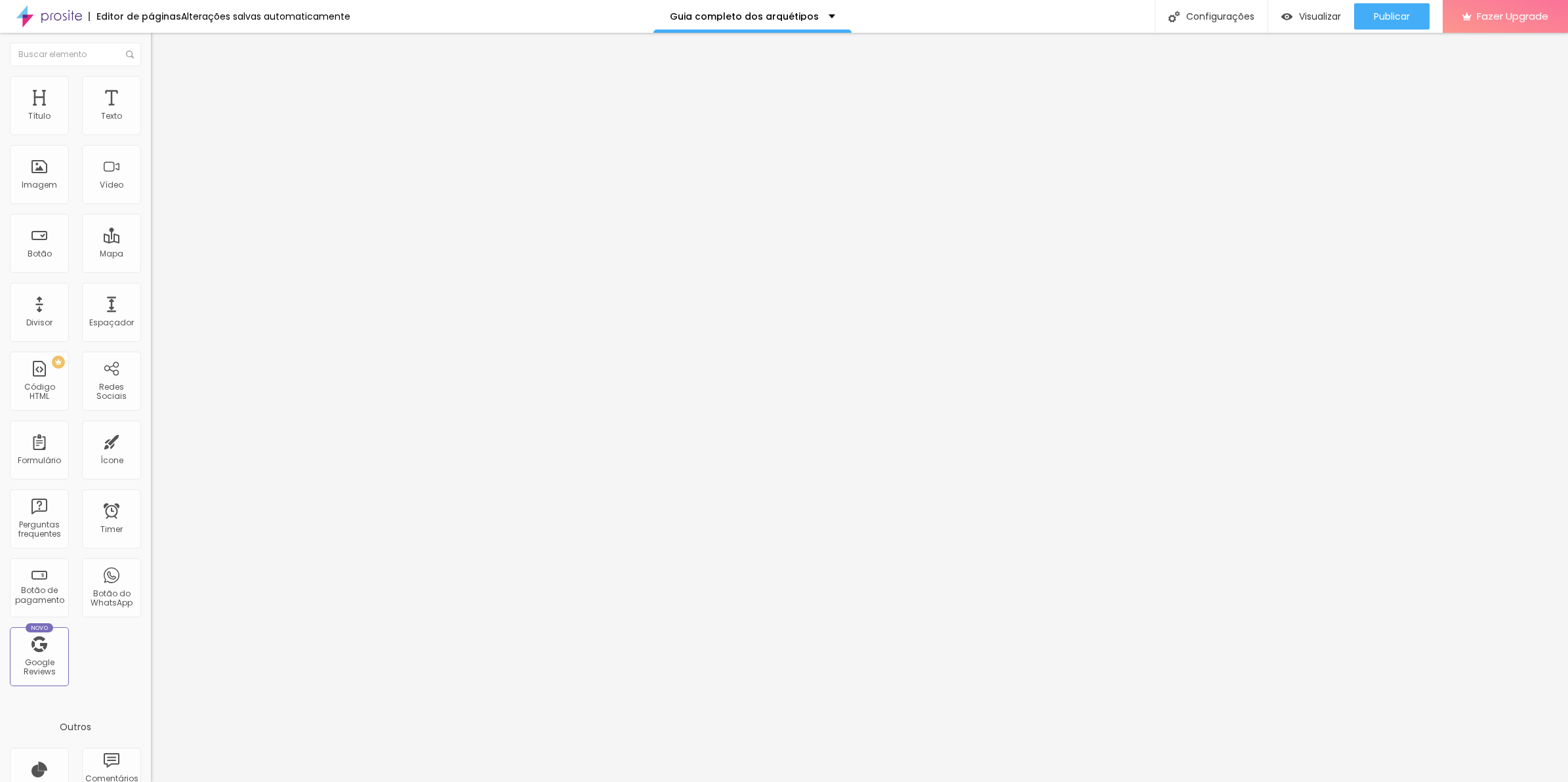
click at [151, 646] on div at bounding box center [227, 650] width 151 height 9
click at [151, 646] on img at bounding box center [155, 649] width 8 height 8
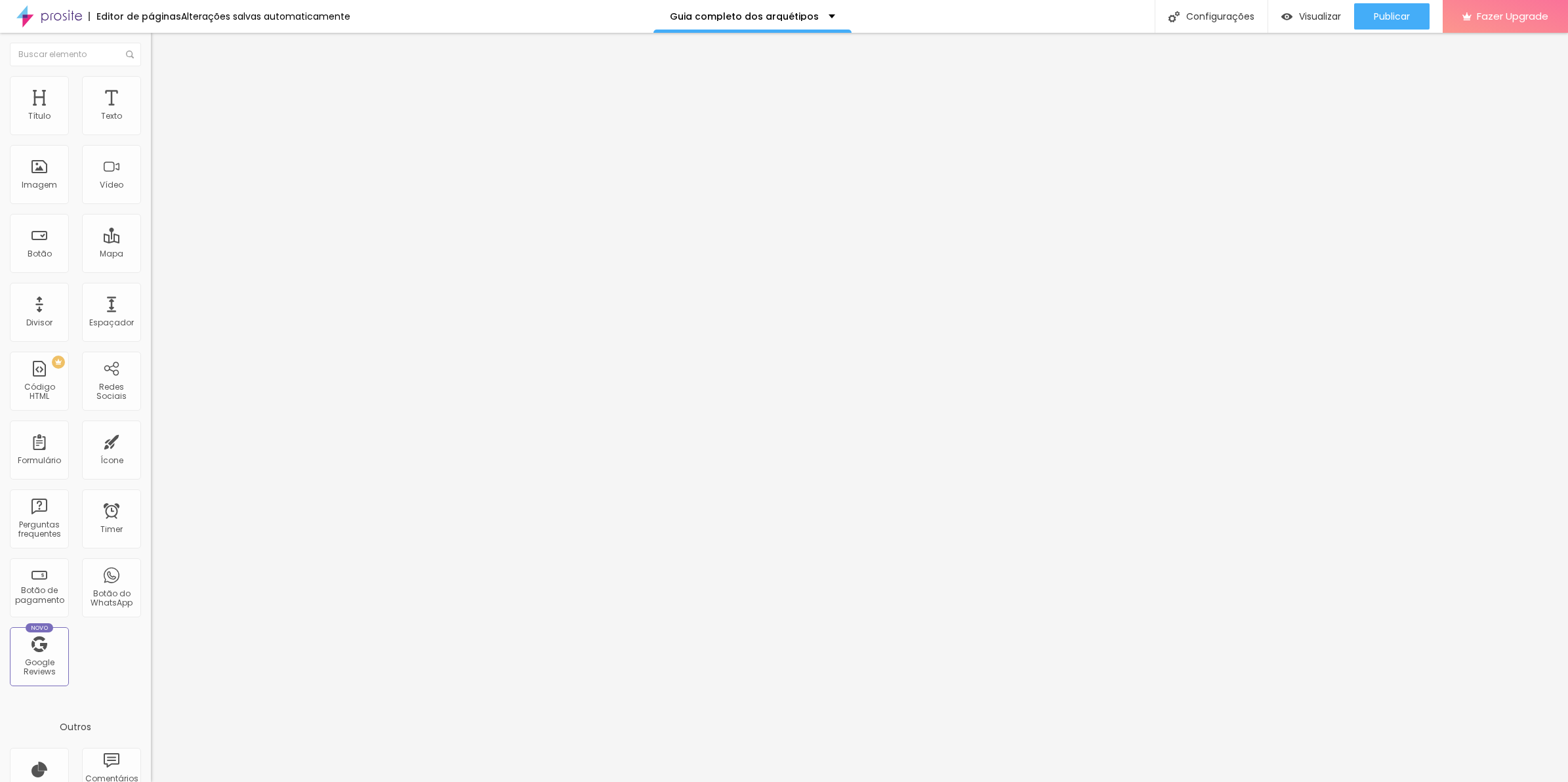
drag, startPoint x: 601, startPoint y: 228, endPoint x: 528, endPoint y: 228, distance: 73.0
click at [151, 646] on img at bounding box center [155, 649] width 8 height 8
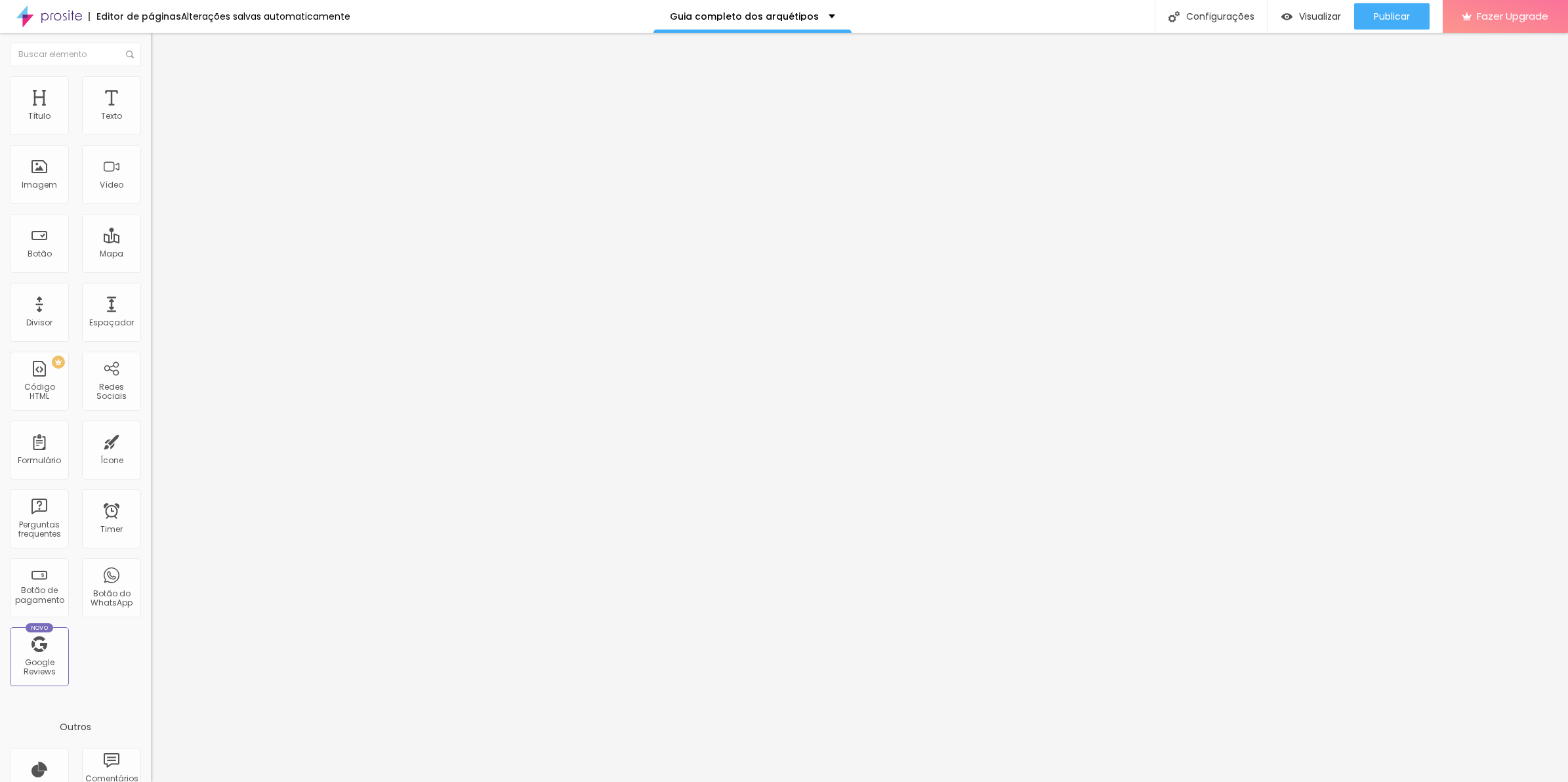
click at [151, 89] on img at bounding box center [157, 95] width 12 height 12
click at [151, 646] on img at bounding box center [155, 649] width 8 height 8
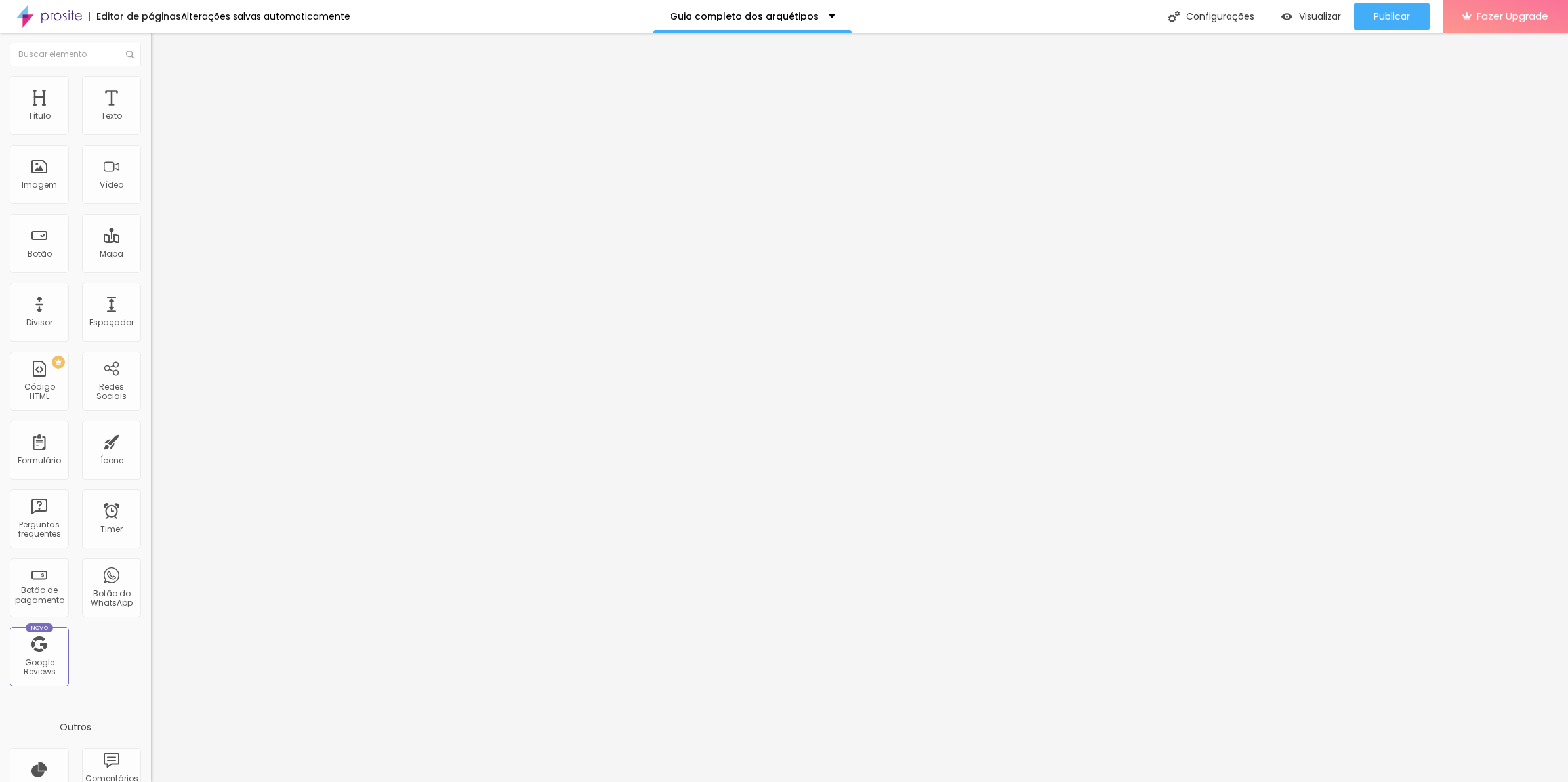
drag, startPoint x: 604, startPoint y: 507, endPoint x: 525, endPoint y: 504, distance: 79.1
click at [151, 646] on img at bounding box center [155, 649] width 8 height 8
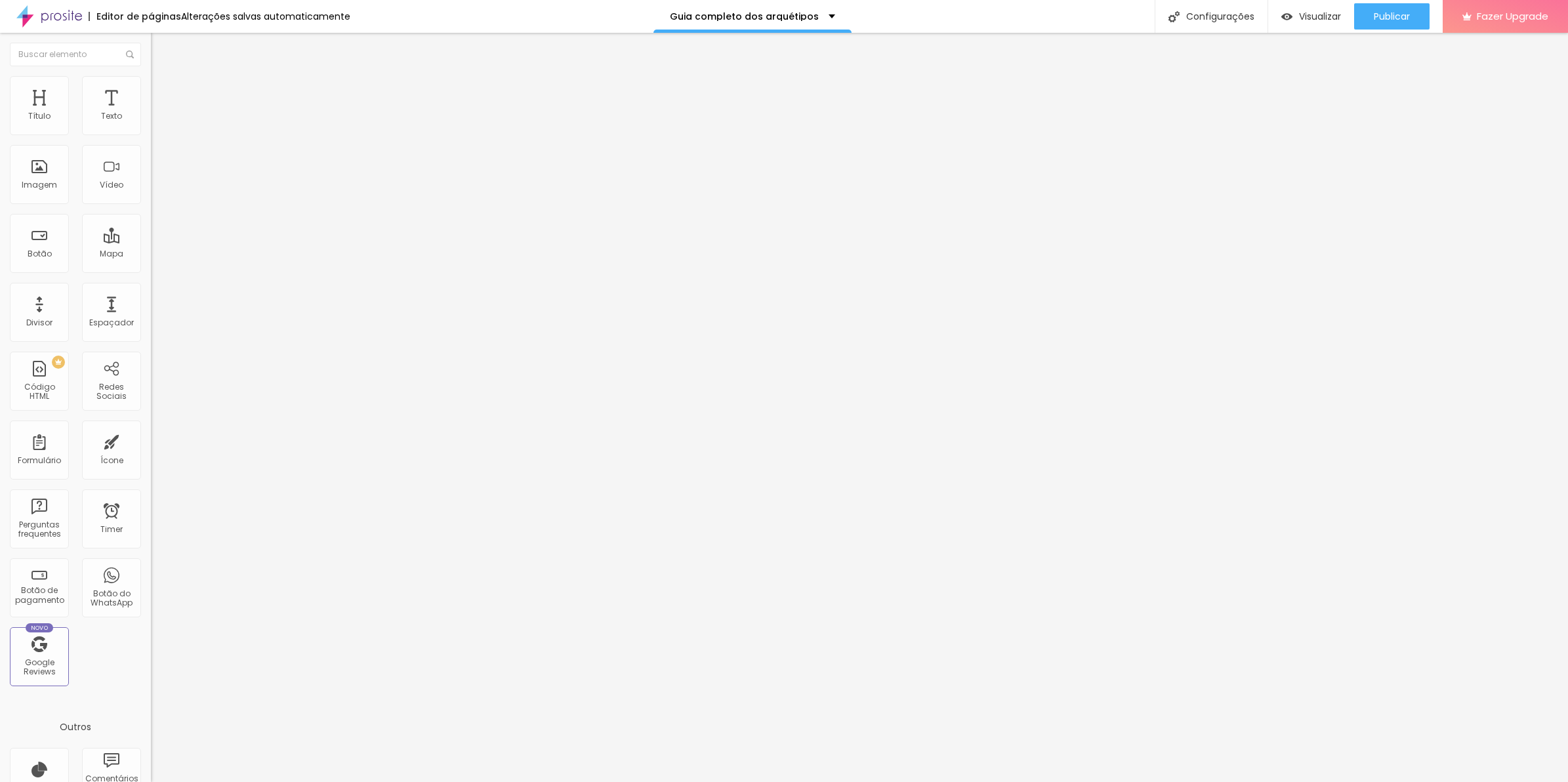
click at [151, 89] on img at bounding box center [157, 95] width 12 height 12
click at [151, 655] on div at bounding box center [227, 705] width 151 height 101
click at [151, 655] on div ".minha-imagem { transition : transform 0.3s ease; /* animação suave */ } .minha…" at bounding box center [273, 699] width 243 height 88
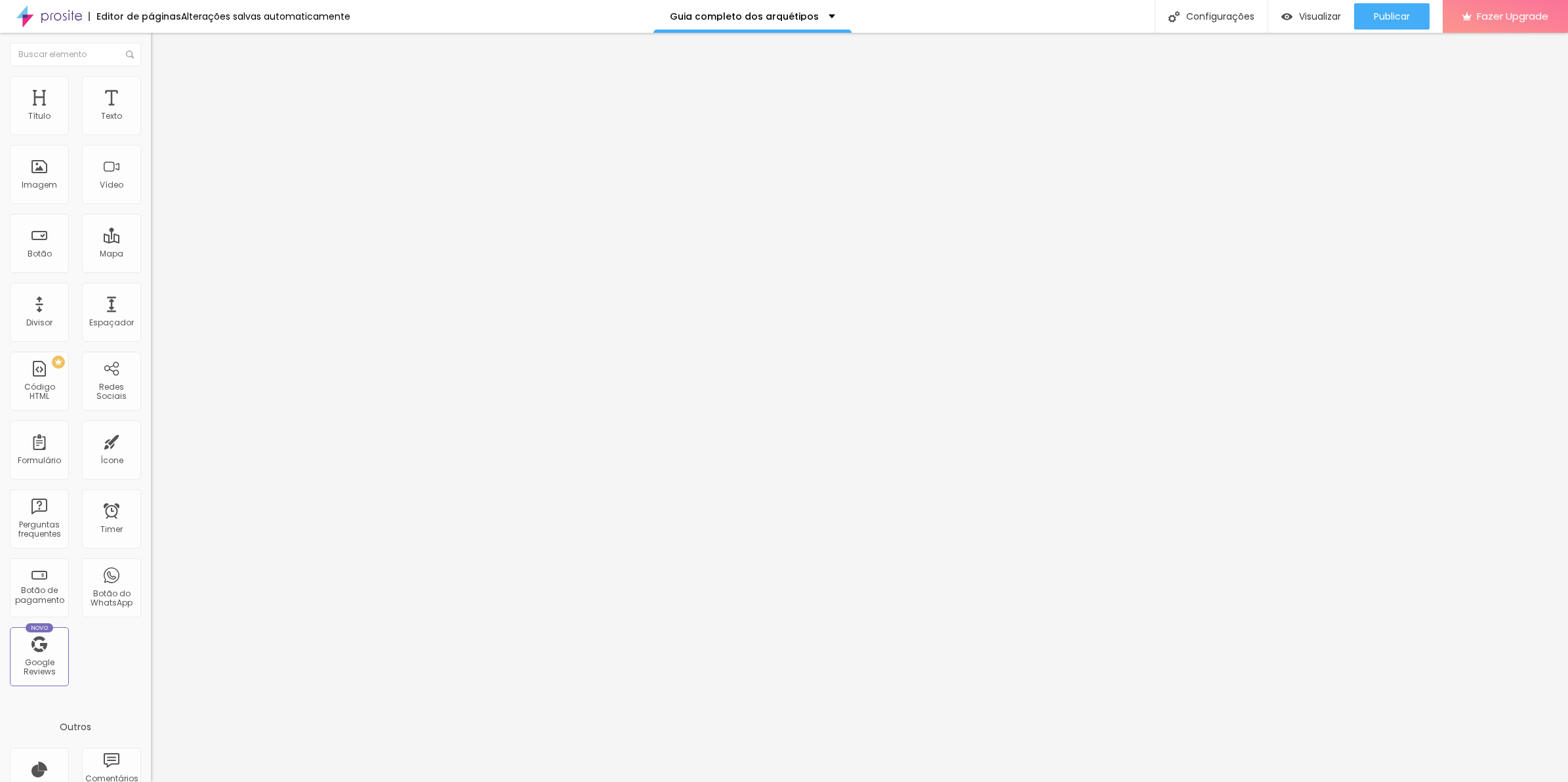
drag, startPoint x: 70, startPoint y: 400, endPoint x: 20, endPoint y: 398, distance: 50.0
click at [151, 655] on div ".minha-imagem { transition : transform 0.3s ease; /* animação suave */ } .minha…" at bounding box center [273, 699] width 243 height 88
drag, startPoint x: 37, startPoint y: 400, endPoint x: -4, endPoint y: 400, distance: 41.0
click at [0, 400] on html "Editor de páginas Salvando... Guia completo dos arquétipos Configurações Config…" at bounding box center [784, 391] width 1568 height 782
click at [151, 655] on div "img { transition : transform 0.3s ease; /* animação suave */ } .minha-imagem:ho…" at bounding box center [273, 699] width 243 height 88
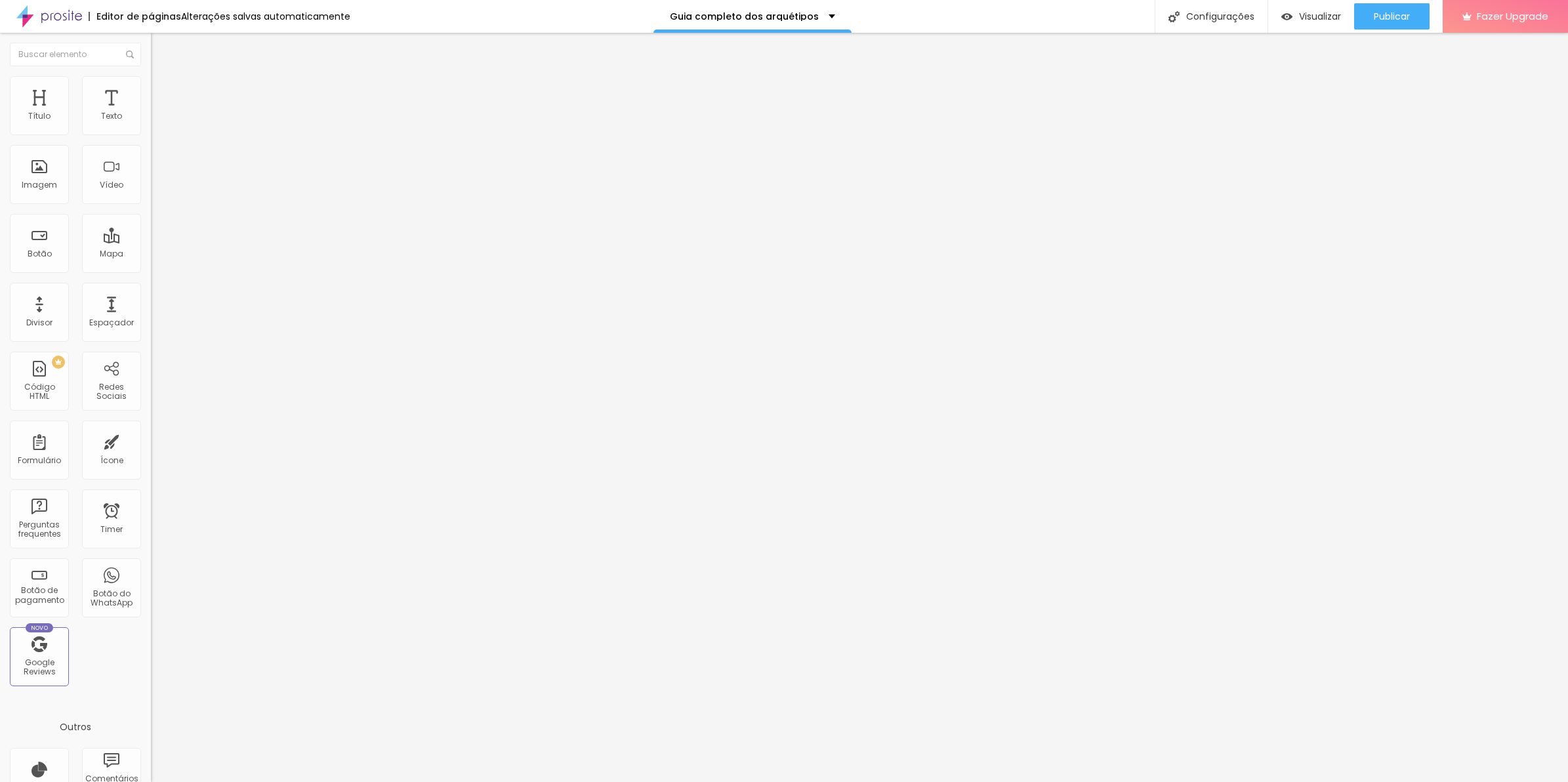
drag, startPoint x: 70, startPoint y: 438, endPoint x: 31, endPoint y: 445, distance: 39.6
click at [151, 655] on div ".img { transition : transform 0.3s ease; /* animação suave */ } .minha-imagem:h…" at bounding box center [273, 699] width 243 height 88
click at [151, 655] on div ".img { transition : transform 0.3s ease; /* animação suave */ } .img:hover { tr…" at bounding box center [273, 699] width 243 height 88
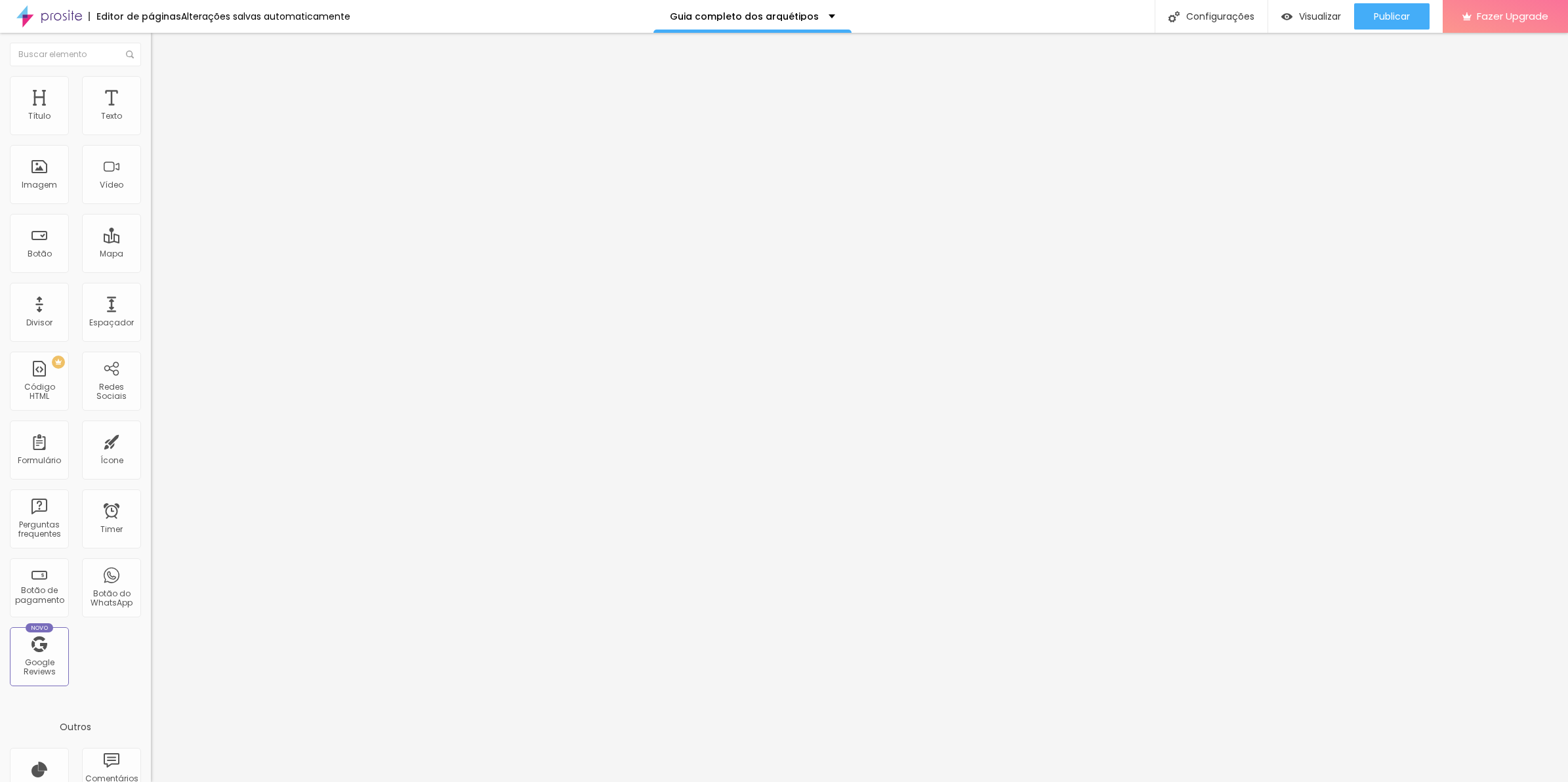
click at [151, 655] on div ".img { transition : transform 0.3s ease; /* animação suave */ } .img:hover { tr…" at bounding box center [273, 699] width 243 height 88
click at [151, 655] on div "img { transition : transform 0.3s ease; /* animação suave */ } .img:hover { tra…" at bounding box center [273, 699] width 243 height 88
drag, startPoint x: 68, startPoint y: 421, endPoint x: -4, endPoint y: 379, distance: 83.4
click at [0, 379] on html "Editor de páginas Alterações salvas automaticamente Guia completo dos arquétipo…" at bounding box center [784, 391] width 1568 height 782
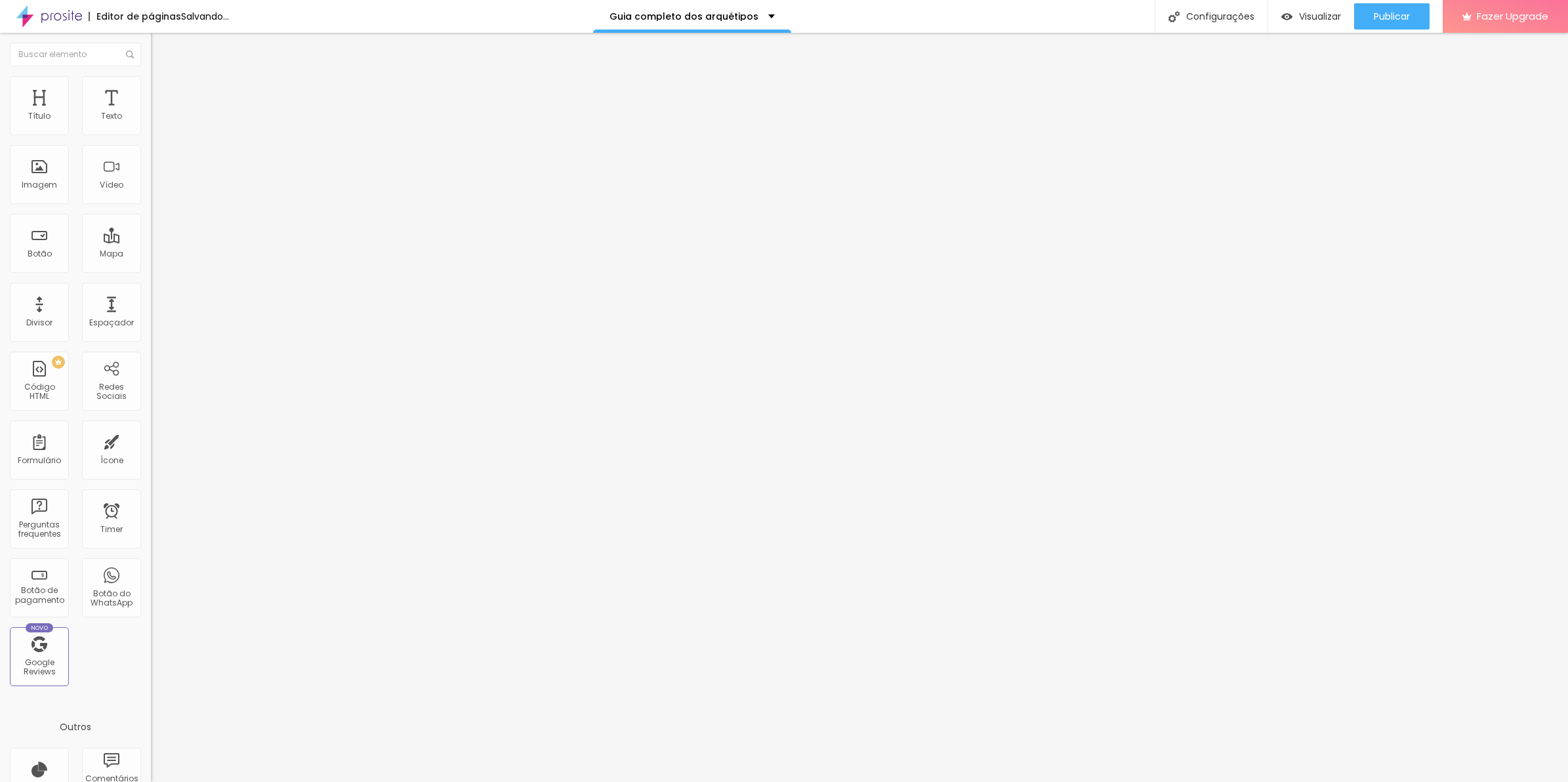
click at [151, 655] on div "img:hover { transform : scale ( 1.1 ) ; /* aumenta 10% */ }" at bounding box center [245, 699] width 187 height 88
click at [151, 655] on div ":hover { transform : scale ( 1.1 ) ; /* aumenta 10% */ }" at bounding box center [245, 699] width 187 height 88
click at [151, 655] on div ":hover { transform : scale ( 1.1 ) ; /* aumenta 10% */ transition : transform 0…" at bounding box center [273, 699] width 243 height 88
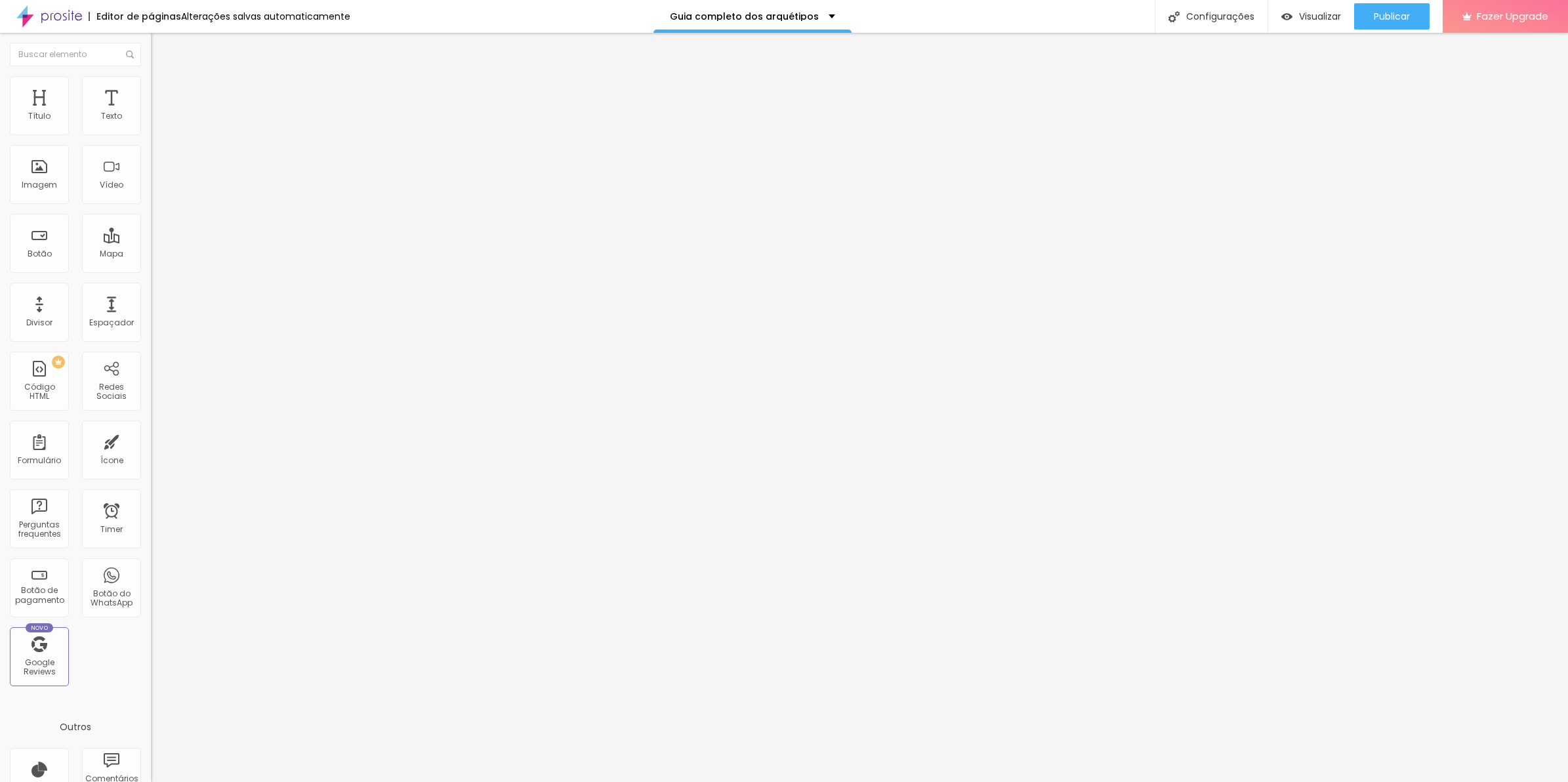
scroll to position [0, 116]
click at [163, 95] on span "Avançado" at bounding box center [184, 98] width 44 height 11
click at [151, 655] on div "Insira seu código aqui" at bounding box center [203, 661] width 103 height 12
click at [163, 90] on span "Estilo" at bounding box center [173, 85] width 21 height 11
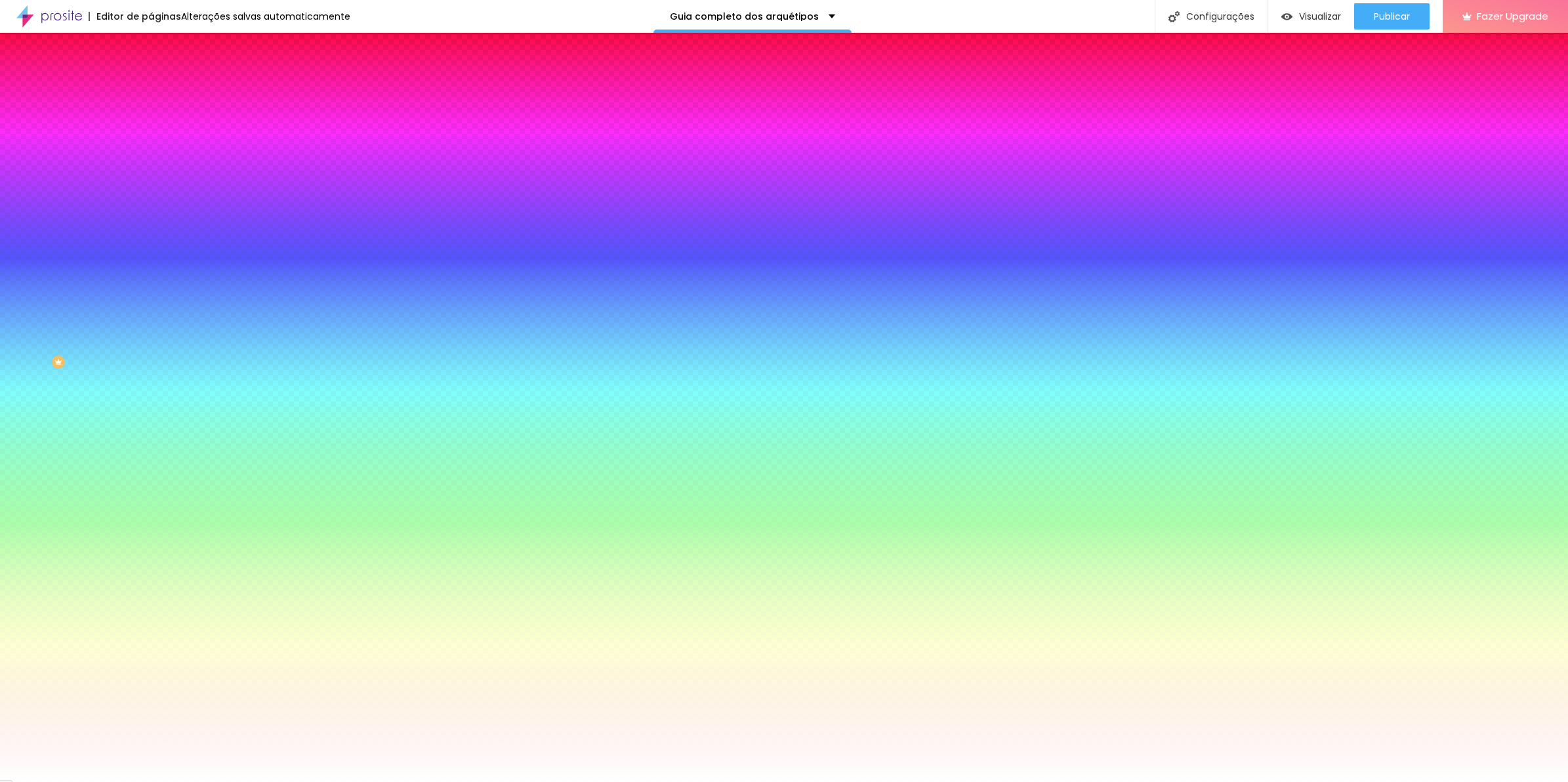
click at [151, 447] on div at bounding box center [227, 447] width 151 height 0
drag, startPoint x: 128, startPoint y: 323, endPoint x: 127, endPoint y: 264, distance: 59.0
click at [151, 423] on div "Cor de fundo Voltar ao padrão #FFFFFF" at bounding box center [227, 441] width 151 height 36
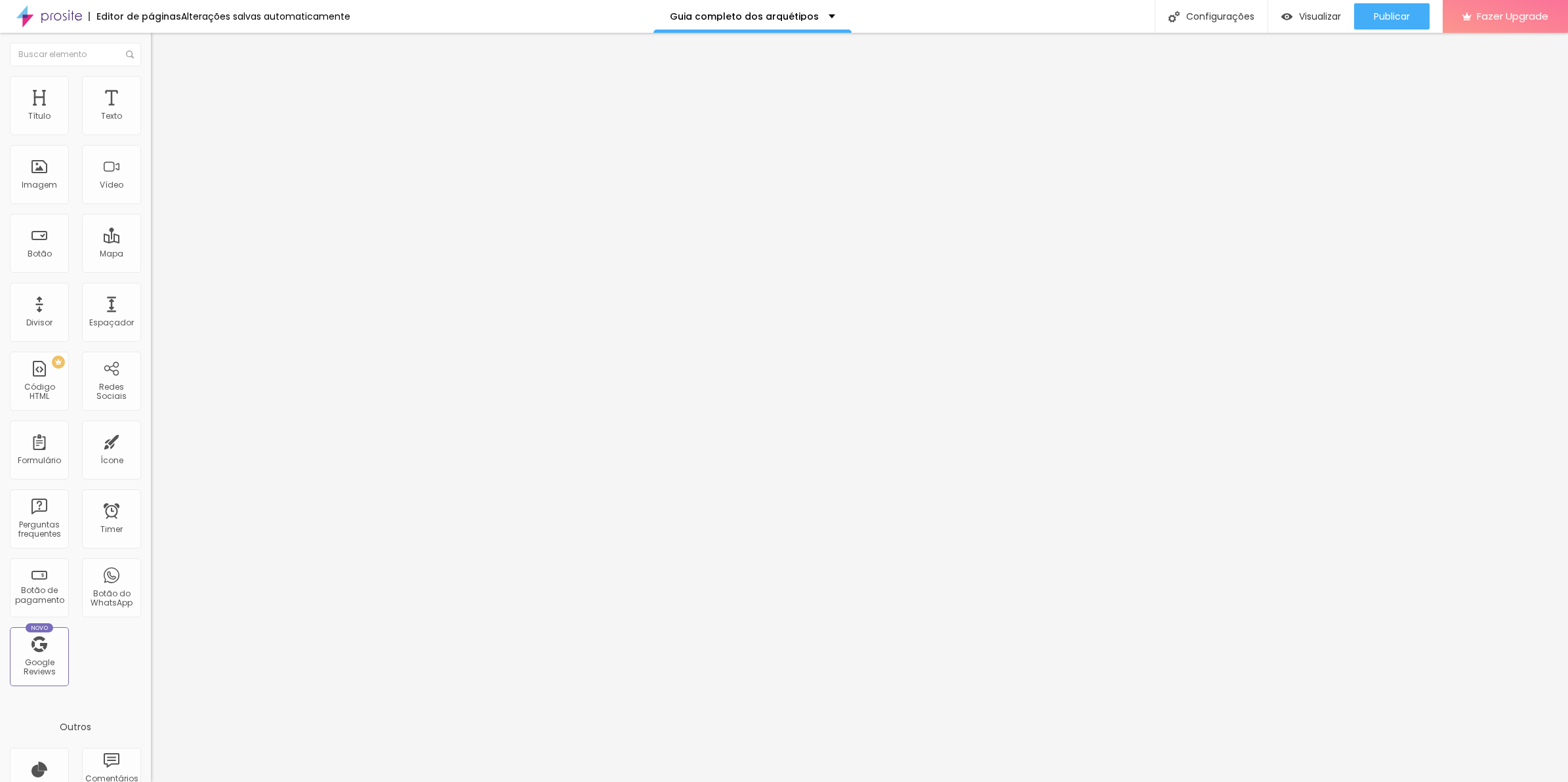
click at [151, 89] on li "Avançado" at bounding box center [227, 96] width 151 height 13
click at [151, 655] on div at bounding box center [227, 705] width 151 height 101
click at [163, 93] on span "Avançado" at bounding box center [184, 98] width 44 height 11
click at [151, 655] on div at bounding box center [227, 705] width 151 height 101
click at [151, 89] on li "Avançado" at bounding box center [227, 96] width 151 height 13
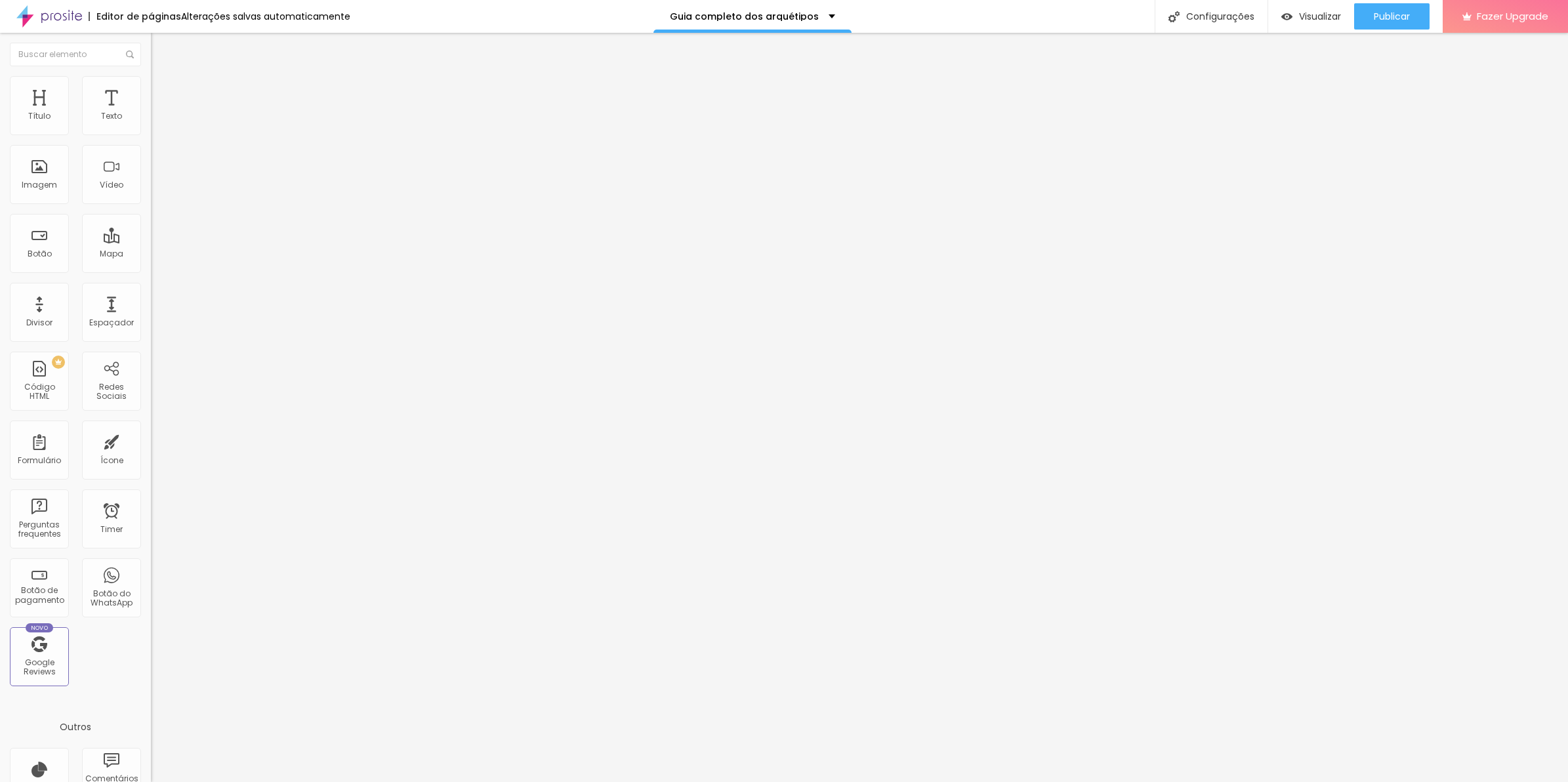
click at [151, 655] on div at bounding box center [227, 705] width 151 height 101
click at [1405, 21] on span "Publicar" at bounding box center [1392, 16] width 36 height 11
click at [151, 179] on div at bounding box center [227, 168] width 151 height 42
click at [151, 179] on img at bounding box center [156, 183] width 9 height 9
click at [151, 205] on span "Normal" at bounding box center [166, 201] width 29 height 11
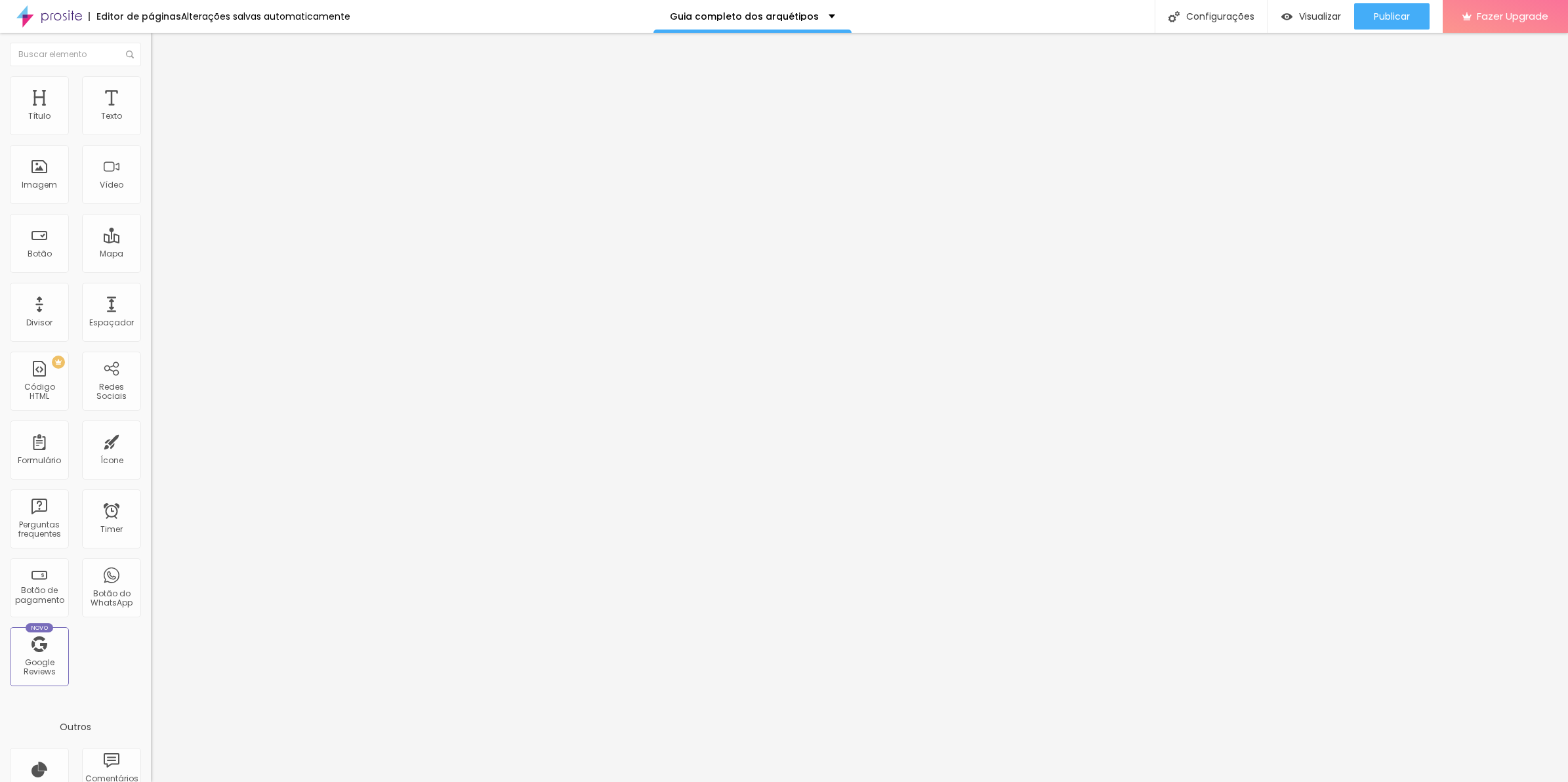
click at [151, 205] on span "Normal" at bounding box center [166, 201] width 29 height 11
click at [151, 89] on img at bounding box center [157, 95] width 12 height 12
click at [151, 82] on img at bounding box center [157, 82] width 12 height 12
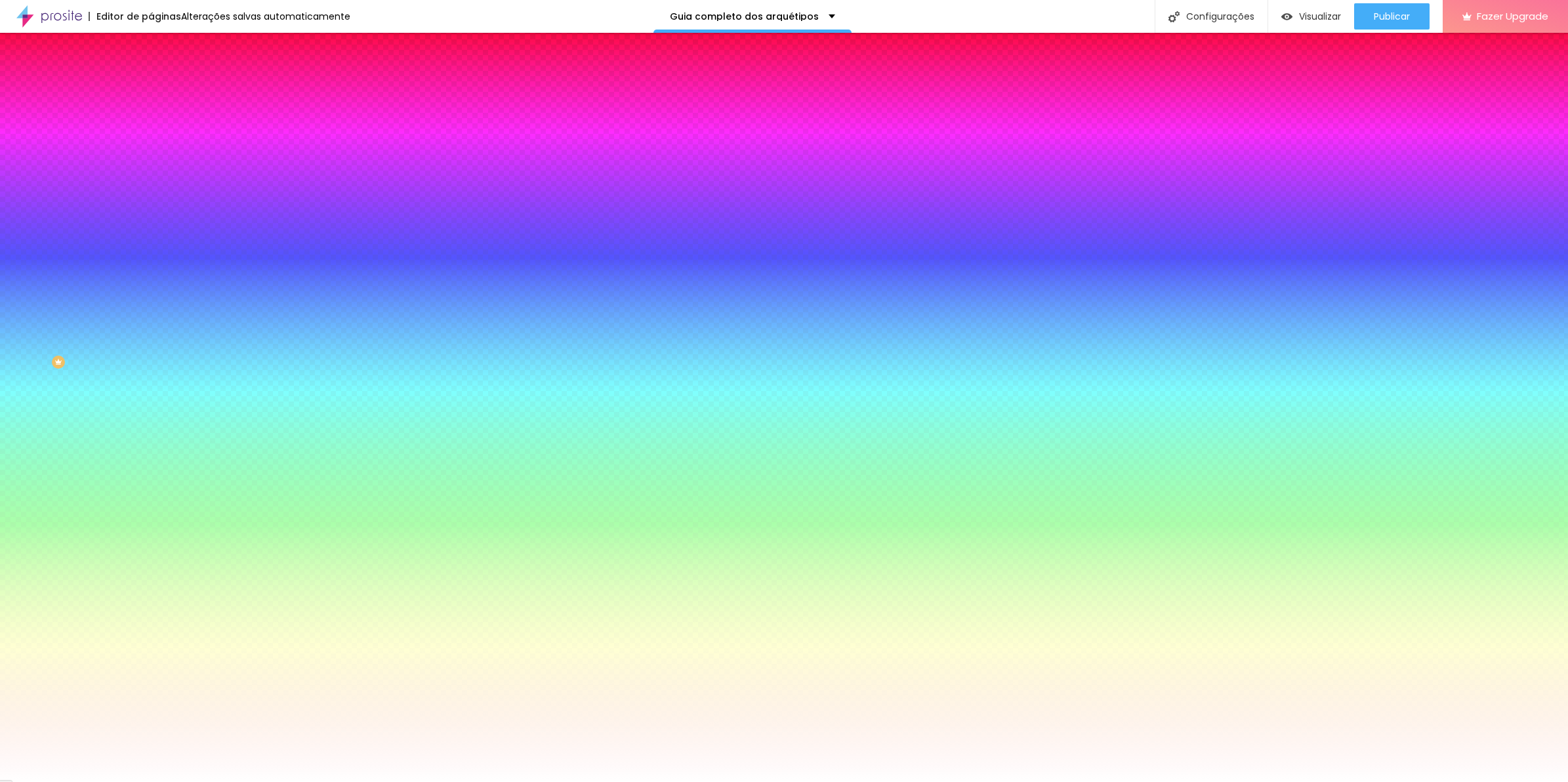
click at [151, 88] on ul "Conteúdo Estilo Avançado" at bounding box center [227, 82] width 151 height 39
click at [163, 78] on span "Conteúdo" at bounding box center [183, 72] width 41 height 11
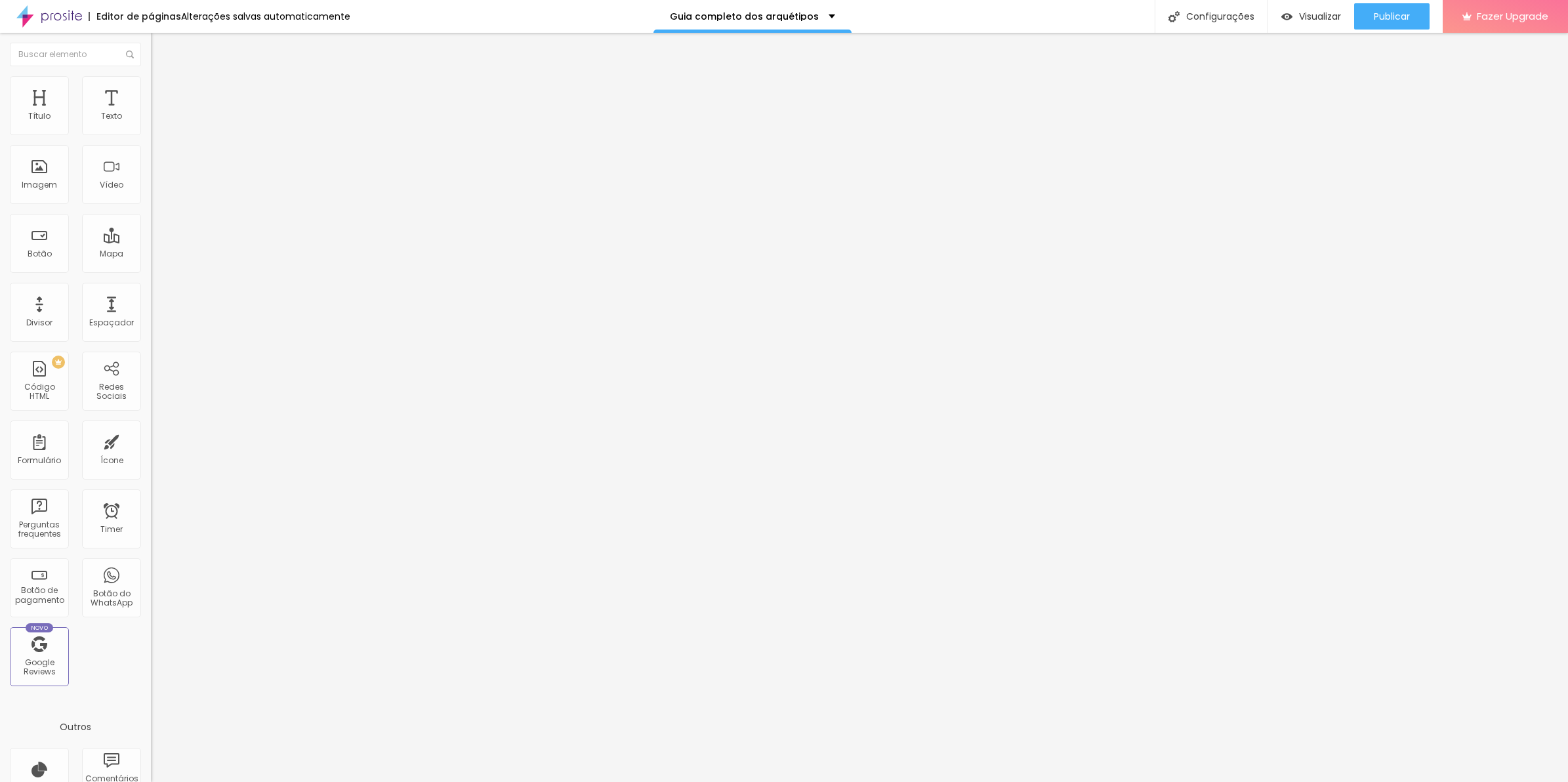
click at [151, 233] on div "Link" at bounding box center [227, 241] width 151 height 16
click at [151, 157] on img at bounding box center [156, 152] width 9 height 9
click at [151, 89] on li "Avançado" at bounding box center [227, 96] width 151 height 13
click at [163, 78] on span "Conteúdo" at bounding box center [183, 72] width 41 height 11
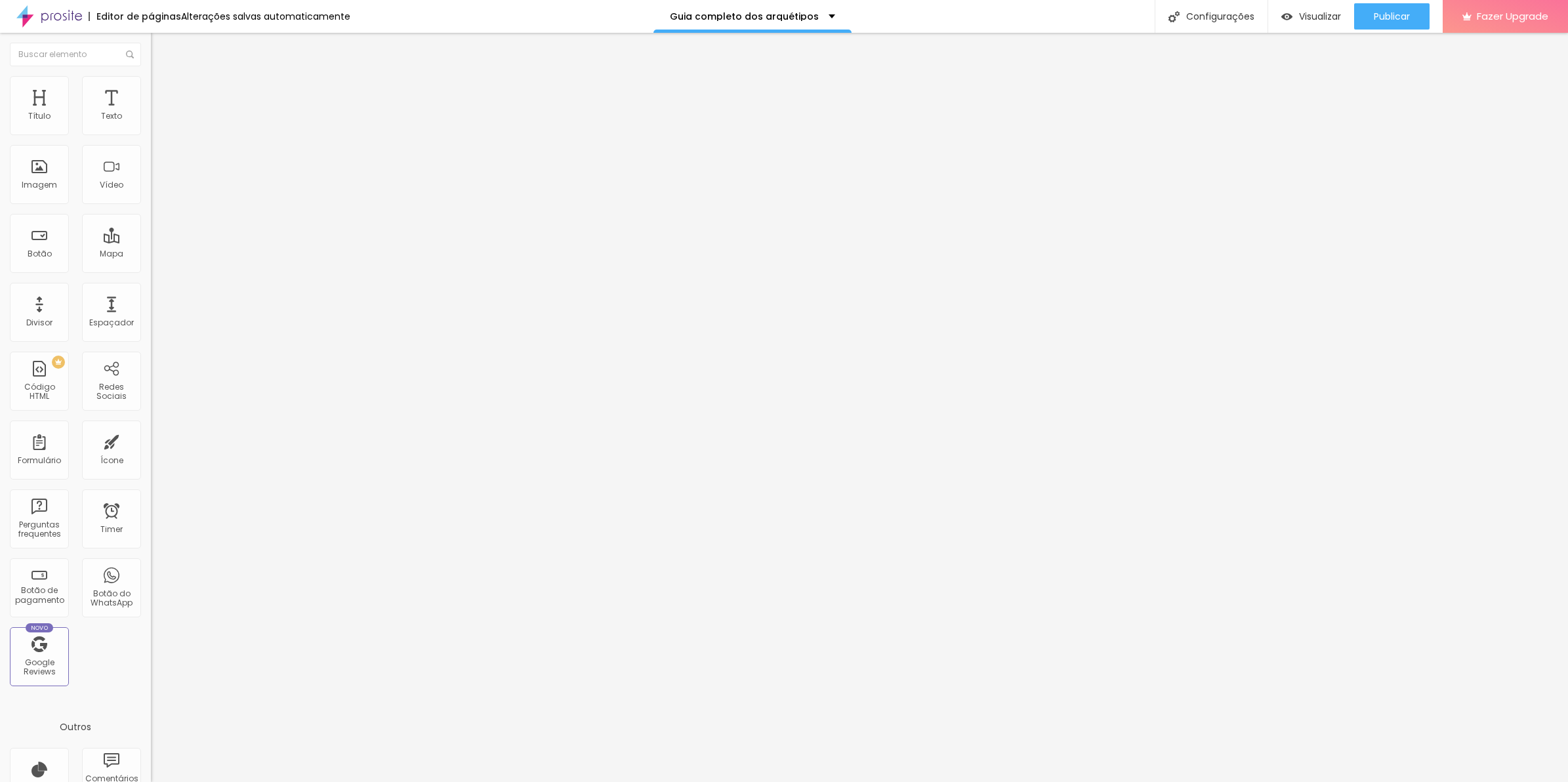
click at [151, 181] on img at bounding box center [156, 183] width 9 height 9
click at [151, 168] on img at bounding box center [156, 163] width 9 height 9
click at [151, 201] on span "Normal" at bounding box center [166, 201] width 29 height 11
click at [151, 215] on span "Pequeno" at bounding box center [168, 209] width 35 height 11
click at [151, 227] on span "Normal" at bounding box center [166, 222] width 29 height 11
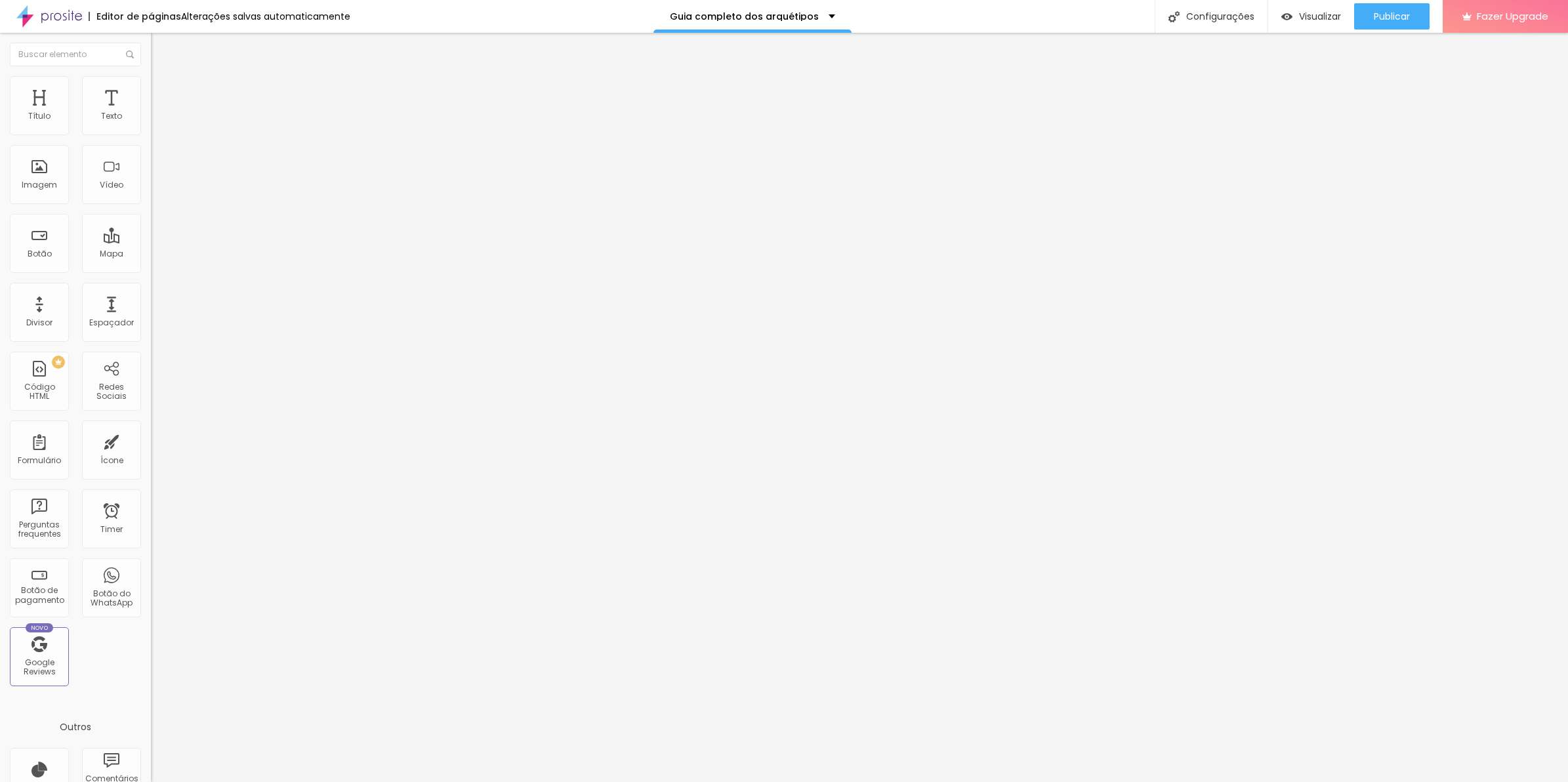
click at [163, 96] on span "Avançado" at bounding box center [184, 98] width 44 height 11
click at [151, 655] on div ":hover { transform : scale ( 1.1 ) ; /* aumenta 10% */ transition : transform 0…" at bounding box center [227, 655] width 151 height 0
click at [151, 655] on div ":hover { transform : scale ( 1.1 ) ; /* aumenta 10% */ transition : transform 0…" at bounding box center [273, 699] width 243 height 88
click at [151, 655] on div ".meu-botao { transition : transform 0.3s ease; } .meu-botao:hover { transform :…" at bounding box center [260, 699] width 217 height 88
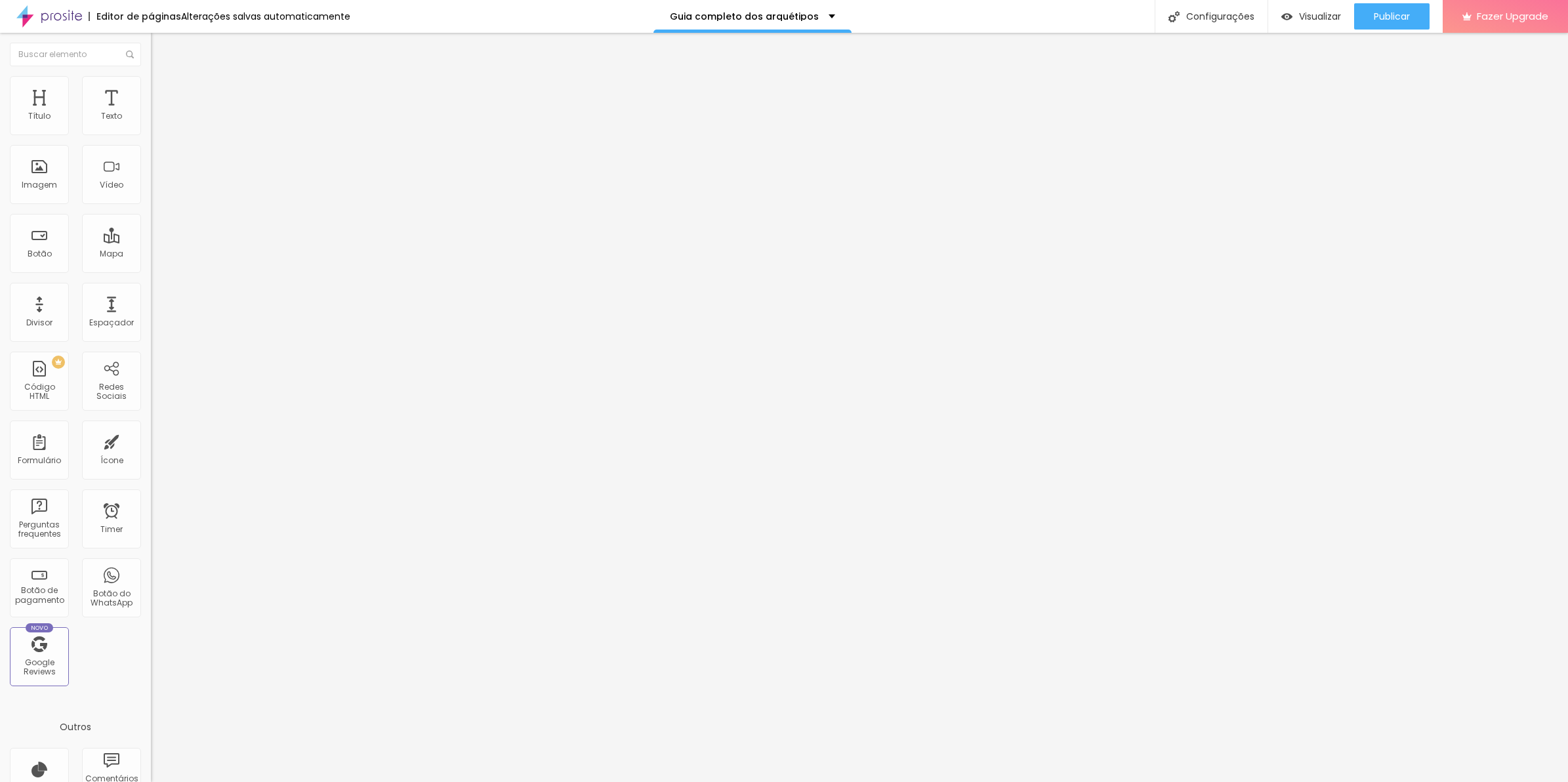
click at [151, 655] on div "meu-botao { transition : transform 0.3s ease; } .meu-botao:hover { transform : …" at bounding box center [260, 699] width 217 height 88
click at [151, 655] on div "meu-botao { transition : transform 0.3s ease; } meu-botao :hover { transform : …" at bounding box center [260, 699] width 217 height 88
drag, startPoint x: 21, startPoint y: 433, endPoint x: 4, endPoint y: 440, distance: 18.4
click at [151, 440] on div "10 Espaço de cima 30 Espaço de baixo ID Html Classes Html Visível nos dispositi…" at bounding box center [227, 378] width 151 height 552
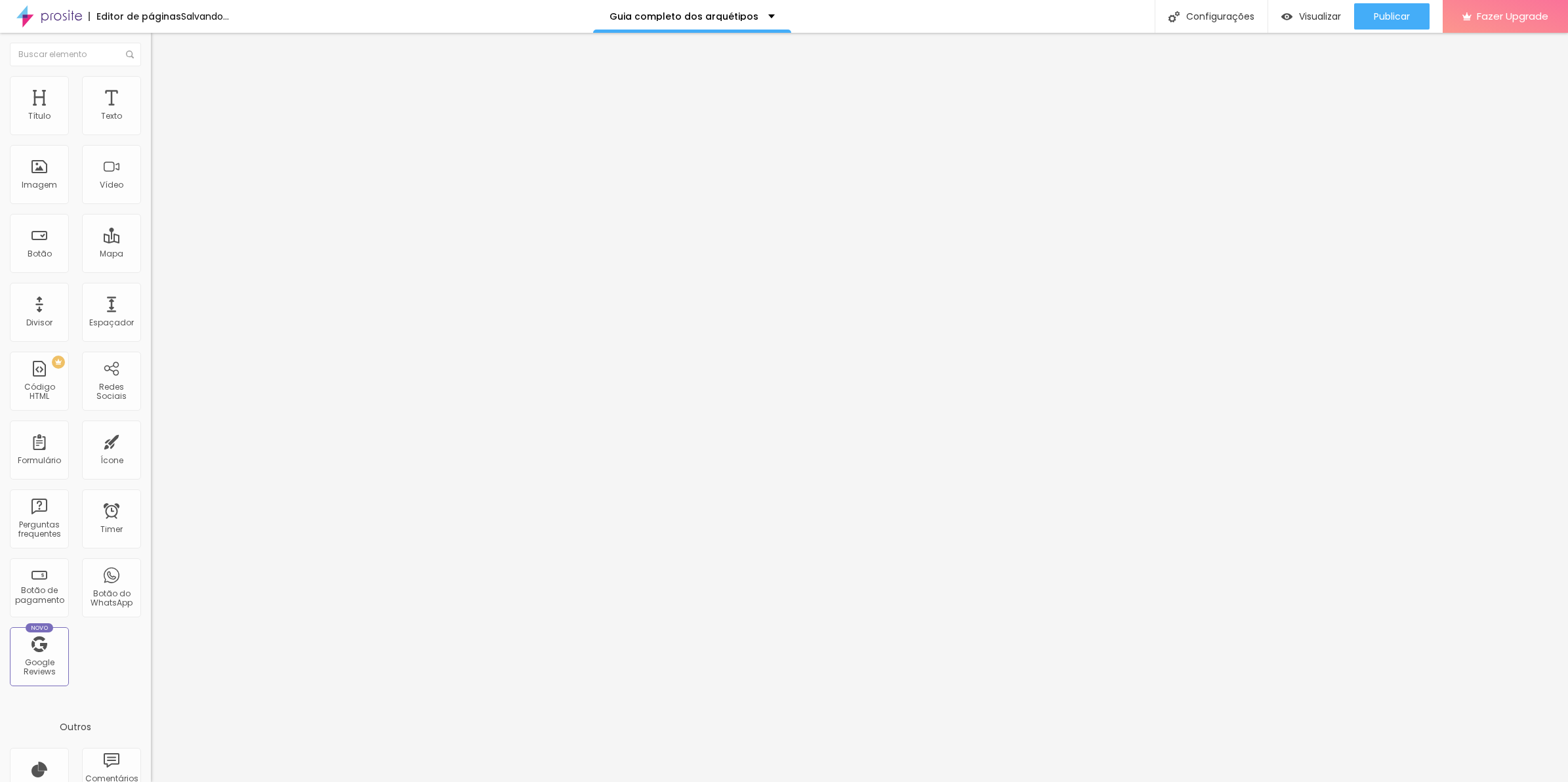
click at [151, 655] on div "botao { transition : transform 0.3s ease; } botao :hover { transform : scale ( …" at bounding box center [260, 699] width 217 height 88
click at [151, 655] on div ".botao { transition : transform 0.3s ease; } botao :hover { transform : scale (…" at bounding box center [260, 699] width 217 height 88
drag, startPoint x: 40, startPoint y: 401, endPoint x: -4, endPoint y: 405, distance: 44.2
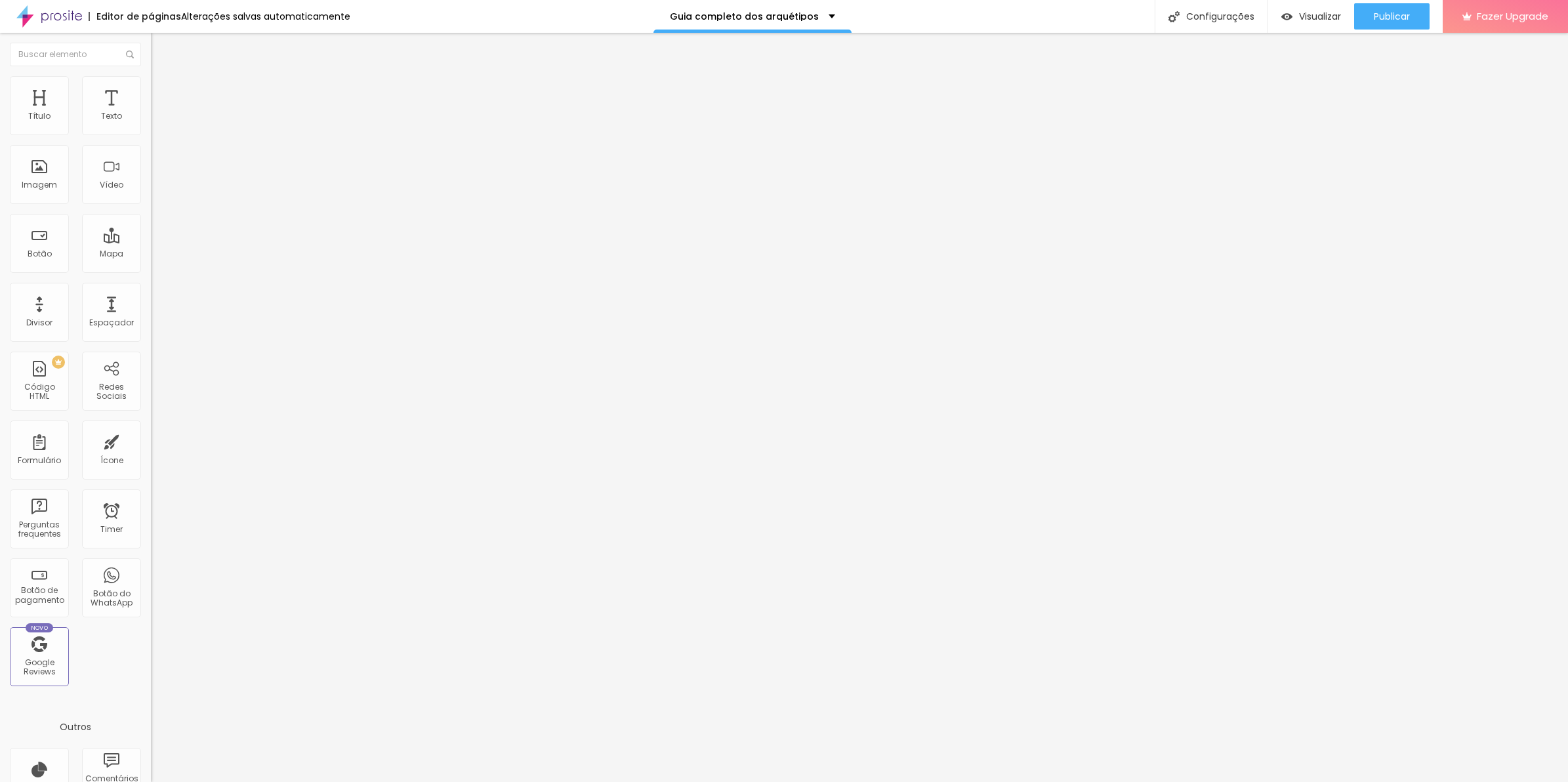
click at [0, 405] on html "Editor de páginas Alterações salvas automaticamente Guia completo dos arquétipo…" at bounding box center [784, 391] width 1568 height 782
click at [151, 655] on div ".botao { transition : transform 0.3s ease; } .botao:hover { transform : scale (…" at bounding box center [260, 699] width 217 height 88
drag, startPoint x: 44, startPoint y: 398, endPoint x: -4, endPoint y: 395, distance: 48.1
click at [0, 395] on html "Editor de páginas Alterações salvas automaticamente Guia completo dos arquétipo…" at bounding box center [784, 391] width 1568 height 782
drag, startPoint x: 36, startPoint y: 431, endPoint x: -4, endPoint y: 430, distance: 40.0
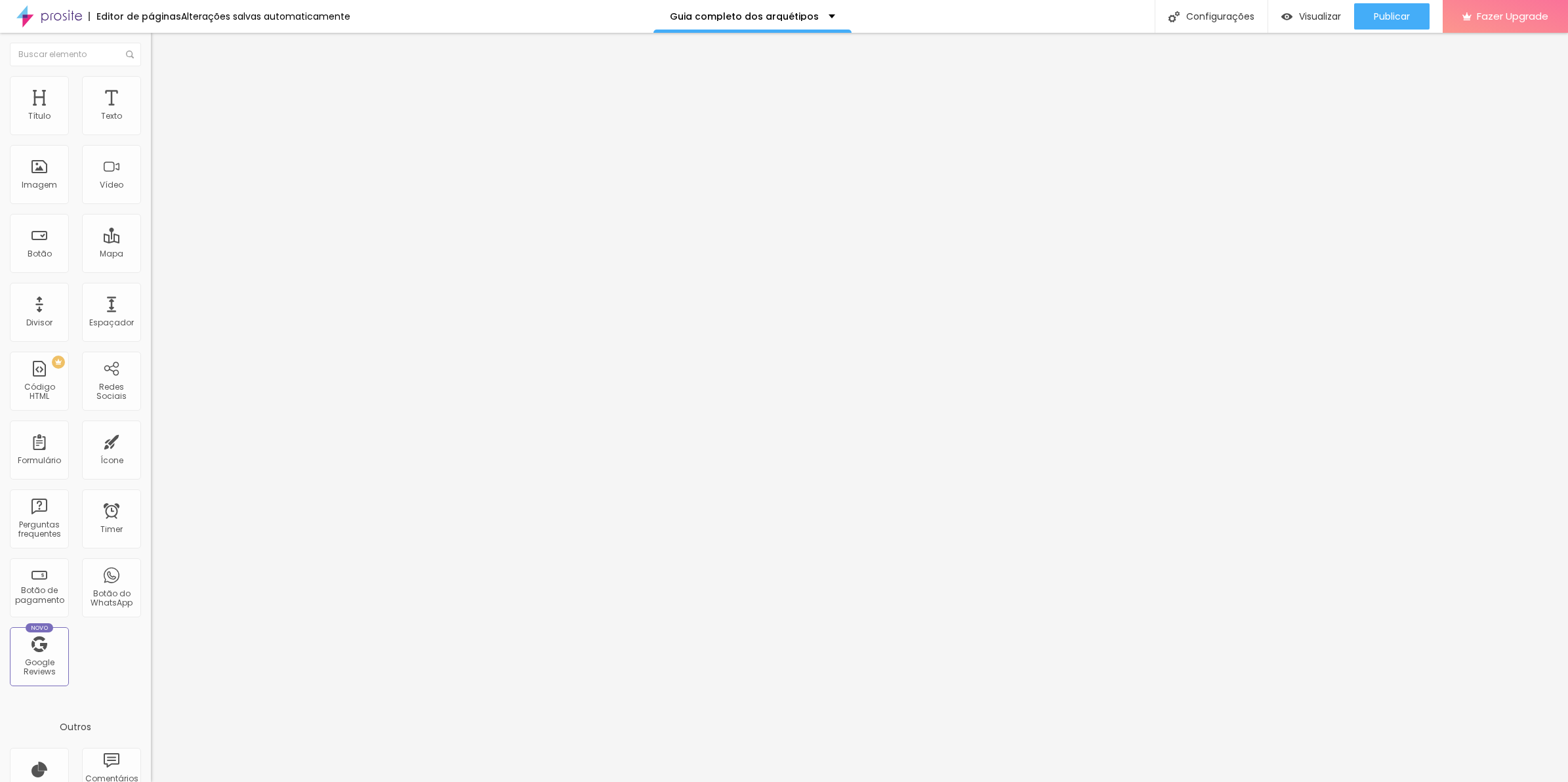
click at [0, 430] on html "Editor de páginas Alterações salvas automaticamente Guia completo dos arquétipo…" at bounding box center [784, 391] width 1568 height 782
drag, startPoint x: 40, startPoint y: 434, endPoint x: -4, endPoint y: 434, distance: 44.0
click at [0, 434] on html "Editor de páginas Salvando... Guia completo dos arquétipos Configurações Config…" at bounding box center [784, 391] width 1568 height 782
click at [151, 157] on img at bounding box center [156, 152] width 9 height 9
click at [151, 168] on img at bounding box center [156, 163] width 9 height 9
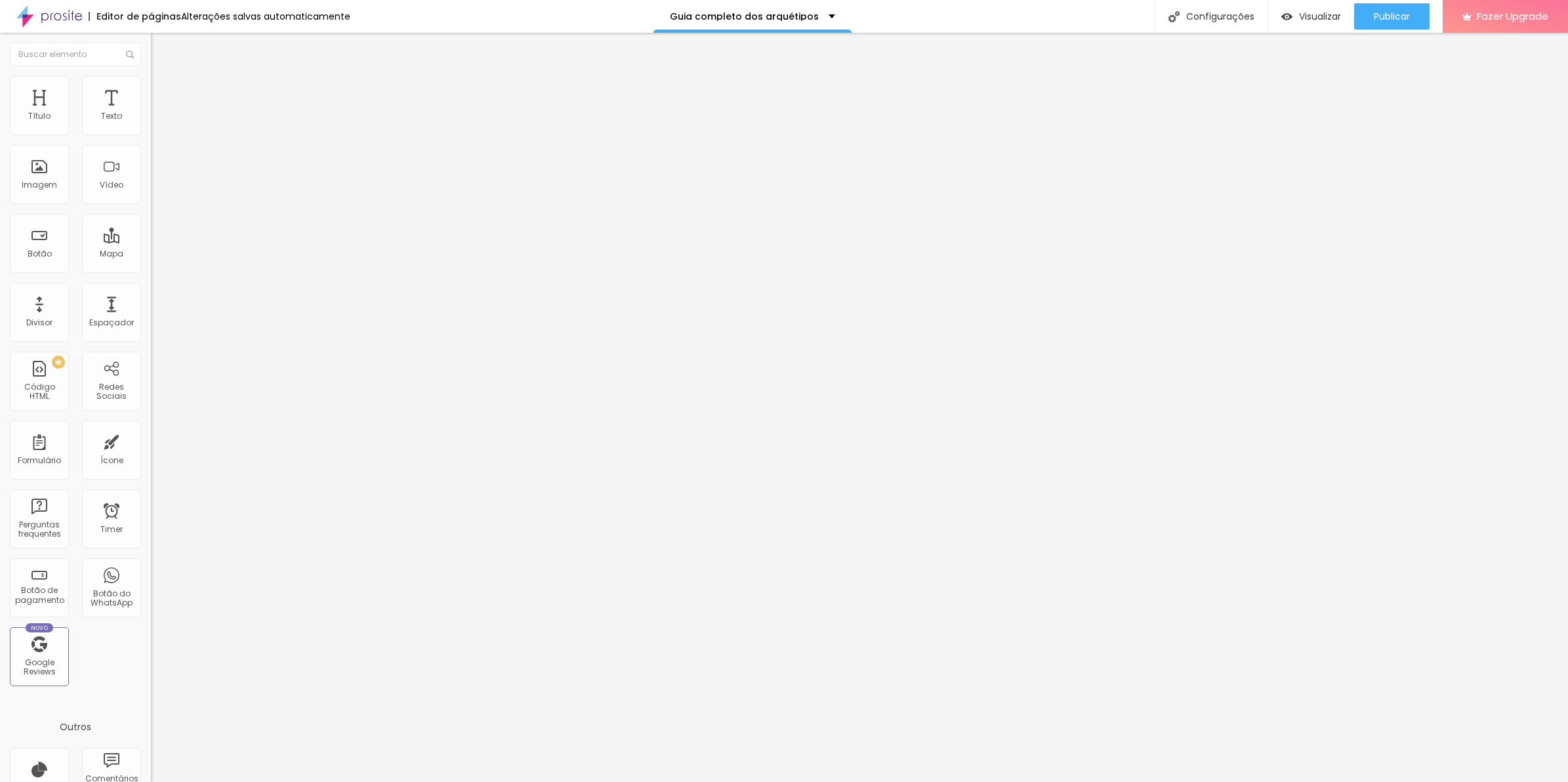
click at [151, 78] on li "Estilo" at bounding box center [227, 83] width 151 height 13
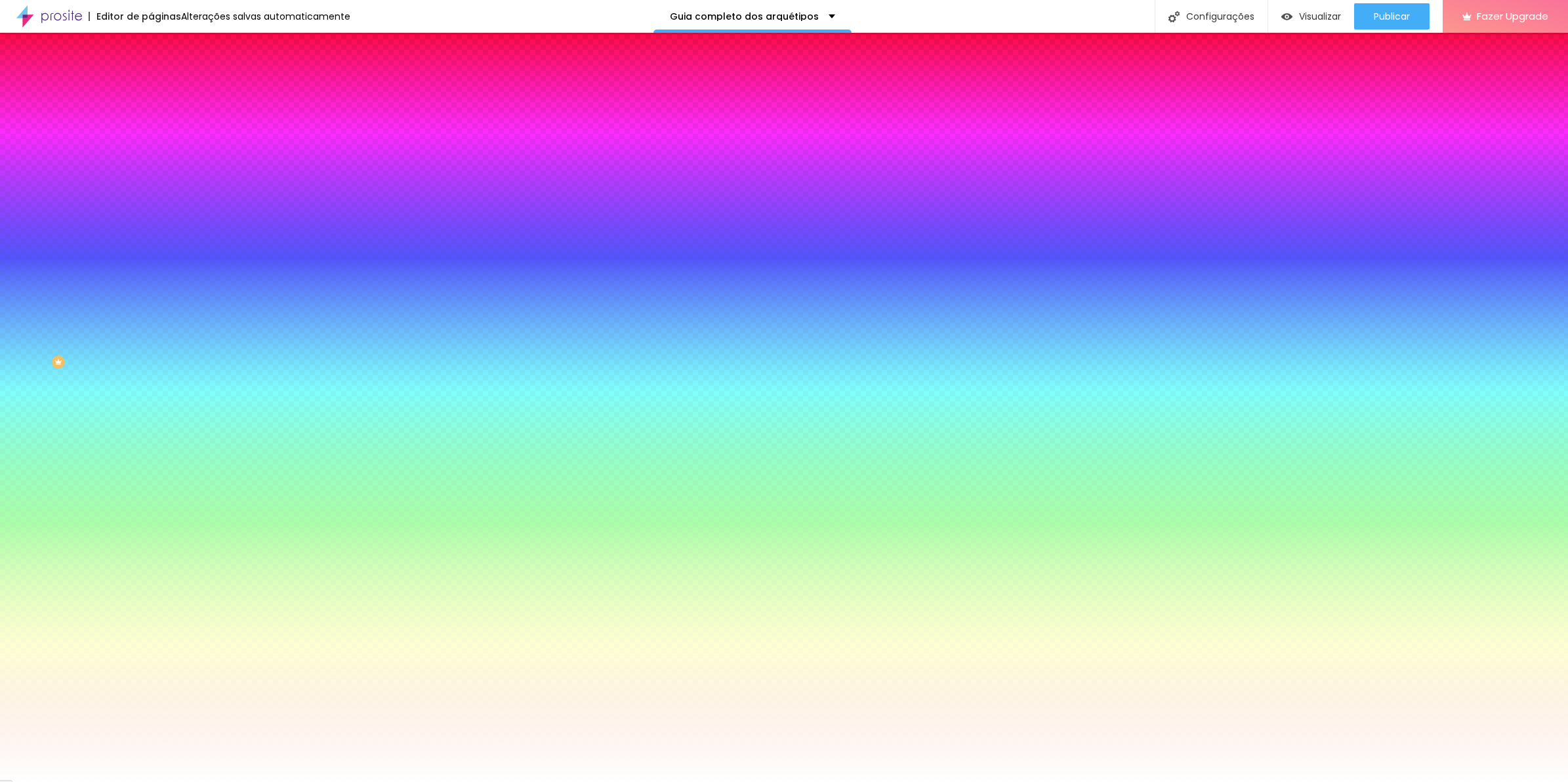
click at [151, 447] on div at bounding box center [227, 447] width 151 height 0
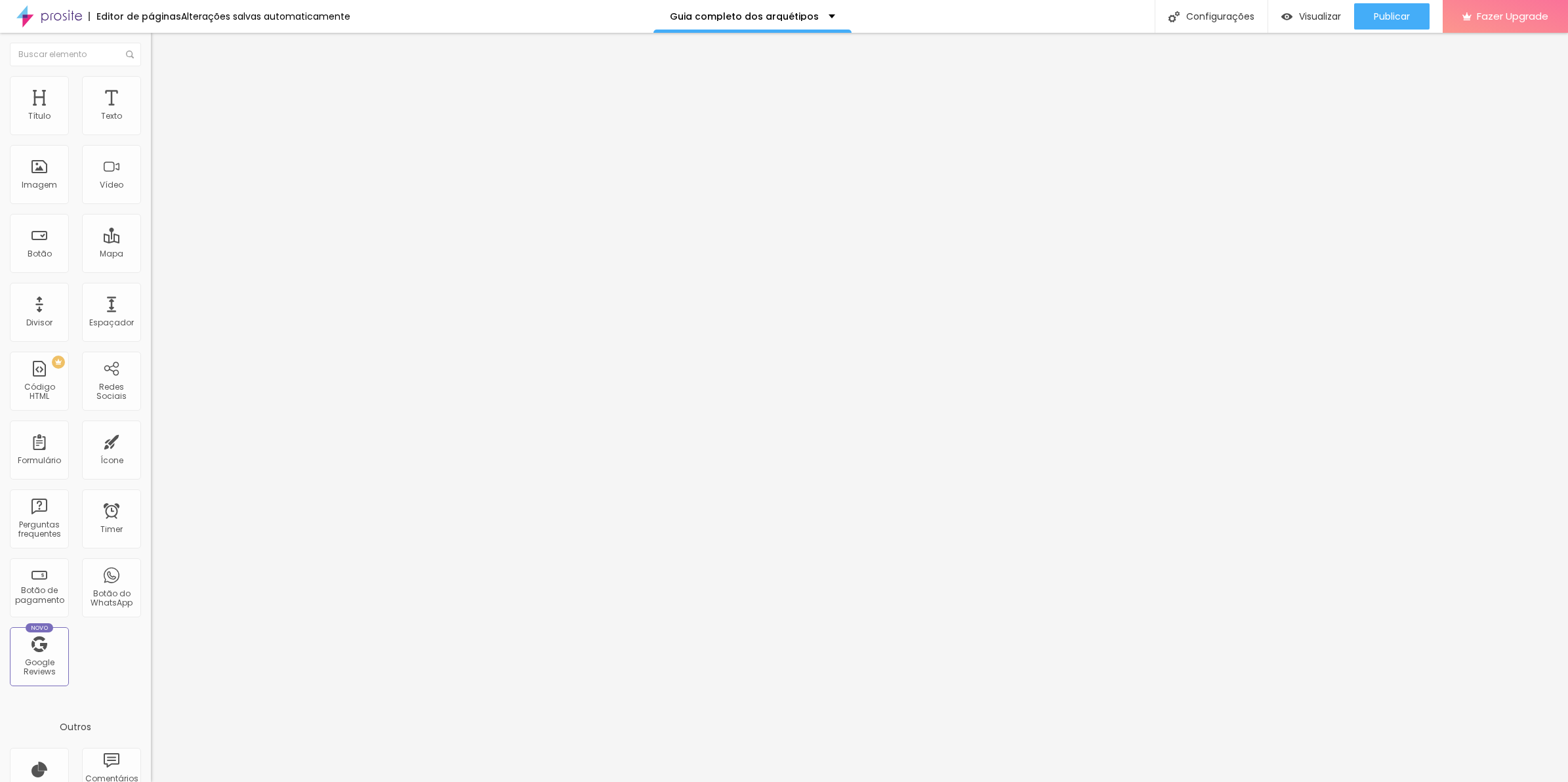
click at [151, 89] on li "Avançado" at bounding box center [227, 96] width 151 height 13
click at [151, 655] on div ":hover { transform : scale ( 1.1 ) ; /* aumenta 10% */ transition : transform 0…" at bounding box center [273, 705] width 243 height 101
click at [163, 93] on span "Avançado" at bounding box center [184, 98] width 44 height 11
click at [151, 655] on div "{ transition : transform 0.3s ease; } :hover { transform : scale ( 1.1 ) ; /* a…" at bounding box center [260, 705] width 217 height 101
click at [163, 94] on span "Avançado" at bounding box center [184, 98] width 44 height 11
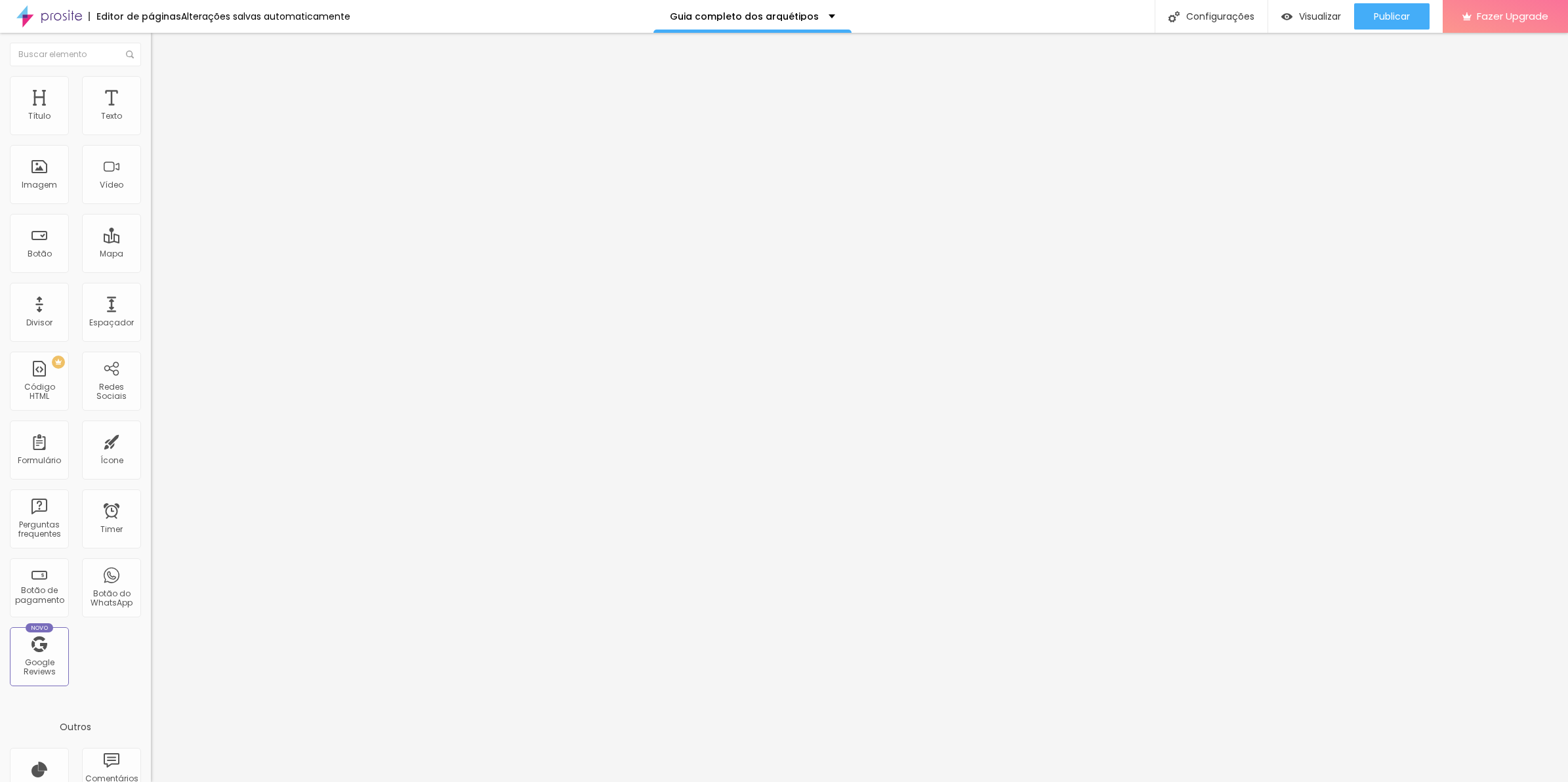
click at [151, 655] on div ":hover { transform : scale ( 1.1 ) ; /* aumenta 10% */ transition : transform 0…" at bounding box center [273, 705] width 243 height 101
click at [163, 89] on span "Estilo" at bounding box center [173, 85] width 21 height 11
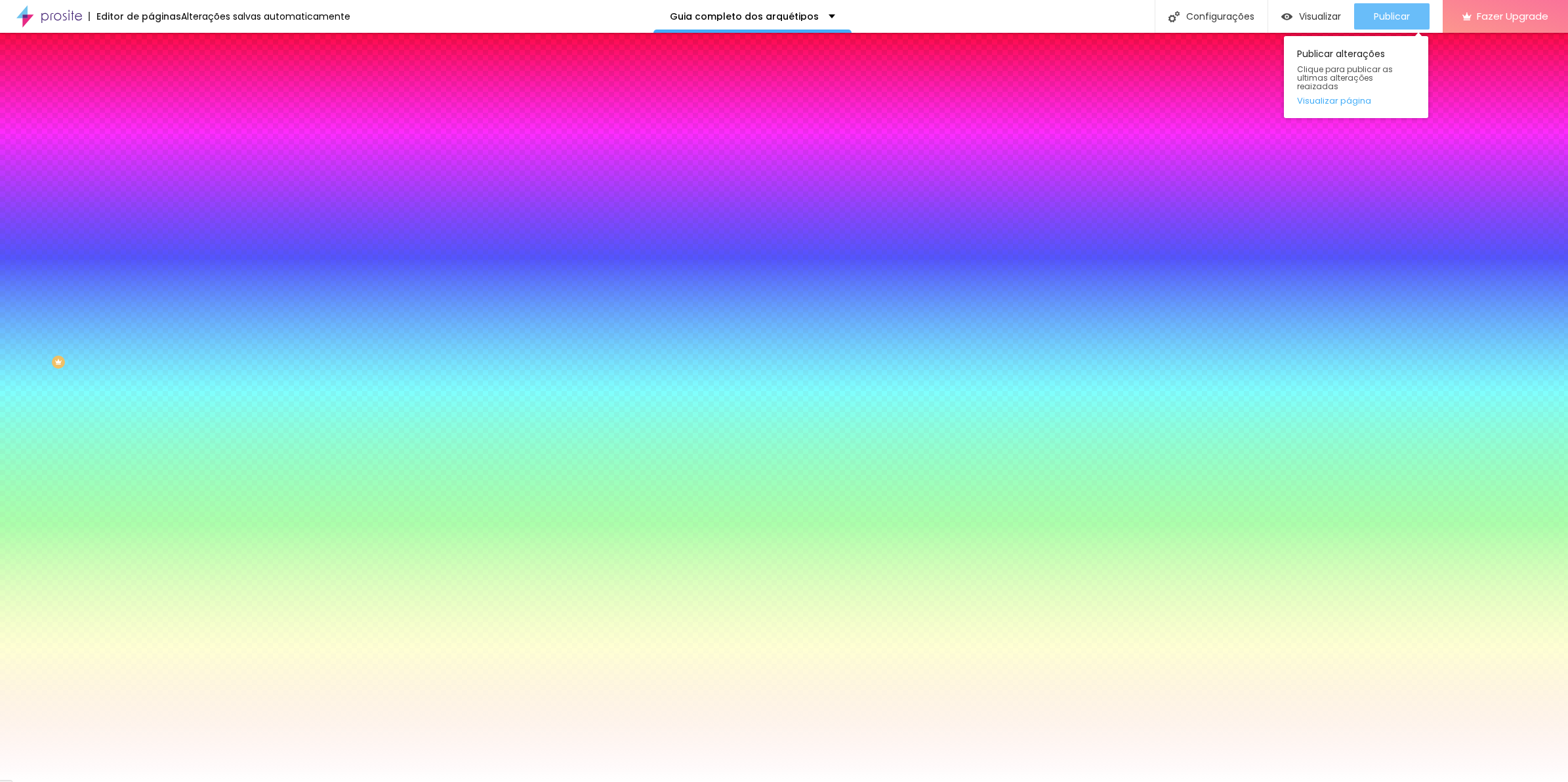
click at [1375, 20] on span "Publicar" at bounding box center [1392, 16] width 36 height 11
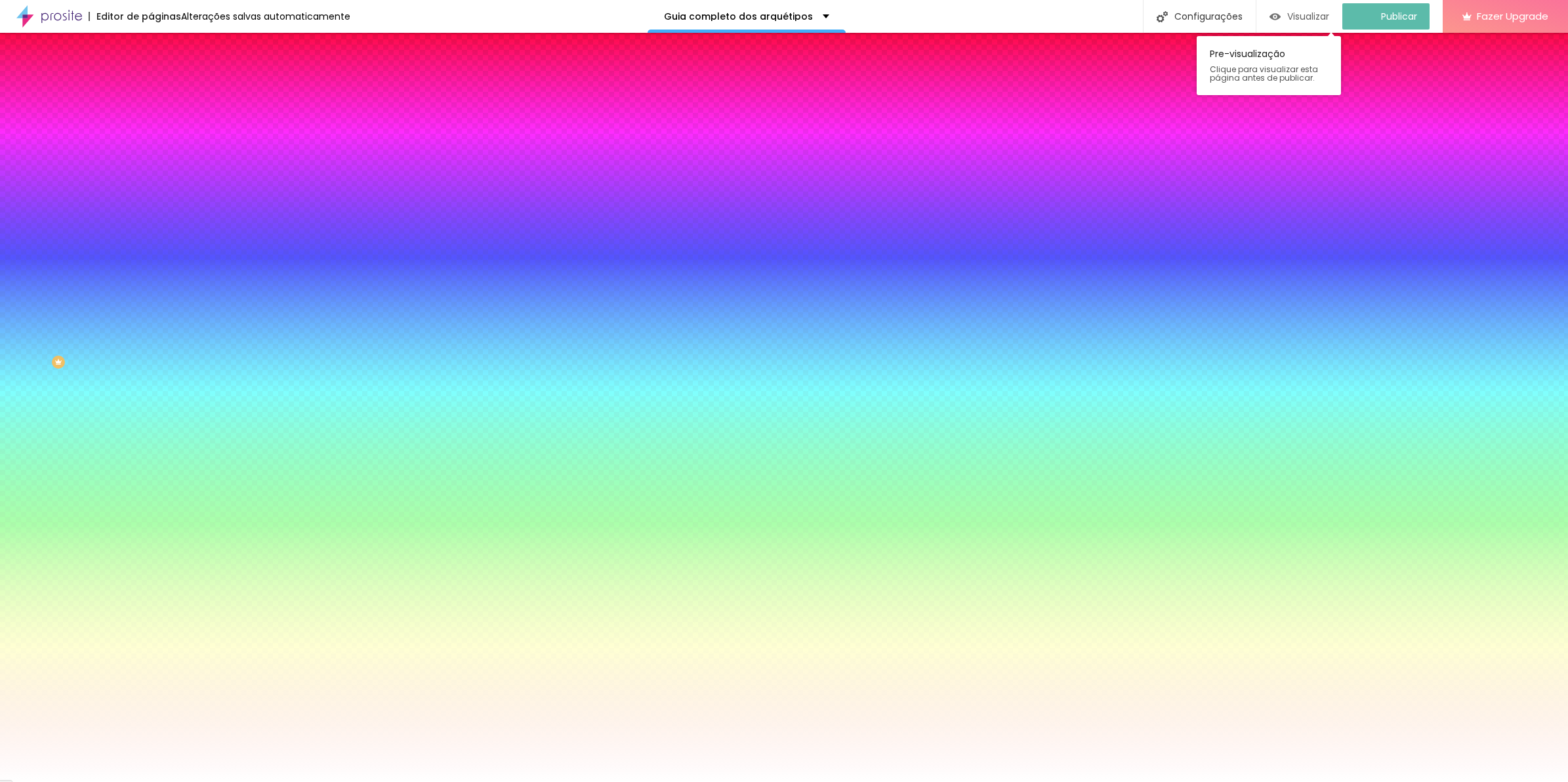
click at [1324, 26] on div "Visualizar" at bounding box center [1300, 16] width 60 height 26
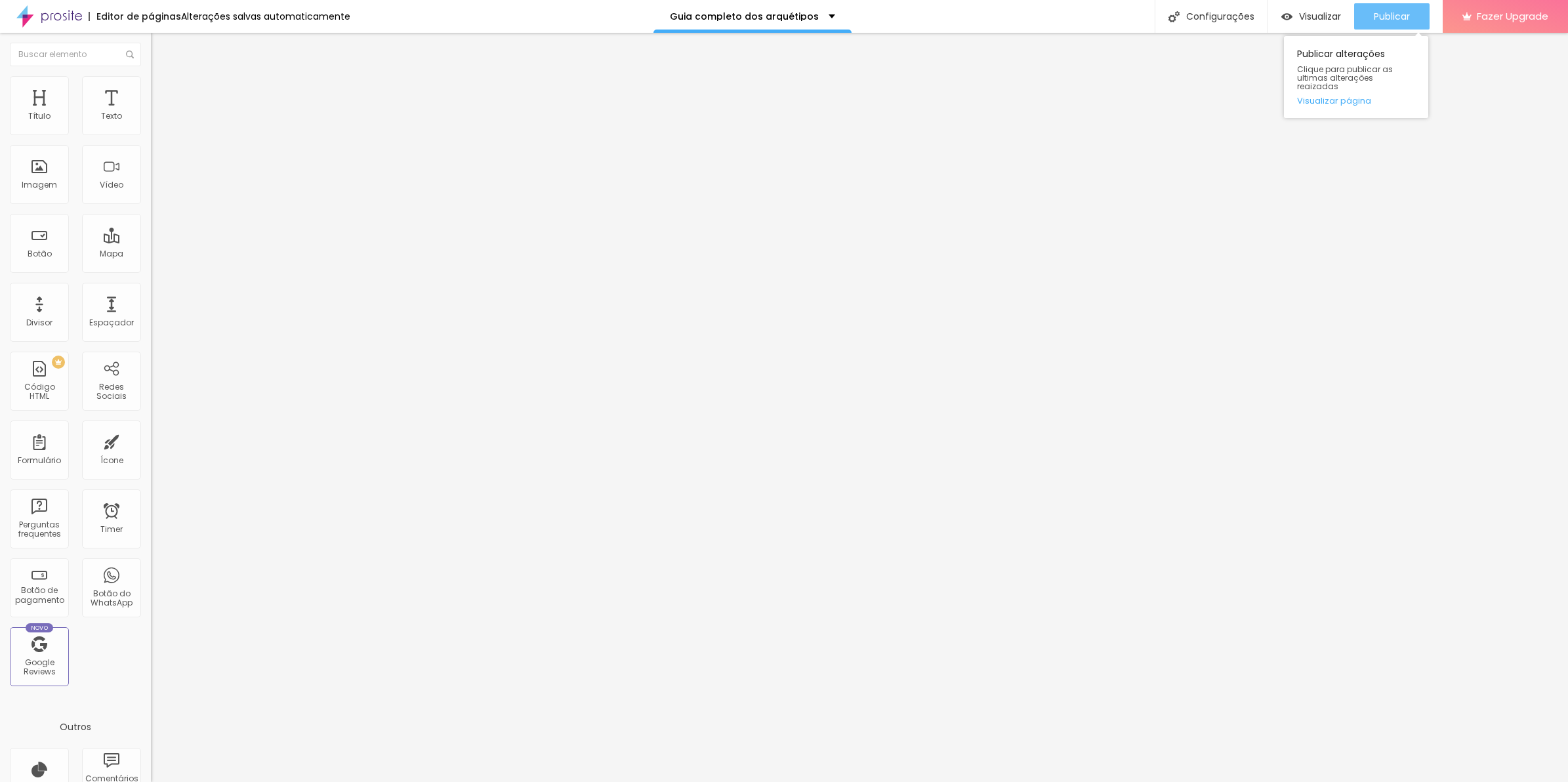
click at [1386, 24] on div "Publicar" at bounding box center [1392, 16] width 36 height 26
click at [151, 78] on li "Estilo" at bounding box center [227, 83] width 151 height 13
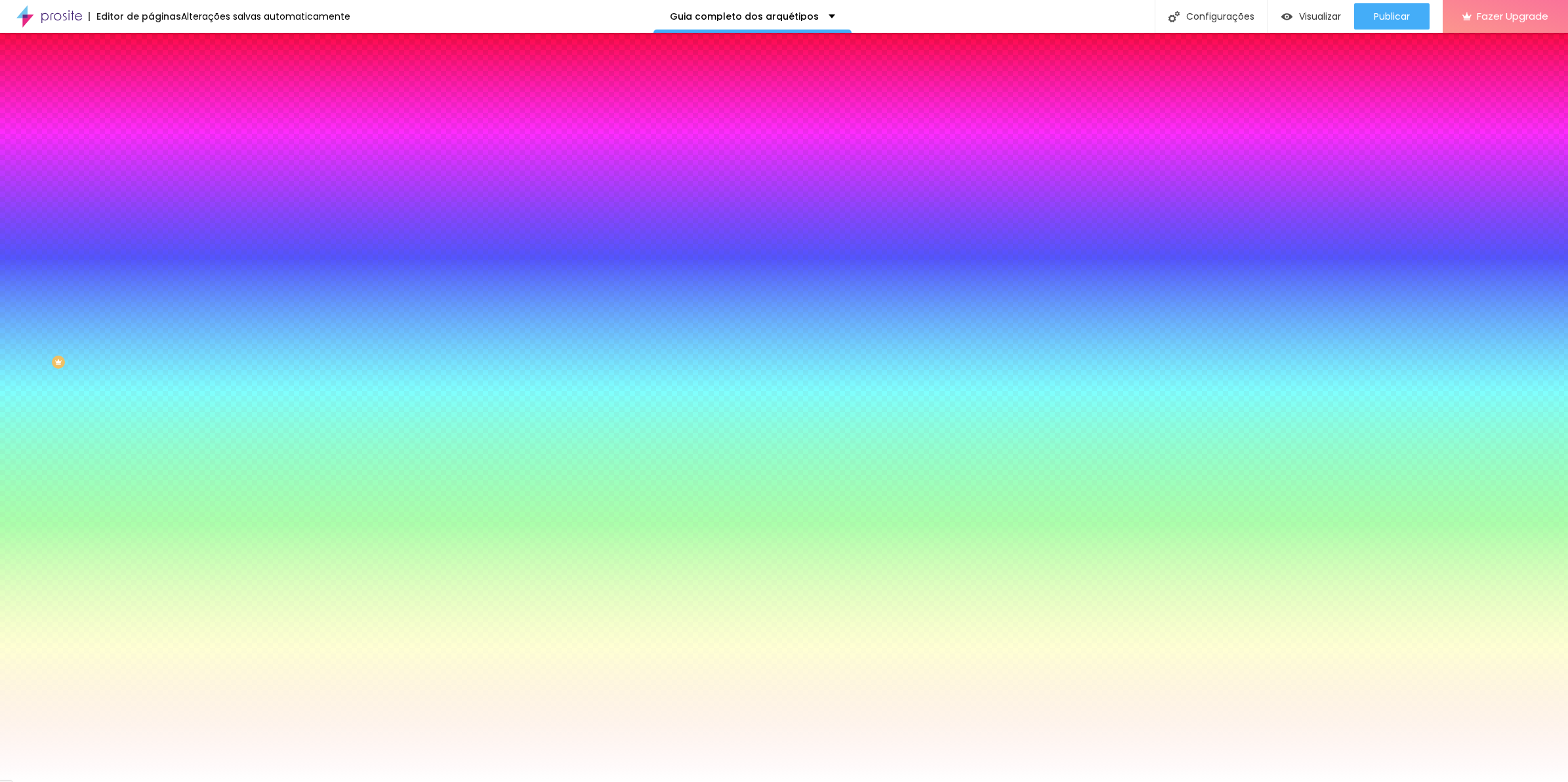
click at [151, 89] on li "Avançado" at bounding box center [227, 96] width 151 height 13
